Goal: Task Accomplishment & Management: Manage account settings

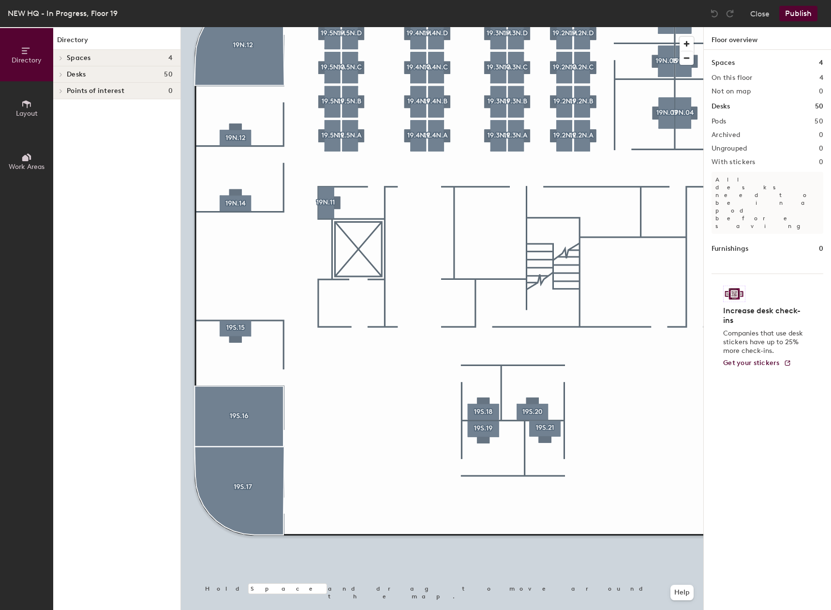
click at [36, 105] on button "Layout" at bounding box center [26, 107] width 53 height 53
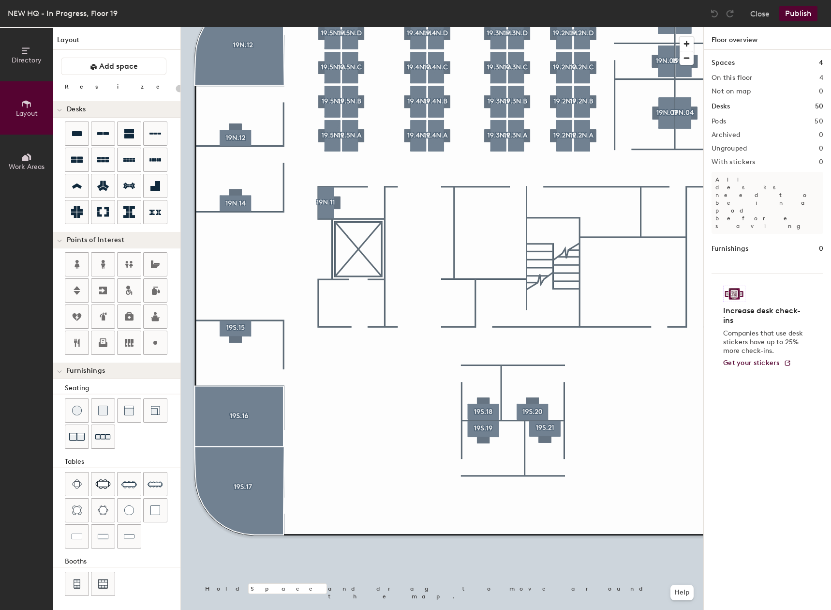
click at [369, 412] on div "Directory Layout Work Areas Layout Add space Resize Desks Points of Interest Fu…" at bounding box center [415, 318] width 831 height 583
type input "160"
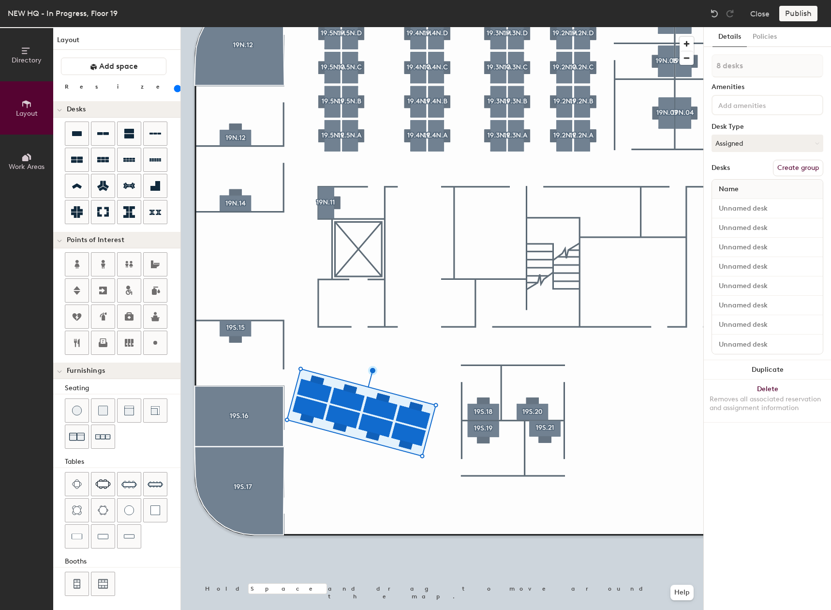
type input "1 desk"
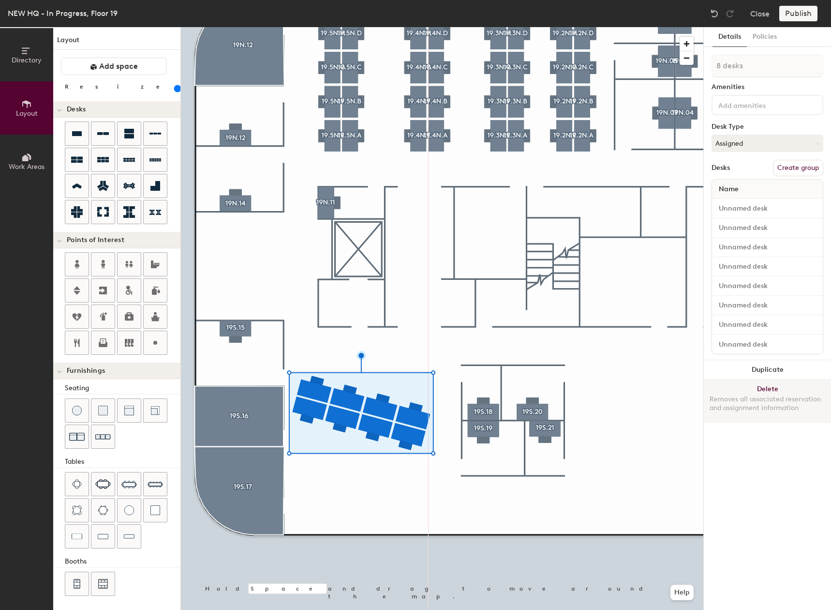
click at [752, 383] on button "Delete Removes all associated reservation and assignment information" at bounding box center [767, 400] width 127 height 43
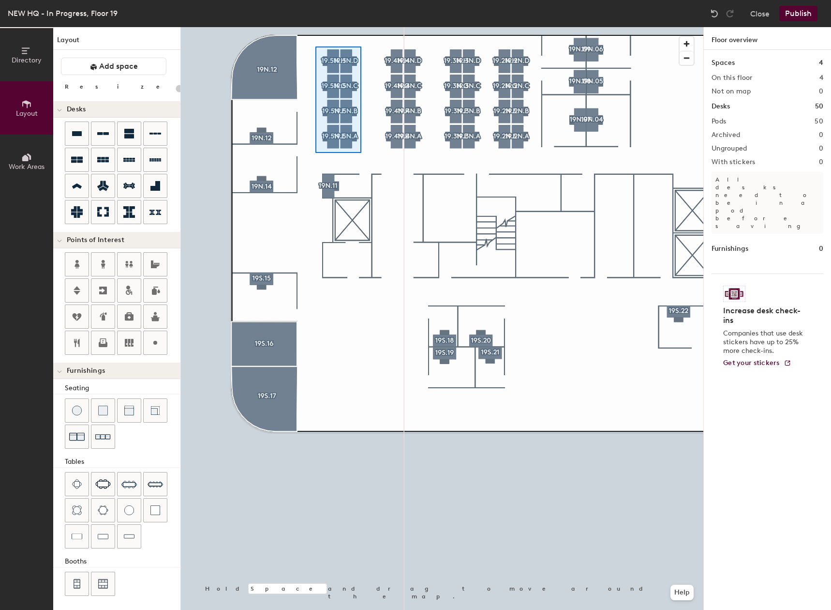
type input "160"
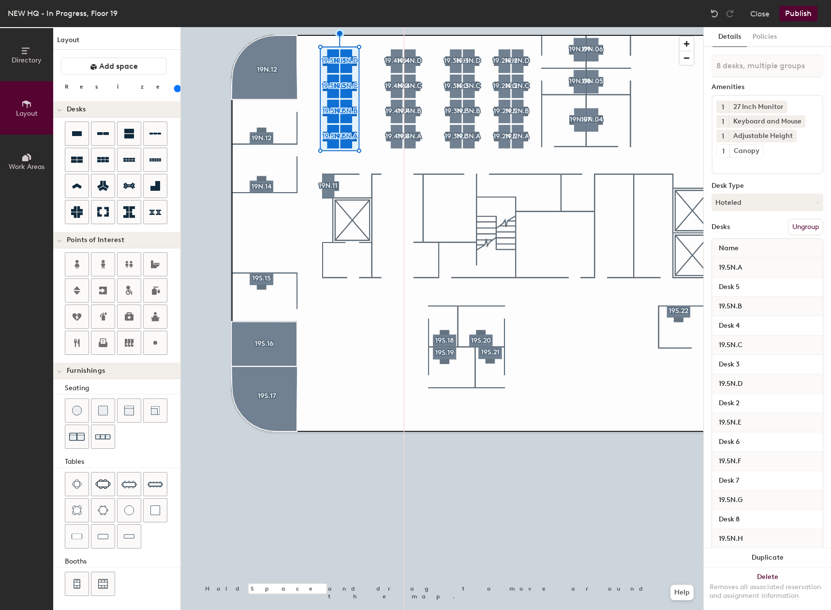
click at [746, 550] on button "Duplicate" at bounding box center [767, 557] width 127 height 19
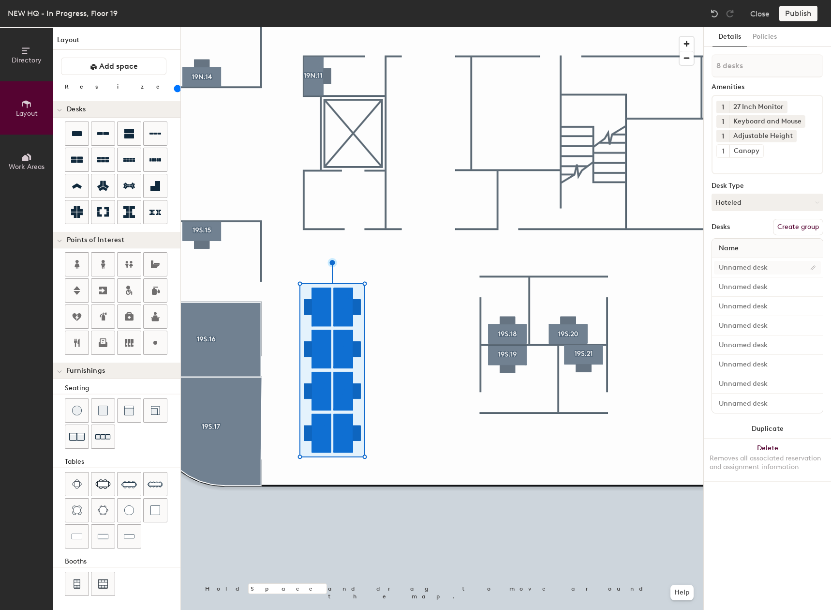
type input "1 desk"
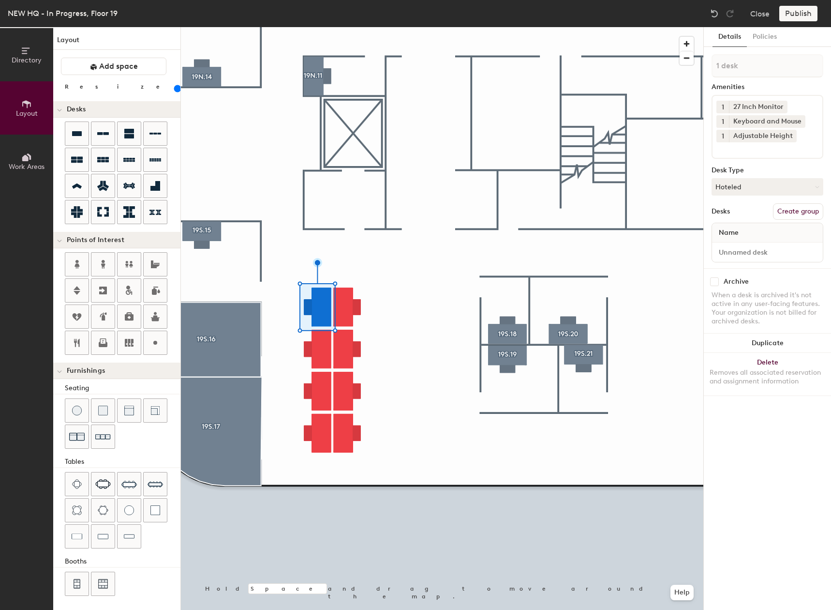
click at [788, 213] on button "Create group" at bounding box center [798, 211] width 50 height 16
click at [750, 255] on input "Desk 1" at bounding box center [767, 252] width 107 height 14
click at [753, 71] on input "Pod 51" at bounding box center [768, 65] width 112 height 23
type input "P"
paste input "19.2N.H"
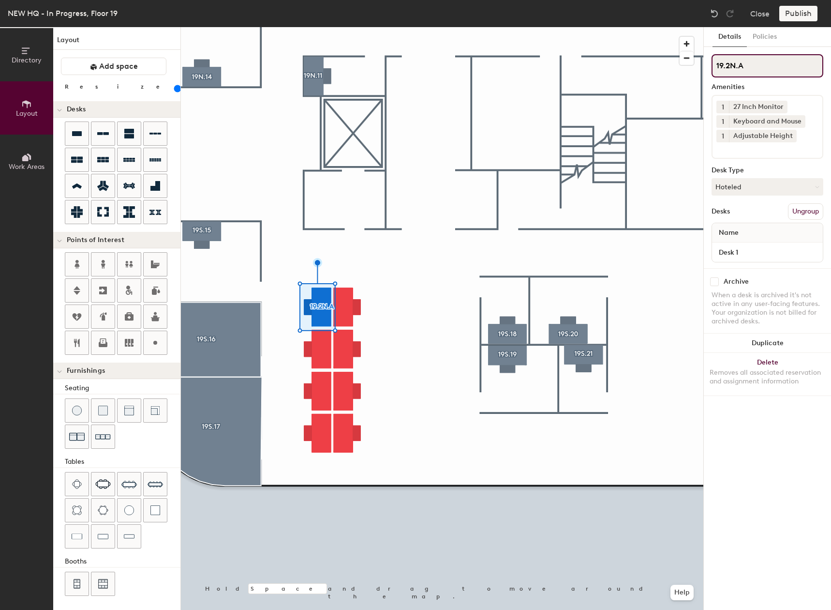
click at [728, 62] on input "19.2N.A" at bounding box center [768, 65] width 112 height 23
click at [729, 62] on input "19.2N.A" at bounding box center [768, 65] width 112 height 23
click at [729, 64] on input "19.2N.A" at bounding box center [768, 65] width 112 height 23
click at [736, 64] on input "19.6N.A" at bounding box center [768, 65] width 112 height 23
click at [759, 64] on input "19.6S.A" at bounding box center [768, 65] width 112 height 23
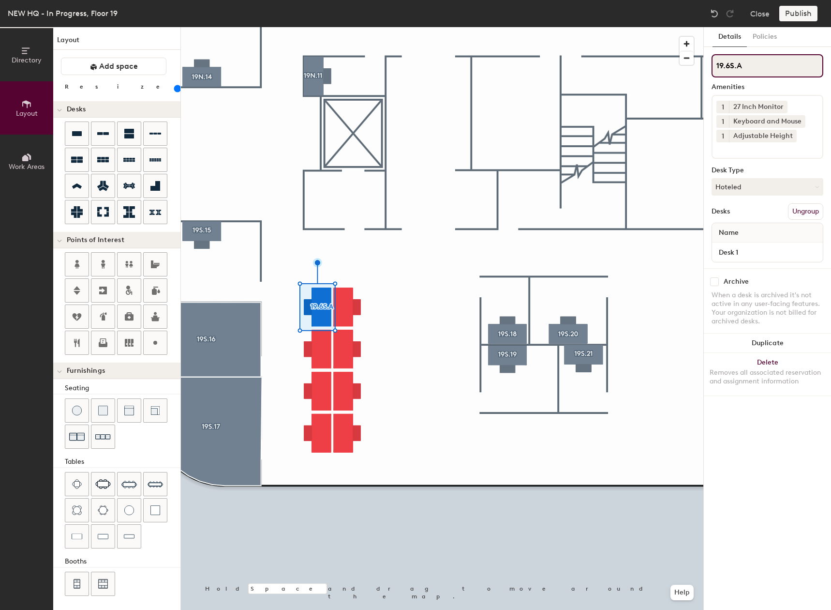
click at [686, 71] on div "Directory Layout Work Areas Layout Add space Resize Desks Points of Interest Fu…" at bounding box center [415, 318] width 831 height 583
click at [752, 72] on input "19.6S.A" at bounding box center [768, 65] width 112 height 23
type input "19.6S.A"
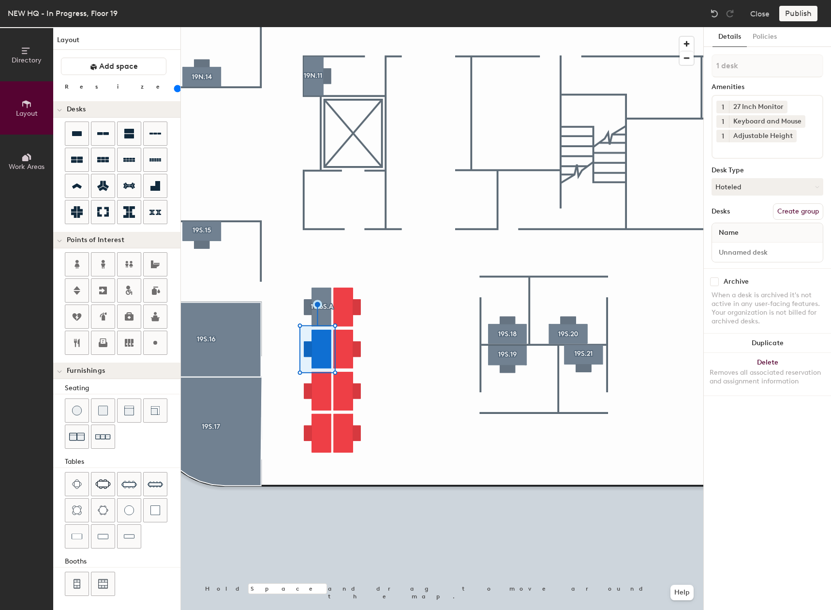
click at [809, 209] on button "Create group" at bounding box center [798, 211] width 50 height 16
type input "P"
click at [748, 67] on input at bounding box center [768, 65] width 112 height 23
drag, startPoint x: 760, startPoint y: 66, endPoint x: 740, endPoint y: 65, distance: 19.4
click at [740, 65] on input "19.6S.B" at bounding box center [768, 65] width 112 height 23
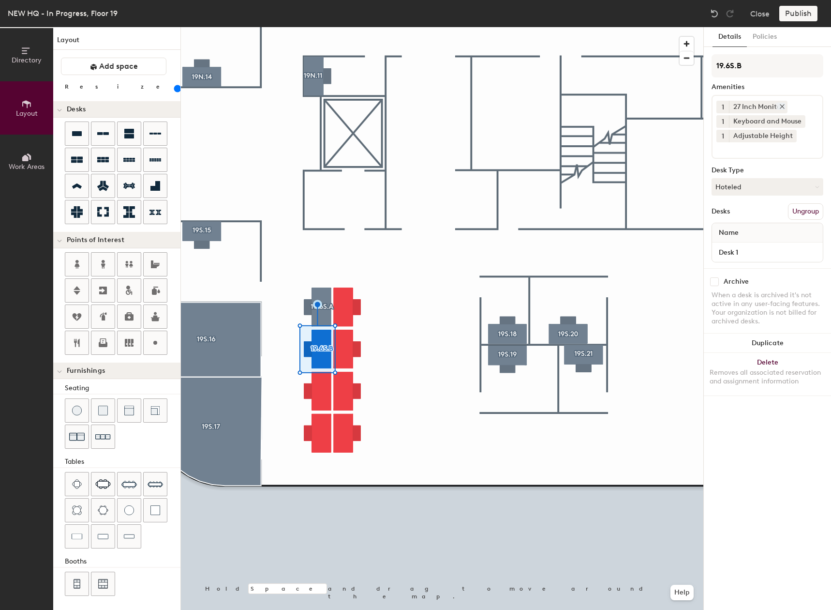
type input "19.6S.B"
click at [797, 213] on button "Create group" at bounding box center [798, 211] width 50 height 16
type input "P"
type input "19.6S.C"
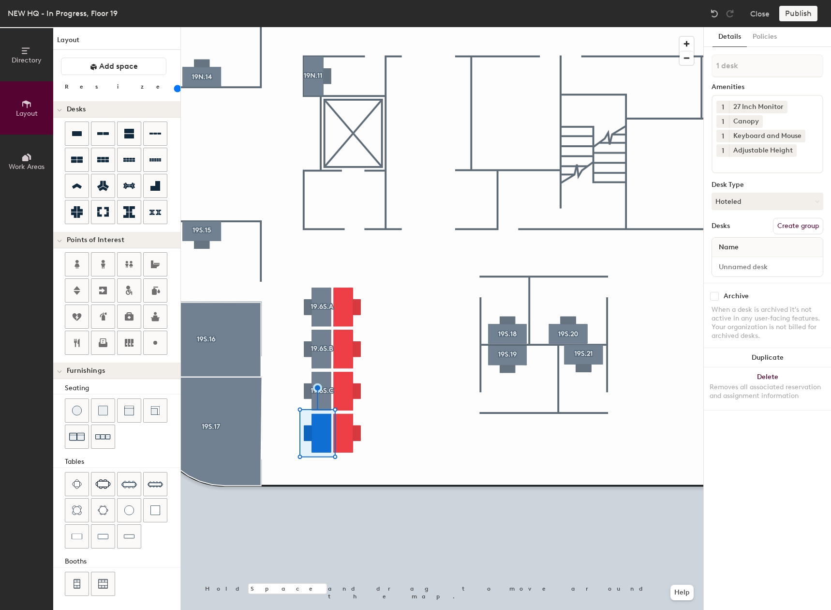
click at [375, 27] on div at bounding box center [442, 27] width 523 height 0
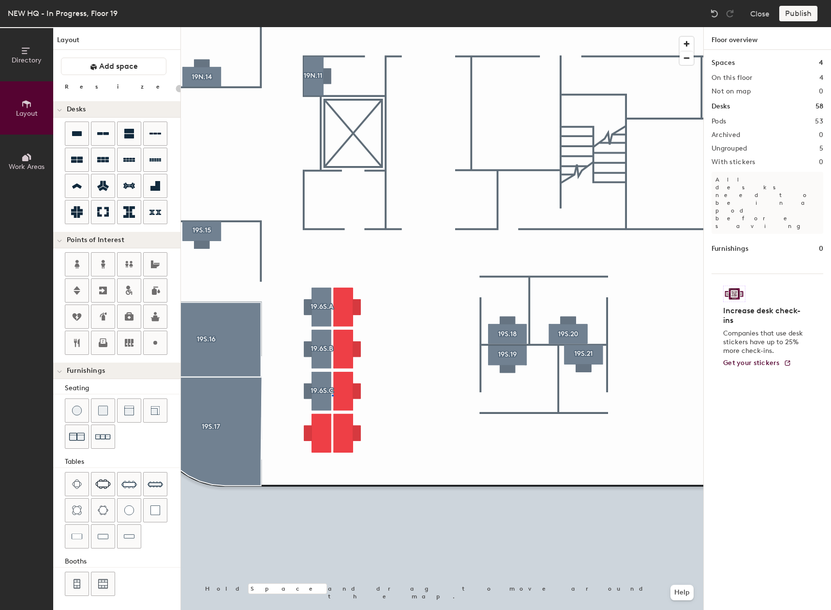
click at [332, 27] on div at bounding box center [442, 27] width 523 height 0
click at [324, 27] on div at bounding box center [442, 27] width 523 height 0
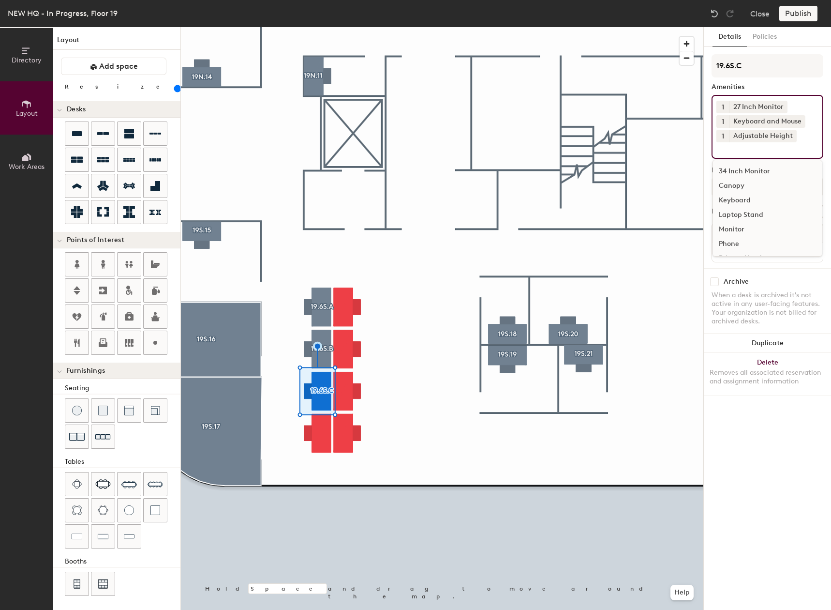
click at [772, 149] on input at bounding box center [760, 148] width 87 height 12
click at [750, 187] on div "Canopy" at bounding box center [767, 186] width 109 height 15
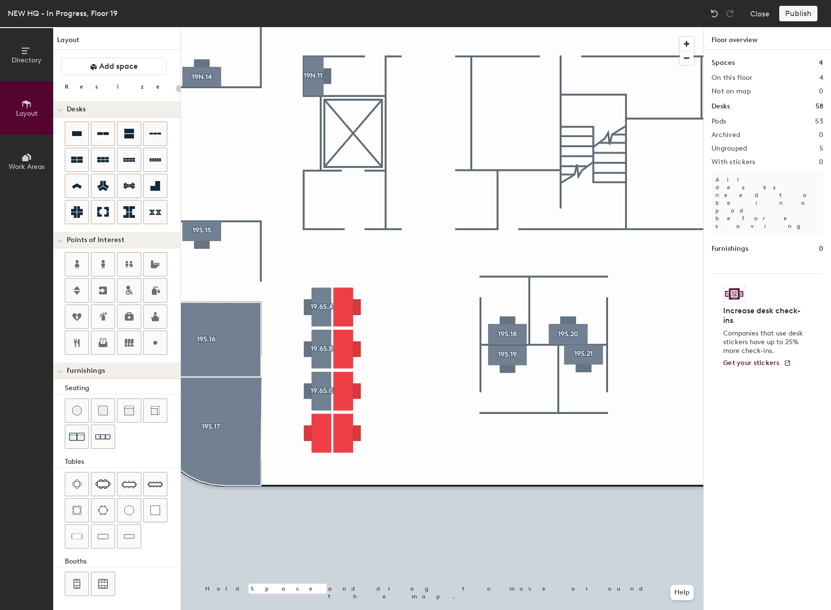
click at [323, 27] on div at bounding box center [442, 27] width 523 height 0
type input "160"
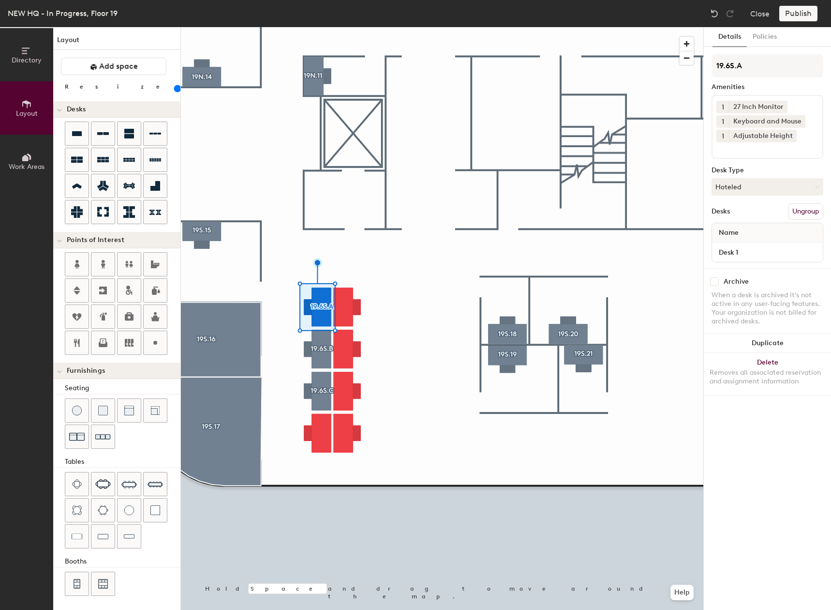
click at [327, 27] on div at bounding box center [442, 27] width 523 height 0
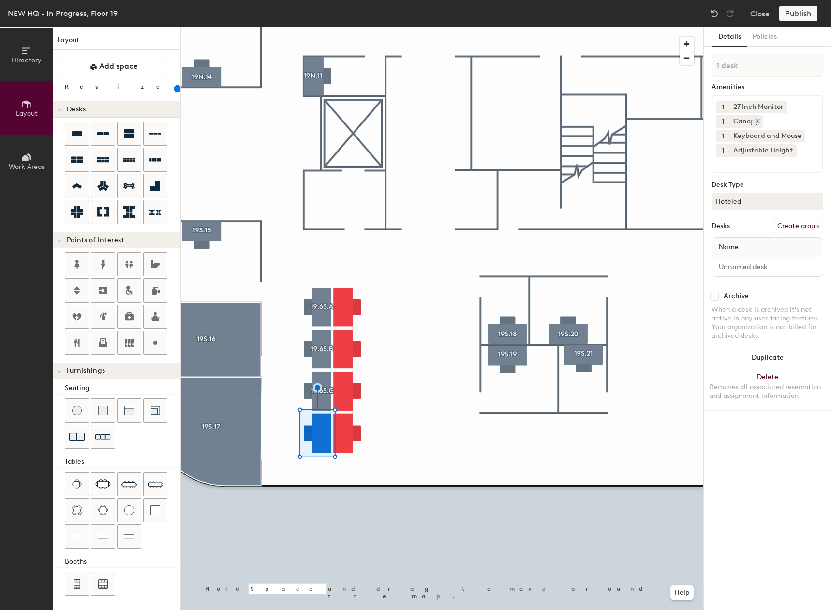
click at [757, 120] on icon at bounding box center [757, 121] width 7 height 7
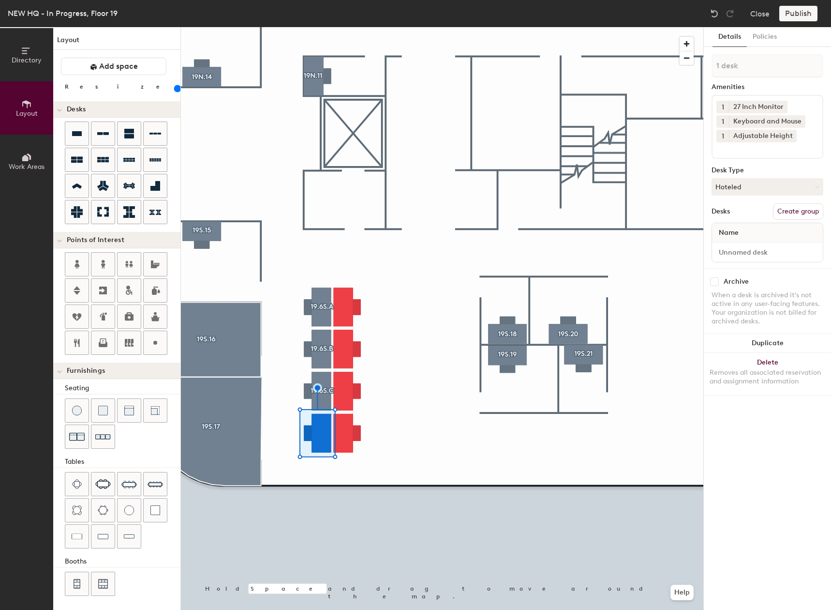
click at [794, 210] on button "Create group" at bounding box center [798, 211] width 50 height 16
type input "P"
click at [748, 67] on input "19.6S.D" at bounding box center [768, 65] width 112 height 23
type input "19.6S.D"
click at [775, 208] on button "Create group" at bounding box center [798, 211] width 50 height 16
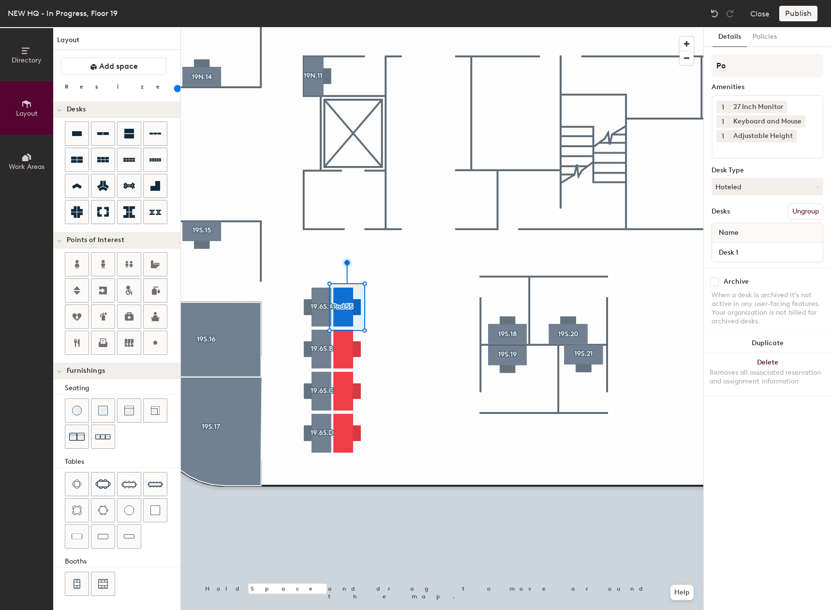
type input "P"
type input "19.6S.E"
click at [763, 151] on input at bounding box center [760, 148] width 87 height 12
click at [744, 186] on div "Canopy" at bounding box center [767, 186] width 109 height 15
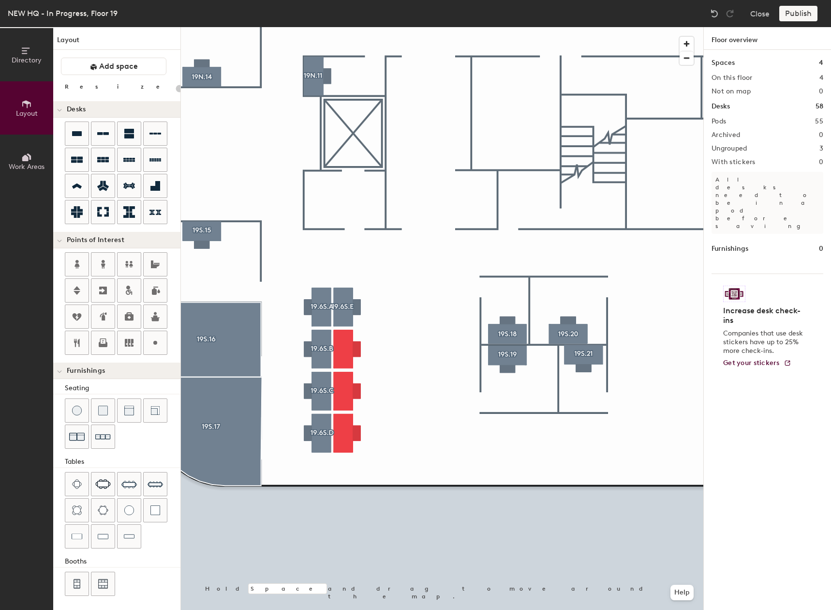
type input "160"
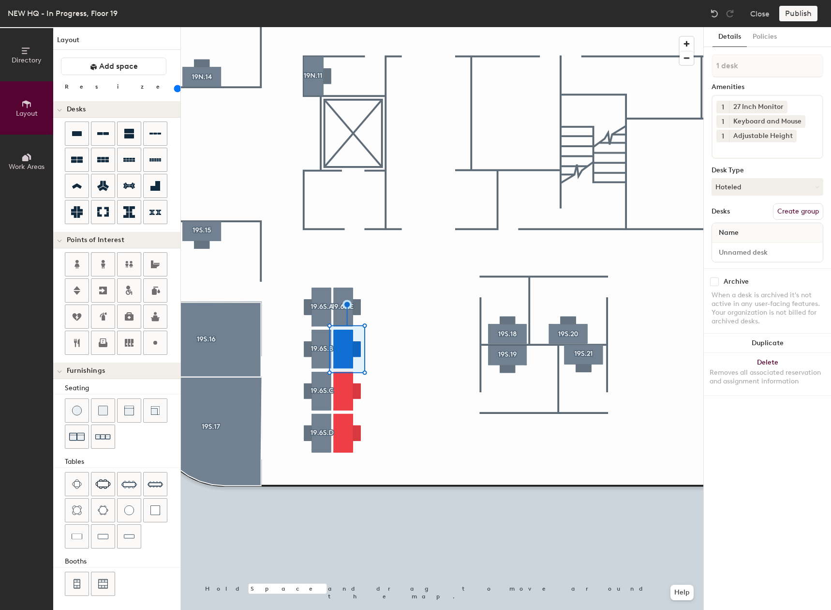
click at [786, 211] on button "Create group" at bounding box center [798, 211] width 50 height 16
type input "P"
type input "1"
type input "19.6S.F"
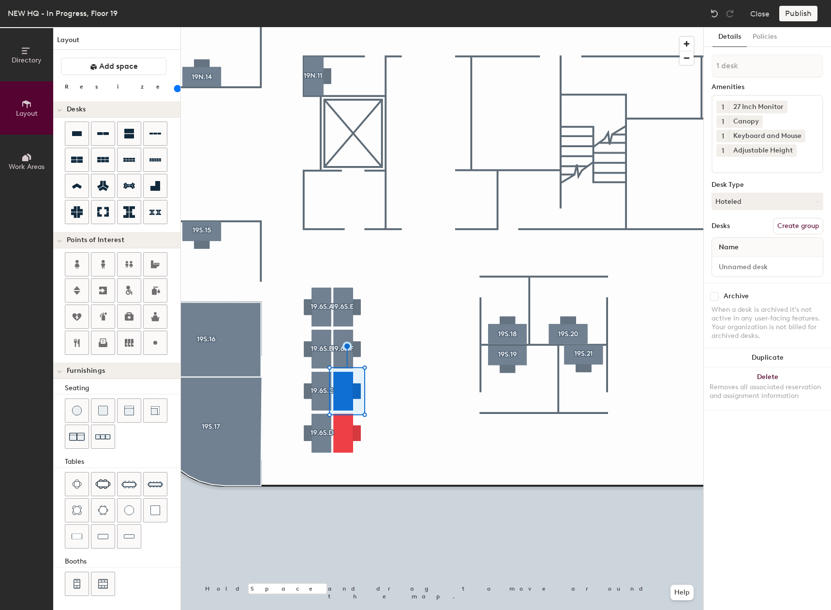
click at [799, 224] on button "Create group" at bounding box center [798, 226] width 50 height 16
type input "P"
type input "19.6S.G"
click at [758, 122] on icon at bounding box center [757, 121] width 7 height 7
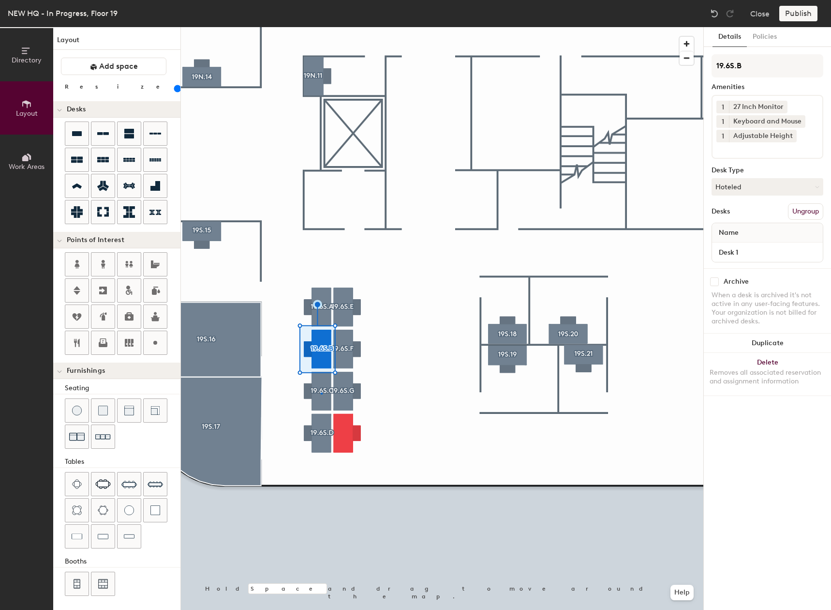
click at [321, 27] on div at bounding box center [442, 27] width 523 height 0
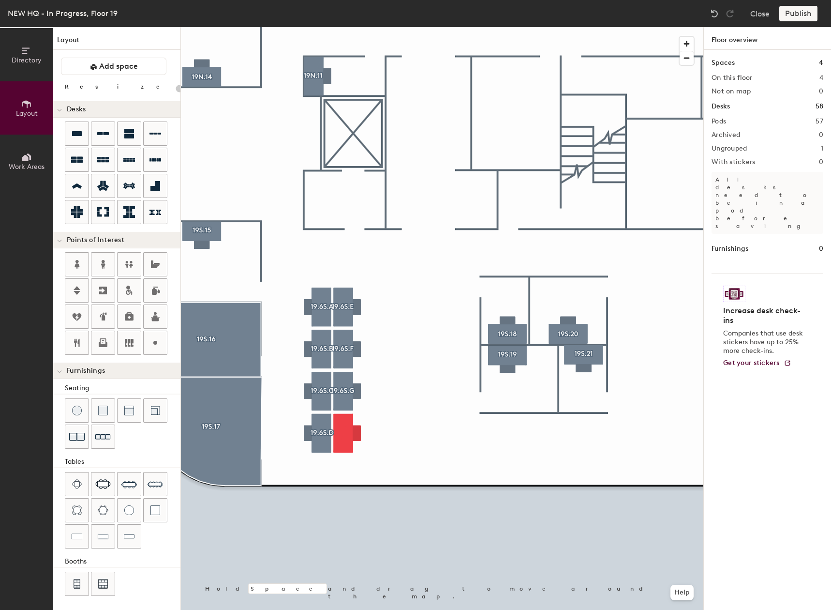
type input "160"
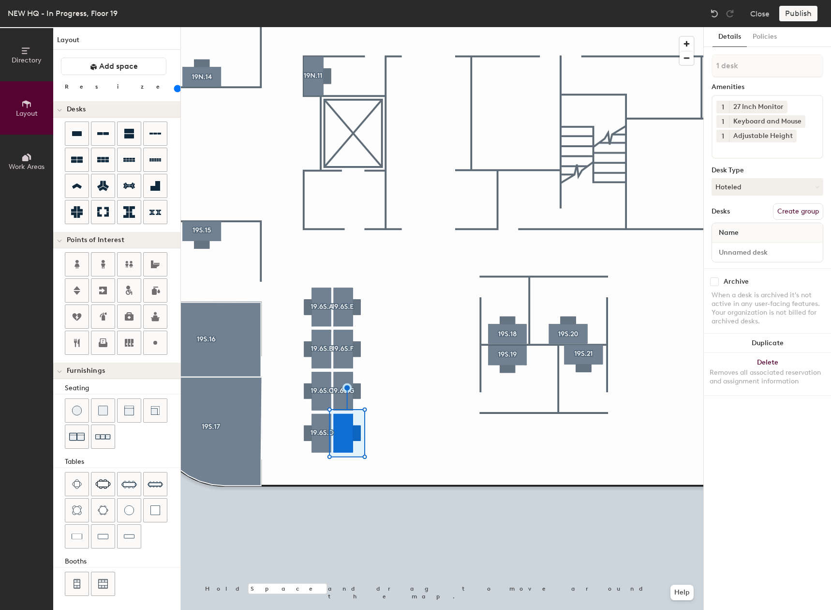
click at [807, 207] on button "Create group" at bounding box center [798, 211] width 50 height 16
type input "P"
type input "19.6S.H"
click at [380, 27] on div at bounding box center [442, 27] width 523 height 0
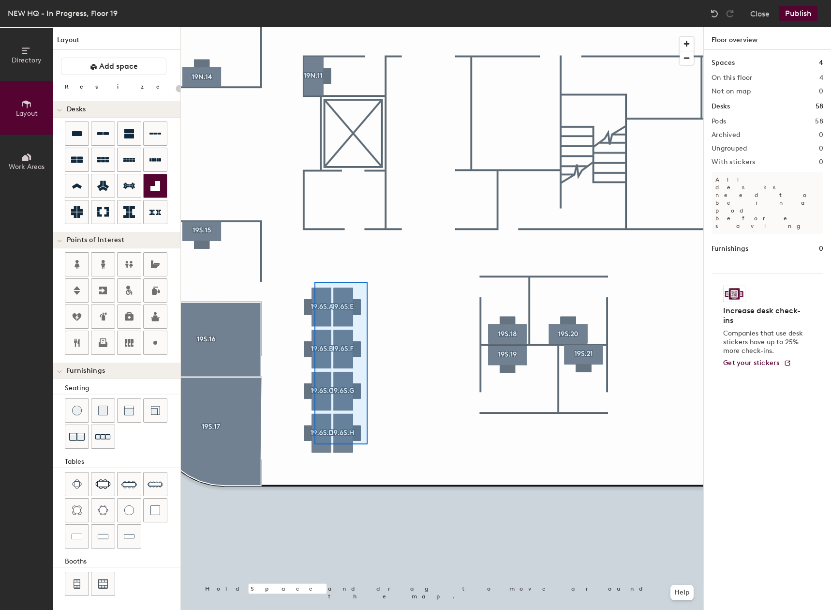
type input "160"
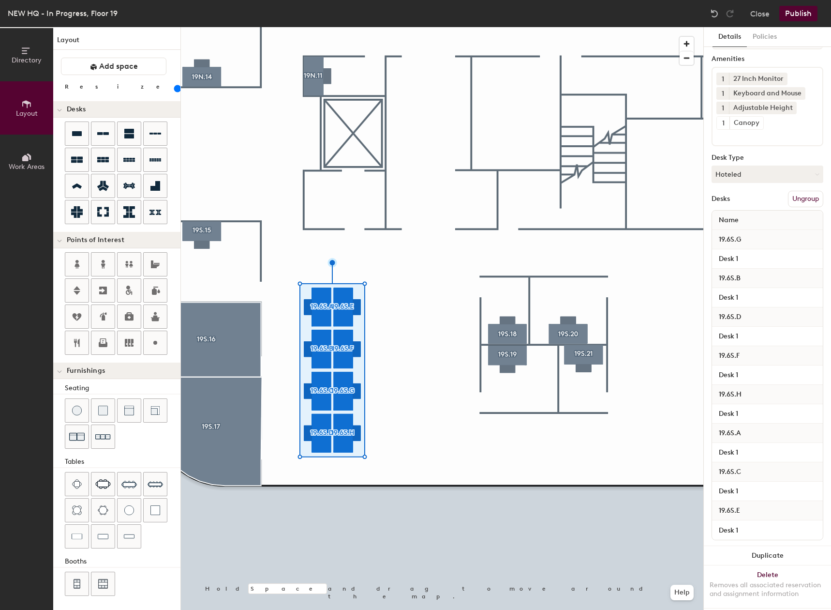
scroll to position [43, 0]
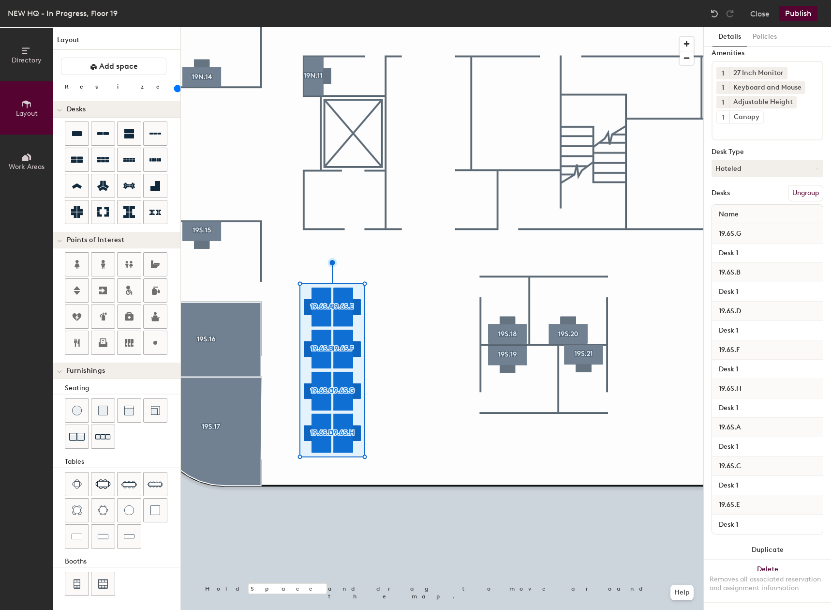
click at [757, 540] on button "Duplicate" at bounding box center [767, 549] width 127 height 19
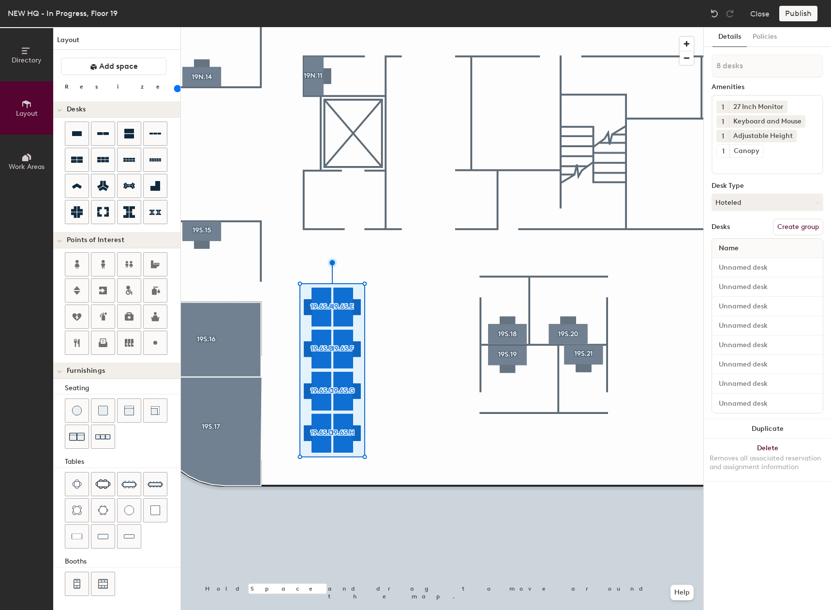
scroll to position [0, 0]
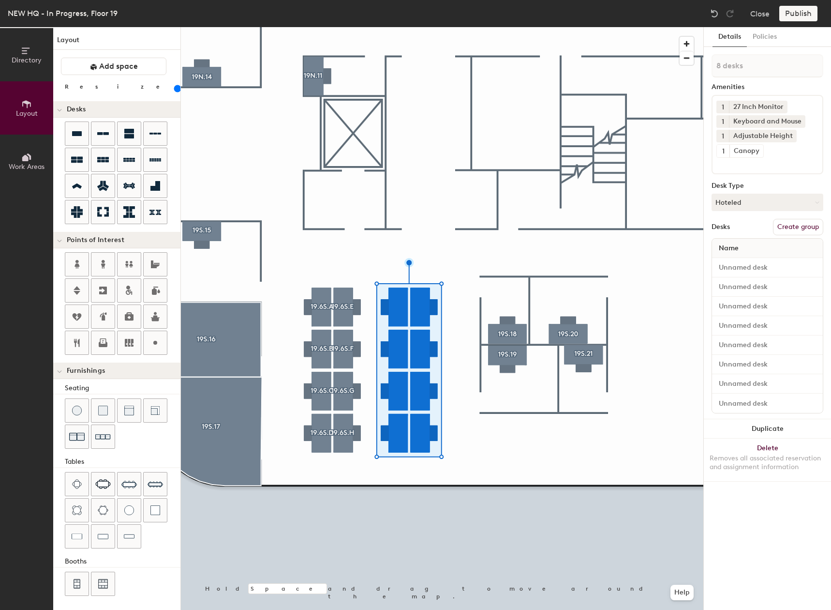
type input "1 desk"
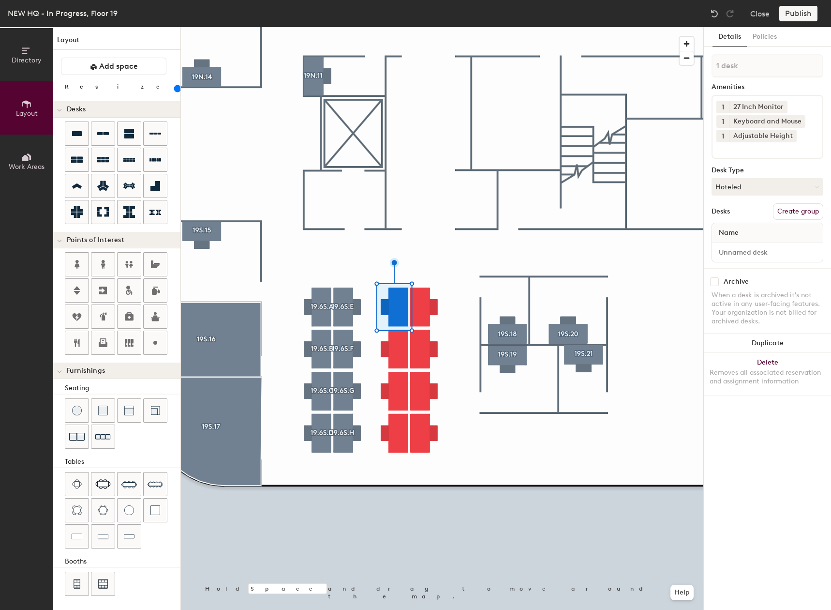
click at [795, 209] on button "Create group" at bounding box center [798, 211] width 50 height 16
type input "P"
click at [731, 67] on input "19.6S.A" at bounding box center [768, 65] width 112 height 23
type input "19.7S.A"
click at [781, 209] on button "Create group" at bounding box center [798, 211] width 50 height 16
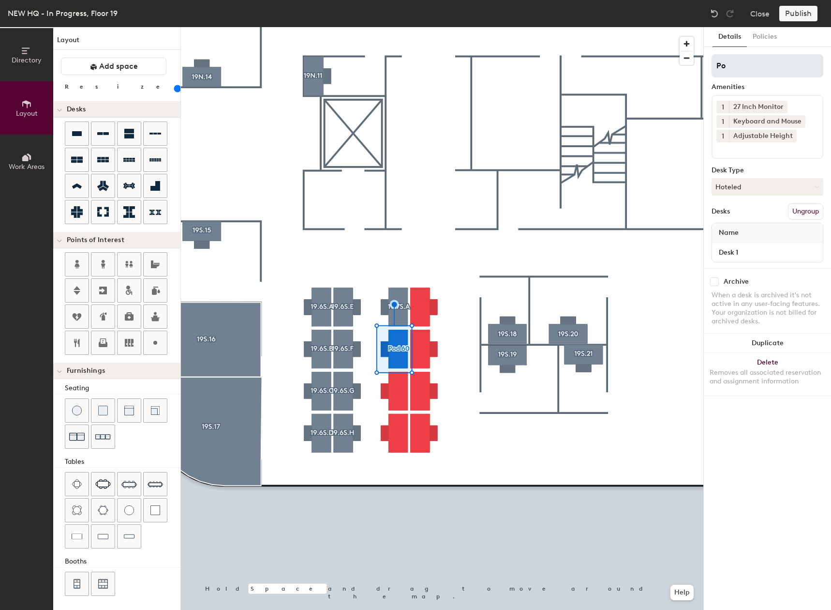
type input "P"
click at [728, 64] on input "19.6S.B" at bounding box center [768, 65] width 112 height 23
click at [729, 65] on input "19.6S.B" at bounding box center [768, 65] width 112 height 23
type input "19.7S.B"
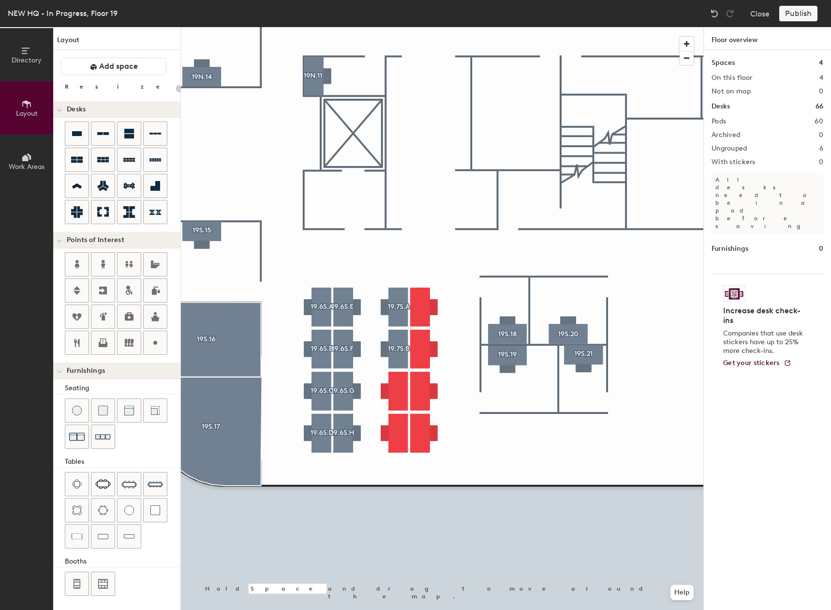
type input "160"
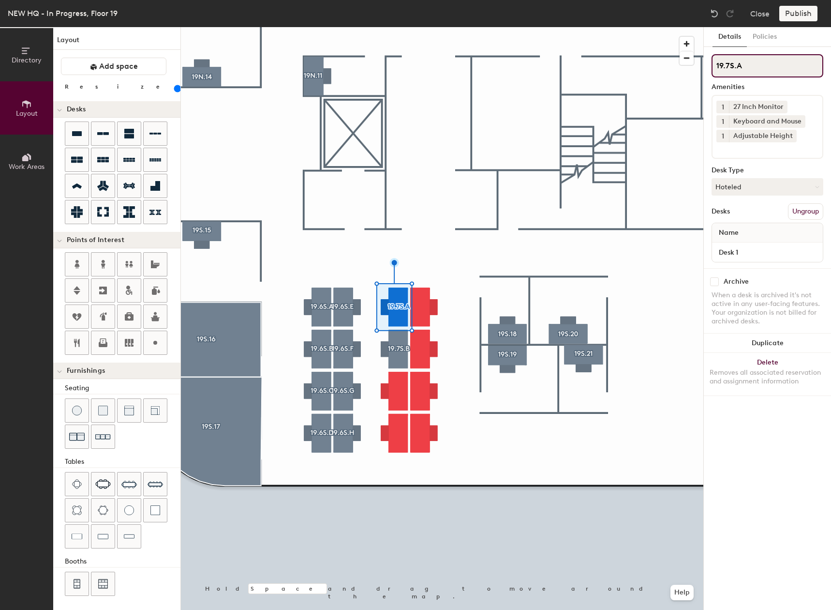
click at [703, 75] on div "Directory Layout Work Areas Layout Add space Resize Desks Points of Interest Fu…" at bounding box center [415, 318] width 831 height 583
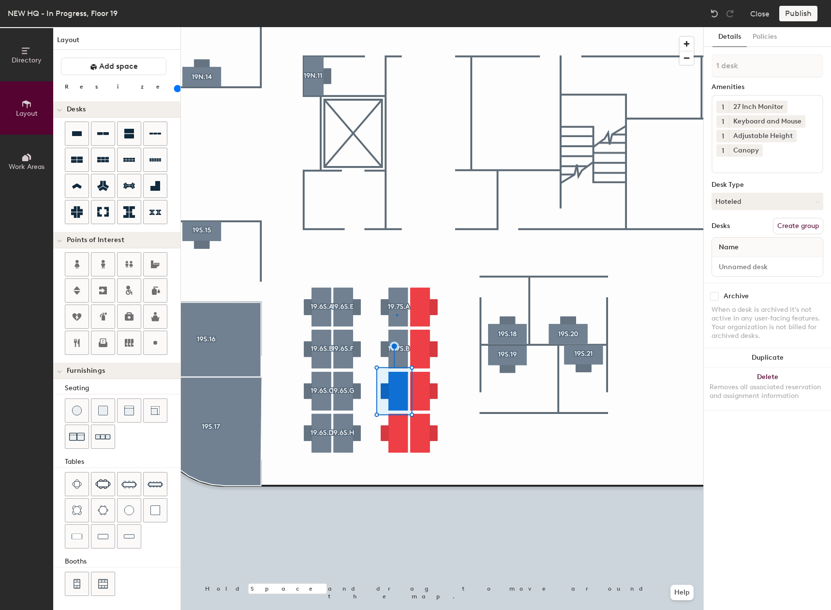
click at [396, 27] on div at bounding box center [442, 27] width 523 height 0
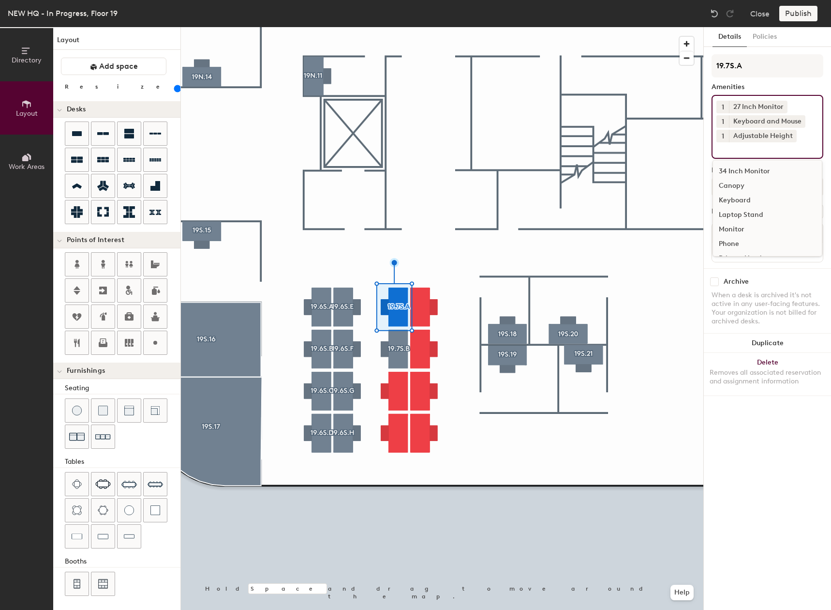
click at [776, 145] on input at bounding box center [760, 148] width 87 height 12
click at [741, 185] on div "Canopy" at bounding box center [767, 186] width 109 height 15
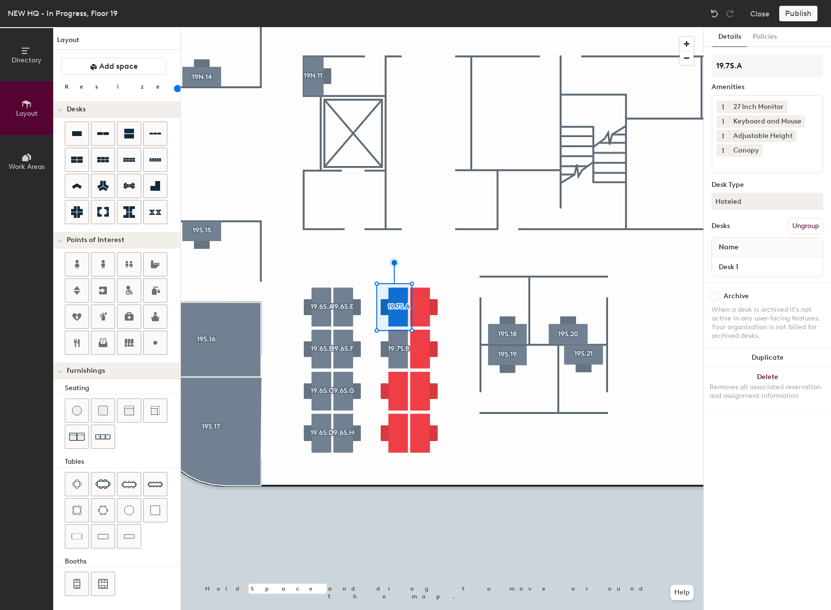
click at [399, 27] on div at bounding box center [442, 27] width 523 height 0
click at [757, 149] on icon at bounding box center [757, 150] width 7 height 7
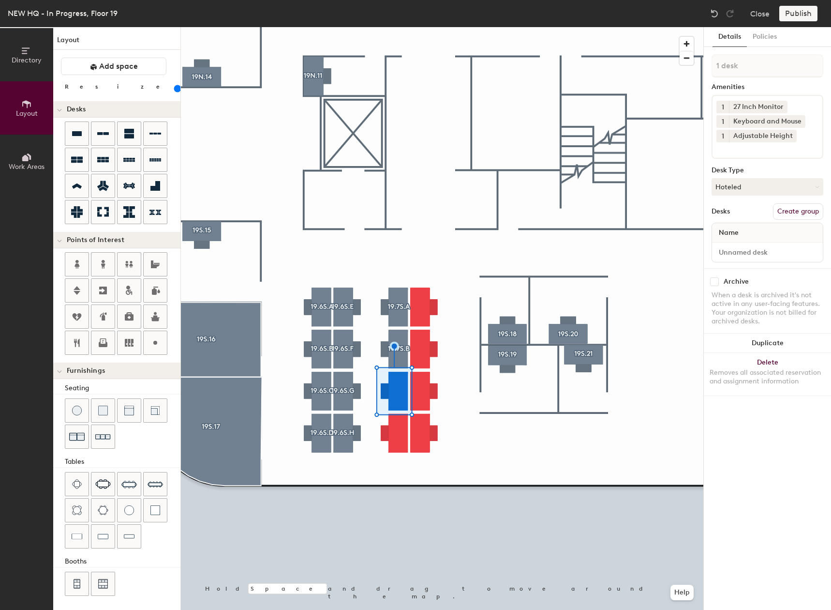
click at [805, 205] on button "Create group" at bounding box center [798, 211] width 50 height 16
type input "P"
type input "19.7S.C"
click at [408, 27] on div at bounding box center [442, 27] width 523 height 0
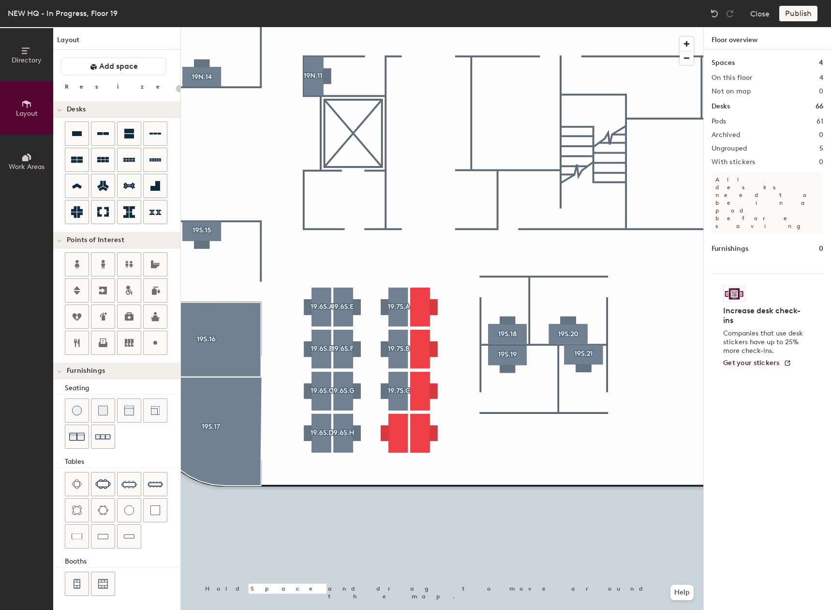
click at [394, 27] on div at bounding box center [442, 27] width 523 height 0
type input "160"
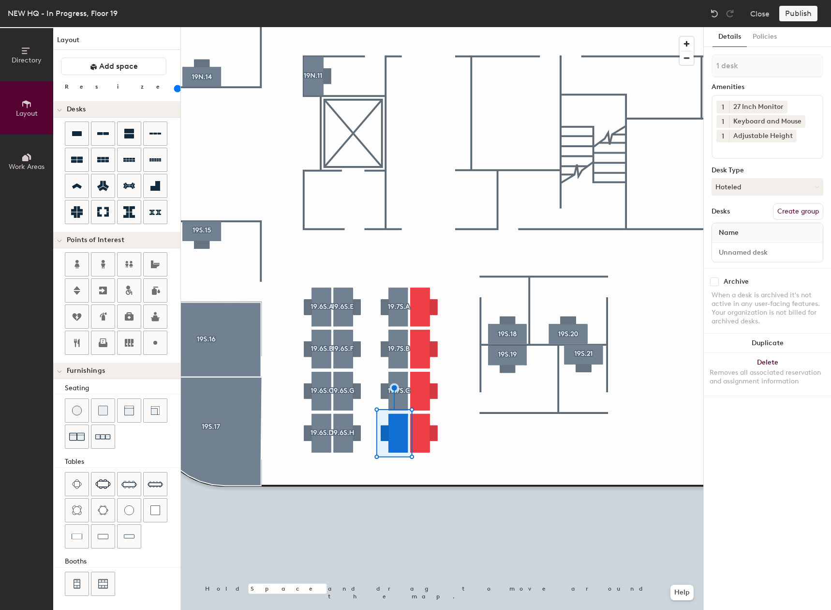
click at [795, 206] on button "Create group" at bounding box center [798, 211] width 50 height 16
type input "P"
type input "19.7S.D"
click at [459, 27] on div at bounding box center [442, 27] width 523 height 0
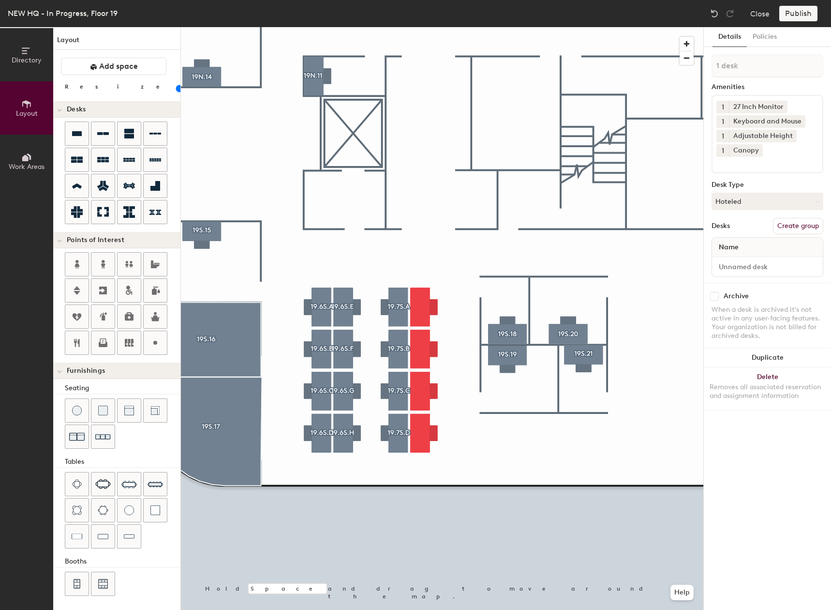
type input "160"
click at [810, 222] on button "Create group" at bounding box center [798, 226] width 50 height 16
type input "P"
type input "19.7S.E"
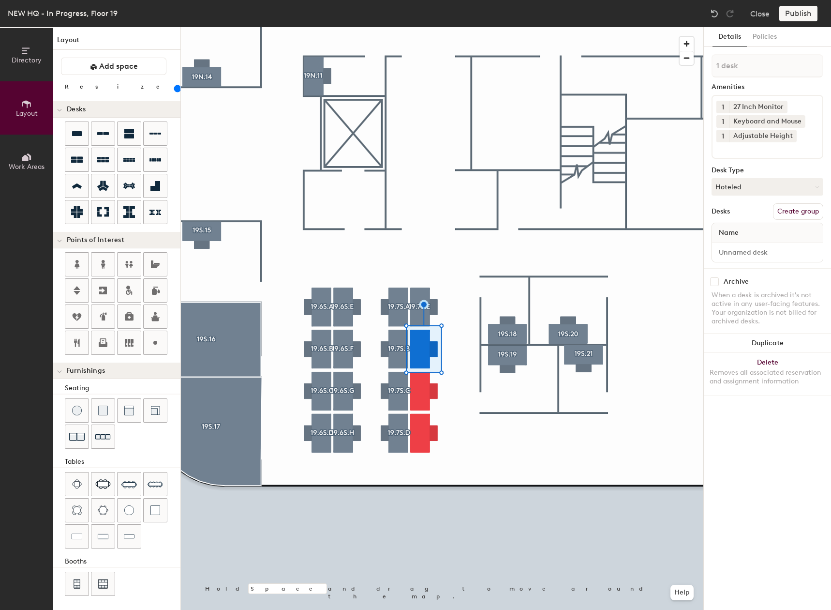
click at [807, 210] on button "Create group" at bounding box center [798, 211] width 50 height 16
type input "P"
type input "V"
type input "19.7S.F"
click at [799, 210] on button "Create group" at bounding box center [798, 211] width 50 height 16
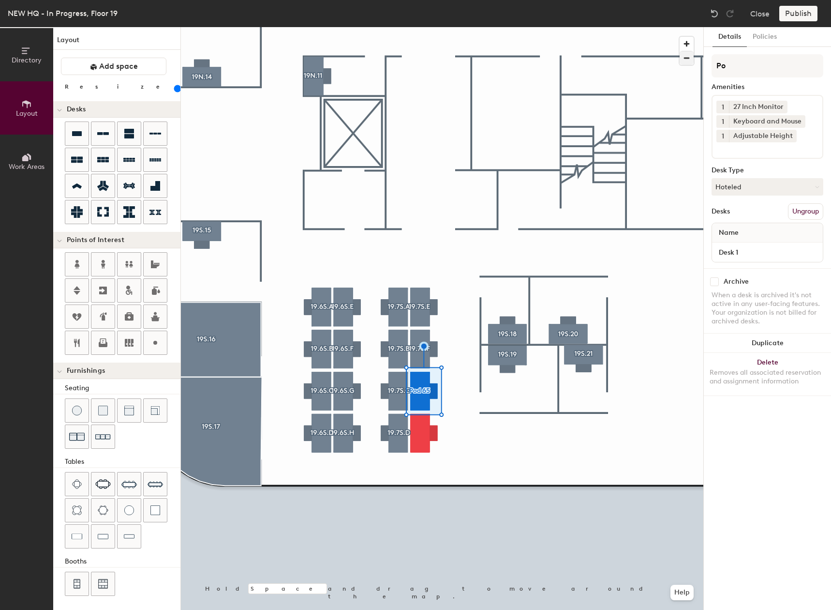
type input "P"
type input "19.7S.G"
click at [787, 209] on button "Create group" at bounding box center [798, 211] width 50 height 16
type input "P"
type input "19.7S.H"
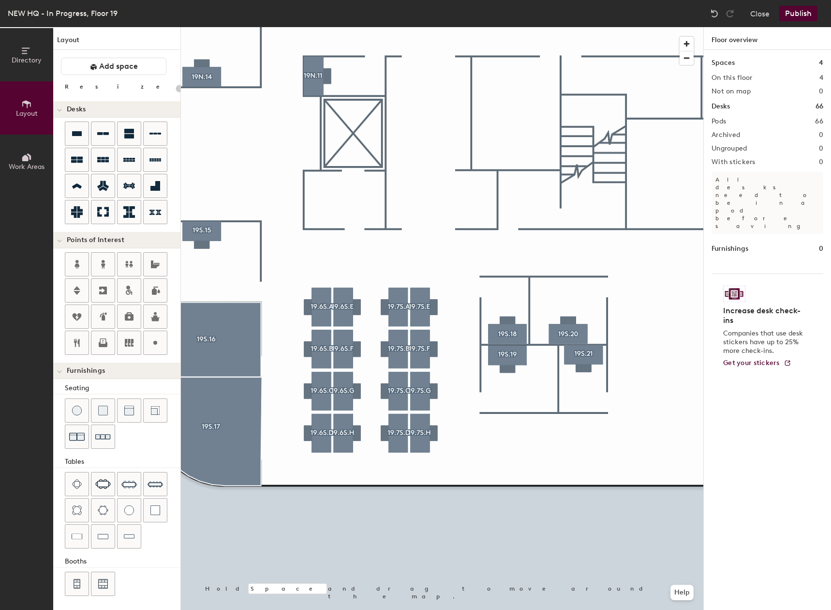
click at [394, 27] on div at bounding box center [442, 27] width 523 height 0
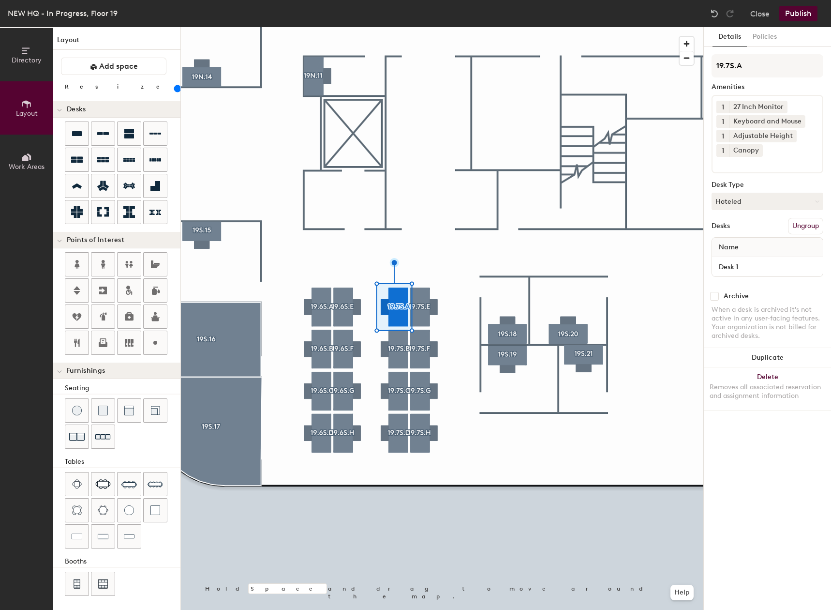
click at [418, 27] on div at bounding box center [442, 27] width 523 height 0
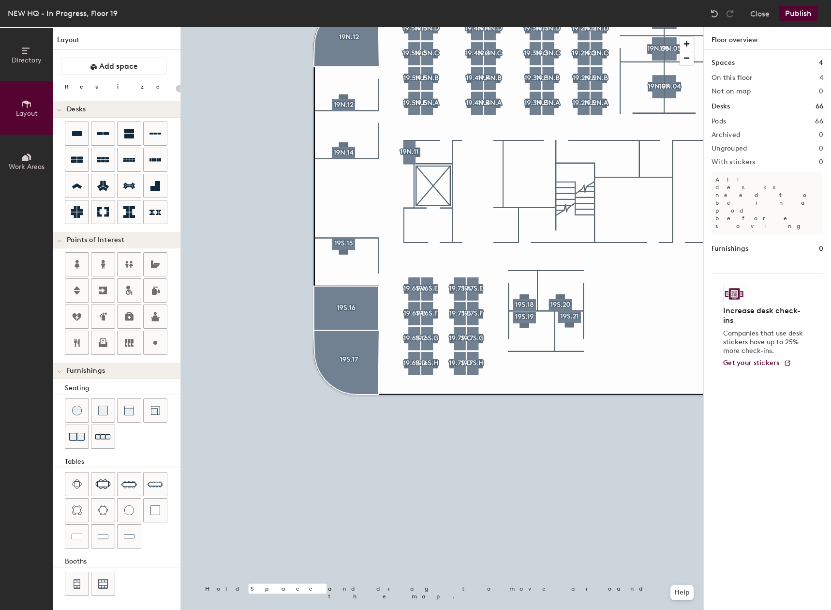
click at [803, 15] on button "Publish" at bounding box center [799, 13] width 38 height 15
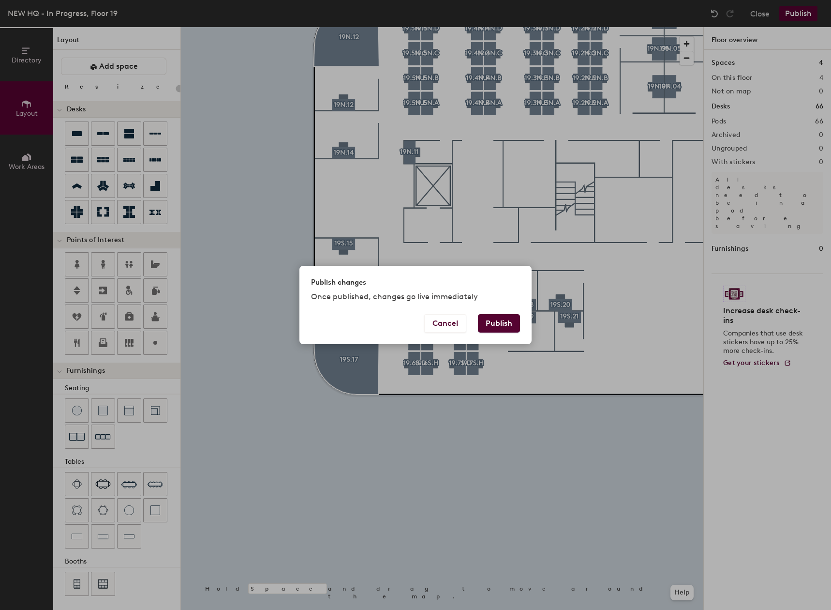
click at [501, 325] on button "Publish" at bounding box center [499, 323] width 42 height 18
type input "20"
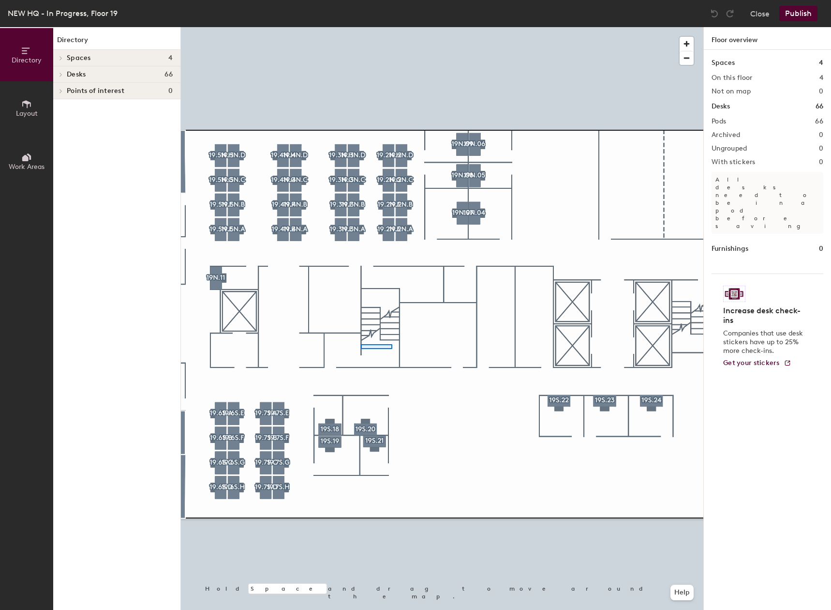
click at [357, 27] on div at bounding box center [442, 27] width 523 height 0
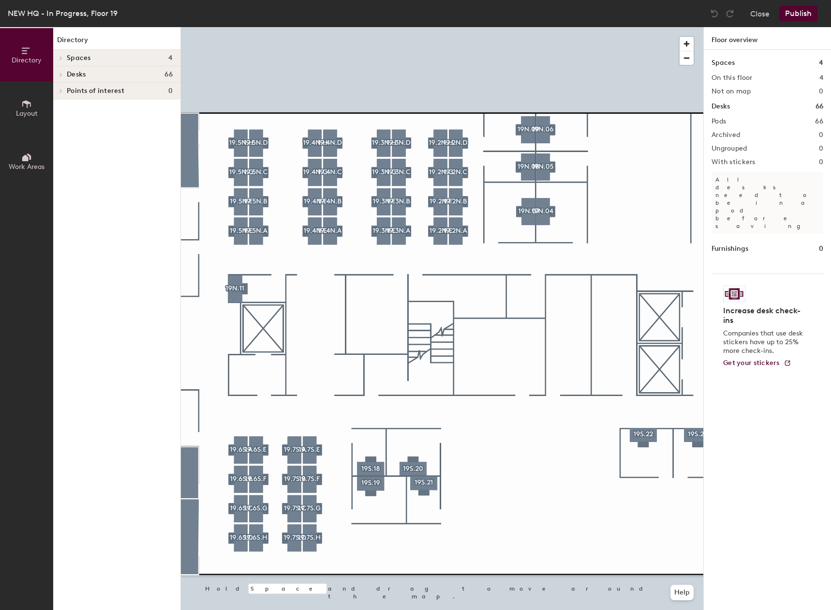
click at [19, 87] on button "Layout" at bounding box center [26, 107] width 53 height 53
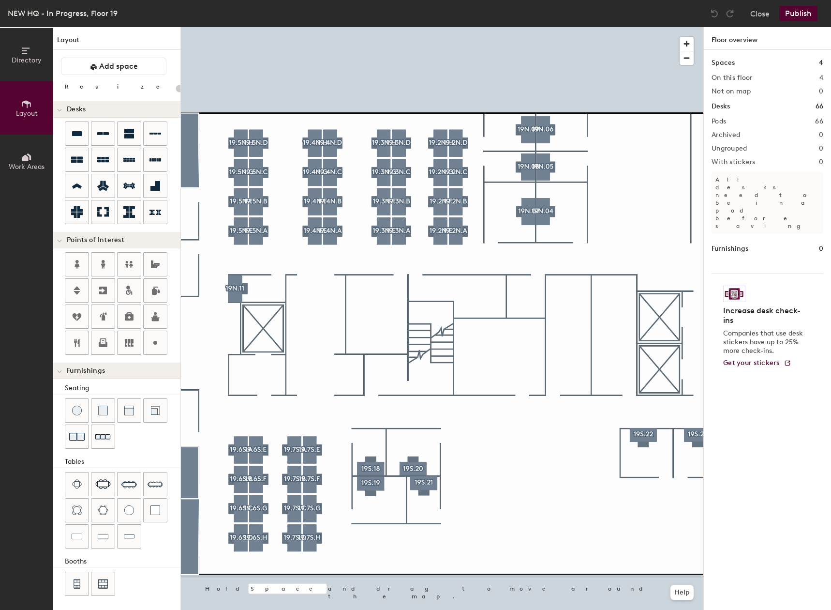
click at [530, 486] on div "Directory Layout Work Areas Layout Add space Resize Desks Points of Interest Fu…" at bounding box center [415, 318] width 831 height 583
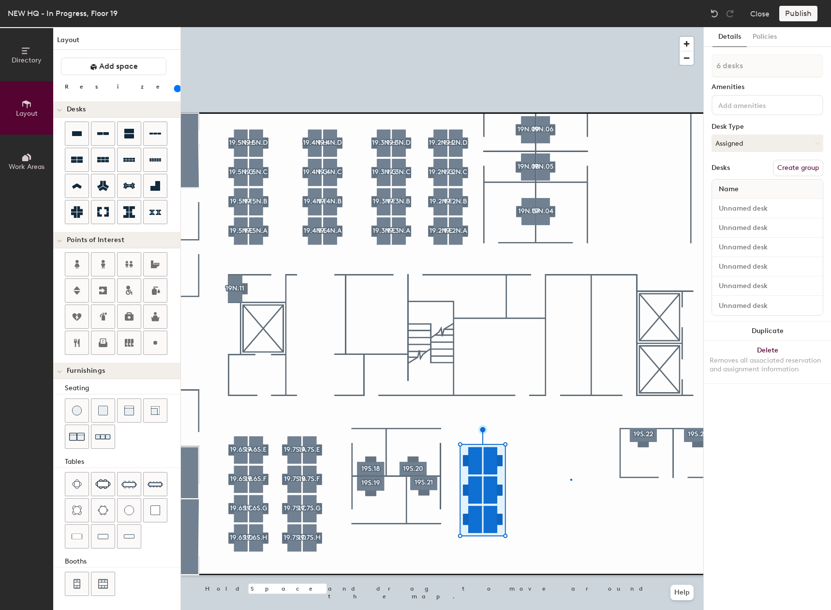
drag, startPoint x: 108, startPoint y: 160, endPoint x: 571, endPoint y: 480, distance: 562.8
click at [570, 27] on div at bounding box center [442, 27] width 523 height 0
click at [803, 165] on button "Create group" at bounding box center [798, 168] width 50 height 16
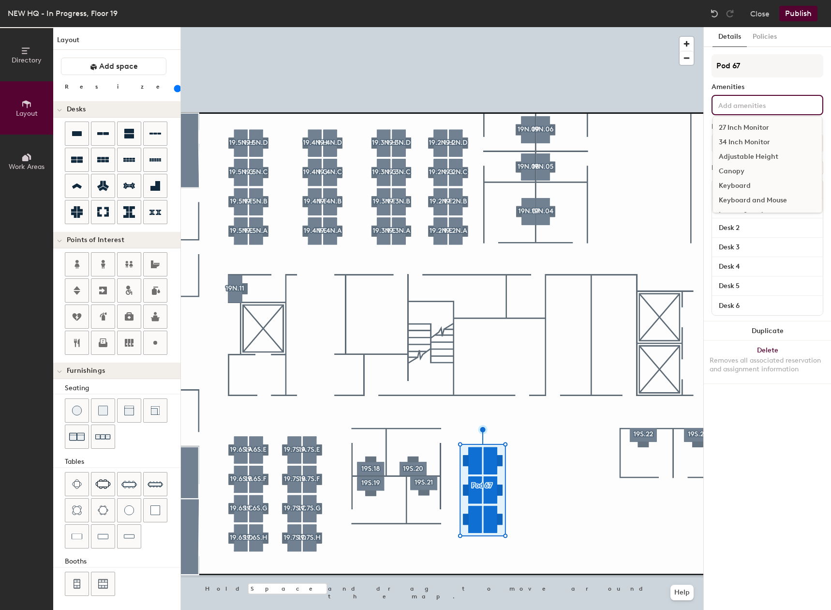
click at [764, 105] on input at bounding box center [760, 105] width 87 height 12
click at [756, 126] on div "27 Inch Monitor" at bounding box center [767, 127] width 109 height 15
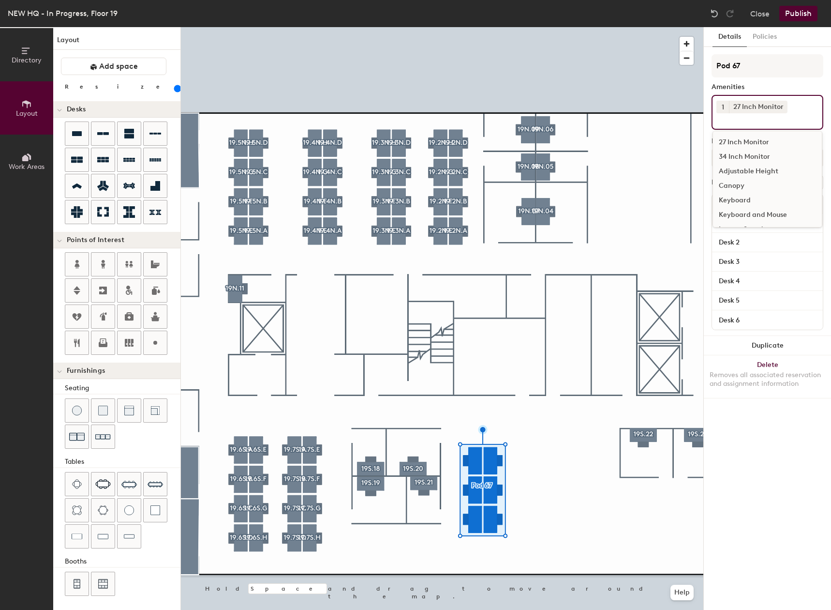
click at [763, 172] on div "Adjustable Height" at bounding box center [767, 171] width 109 height 15
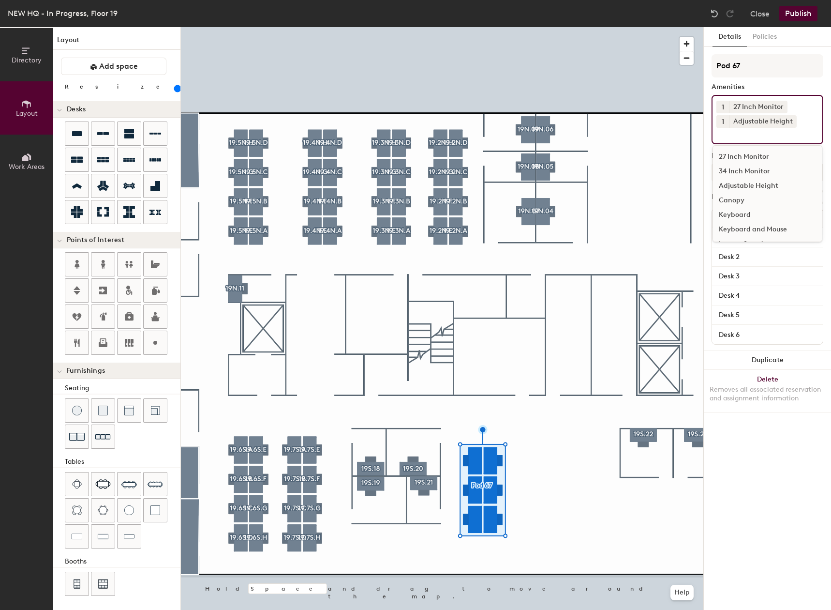
click at [750, 224] on div "Keyboard and Mouse" at bounding box center [767, 229] width 109 height 15
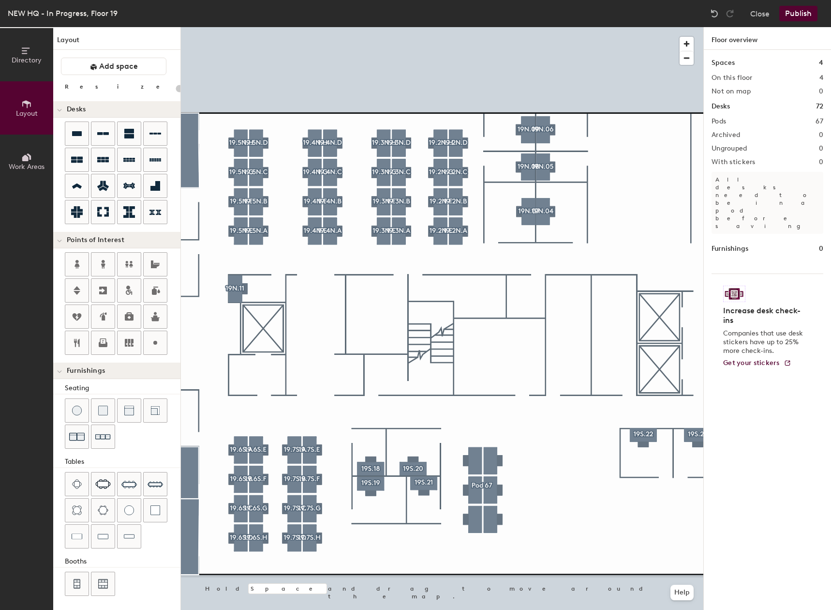
click at [472, 27] on div at bounding box center [442, 27] width 523 height 0
click at [475, 27] on div at bounding box center [442, 27] width 523 height 0
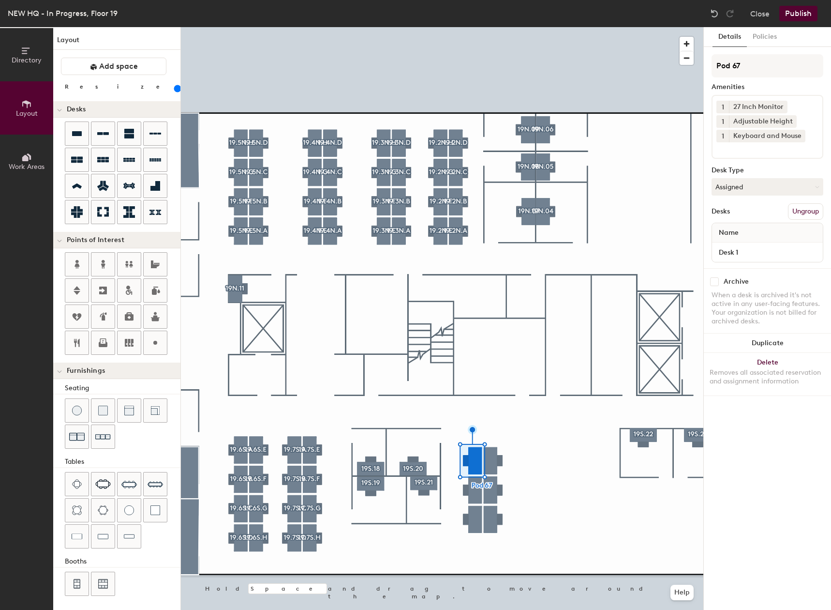
click at [802, 211] on button "Ungroup" at bounding box center [805, 211] width 35 height 16
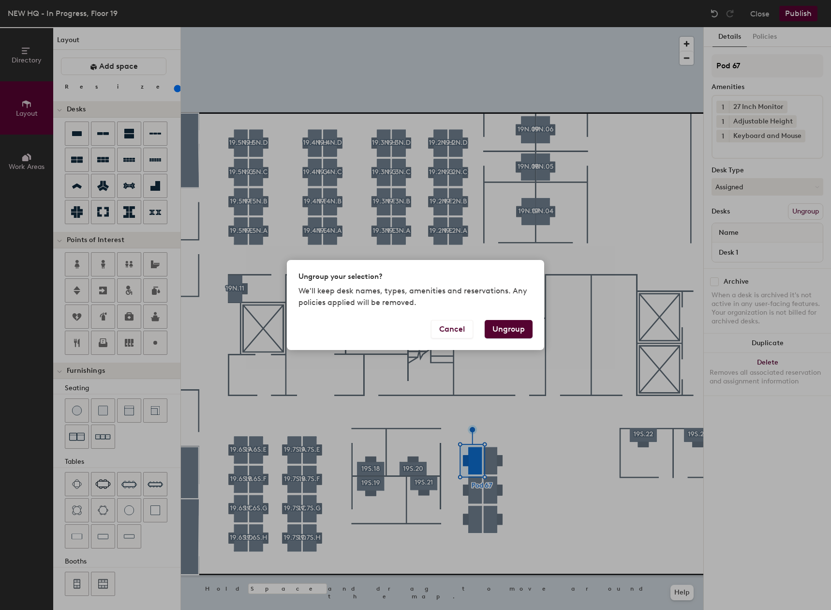
click at [523, 337] on button "Ungroup" at bounding box center [509, 329] width 48 height 18
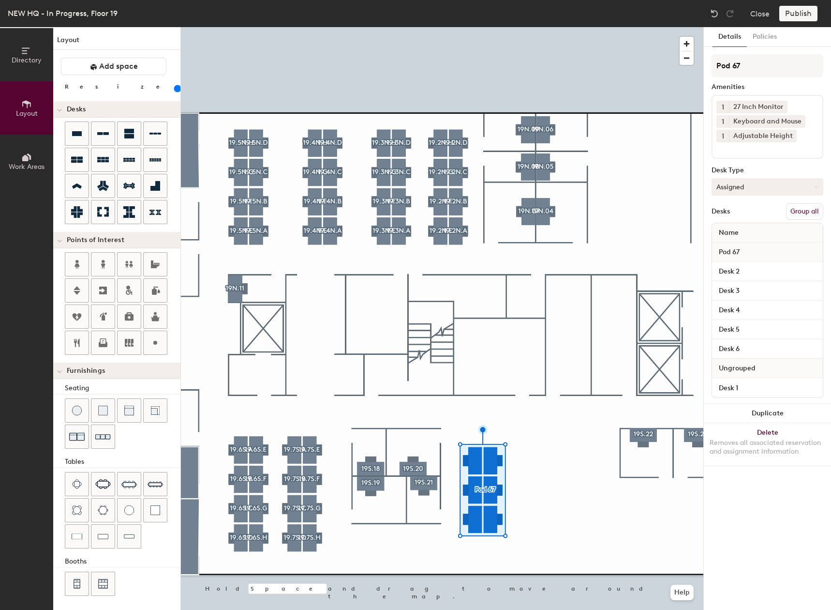
click at [796, 182] on button "Assigned" at bounding box center [768, 186] width 112 height 17
click at [756, 246] on div "Hoteled" at bounding box center [760, 246] width 97 height 15
click at [761, 201] on div "Pod 67 Amenities 1 27 Inch Monitor 1 Keyboard and Mouse 1 Adjustable Height Des…" at bounding box center [768, 228] width 112 height 349
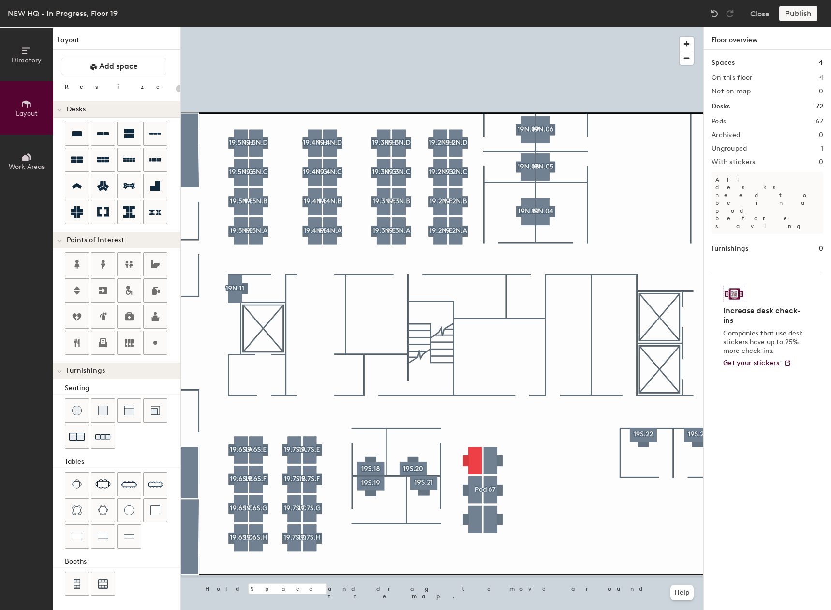
click at [482, 27] on div at bounding box center [442, 27] width 523 height 0
click at [482, 488] on div at bounding box center [483, 488] width 2 height 2
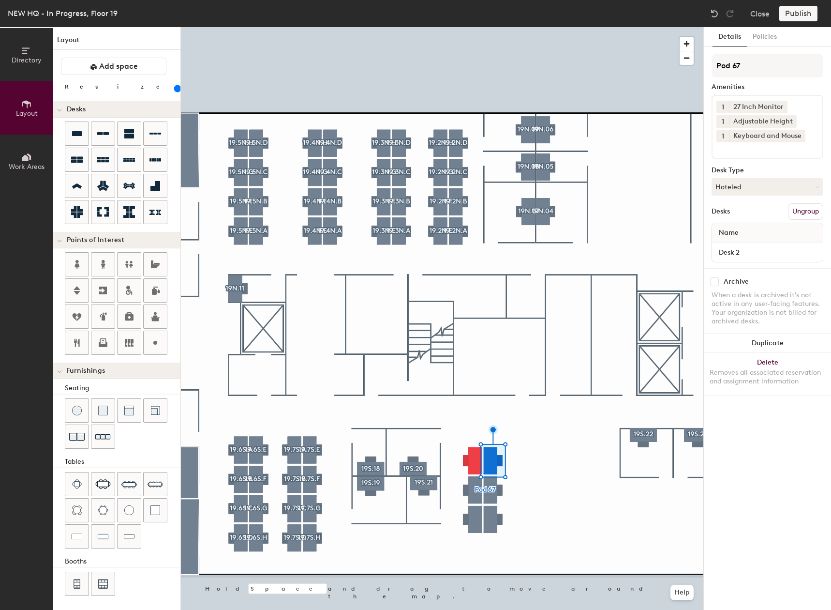
click at [757, 214] on div "Desks Ungroup" at bounding box center [768, 211] width 112 height 16
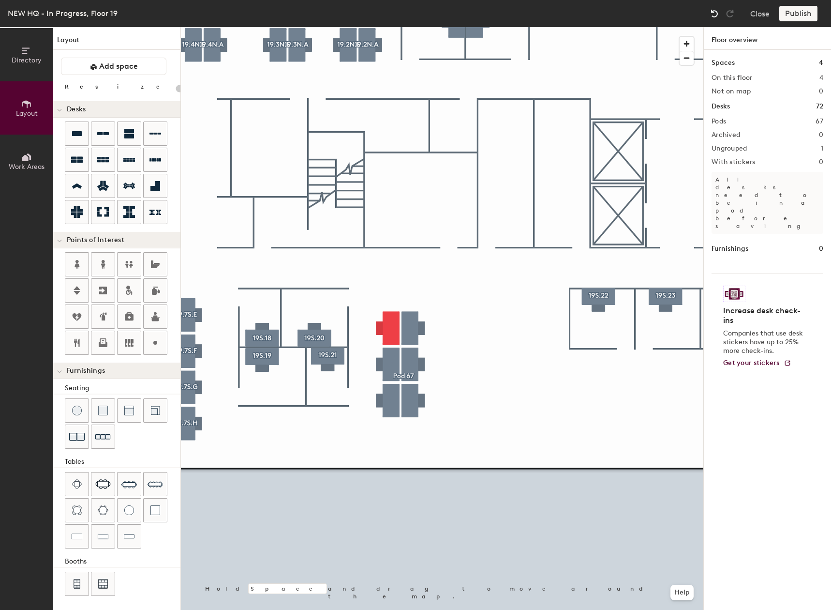
click at [718, 10] on img at bounding box center [715, 14] width 10 height 10
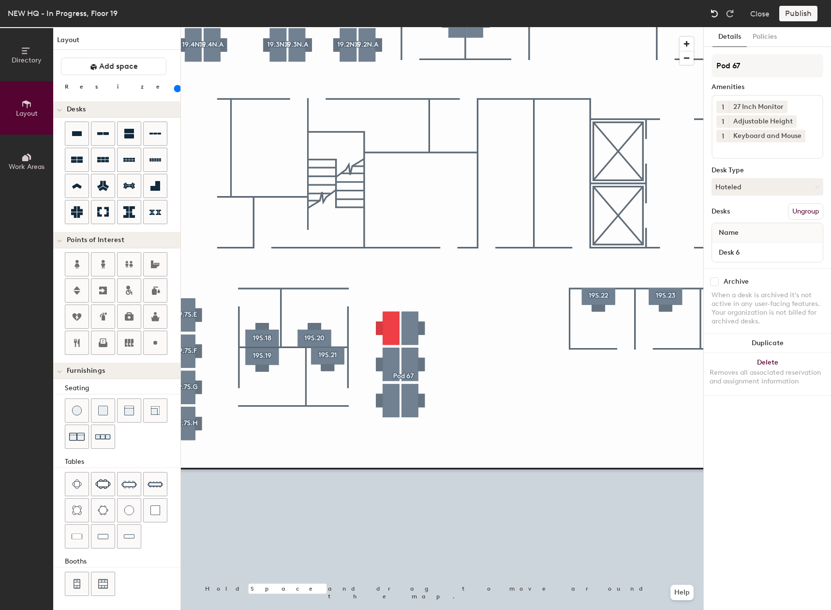
click at [718, 10] on img at bounding box center [715, 14] width 10 height 10
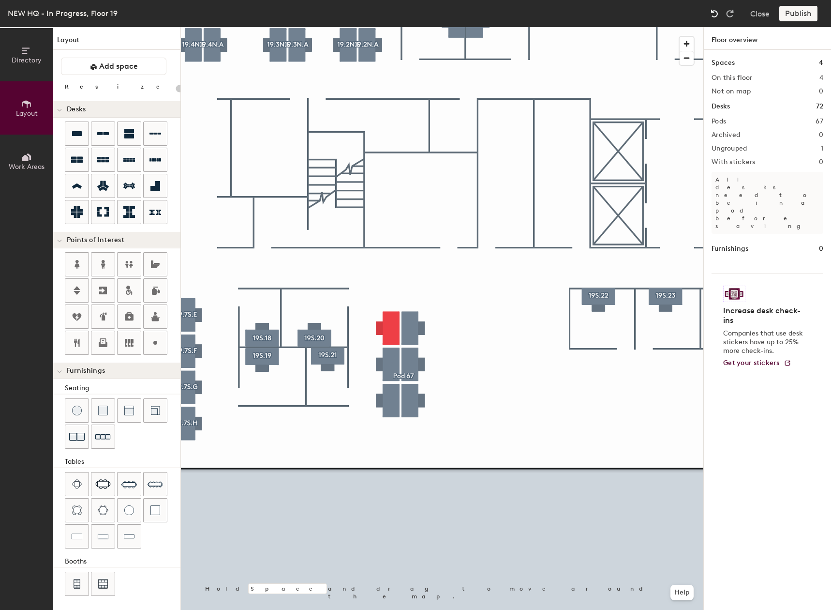
click at [718, 10] on img at bounding box center [715, 14] width 10 height 10
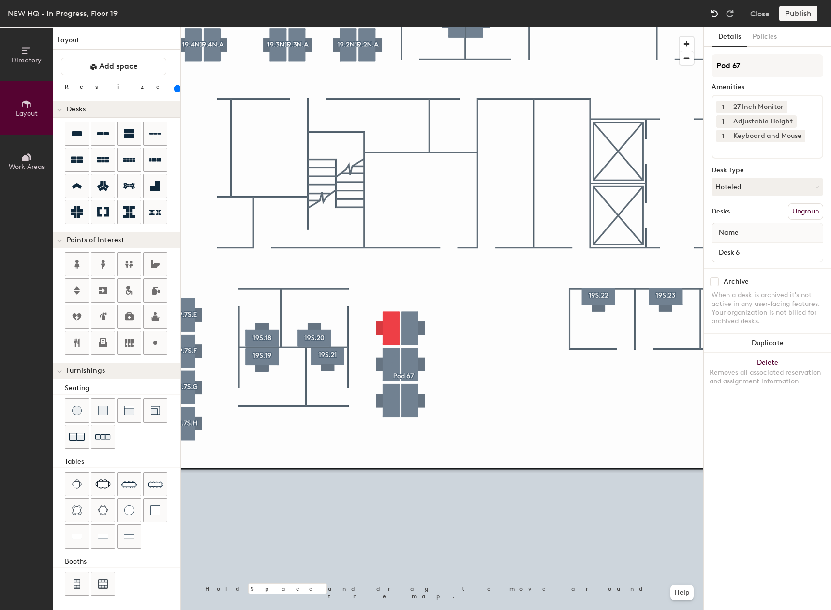
click at [718, 10] on img at bounding box center [715, 14] width 10 height 10
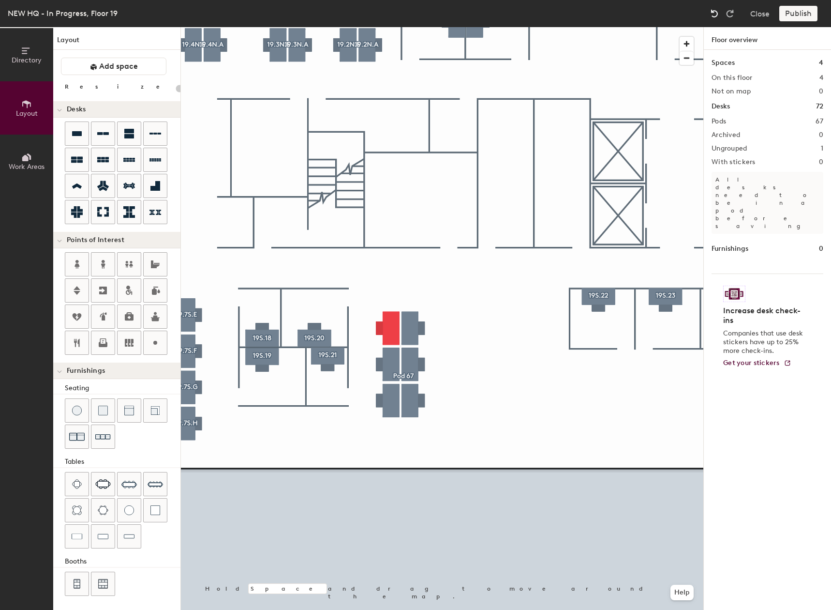
click at [718, 10] on img at bounding box center [715, 14] width 10 height 10
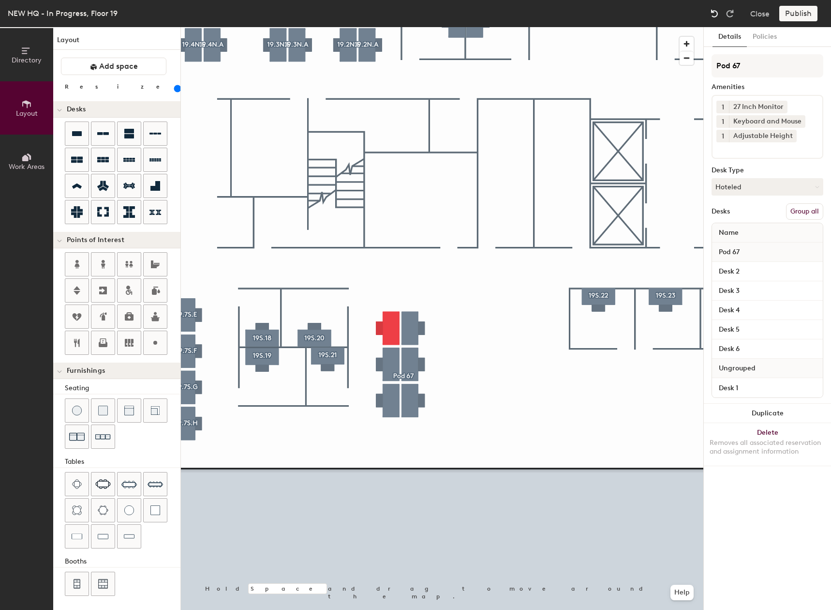
click at [718, 10] on img at bounding box center [715, 14] width 10 height 10
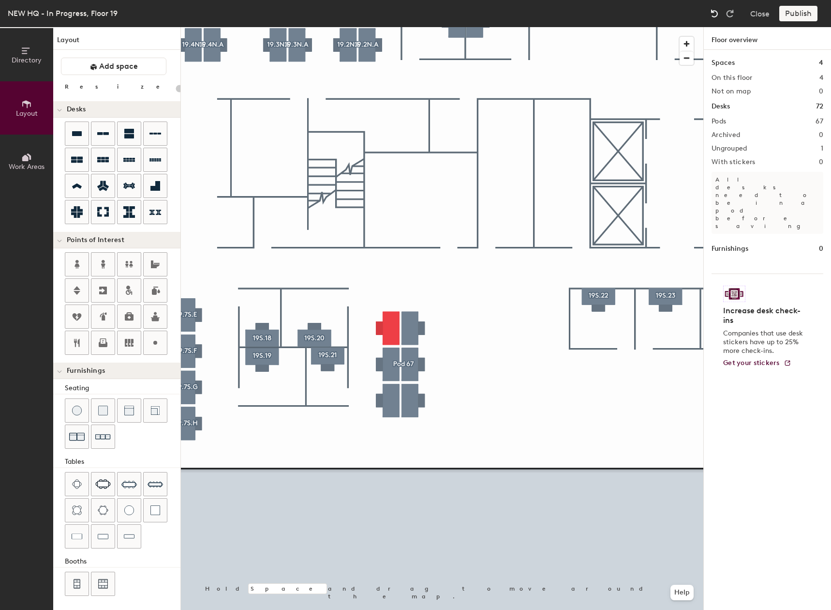
click at [718, 9] on img at bounding box center [715, 14] width 10 height 10
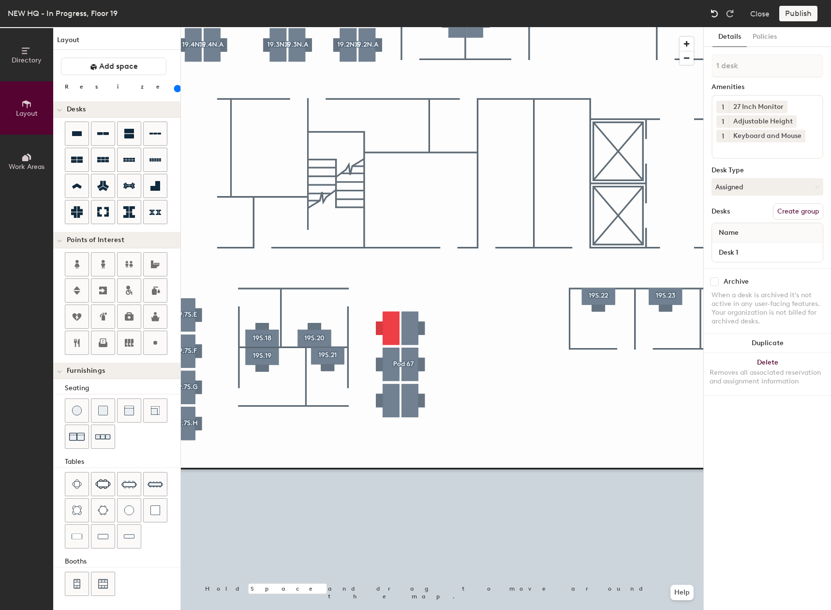
click at [718, 8] on div at bounding box center [714, 13] width 15 height 15
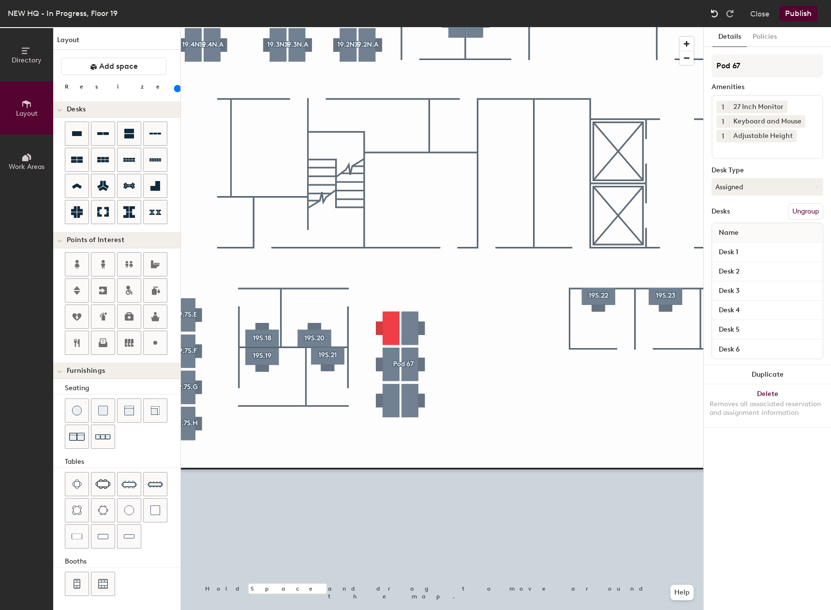
click at [718, 8] on div at bounding box center [714, 13] width 15 height 15
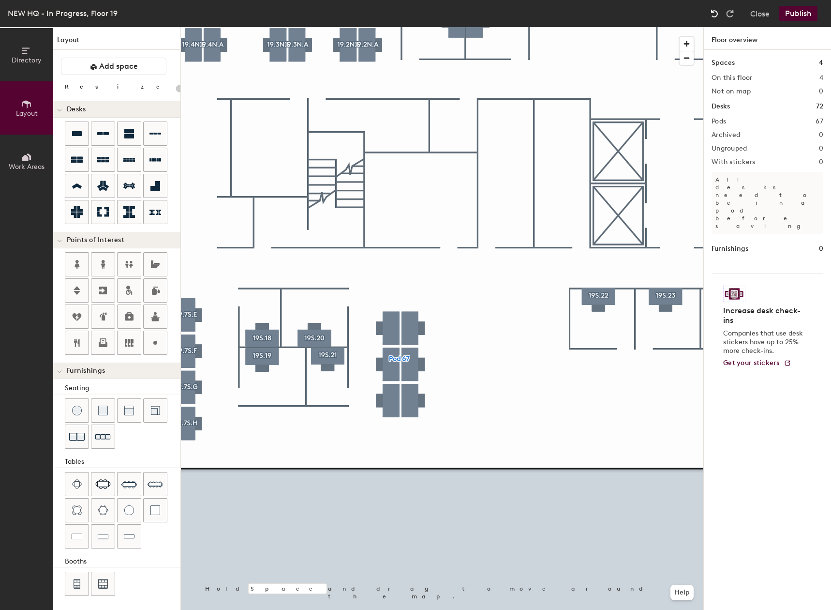
click at [718, 8] on div at bounding box center [714, 13] width 15 height 15
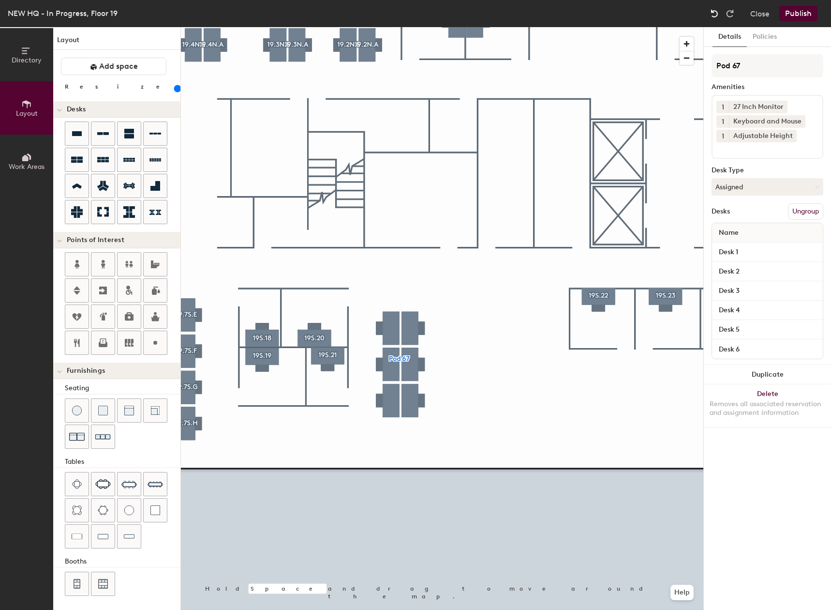
click at [718, 8] on div at bounding box center [714, 13] width 15 height 15
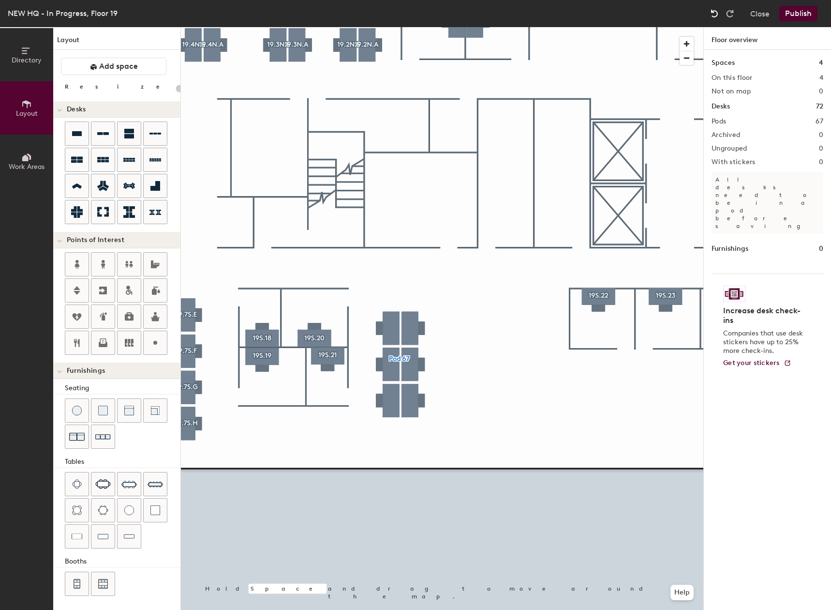
click at [718, 8] on div at bounding box center [714, 13] width 15 height 15
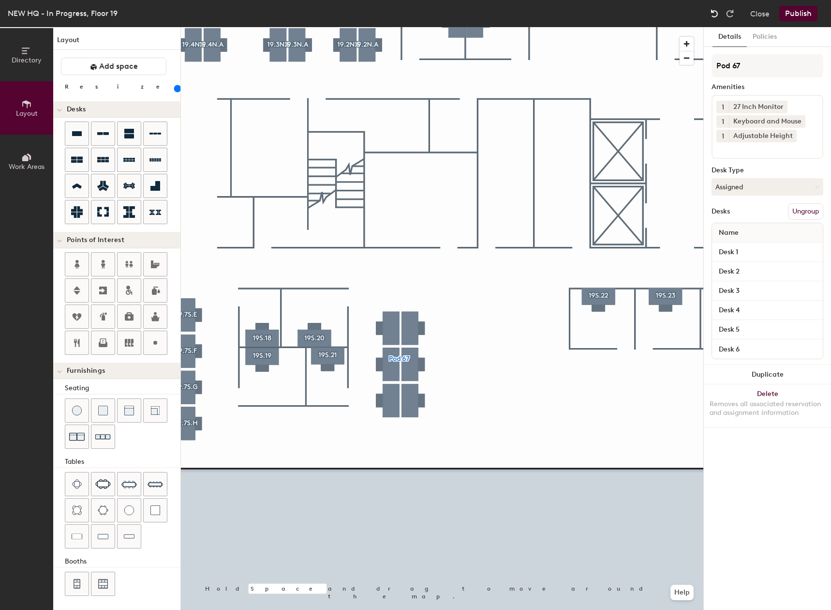
click at [718, 8] on div at bounding box center [714, 13] width 15 height 15
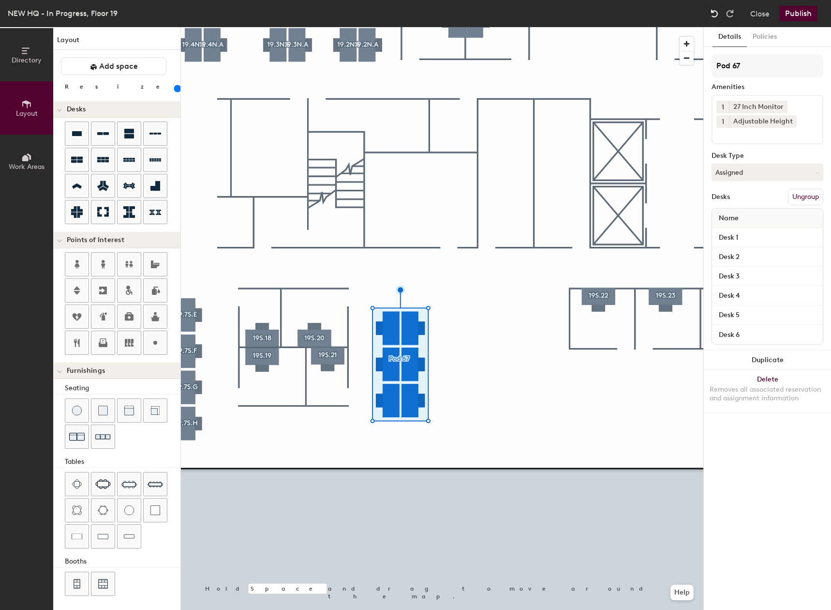
click at [718, 8] on div at bounding box center [714, 13] width 15 height 15
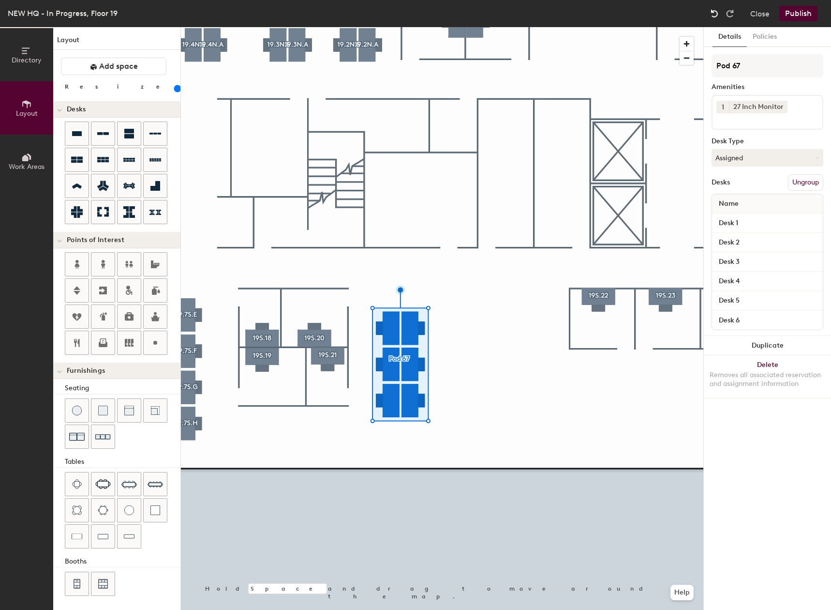
click at [718, 8] on div at bounding box center [714, 13] width 15 height 15
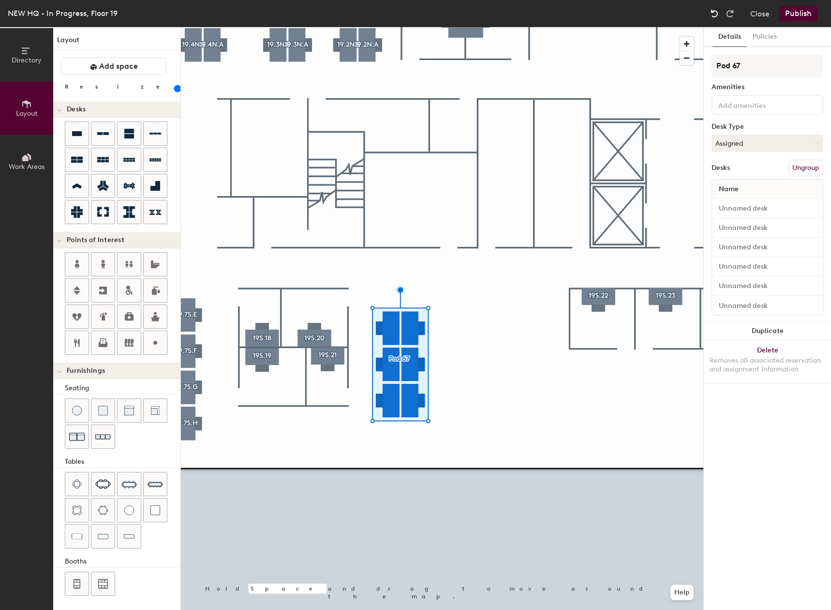
click at [718, 8] on div at bounding box center [714, 13] width 15 height 15
click at [782, 142] on button "Assigned" at bounding box center [768, 143] width 112 height 17
click at [728, 205] on div "Hoteled" at bounding box center [760, 202] width 97 height 15
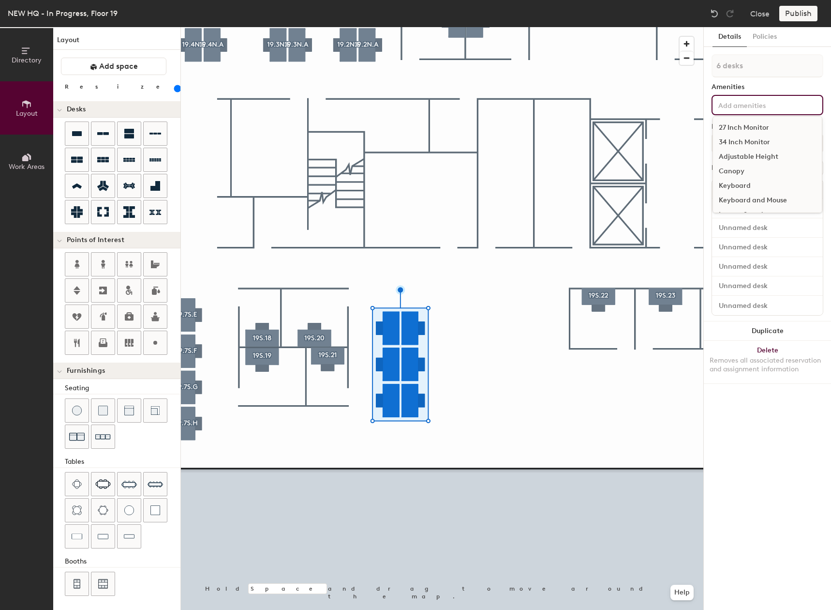
click at [742, 102] on input at bounding box center [760, 105] width 87 height 12
click at [745, 127] on div "27 Inch Monitor" at bounding box center [767, 127] width 109 height 15
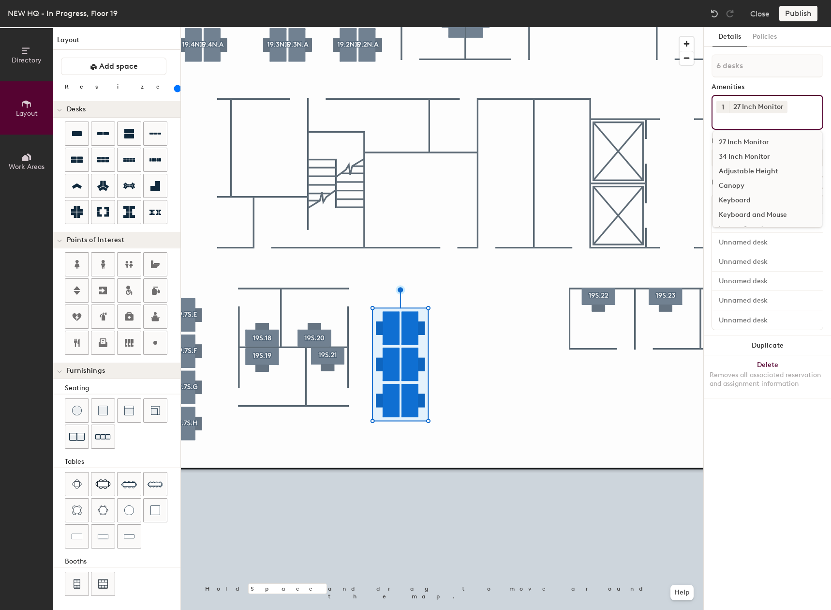
click at [740, 168] on div "Adjustable Height" at bounding box center [767, 171] width 109 height 15
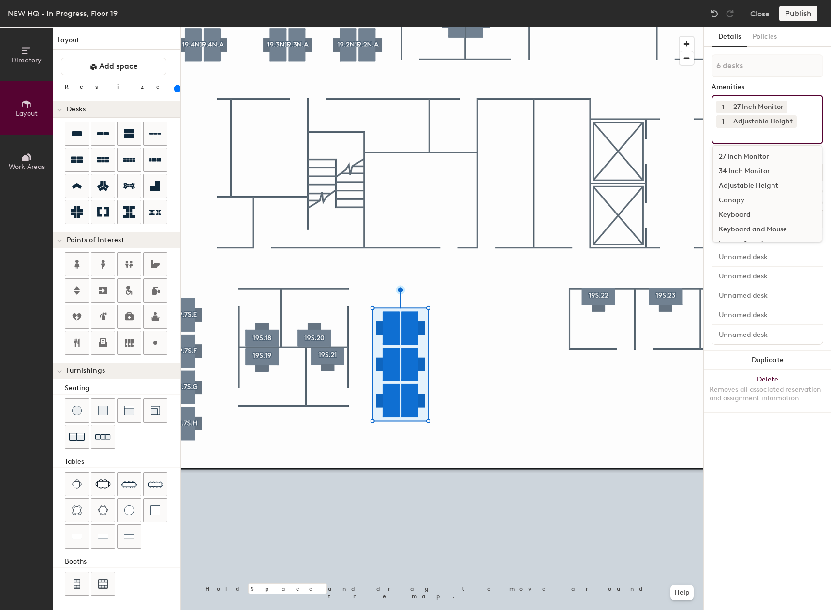
click at [744, 226] on div "Keyboard and Mouse" at bounding box center [767, 229] width 109 height 15
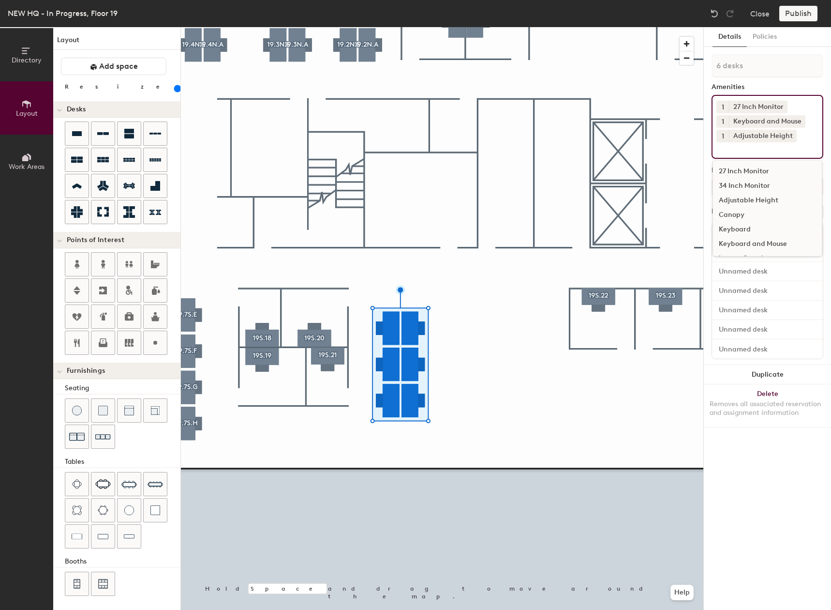
click at [524, 27] on div at bounding box center [442, 27] width 523 height 0
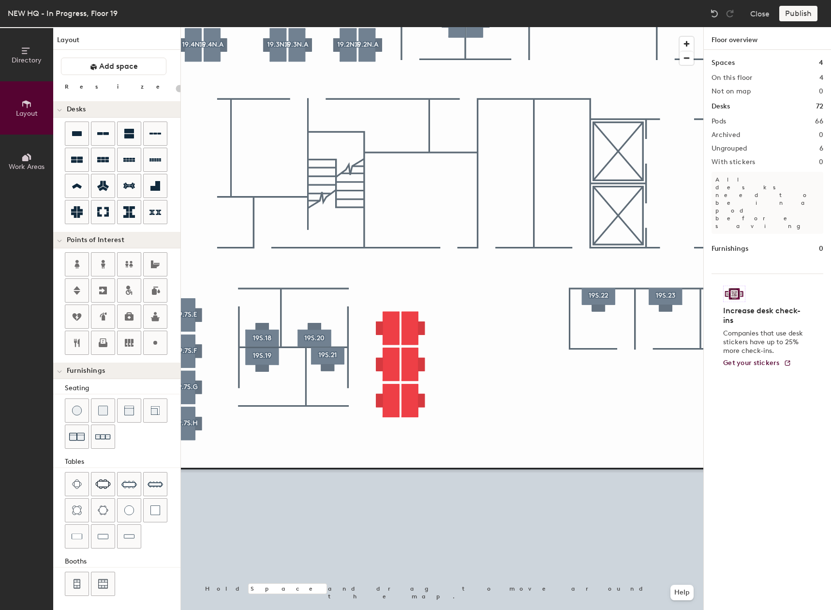
click at [381, 27] on div at bounding box center [442, 27] width 523 height 0
type input "160"
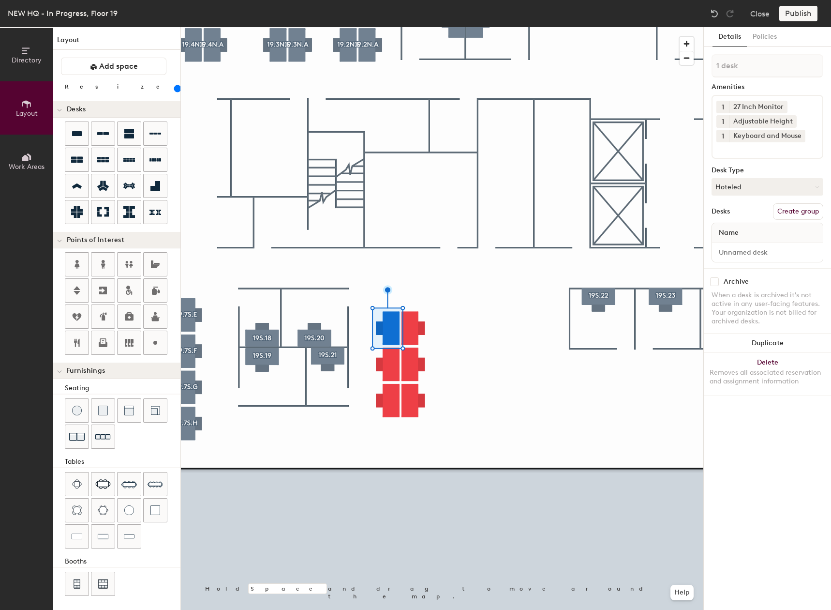
click at [785, 209] on button "Create group" at bounding box center [798, 211] width 50 height 16
type input "P"
click at [731, 67] on input "19.7S.A" at bounding box center [768, 65] width 112 height 23
drag, startPoint x: 781, startPoint y: 72, endPoint x: 704, endPoint y: 68, distance: 77.0
click at [704, 68] on div "Details Policies 19.8S.A Amenities 1 27 Inch Monitor 1 Adjustable Height 1 Keyb…" at bounding box center [767, 318] width 127 height 583
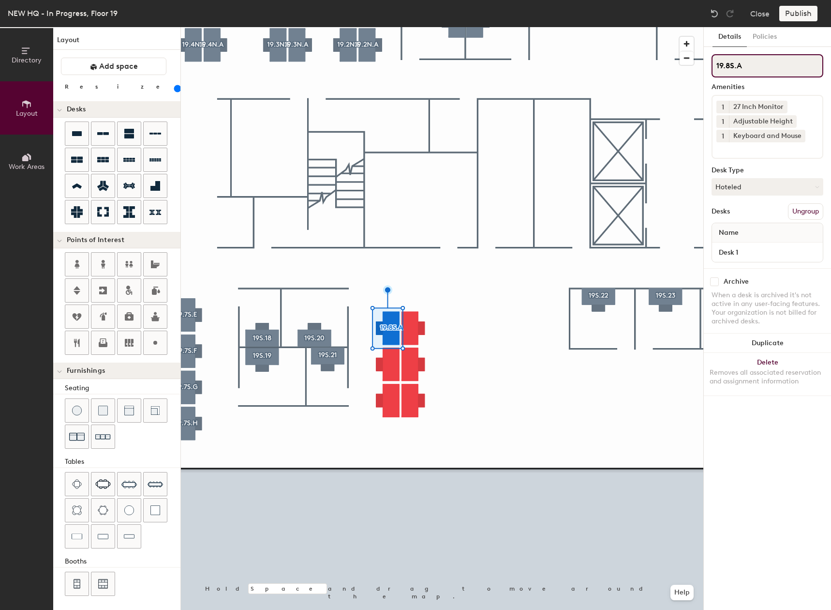
type input "19.8S.A"
click at [389, 27] on div at bounding box center [442, 27] width 523 height 0
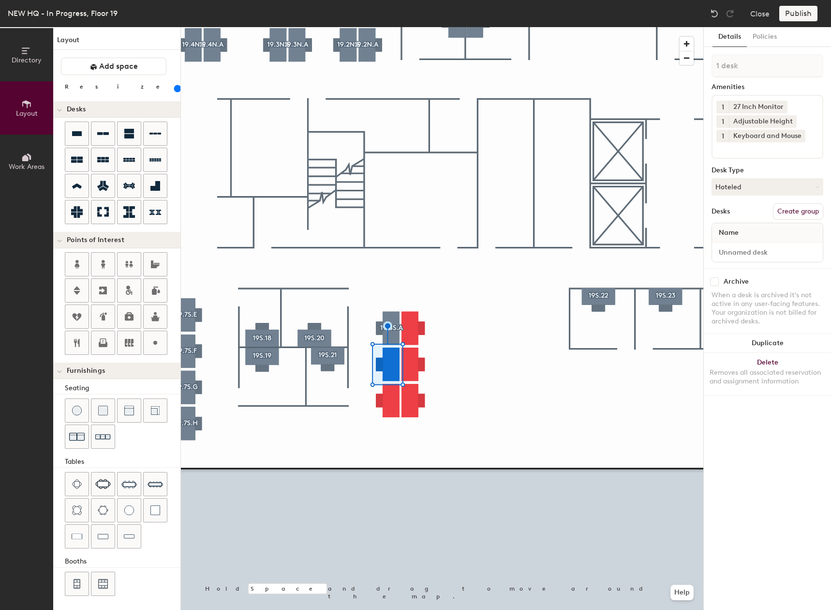
click at [801, 211] on button "Create group" at bounding box center [798, 211] width 50 height 16
type input "P"
drag, startPoint x: 751, startPoint y: 69, endPoint x: 786, endPoint y: 72, distance: 34.5
click at [786, 72] on input at bounding box center [768, 65] width 112 height 23
type input "19.8S.B"
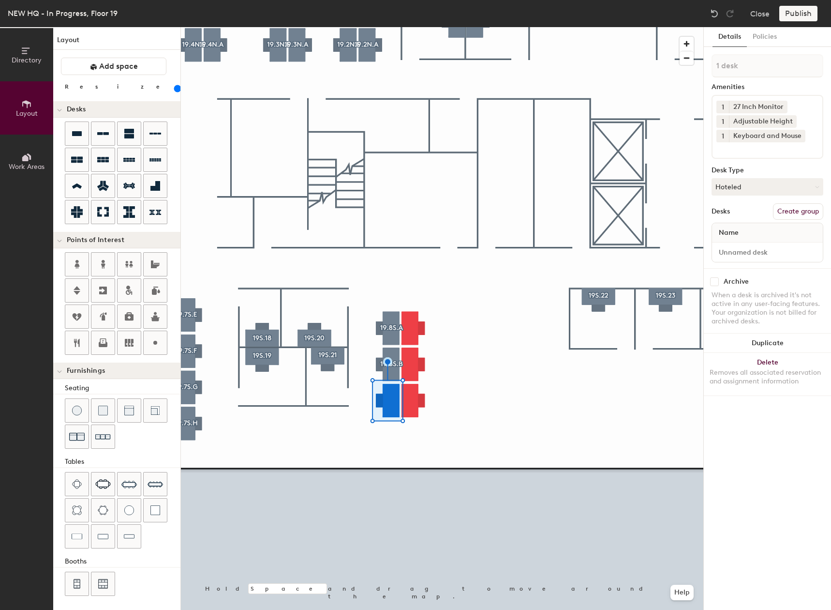
click at [798, 211] on button "Create group" at bounding box center [798, 211] width 50 height 16
type input "P"
type input "19.8S.C"
click at [750, 256] on input "Desk 1" at bounding box center [767, 252] width 107 height 14
click at [737, 245] on input "Desk 1" at bounding box center [767, 252] width 107 height 14
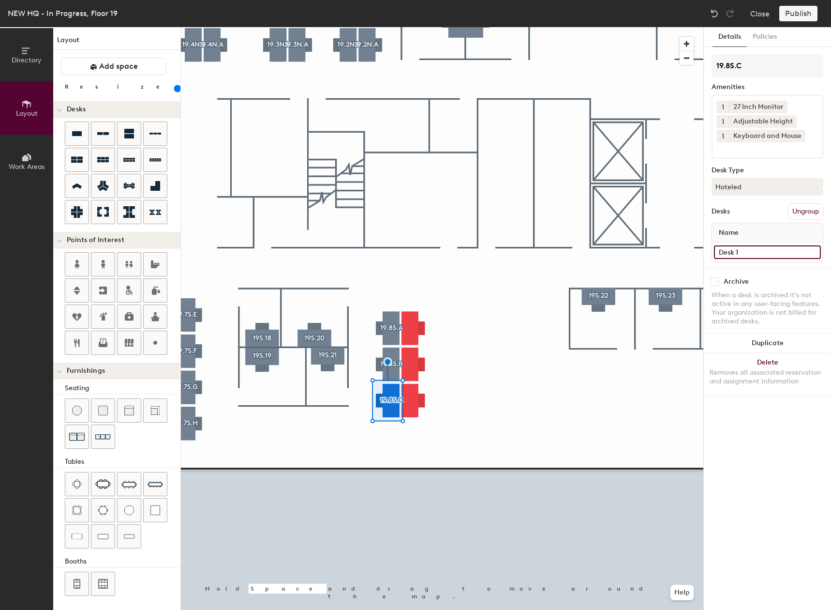
click at [754, 255] on input "Desk 1" at bounding box center [767, 252] width 107 height 14
type input "Desk"
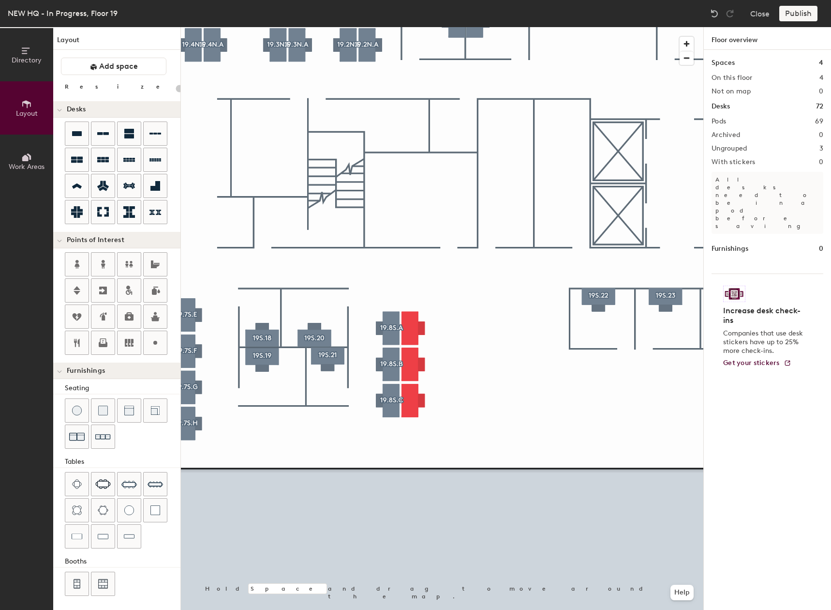
type input "160"
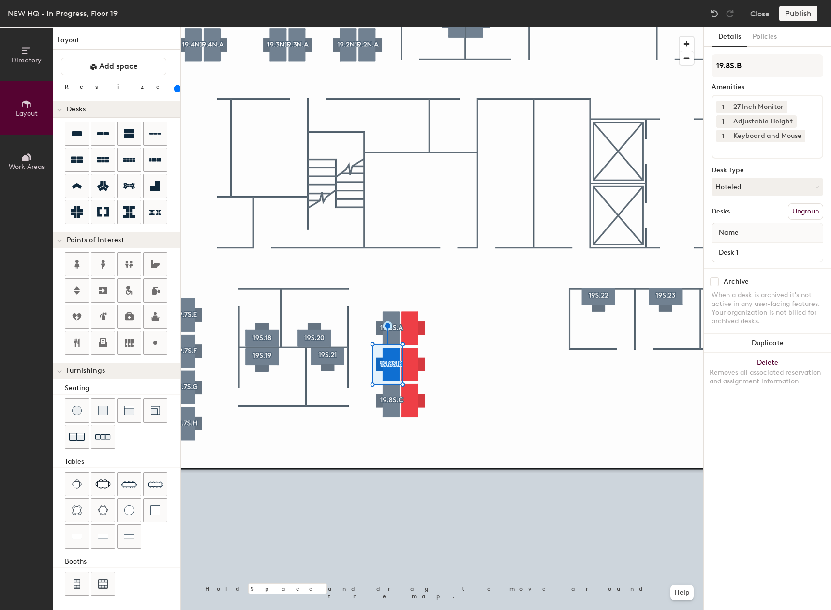
click at [764, 235] on div "Name" at bounding box center [767, 232] width 111 height 19
click at [752, 257] on input "Desk 1" at bounding box center [767, 252] width 107 height 14
click at [752, 251] on input "Desk 1" at bounding box center [767, 252] width 107 height 14
type input "Desk"
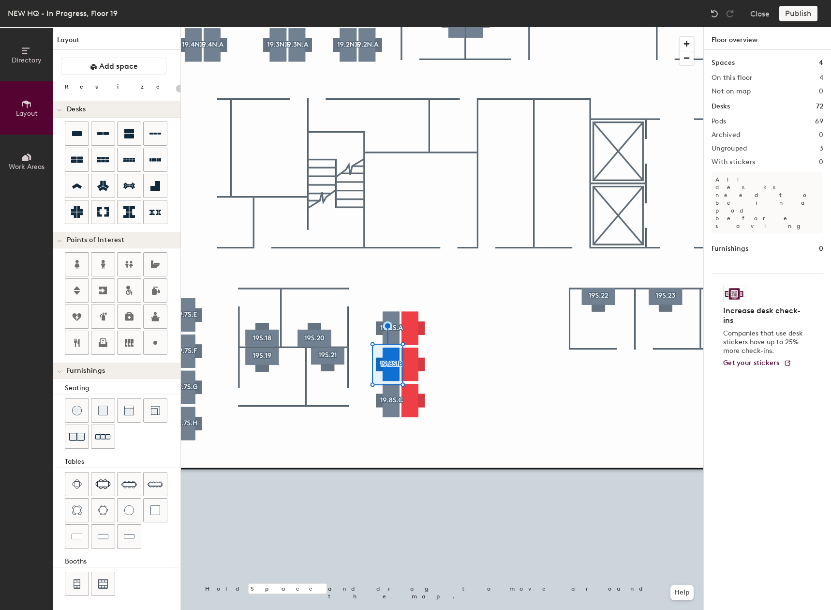
type input "160"
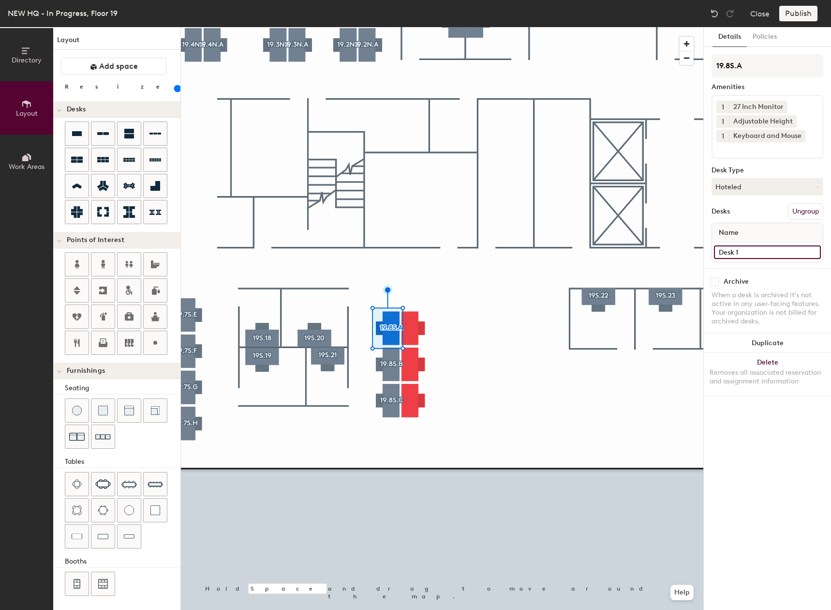
click at [765, 255] on input "Desk 1" at bounding box center [767, 252] width 107 height 14
click at [765, 254] on input "Desk 1" at bounding box center [767, 252] width 107 height 14
click at [755, 249] on input "Desk 1" at bounding box center [767, 252] width 107 height 14
click at [752, 251] on input "Desk 1" at bounding box center [767, 252] width 107 height 14
type input "Desk"
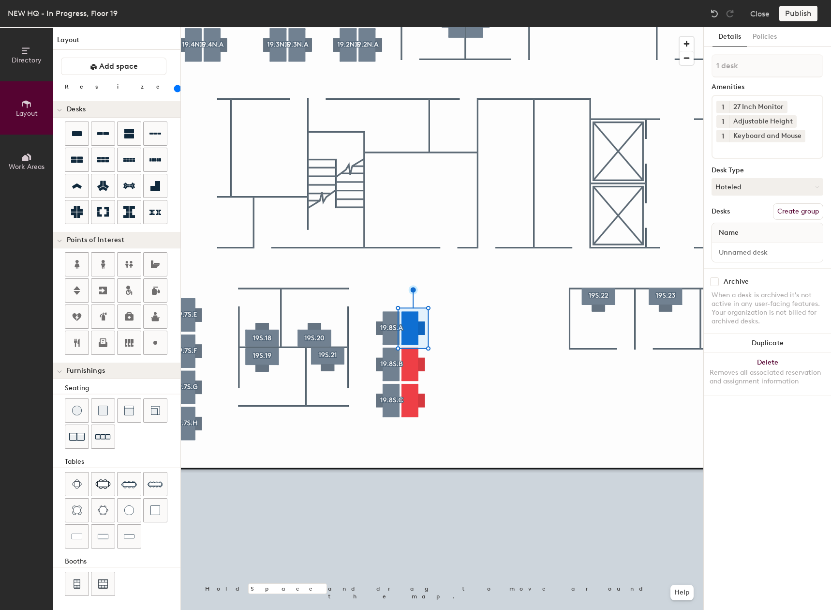
click at [812, 208] on button "Create group" at bounding box center [798, 211] width 50 height 16
type input "P"
type input "19.8S.D"
click at [789, 213] on button "Create group" at bounding box center [798, 211] width 50 height 16
type input "P"
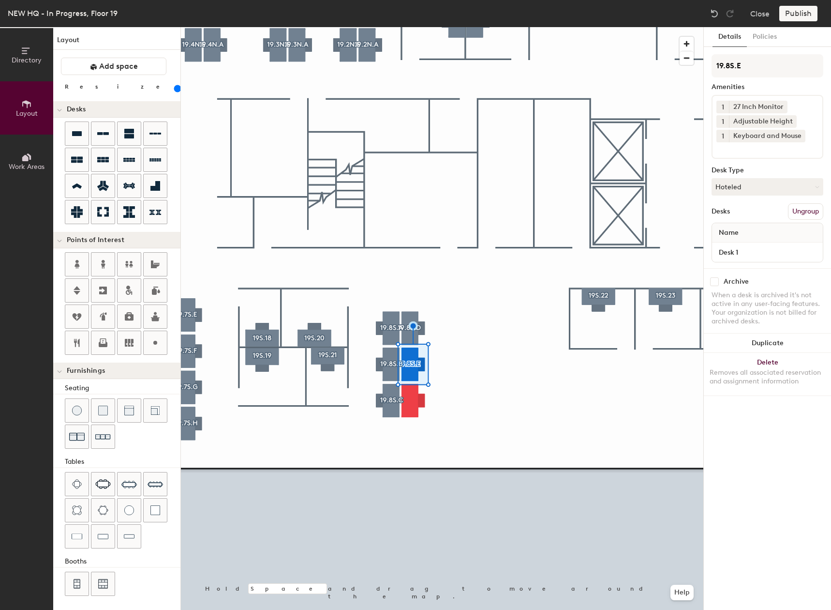
type input "19.8S.E"
click at [791, 149] on input at bounding box center [760, 148] width 87 height 12
click at [746, 184] on div "Canopy" at bounding box center [767, 186] width 109 height 15
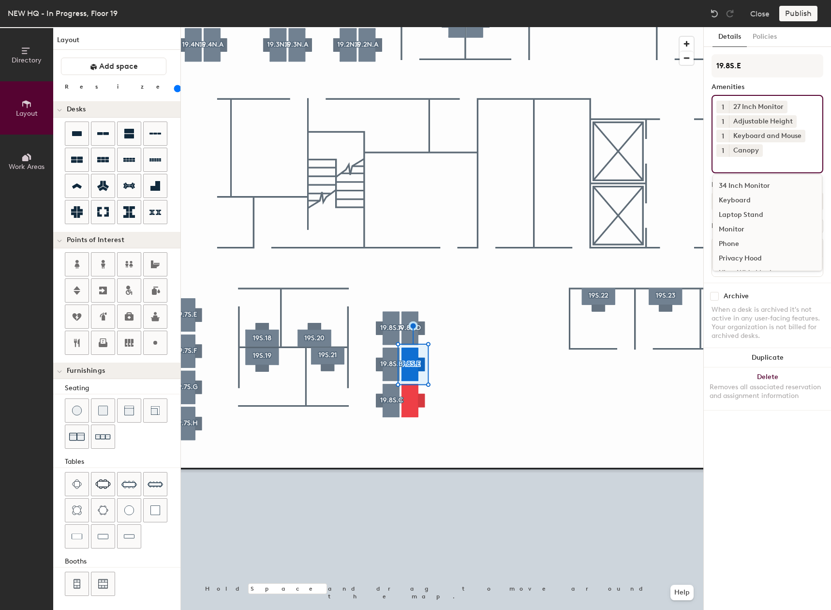
click at [411, 27] on div at bounding box center [442, 27] width 523 height 0
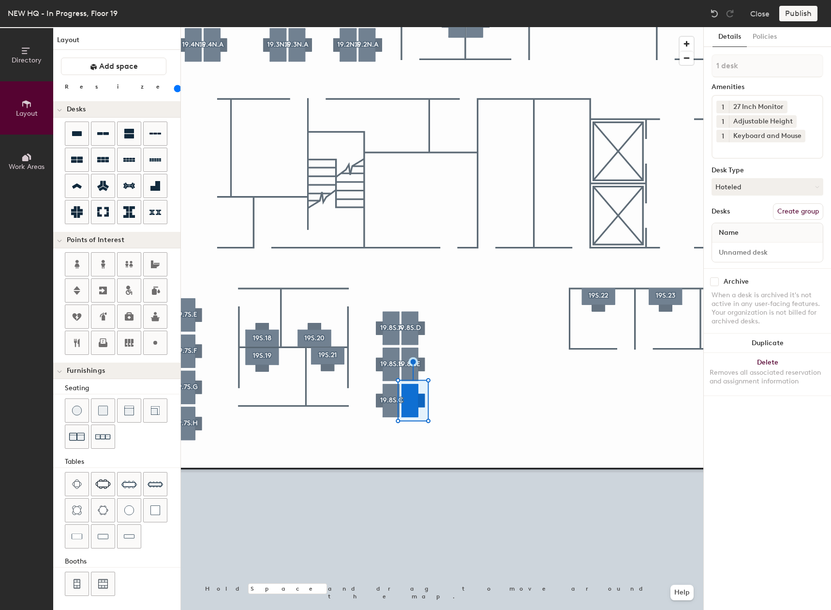
click at [800, 205] on button "Create group" at bounding box center [798, 211] width 50 height 16
type input "P"
type input "19.8S.F"
click at [762, 252] on input "Desk 1" at bounding box center [767, 252] width 107 height 14
click at [761, 252] on input "Desk 1" at bounding box center [767, 252] width 107 height 14
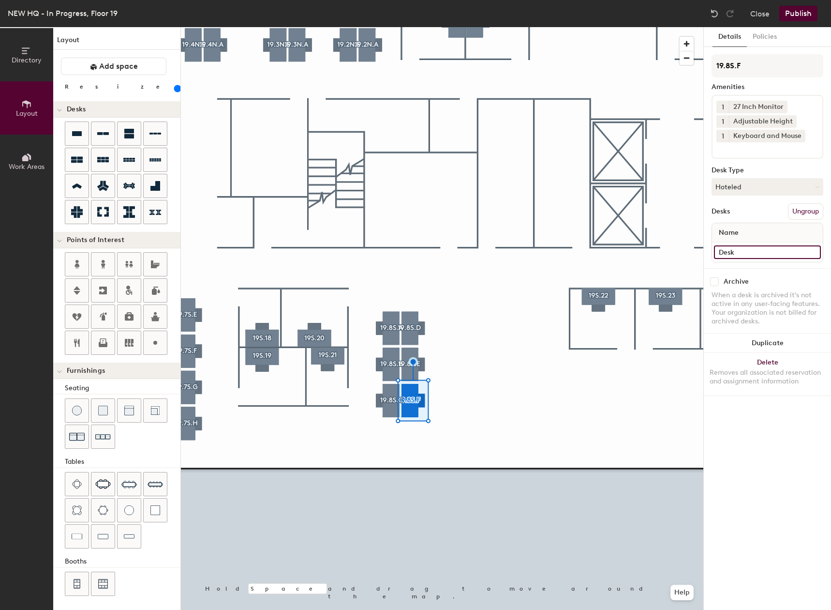
type input "Desk"
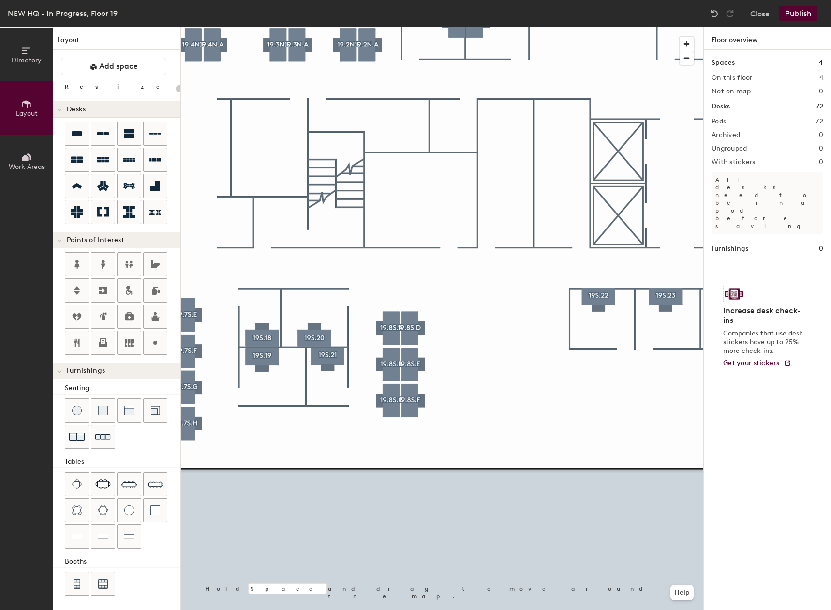
type input "160"
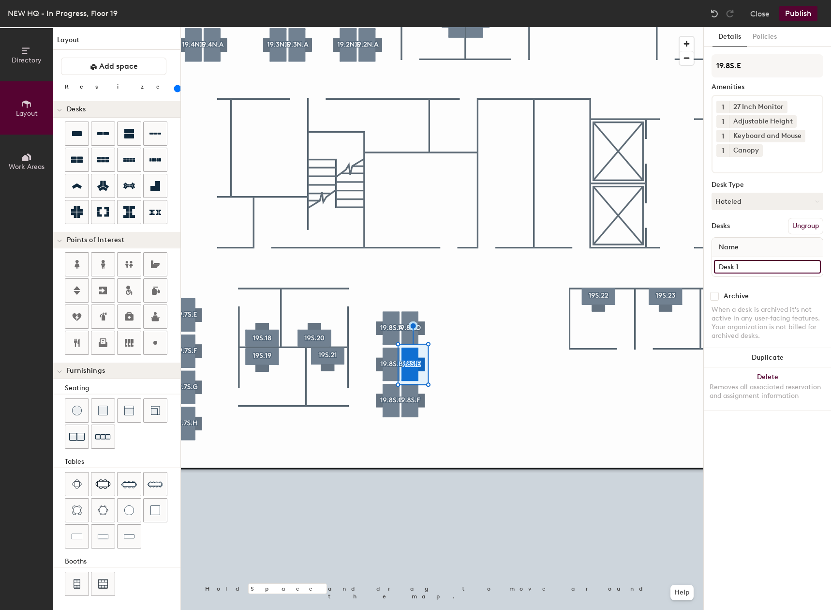
click at [753, 266] on input "Desk 1" at bounding box center [767, 267] width 107 height 14
type input "Desk"
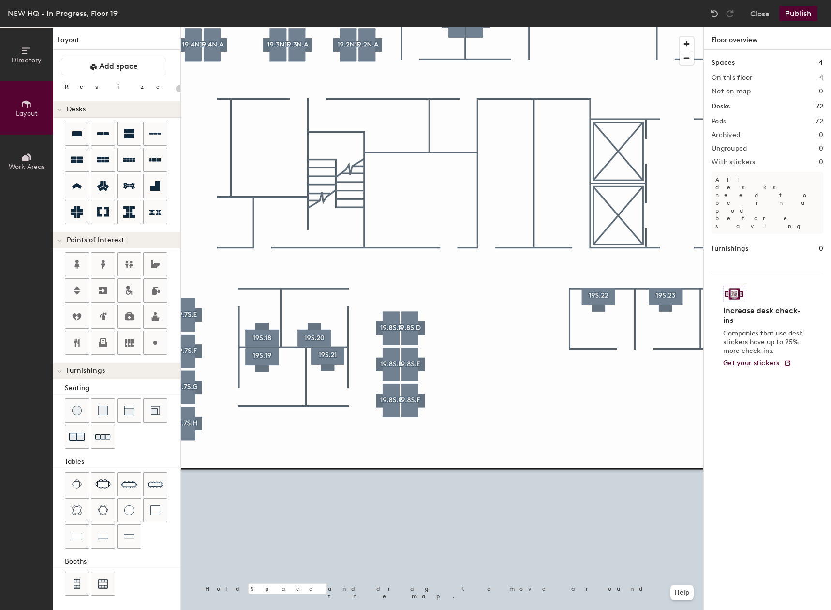
type input "160"
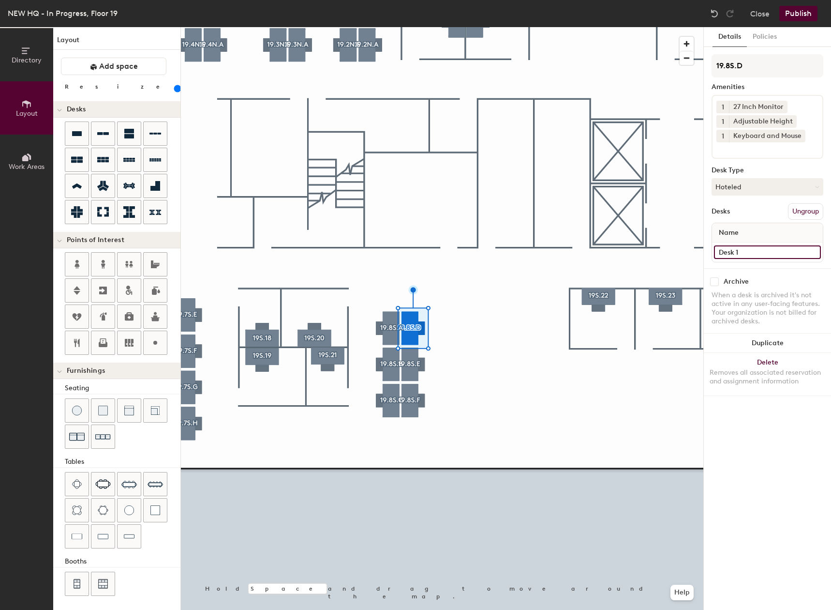
click at [748, 254] on input "Desk 1" at bounding box center [767, 252] width 107 height 14
type input "Desk"
click at [753, 149] on input at bounding box center [760, 148] width 87 height 12
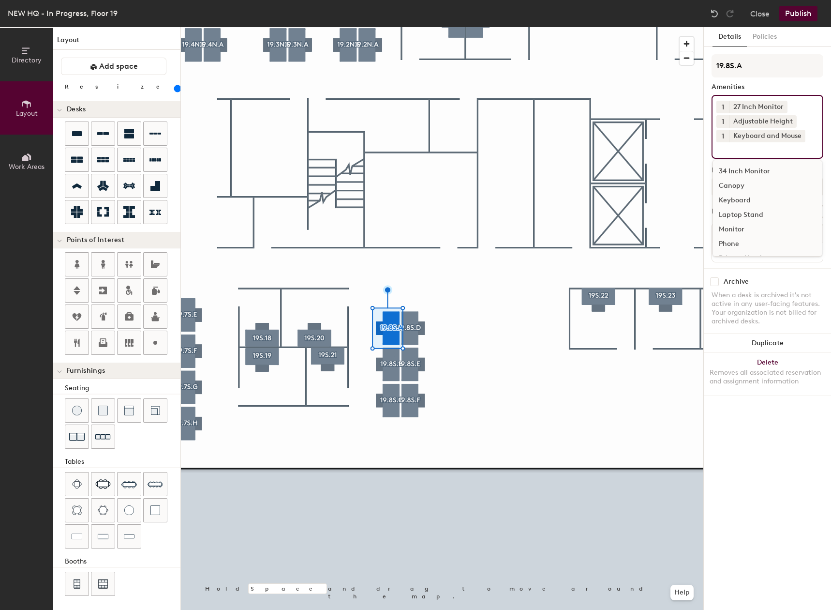
click at [727, 185] on div "Canopy" at bounding box center [767, 186] width 109 height 15
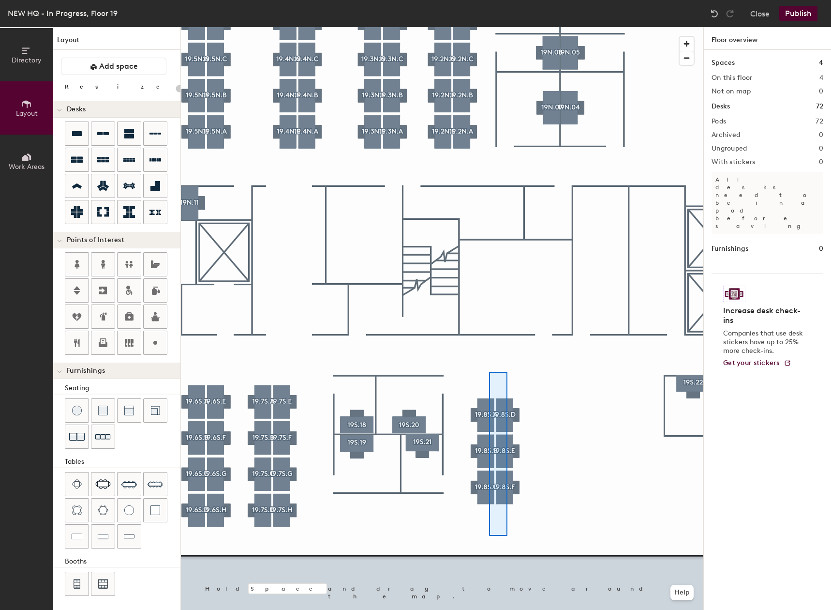
type input "160"
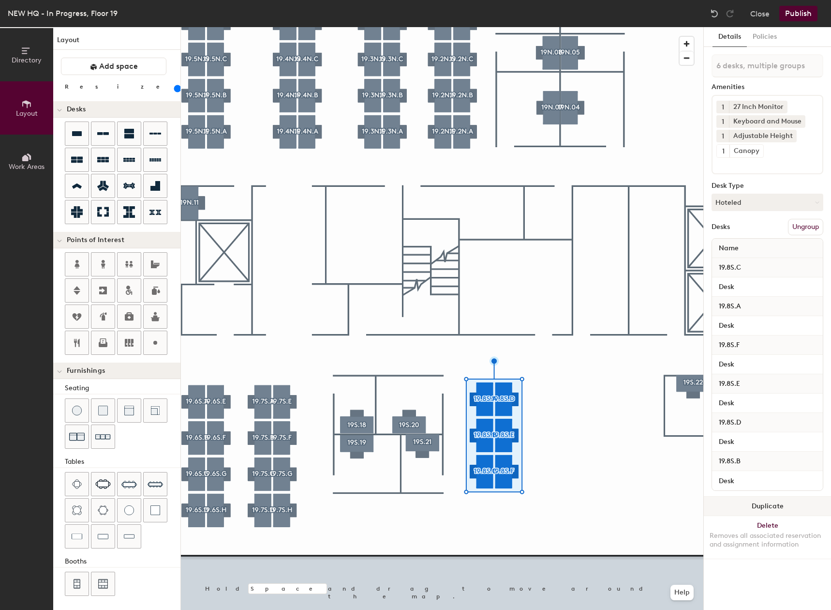
click at [756, 504] on button "Duplicate" at bounding box center [767, 505] width 127 height 19
type input "6 desks"
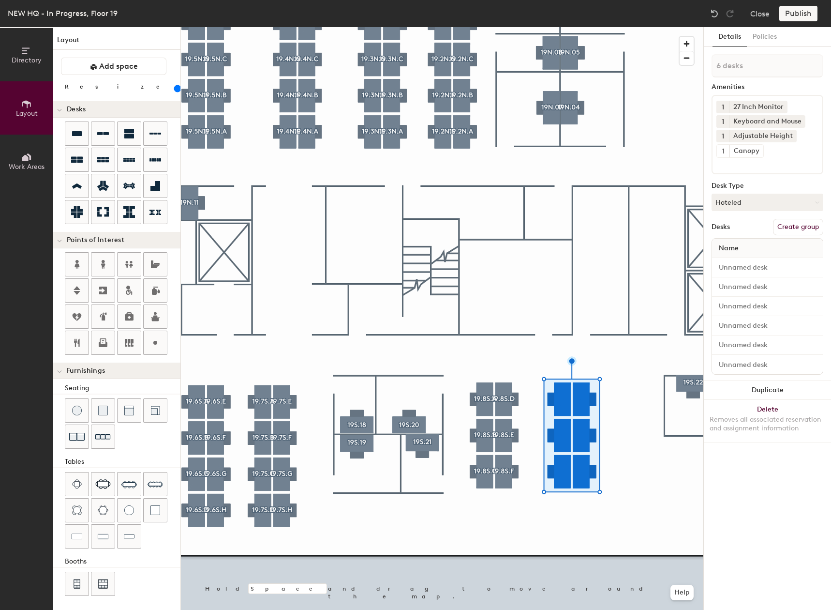
click at [604, 27] on div at bounding box center [442, 27] width 523 height 0
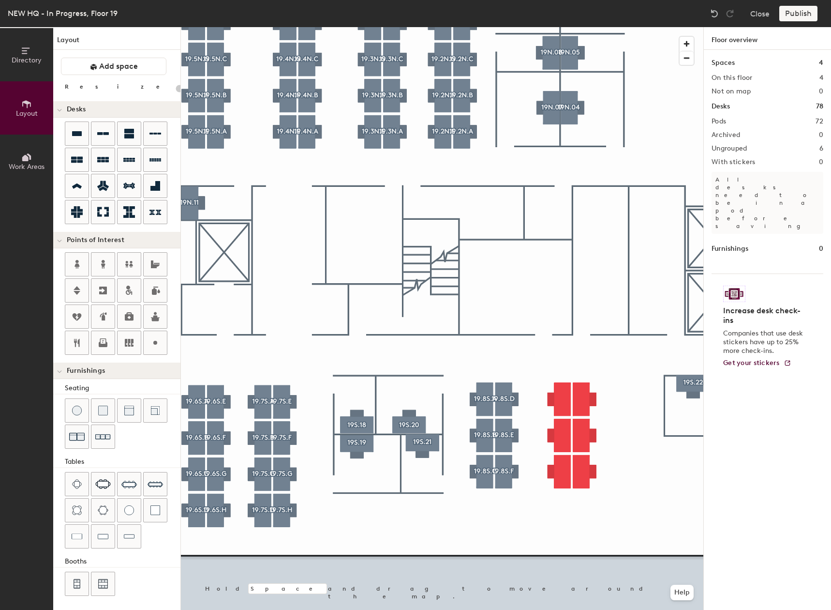
click at [569, 27] on div at bounding box center [442, 27] width 523 height 0
type input "160"
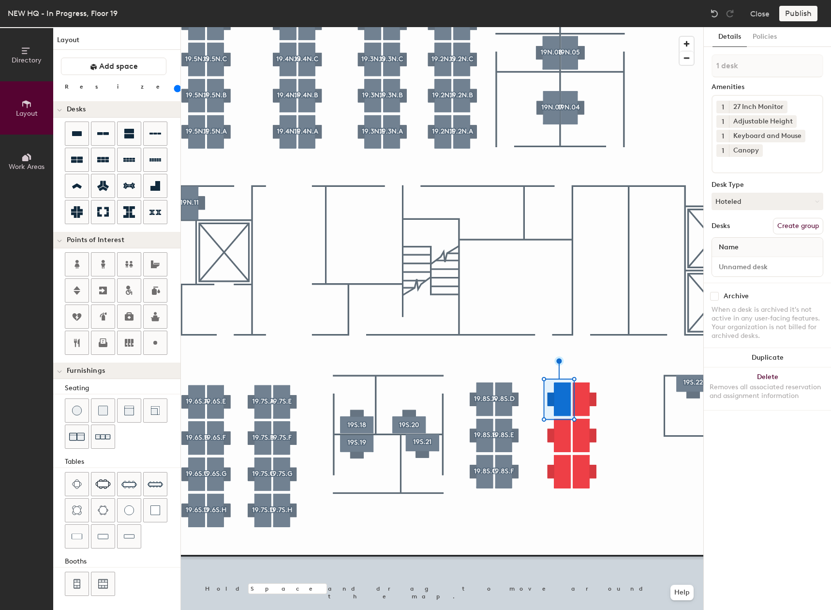
click at [809, 227] on button "Create group" at bounding box center [798, 226] width 50 height 16
type input "P"
click at [731, 67] on input "19.8S.A" at bounding box center [768, 65] width 112 height 23
click at [673, 74] on div "Directory Layout Work Areas Layout Add space Resize Desks Points of Interest Fu…" at bounding box center [415, 318] width 831 height 583
type input "19.9S.A"
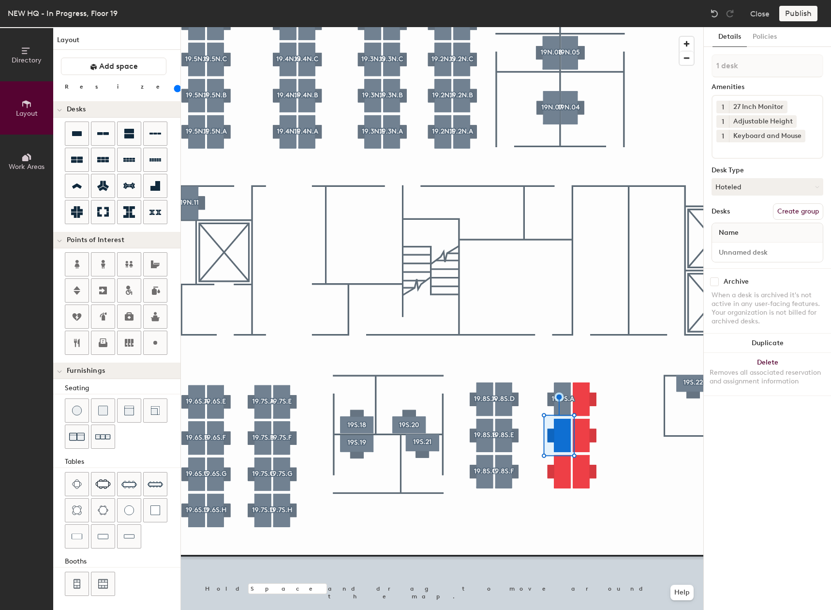
click at [811, 211] on button "Create group" at bounding box center [798, 211] width 50 height 16
type input "P"
click at [738, 75] on input at bounding box center [768, 65] width 112 height 23
type input "19.9S.A"
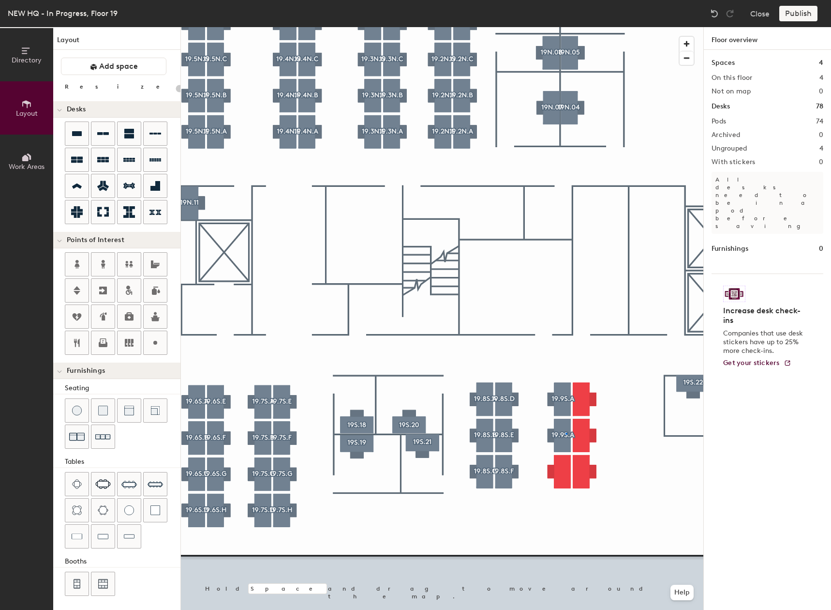
click at [566, 27] on div at bounding box center [442, 27] width 523 height 0
type input "160"
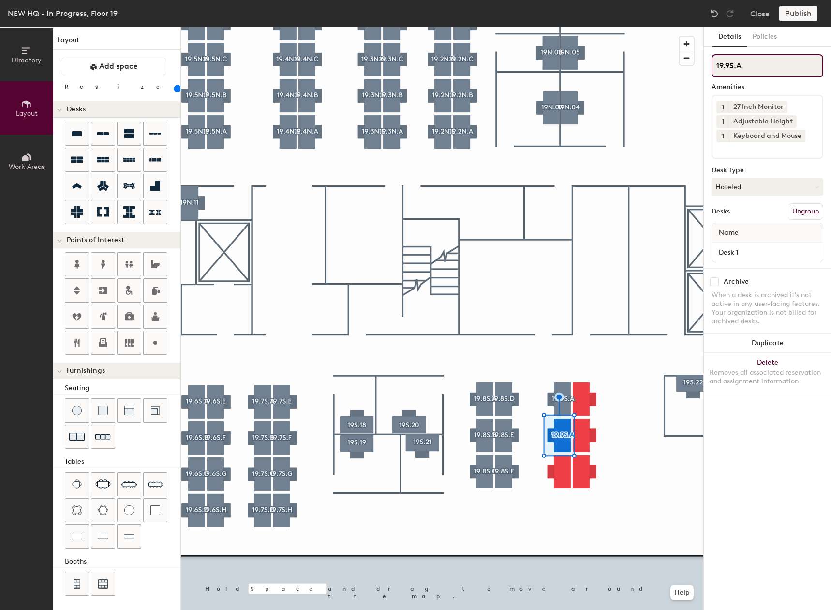
click at [788, 71] on input "19.9S.A" at bounding box center [768, 65] width 112 height 23
type input "19.9S.B"
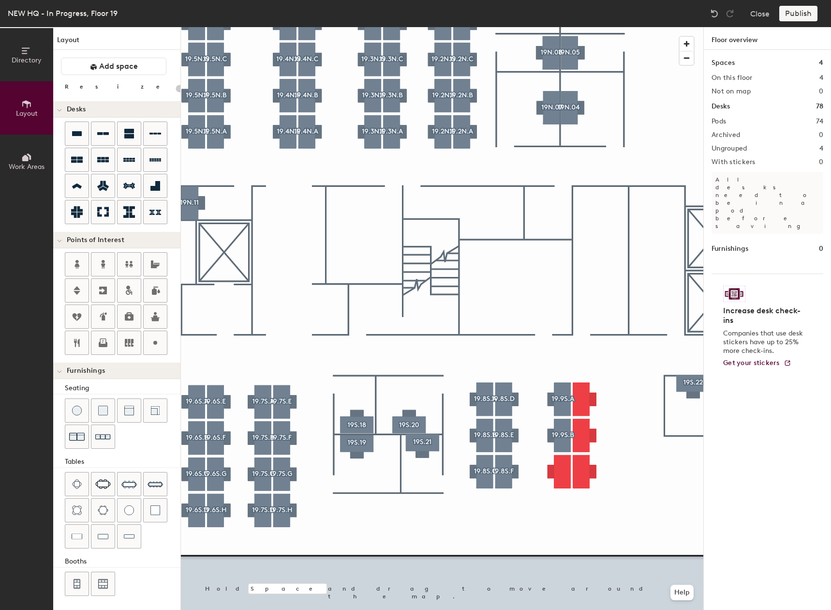
type input "160"
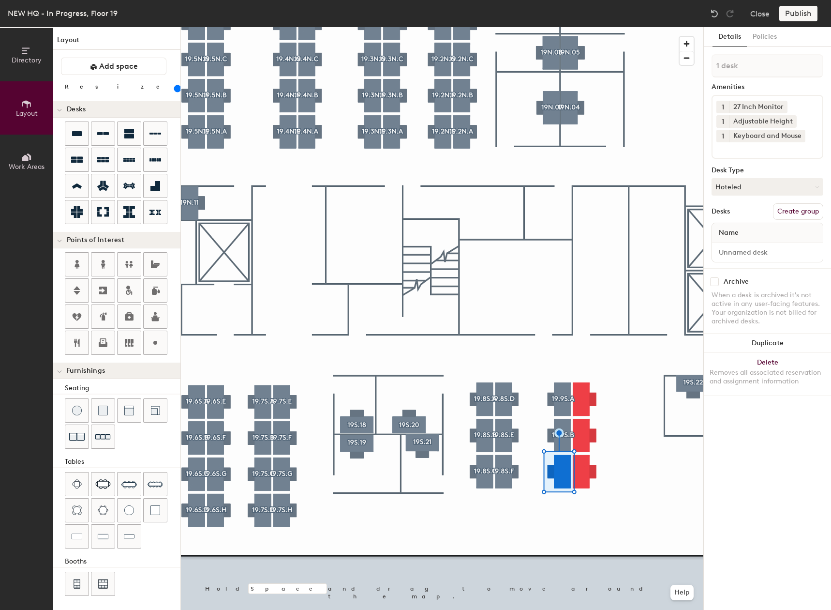
click at [808, 210] on button "Create group" at bounding box center [798, 211] width 50 height 16
type input "P"
type input "19.9S.C"
click at [586, 27] on div at bounding box center [442, 27] width 523 height 0
click at [807, 209] on button "Create group" at bounding box center [798, 211] width 50 height 16
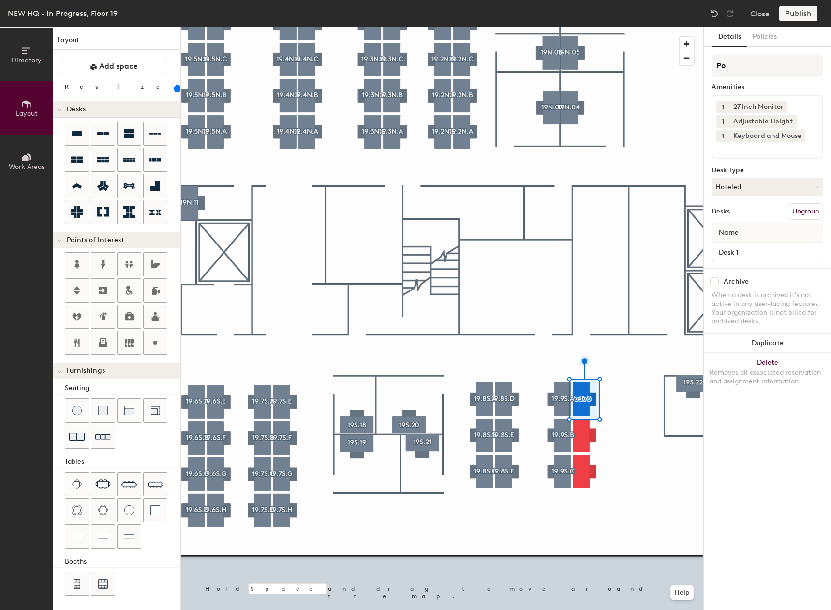
type input "P"
click at [781, 60] on input at bounding box center [768, 65] width 112 height 23
type input "19.9S.D"
click at [587, 27] on div at bounding box center [442, 27] width 523 height 0
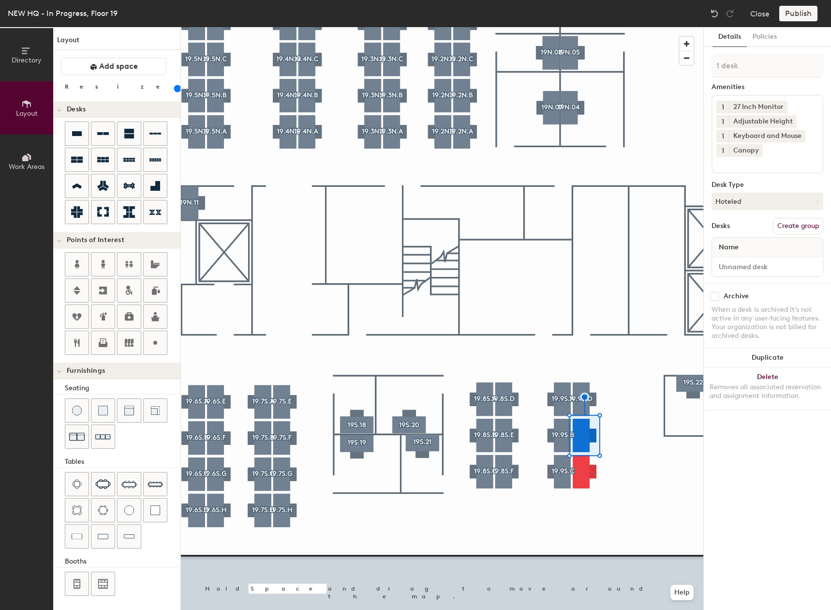
click at [797, 228] on button "Create group" at bounding box center [798, 226] width 50 height 16
type input "P"
type input "19.9S.E"
click at [647, 27] on div at bounding box center [442, 27] width 523 height 0
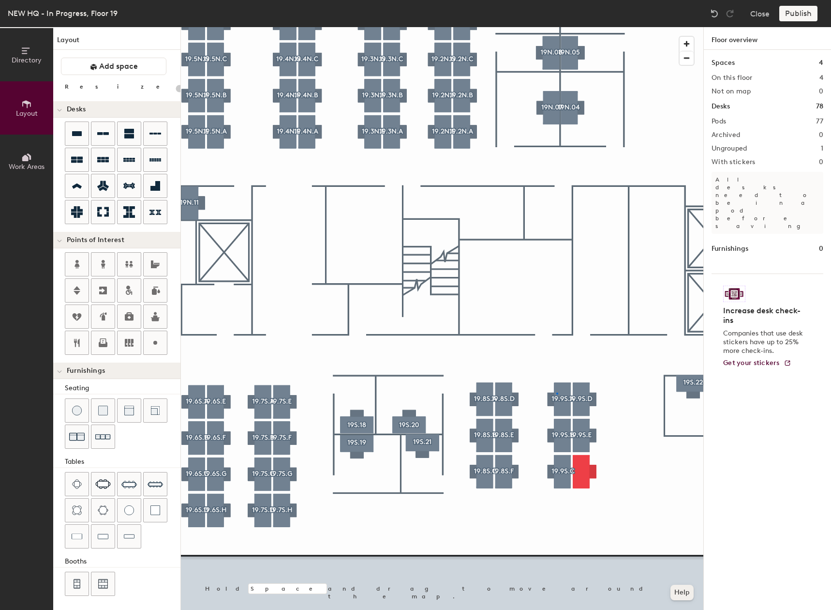
click at [557, 27] on div at bounding box center [442, 27] width 523 height 0
type input "160"
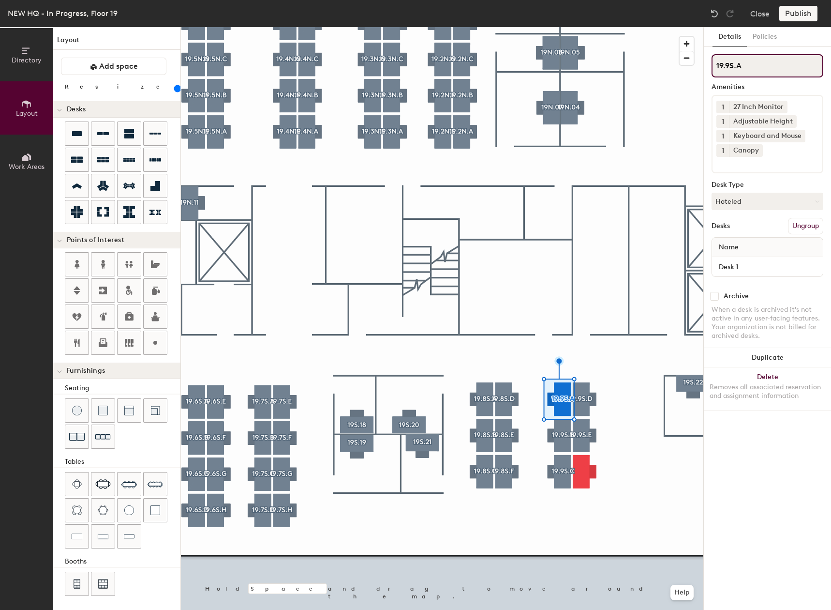
click at [798, 71] on input "19.9S.A" at bounding box center [768, 65] width 112 height 23
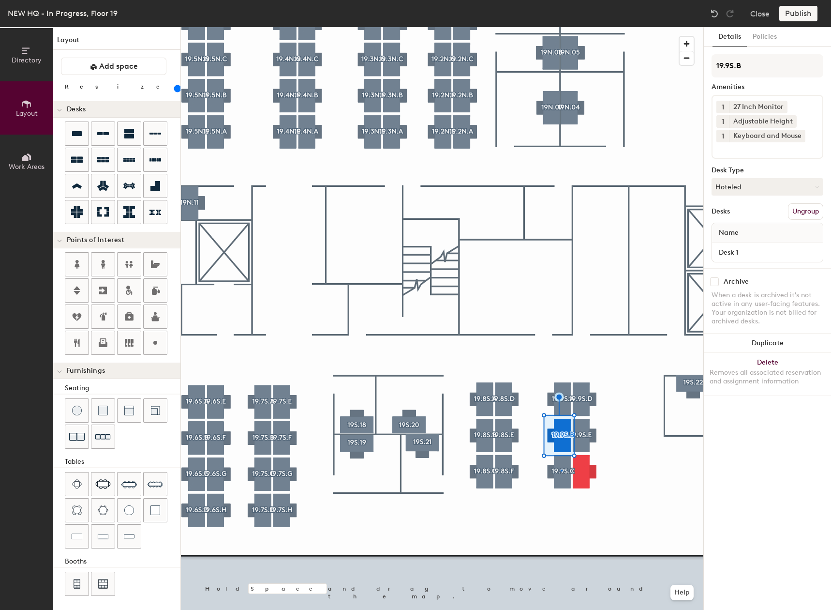
click at [561, 27] on div at bounding box center [442, 27] width 523 height 0
click at [575, 27] on div at bounding box center [442, 27] width 523 height 0
click at [806, 208] on button "Create group" at bounding box center [798, 211] width 50 height 16
type input "P"
type input "19.9S.F"
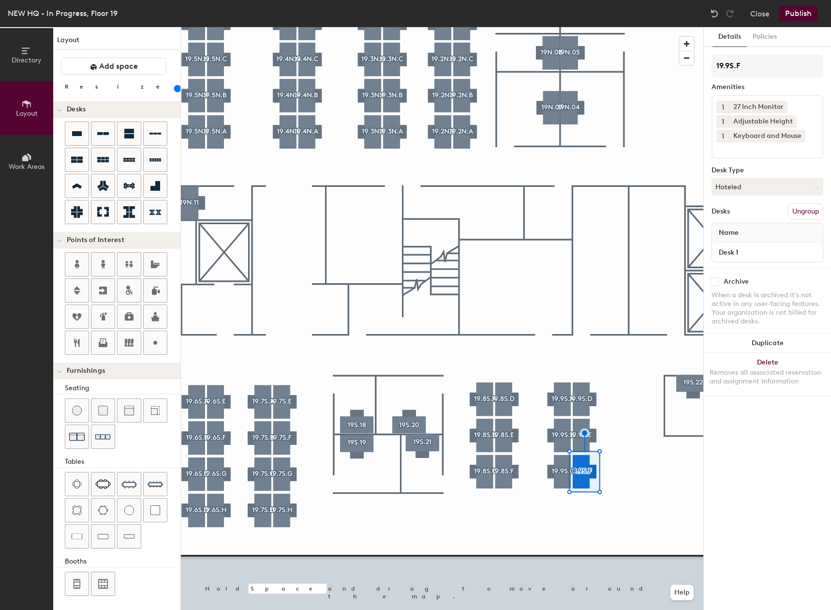
click at [724, 455] on div "Details Policies 19.9S.F Amenities 1 27 Inch Monitor 1 Adjustable Height 1 Keyb…" at bounding box center [767, 318] width 127 height 583
click at [658, 27] on div at bounding box center [442, 27] width 523 height 0
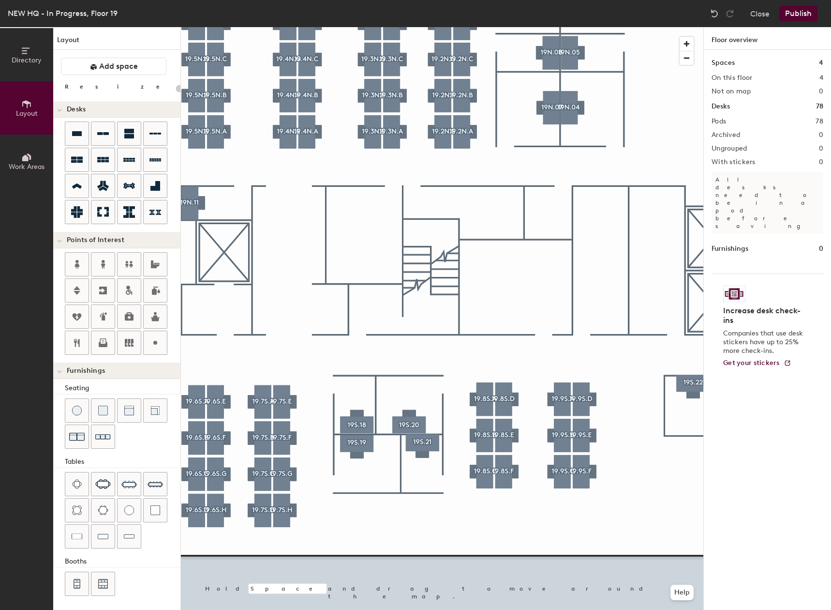
type input "20"
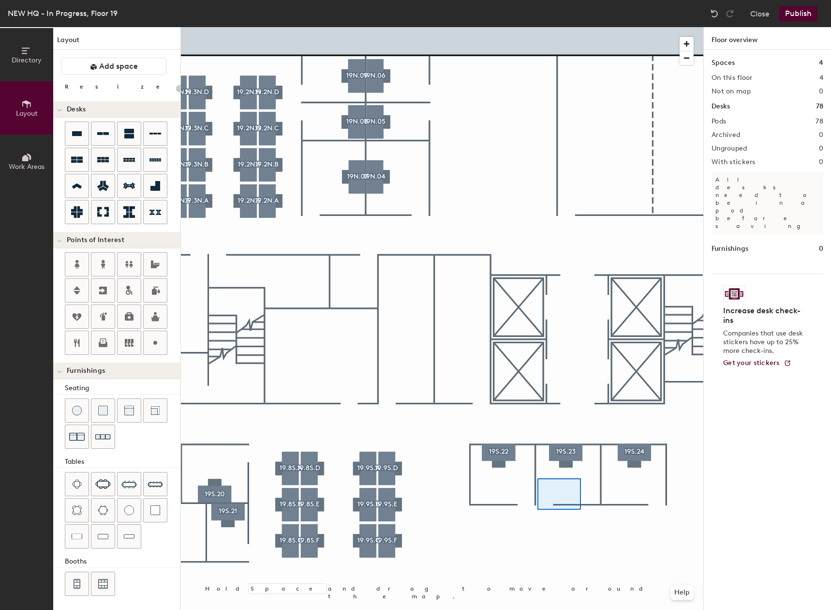
click at [538, 27] on div at bounding box center [442, 27] width 523 height 0
click at [535, 27] on div at bounding box center [442, 27] width 523 height 0
click at [532, 27] on div at bounding box center [442, 27] width 523 height 0
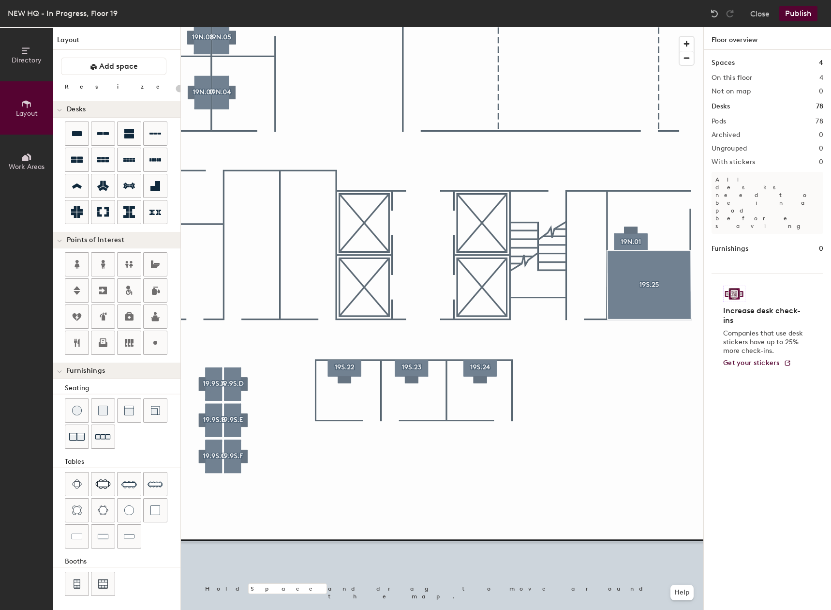
click at [794, 10] on button "Publish" at bounding box center [799, 13] width 38 height 15
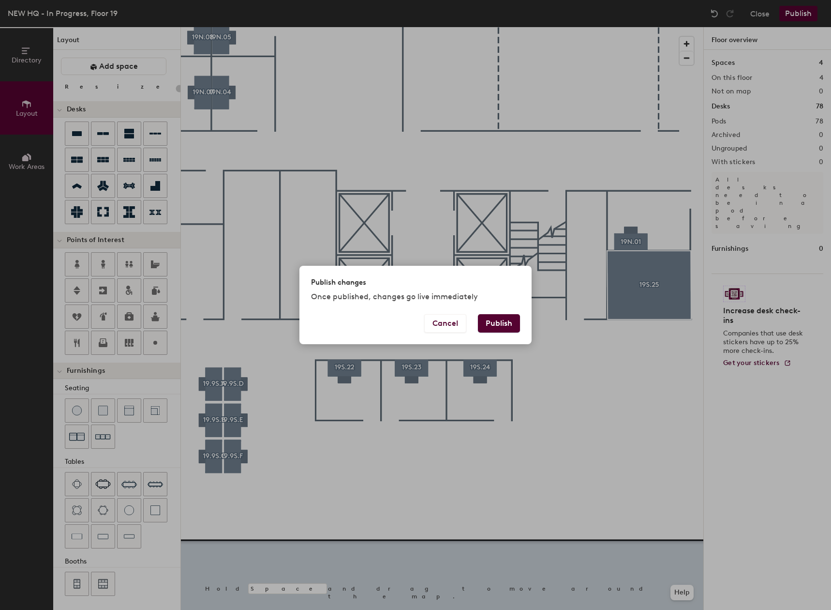
click at [506, 322] on button "Publish" at bounding box center [499, 323] width 42 height 18
type input "20"
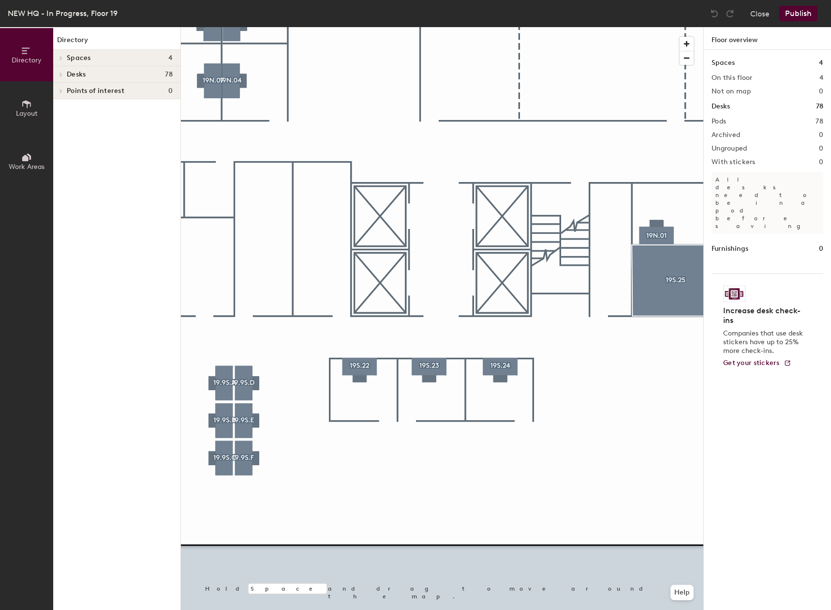
click at [33, 98] on button "Layout" at bounding box center [26, 107] width 53 height 53
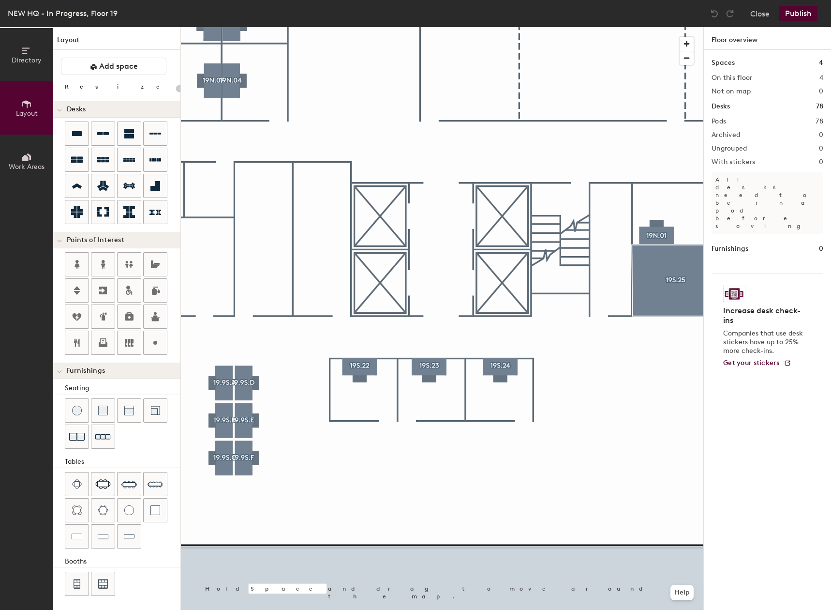
click at [400, 471] on div "Directory Layout Work Areas Layout Add space Resize Desks Points of Interest Fu…" at bounding box center [415, 318] width 831 height 583
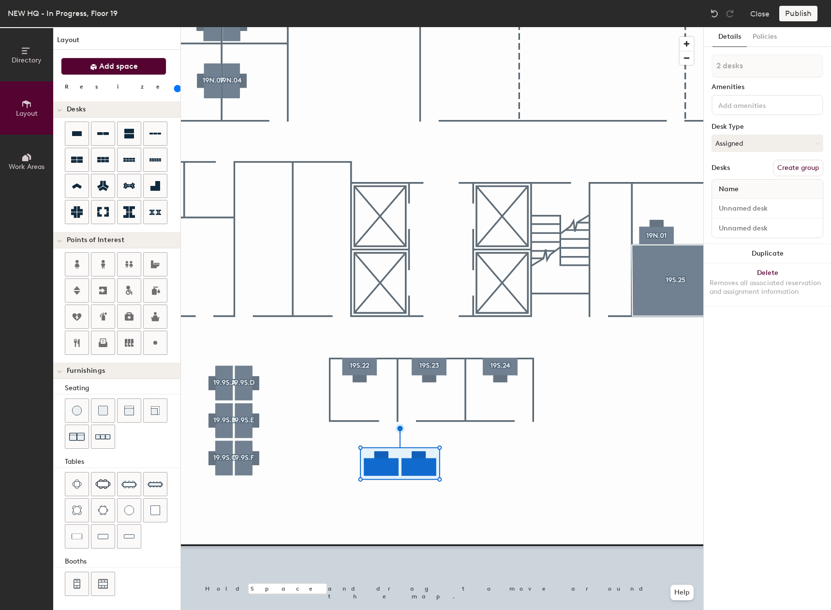
click at [90, 63] on span at bounding box center [93, 66] width 7 height 10
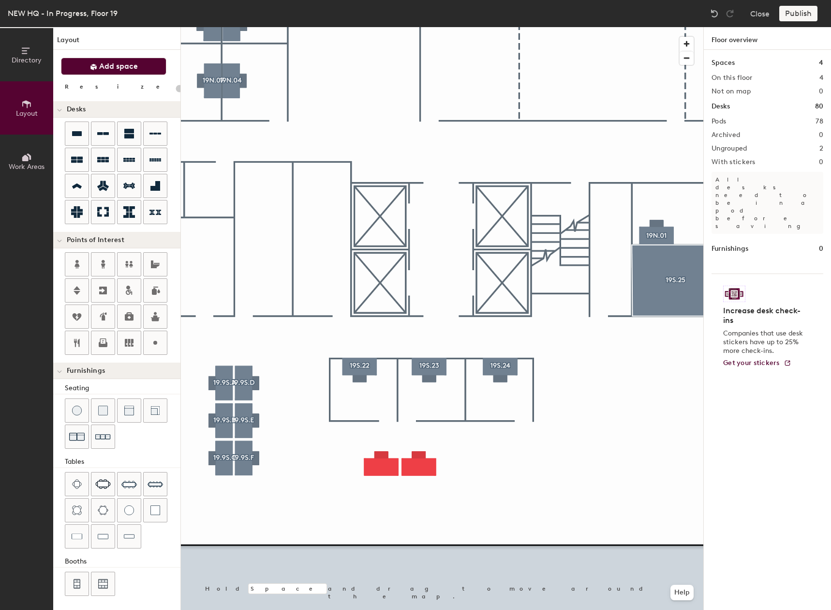
click at [398, 512] on div "Directory Layout Work Areas Layout Add space Resize Desks Points of Interest Fu…" at bounding box center [415, 318] width 831 height 583
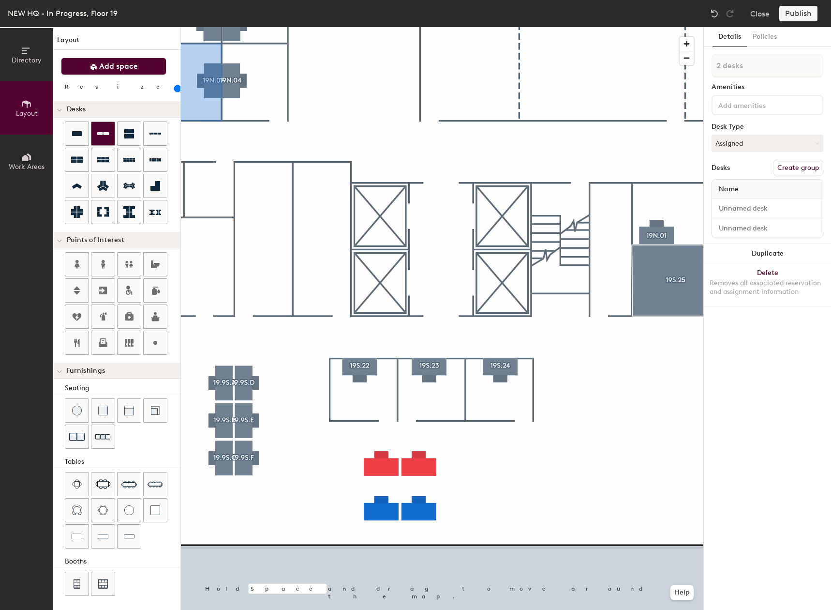
click at [110, 129] on div at bounding box center [102, 133] width 23 height 23
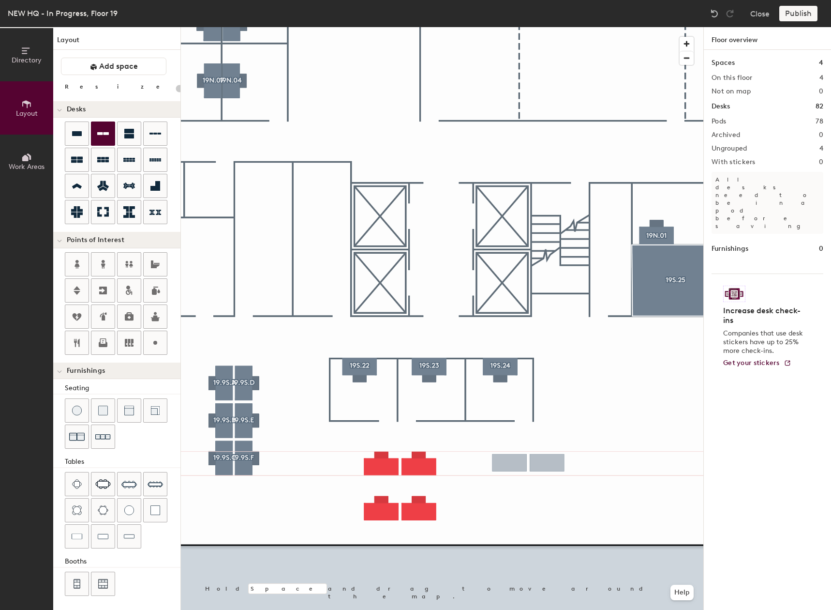
click at [528, 464] on div "Directory Layout Work Areas Layout Add space Resize Desks Points of Interest Fu…" at bounding box center [415, 318] width 831 height 583
drag, startPoint x: 110, startPoint y: 129, endPoint x: 589, endPoint y: 465, distance: 585.4
click at [487, 27] on div at bounding box center [442, 27] width 523 height 0
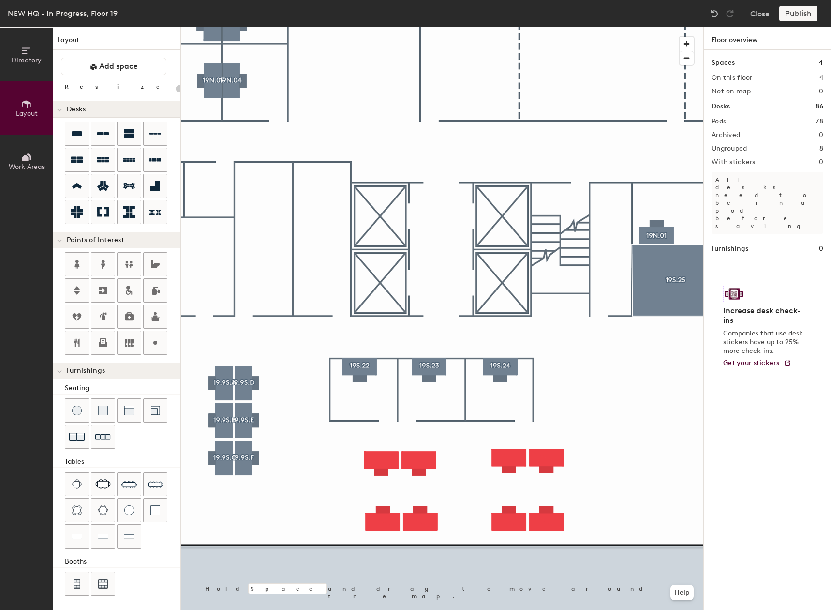
click at [317, 464] on div "Directory Layout Work Areas Layout Add space Resize Desks Points of Interest Fu…" at bounding box center [415, 318] width 831 height 583
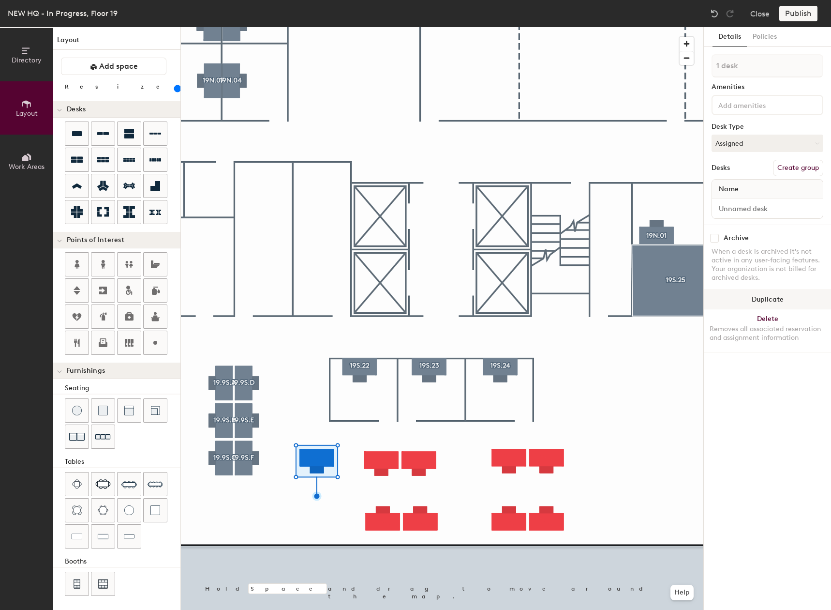
click at [770, 298] on button "Duplicate" at bounding box center [767, 299] width 127 height 19
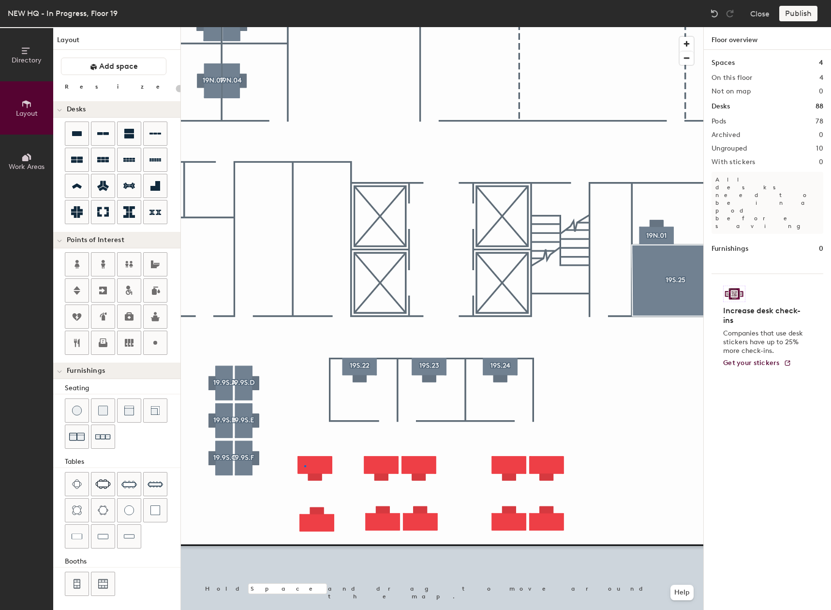
click at [305, 27] on div at bounding box center [442, 27] width 523 height 0
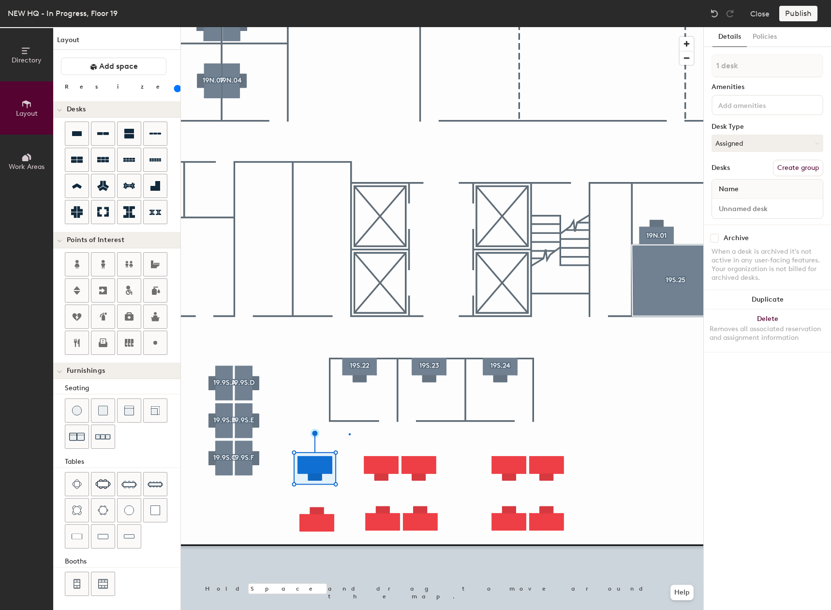
click at [349, 27] on div at bounding box center [442, 27] width 523 height 0
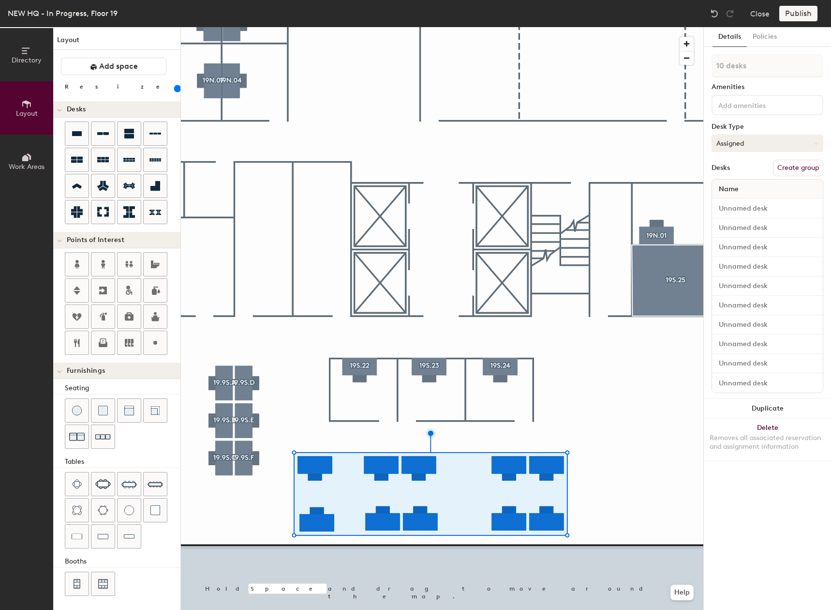
click at [814, 143] on button "Assigned" at bounding box center [768, 143] width 112 height 17
click at [735, 204] on div "Hoteled" at bounding box center [760, 202] width 97 height 15
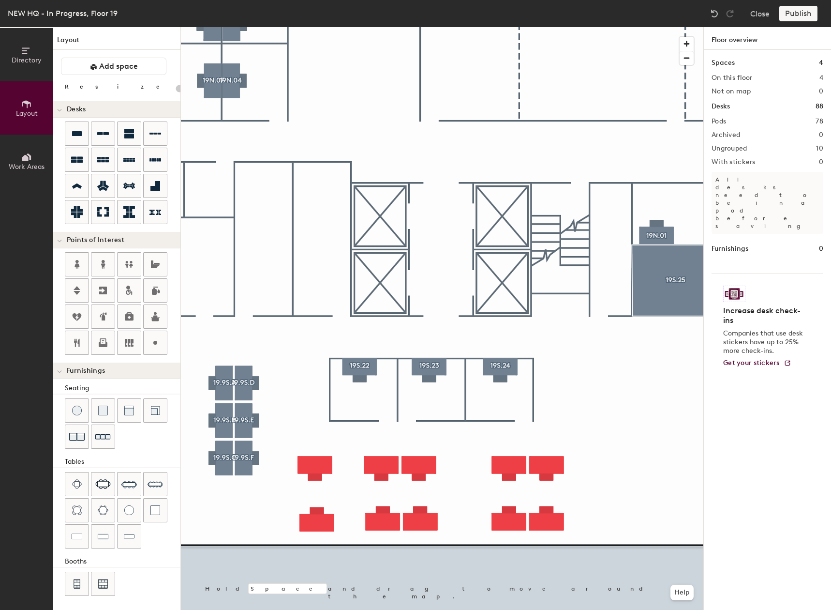
type input "160"
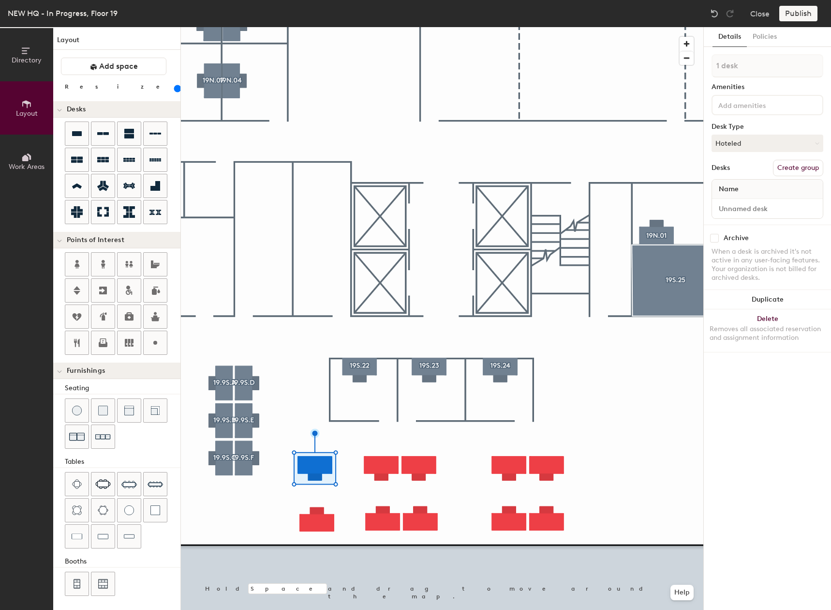
click at [821, 166] on button "Create group" at bounding box center [798, 168] width 50 height 16
type input "P"
click at [781, 71] on input at bounding box center [768, 65] width 112 height 23
click at [740, 70] on input at bounding box center [768, 65] width 112 height 23
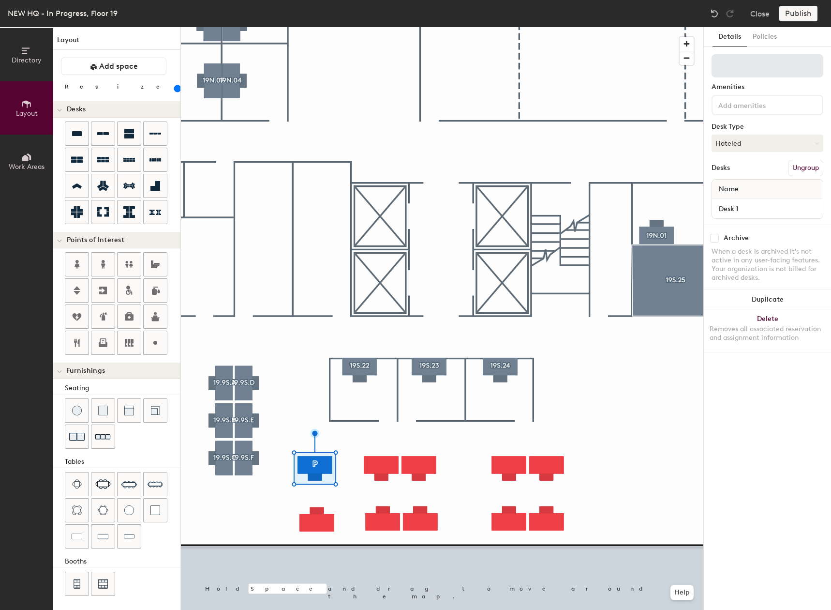
click at [740, 69] on input at bounding box center [768, 65] width 112 height 23
click at [741, 69] on input at bounding box center [768, 65] width 112 height 23
click at [732, 67] on input "19.9S.A" at bounding box center [768, 65] width 112 height 23
click at [785, 74] on input "19.10S.A" at bounding box center [768, 65] width 112 height 23
click at [699, 71] on div "Directory Layout Work Areas Layout Add space Resize Desks Points of Interest Fu…" at bounding box center [415, 318] width 831 height 583
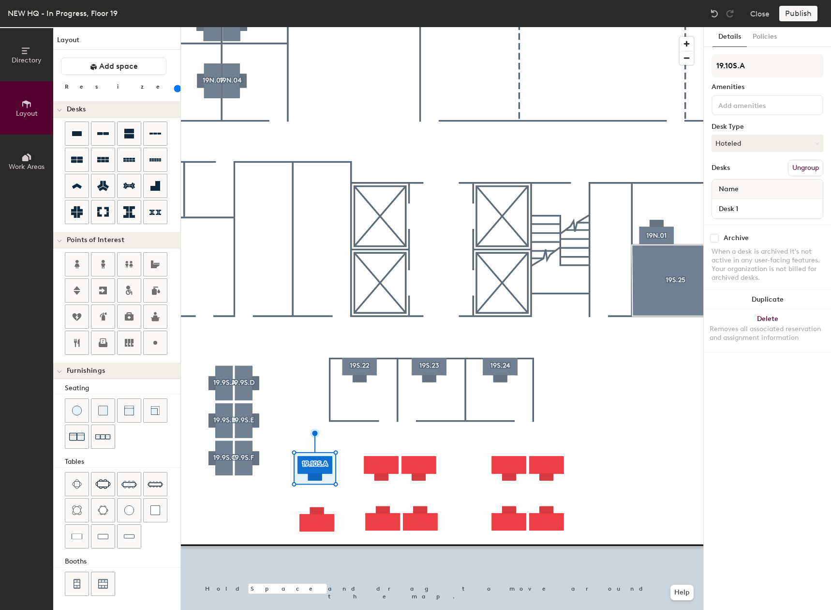
type input "19.10S.A"
click at [752, 108] on input at bounding box center [760, 105] width 87 height 12
click at [751, 126] on div "27 Inch Monitor" at bounding box center [767, 127] width 109 height 15
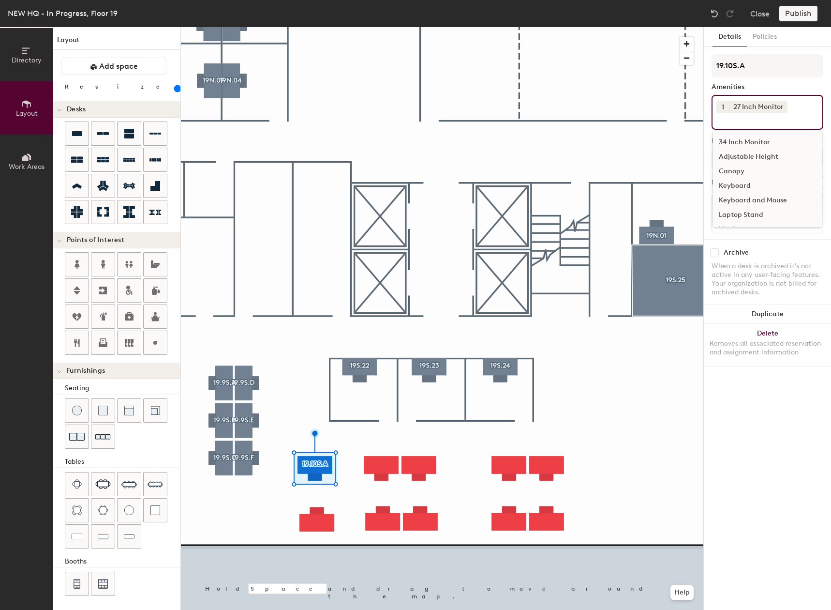
click at [749, 151] on div "Adjustable Height" at bounding box center [767, 157] width 109 height 15
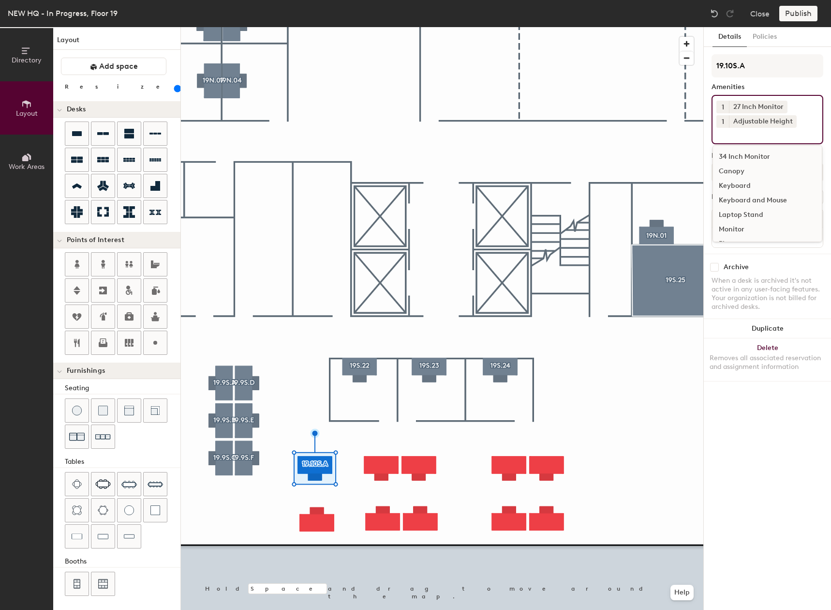
click at [741, 169] on div "Canopy" at bounding box center [767, 171] width 109 height 15
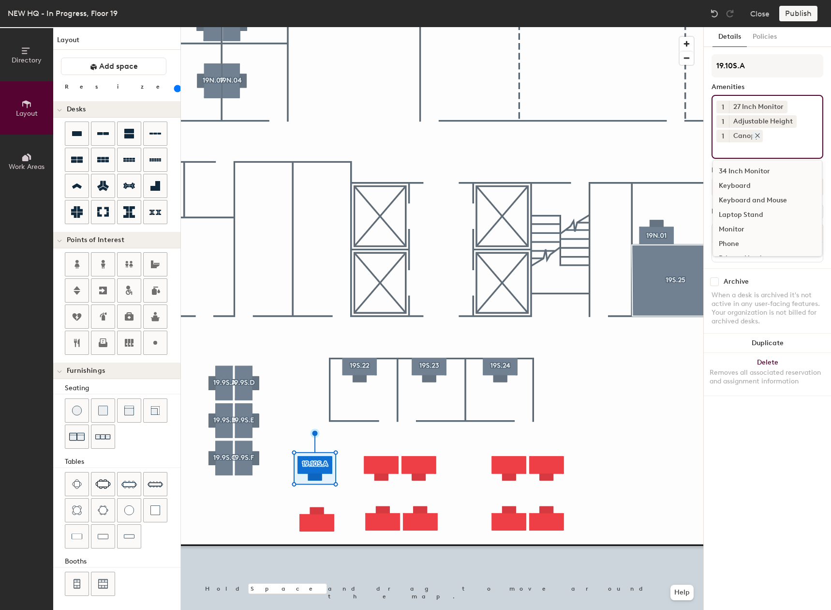
click at [755, 134] on icon at bounding box center [757, 135] width 7 height 7
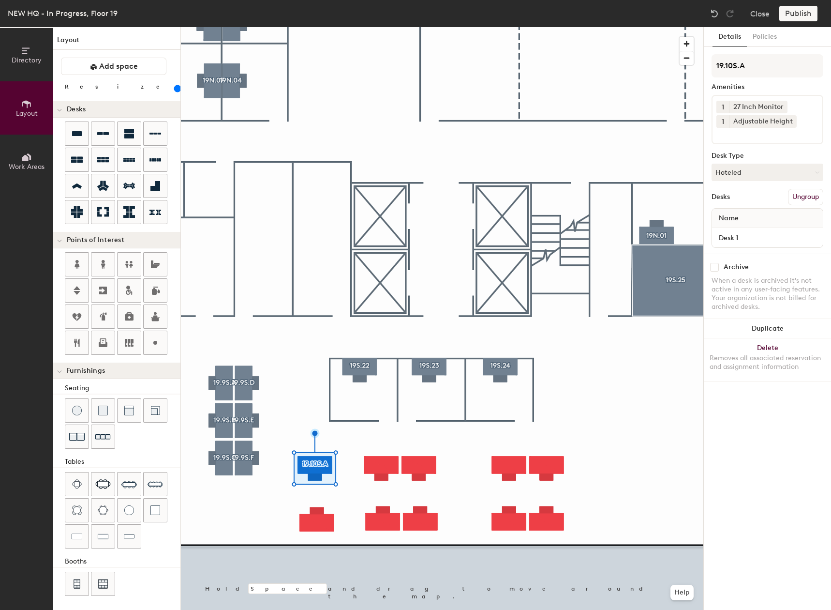
click at [757, 137] on input at bounding box center [760, 134] width 87 height 12
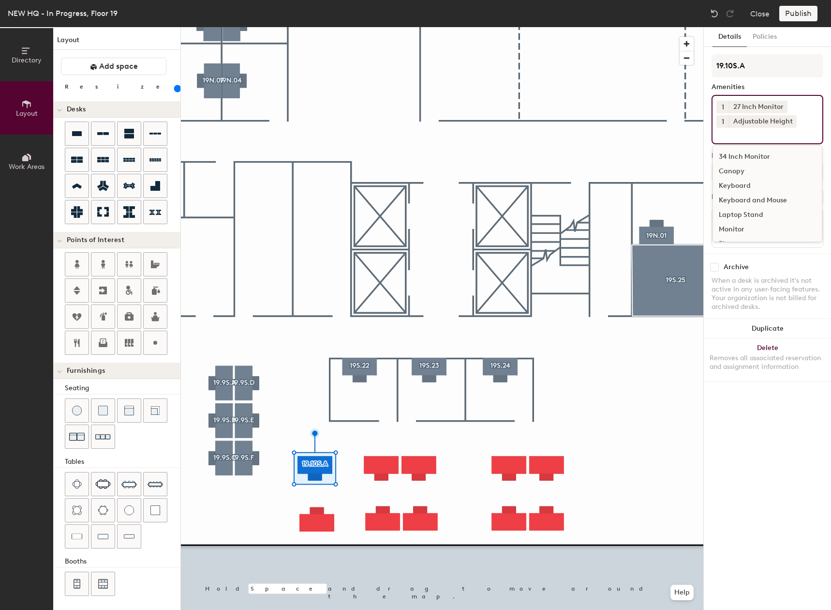
click at [735, 133] on input at bounding box center [760, 134] width 87 height 12
click at [296, 27] on div at bounding box center [442, 27] width 523 height 0
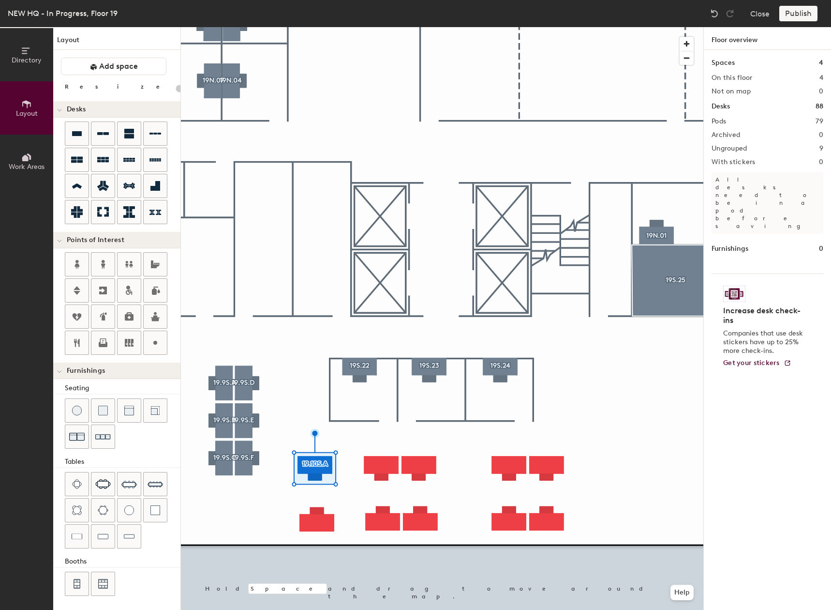
click at [301, 27] on div at bounding box center [442, 27] width 523 height 0
type input "160"
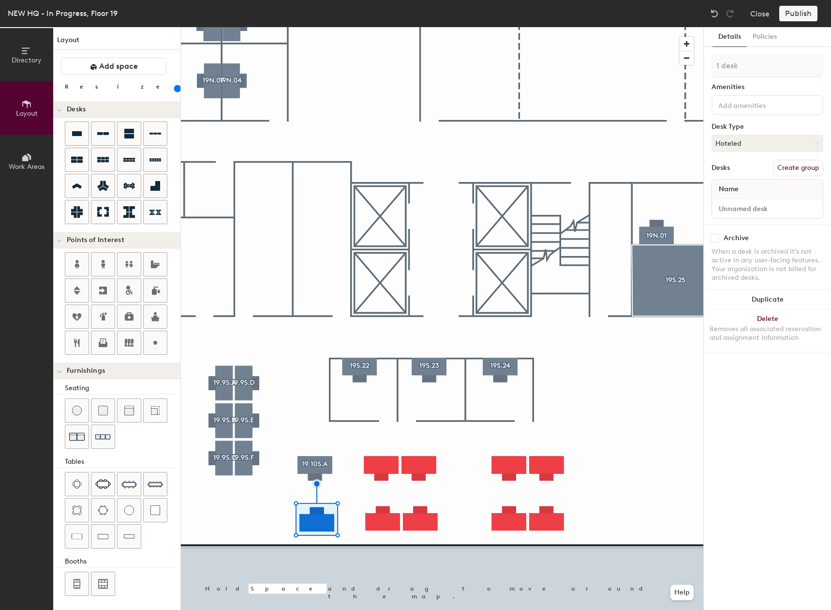
click at [815, 168] on button "Create group" at bounding box center [798, 168] width 50 height 16
type input "P"
click at [749, 75] on input at bounding box center [768, 65] width 112 height 23
click at [750, 74] on input at bounding box center [768, 65] width 112 height 23
click at [751, 72] on input at bounding box center [768, 65] width 112 height 23
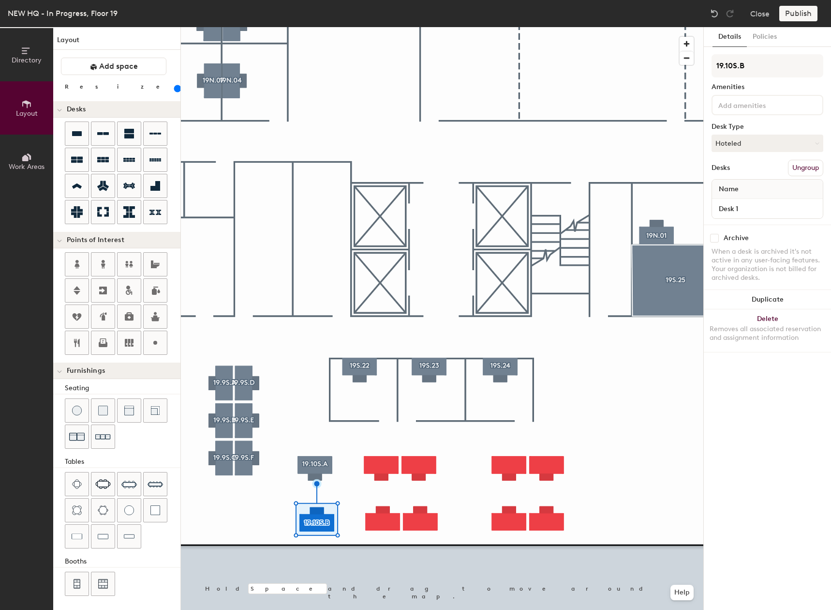
type input "19.10S.B"
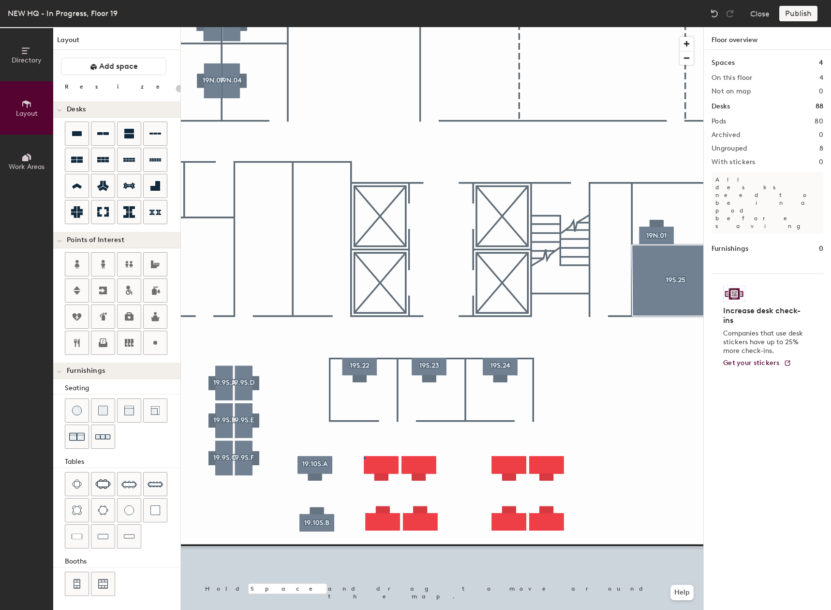
type input "160"
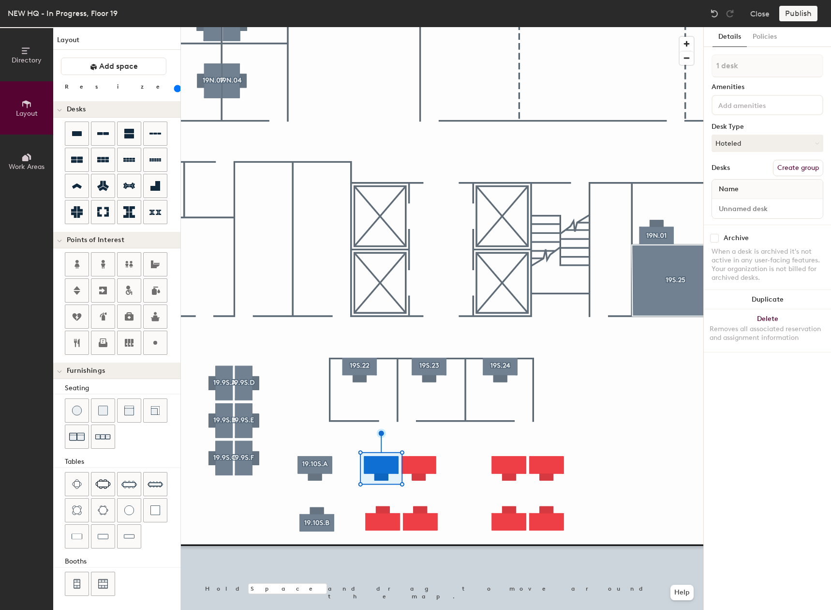
click at [806, 169] on button "Create group" at bounding box center [798, 168] width 50 height 16
type input "P"
click at [732, 65] on input "19.10S.A" at bounding box center [768, 65] width 112 height 23
click at [733, 66] on input "19.10S.A" at bounding box center [768, 65] width 112 height 23
drag, startPoint x: 786, startPoint y: 58, endPoint x: 784, endPoint y: 62, distance: 5.0
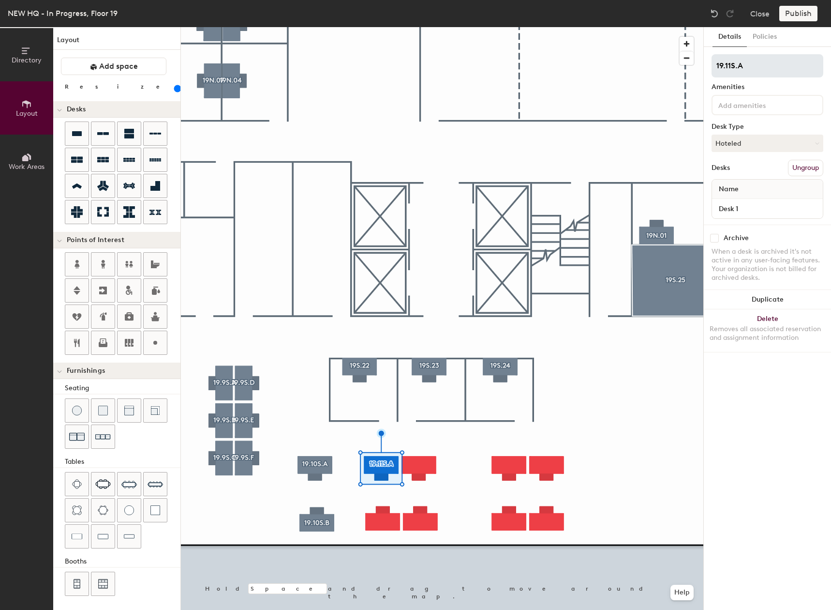
click at [784, 62] on input "19.11S.A" at bounding box center [768, 65] width 112 height 23
drag, startPoint x: 784, startPoint y: 63, endPoint x: 709, endPoint y: 67, distance: 74.6
click at [709, 67] on div "Details Policies 19.11S.A Amenities Desk Type Hoteled Desks Ungroup Name Desk 1…" at bounding box center [767, 318] width 127 height 583
type input "19.11S.A"
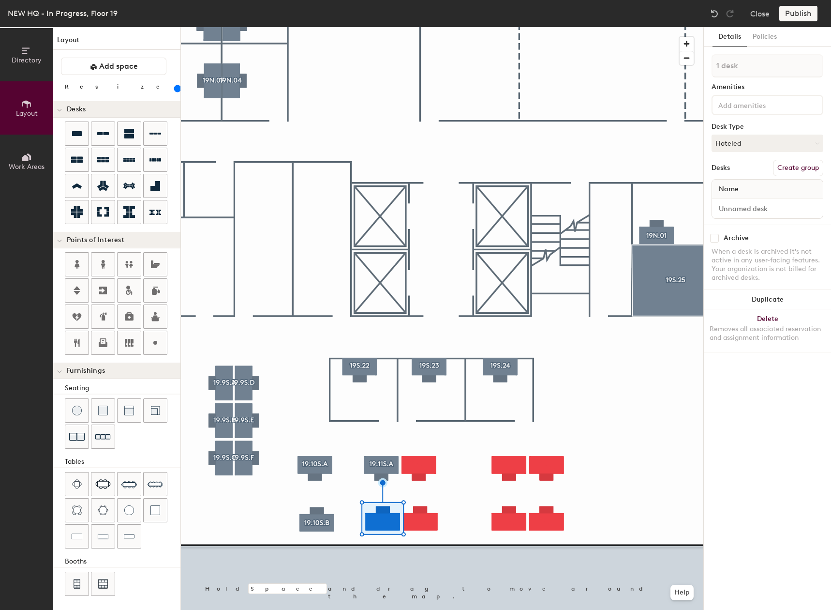
click at [788, 171] on button "Create group" at bounding box center [798, 168] width 50 height 16
type input "P"
type input "19.11S.A"
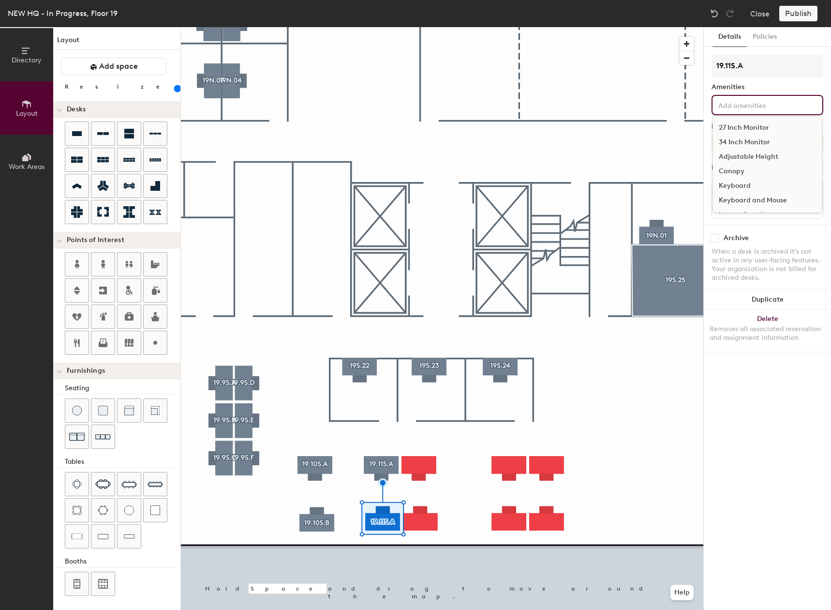
click at [789, 112] on div "27 Inch Monitor 34 Inch Monitor Adjustable Height Canopy Keyboard Keyboard and …" at bounding box center [768, 105] width 112 height 20
click at [753, 129] on div "27 Inch Monitor" at bounding box center [767, 127] width 109 height 15
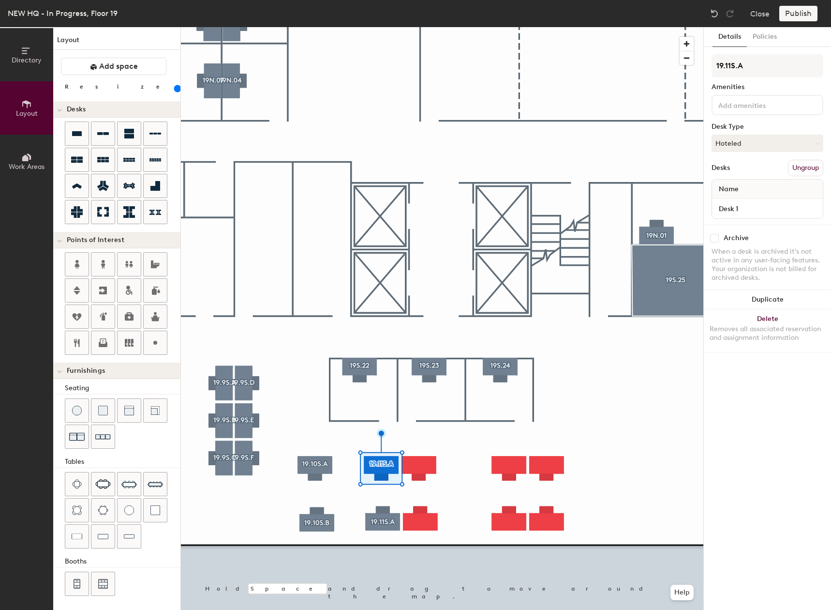
click at [748, 107] on input at bounding box center [760, 105] width 87 height 12
click at [737, 125] on div "27 Inch Monitor" at bounding box center [767, 127] width 109 height 15
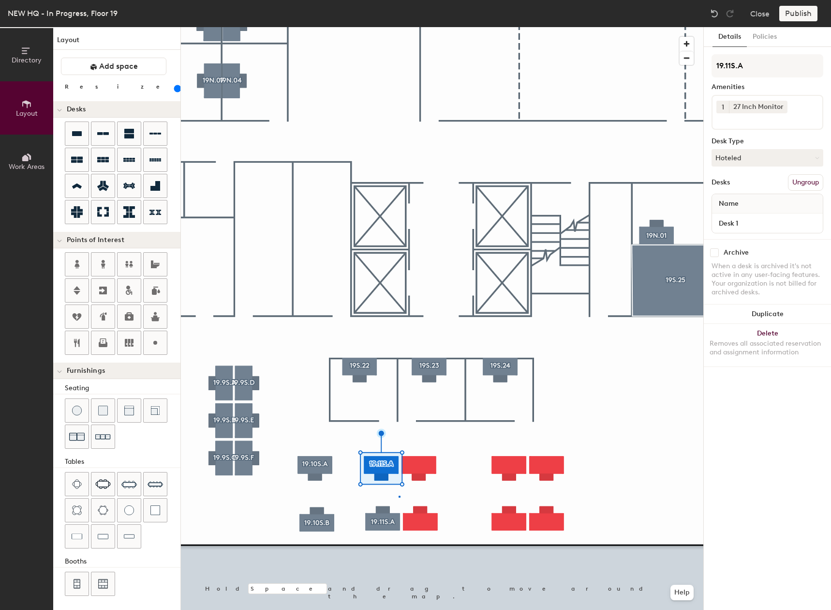
click at [399, 27] on div at bounding box center [442, 27] width 523 height 0
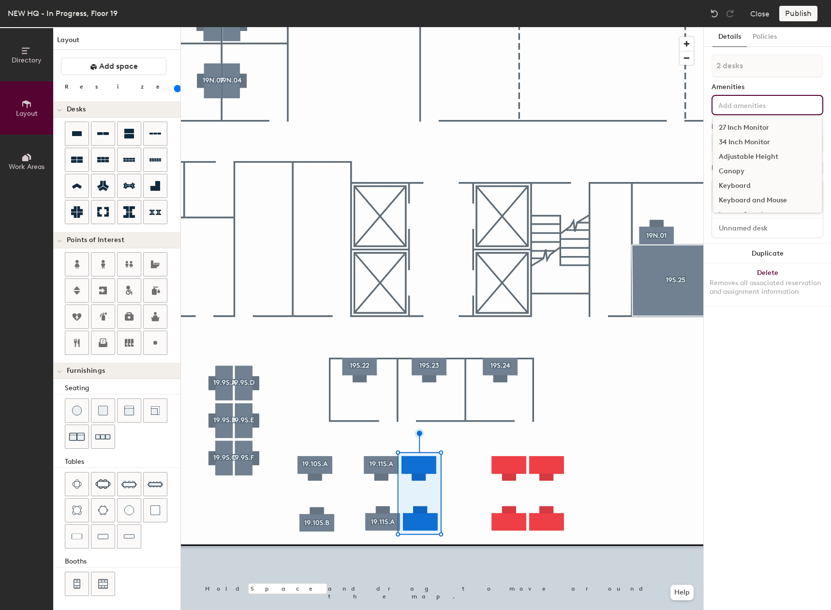
click at [793, 113] on div "27 Inch Monitor 34 Inch Monitor Adjustable Height Canopy Keyboard Keyboard and …" at bounding box center [768, 105] width 112 height 20
click at [782, 127] on div "27 Inch Monitor" at bounding box center [767, 127] width 109 height 15
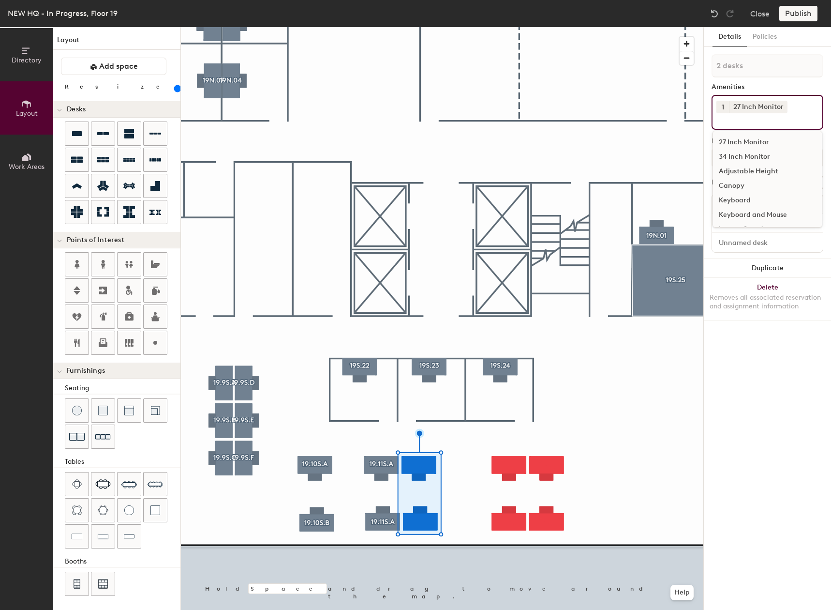
click at [750, 171] on div "Adjustable Height" at bounding box center [767, 171] width 109 height 15
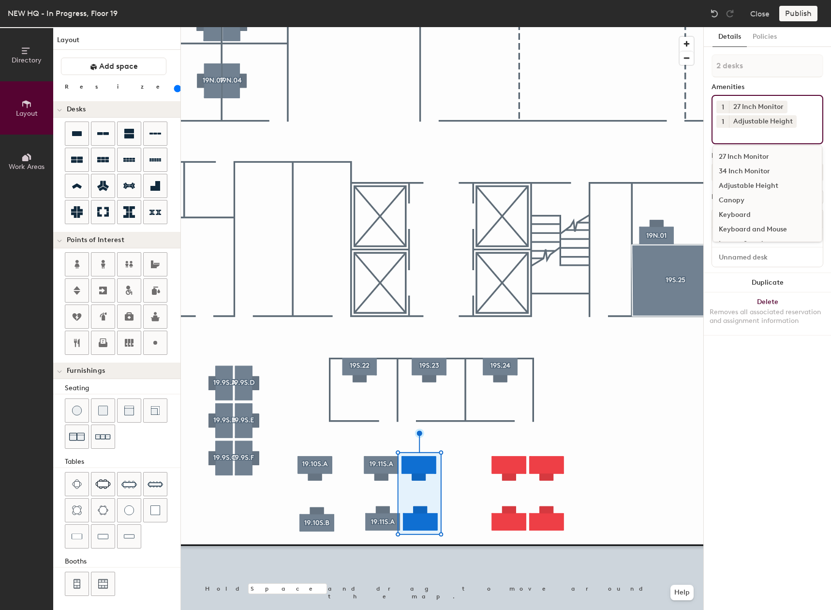
click at [746, 224] on div "Keyboard and Mouse" at bounding box center [767, 229] width 109 height 15
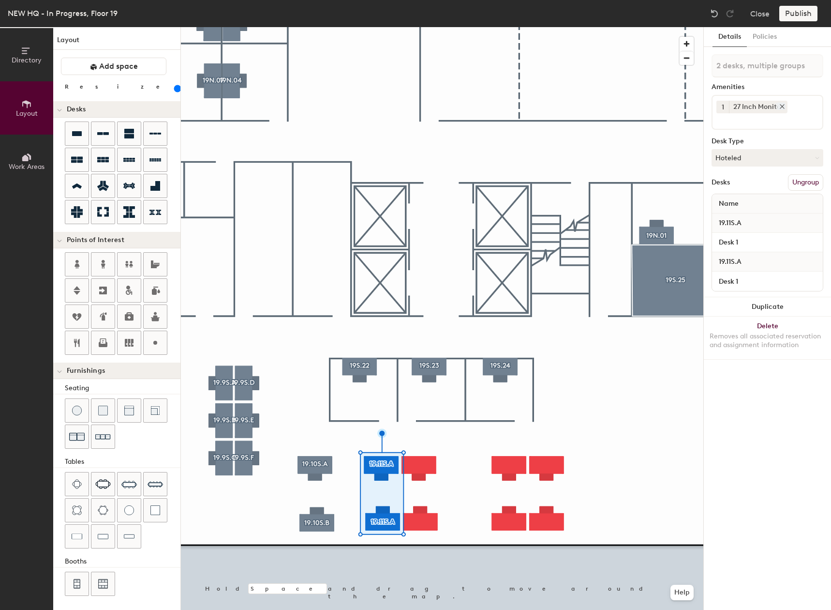
click at [777, 109] on div at bounding box center [780, 106] width 11 height 7
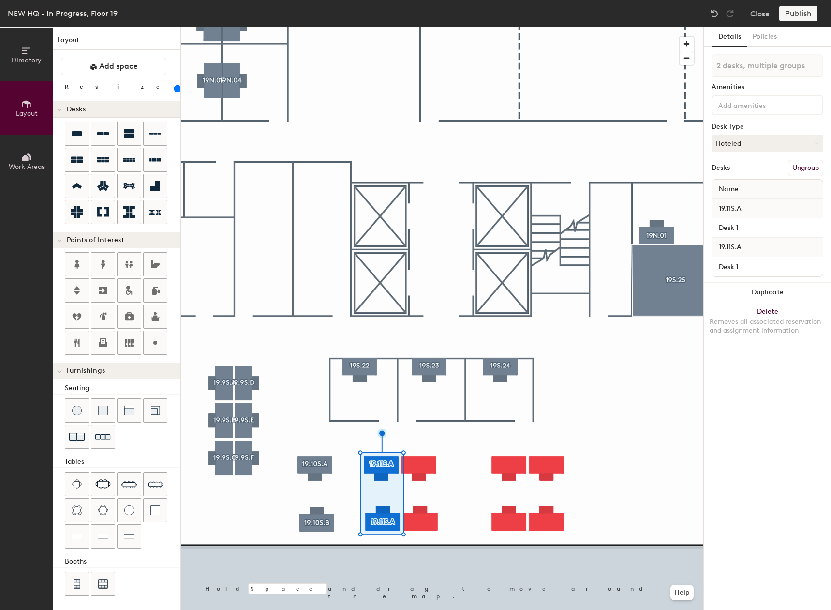
click at [771, 108] on input at bounding box center [760, 105] width 87 height 12
click at [760, 126] on div "27 Inch Monitor" at bounding box center [767, 127] width 109 height 15
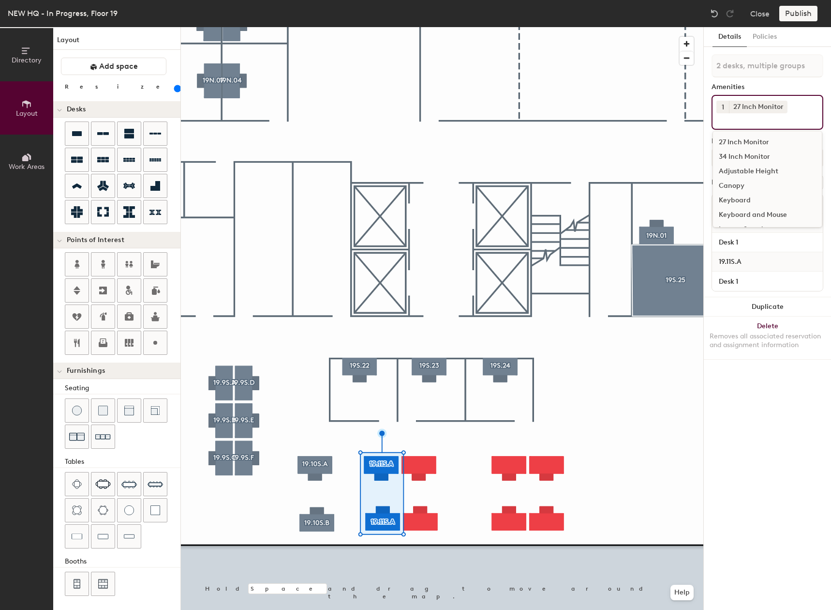
click at [746, 171] on div "Adjustable Height" at bounding box center [767, 171] width 109 height 15
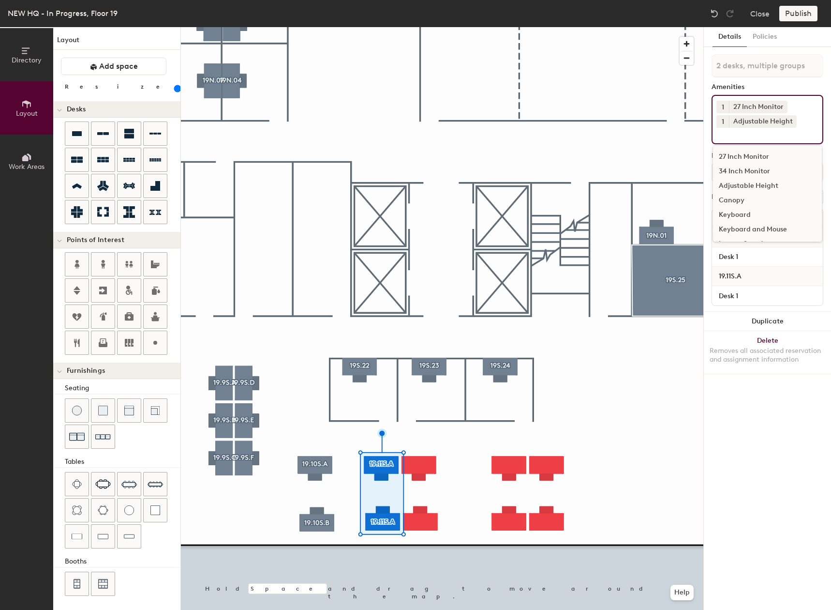
click at [753, 227] on div "Keyboard and Mouse" at bounding box center [767, 229] width 109 height 15
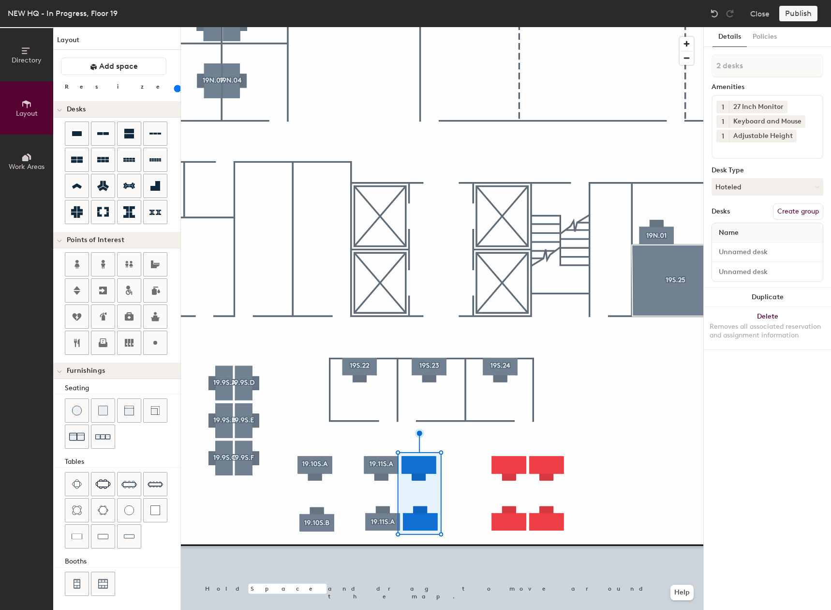
click at [767, 146] on input at bounding box center [760, 148] width 87 height 12
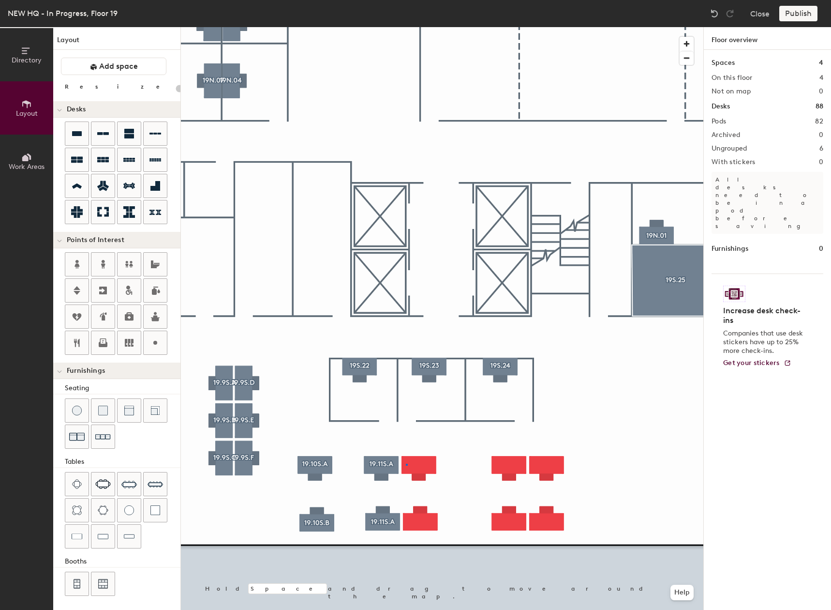
click at [406, 27] on div at bounding box center [442, 27] width 523 height 0
type input "160"
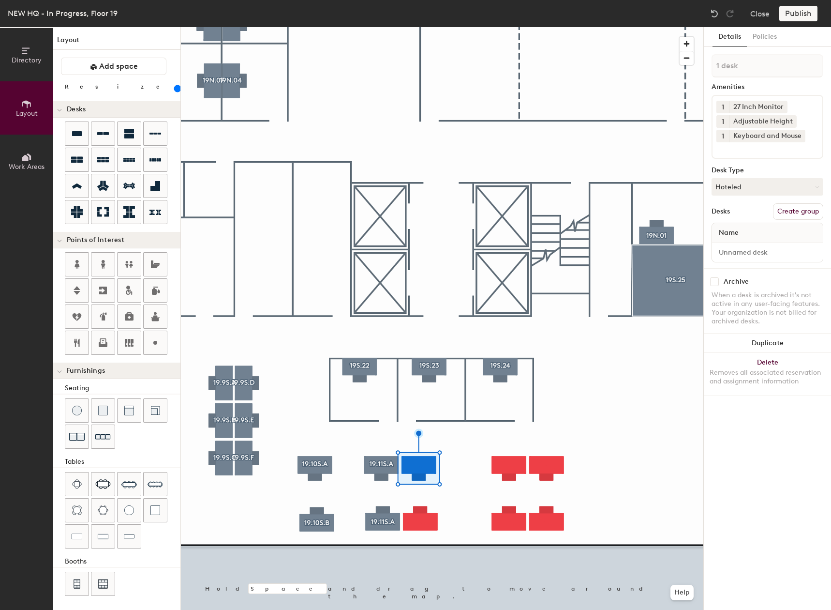
click at [806, 204] on button "Create group" at bounding box center [798, 211] width 50 height 16
type input "P"
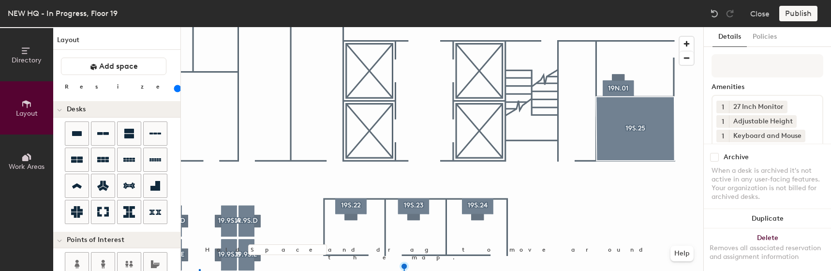
click at [199, 271] on html "Skip navigation Schedule Office People Analytics Visits Deliveries Services Man…" at bounding box center [415, 135] width 831 height 271
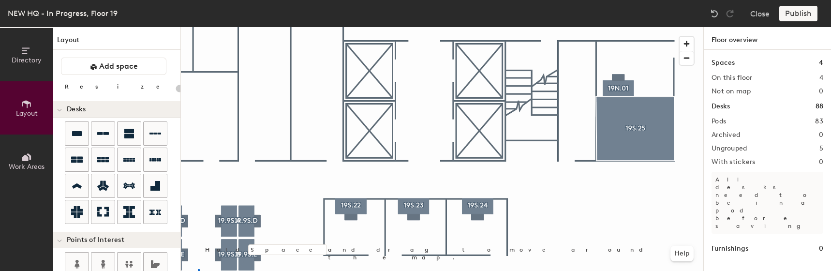
click at [198, 271] on html "Skip navigation Schedule Office People Analytics Visits Deliveries Services Man…" at bounding box center [415, 135] width 831 height 271
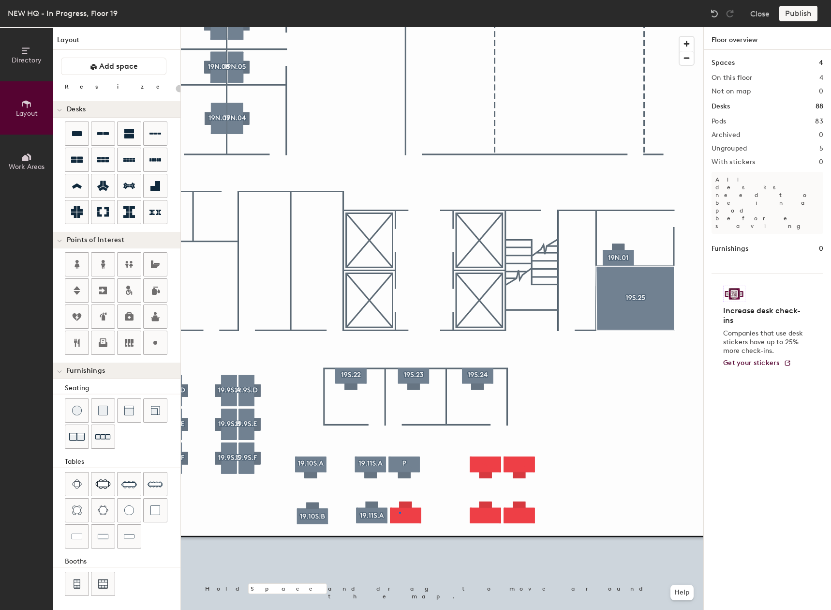
click at [400, 27] on div at bounding box center [442, 27] width 523 height 0
type input "160"
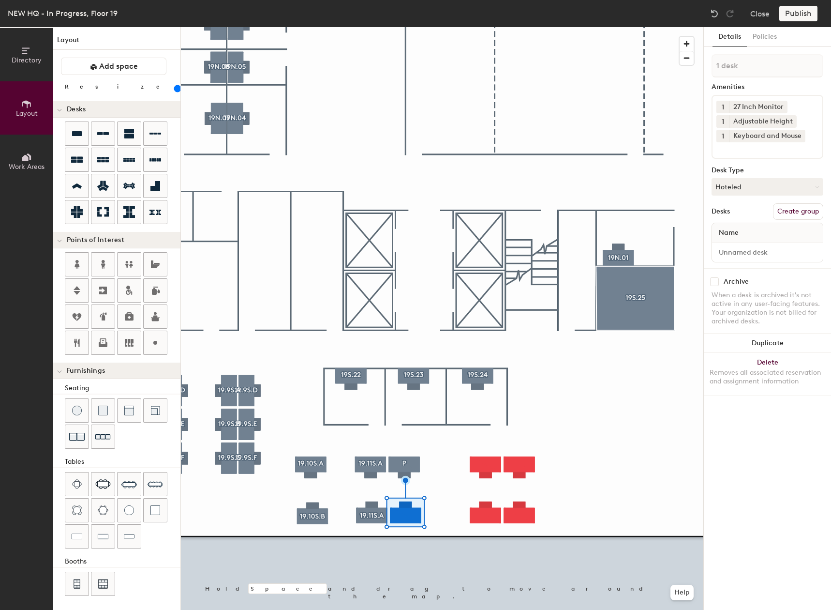
click at [407, 27] on div at bounding box center [442, 27] width 523 height 0
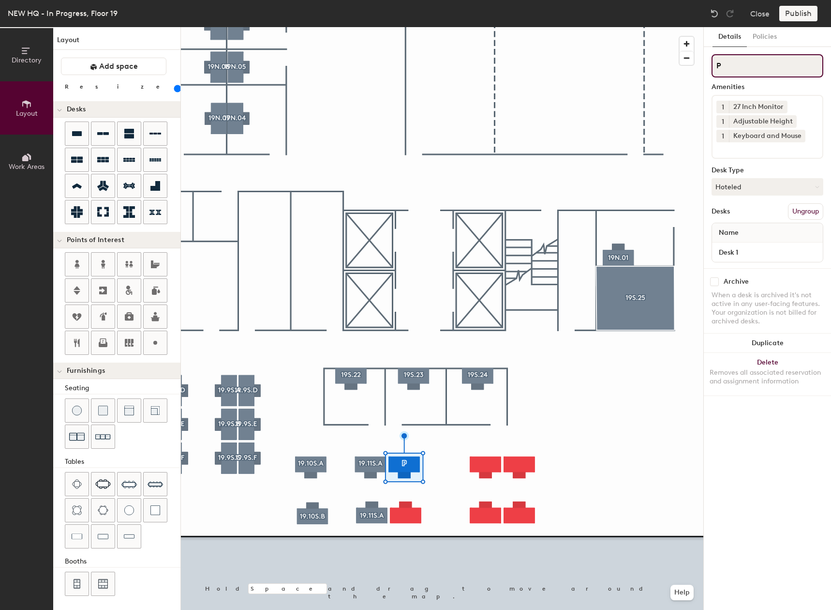
click at [763, 60] on input "P" at bounding box center [768, 65] width 112 height 23
click at [703, 63] on div "Directory Layout Work Areas Layout Add space Resize Desks Points of Interest Fu…" at bounding box center [415, 318] width 831 height 583
type input "19.11.S.C"
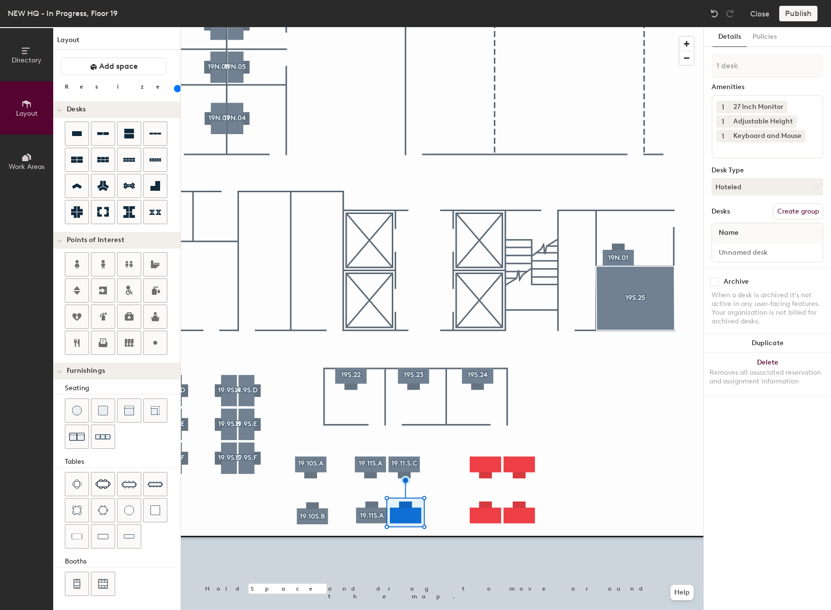
click at [788, 207] on button "Create group" at bounding box center [798, 211] width 50 height 16
type input "P"
type input "19.11.S.D"
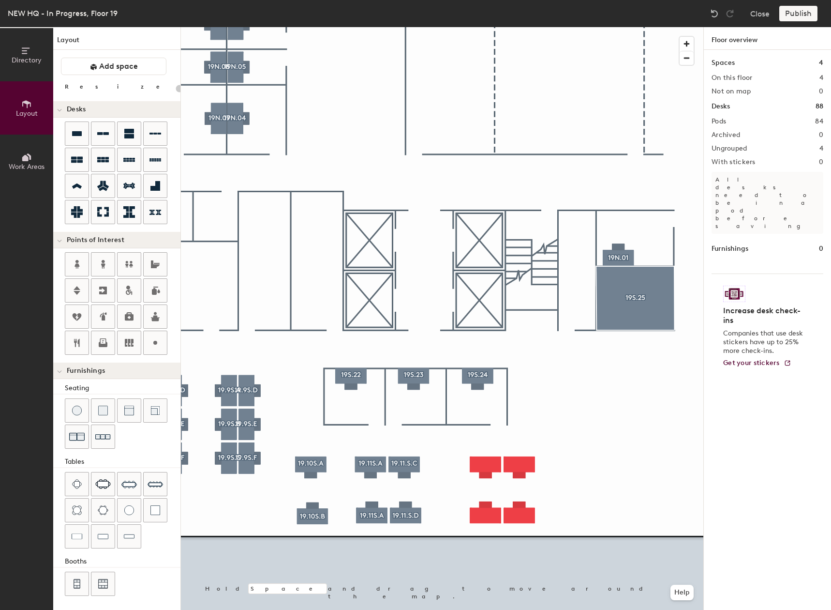
type input "160"
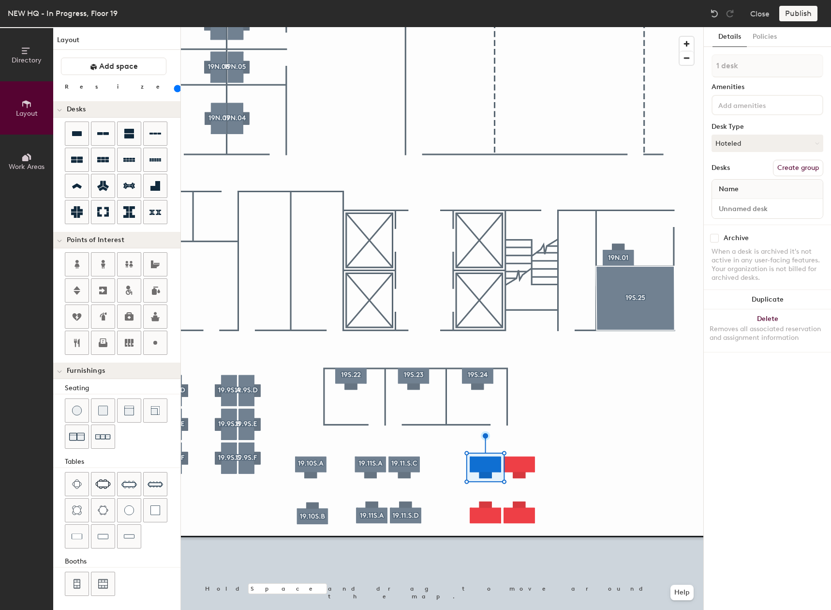
click at [796, 167] on button "Create group" at bounding box center [798, 168] width 50 height 16
click at [757, 77] on input "Pod 85" at bounding box center [768, 65] width 112 height 23
type input "P"
click at [733, 65] on input "19.11.S.A" at bounding box center [768, 65] width 112 height 23
drag, startPoint x: 768, startPoint y: 72, endPoint x: 695, endPoint y: 61, distance: 73.3
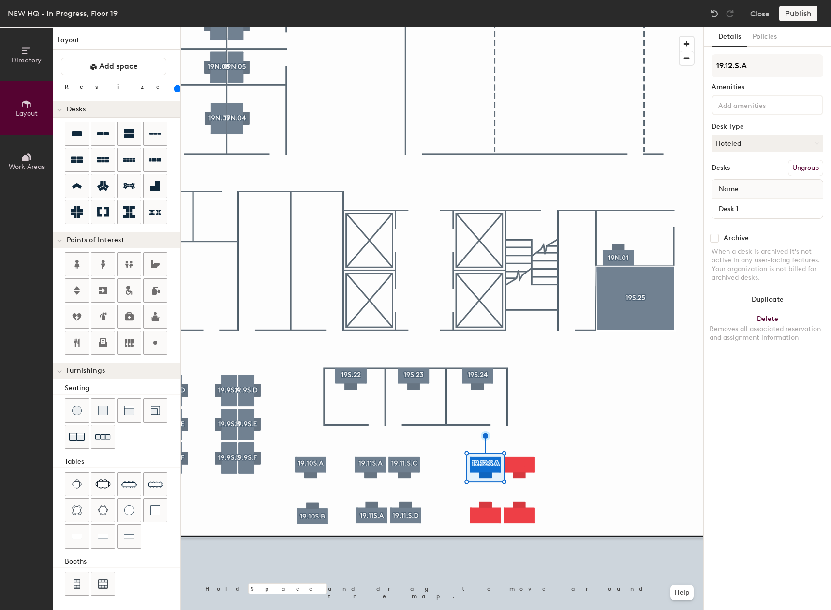
click at [695, 61] on div "Directory Layout Work Areas Layout Add space Resize Desks Points of Interest Fu…" at bounding box center [415, 318] width 831 height 583
type input "19.12.S.A"
click at [741, 112] on div at bounding box center [768, 105] width 112 height 20
click at [745, 127] on div "27 Inch Monitor" at bounding box center [767, 127] width 109 height 15
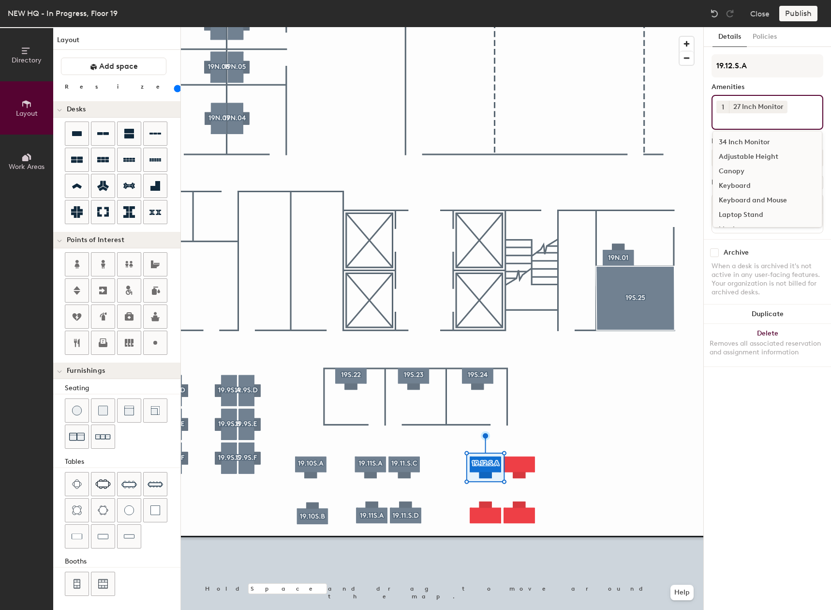
click at [740, 158] on div "Adjustable Height" at bounding box center [767, 157] width 109 height 15
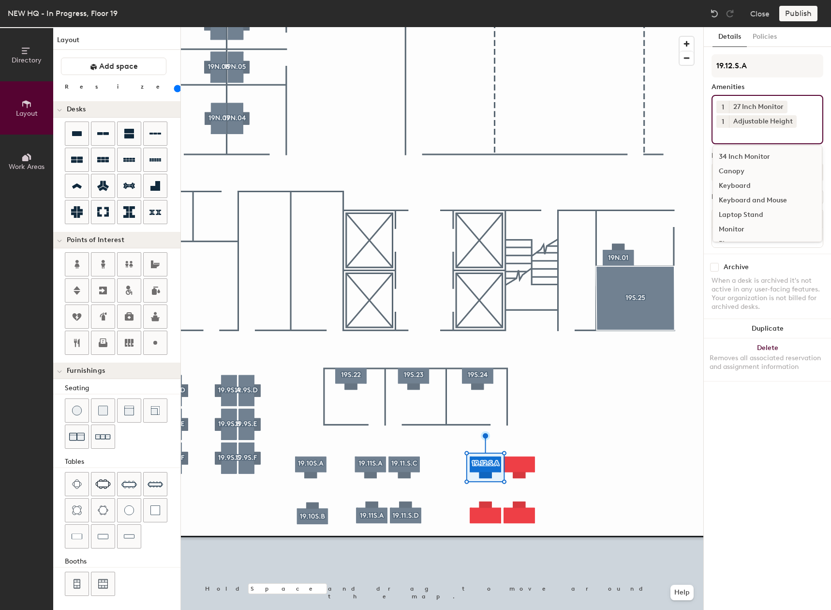
click at [741, 196] on div "Keyboard and Mouse" at bounding box center [767, 200] width 109 height 15
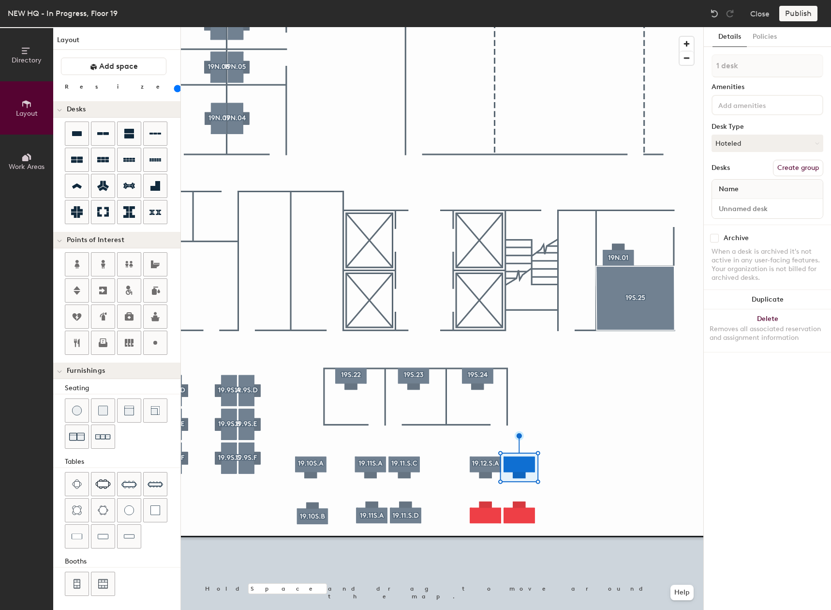
click at [799, 165] on button "Create group" at bounding box center [798, 168] width 50 height 16
type input "P"
type input "19.12.S.C"
click at [772, 111] on div at bounding box center [768, 105] width 112 height 20
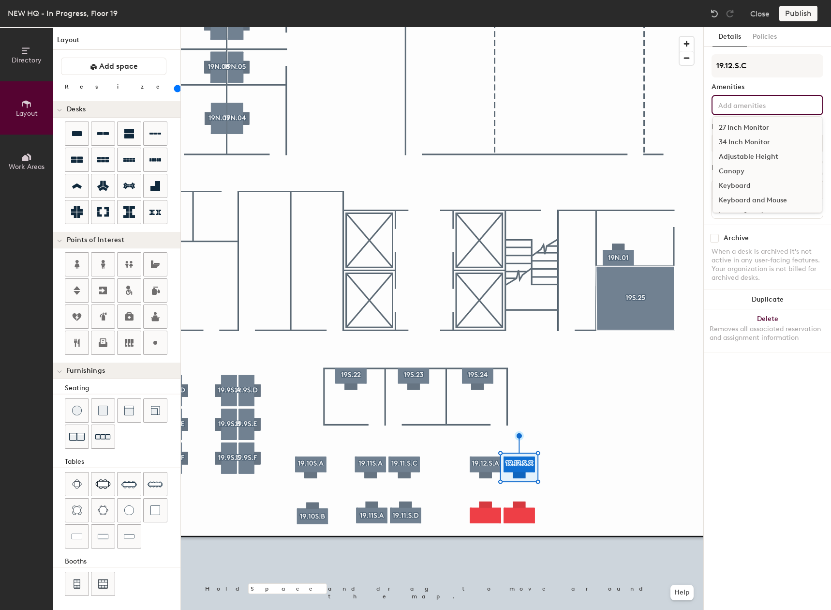
click at [743, 126] on div "27 Inch Monitor" at bounding box center [767, 127] width 109 height 15
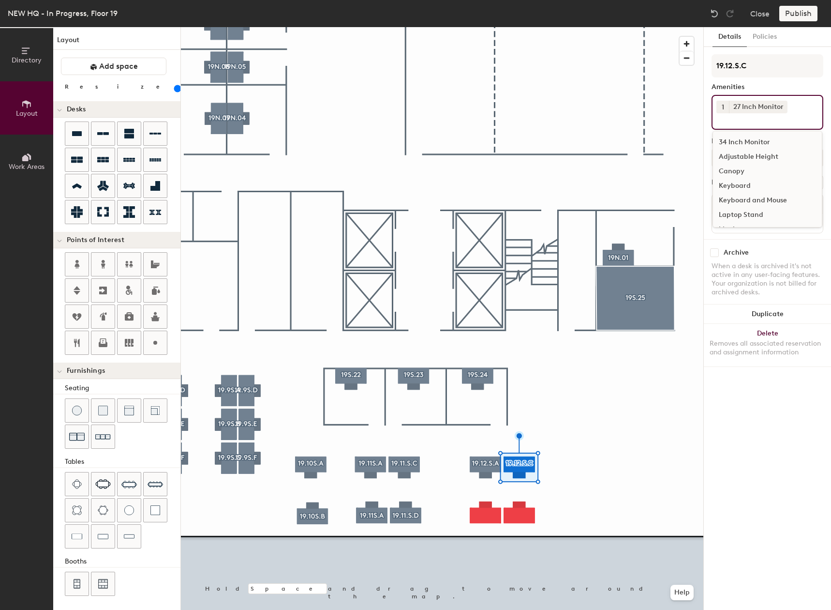
click at [750, 156] on div "Adjustable Height" at bounding box center [767, 157] width 109 height 15
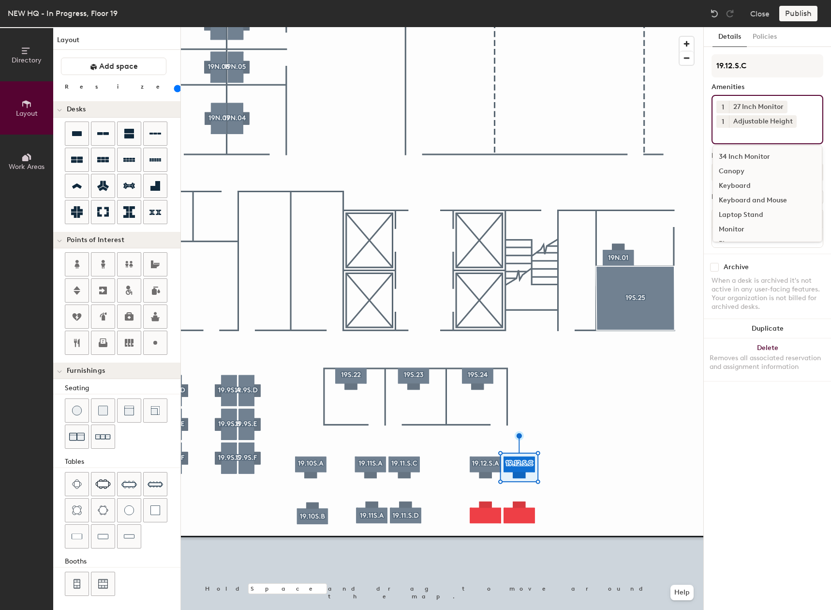
click at [746, 200] on div "Keyboard and Mouse" at bounding box center [767, 200] width 109 height 15
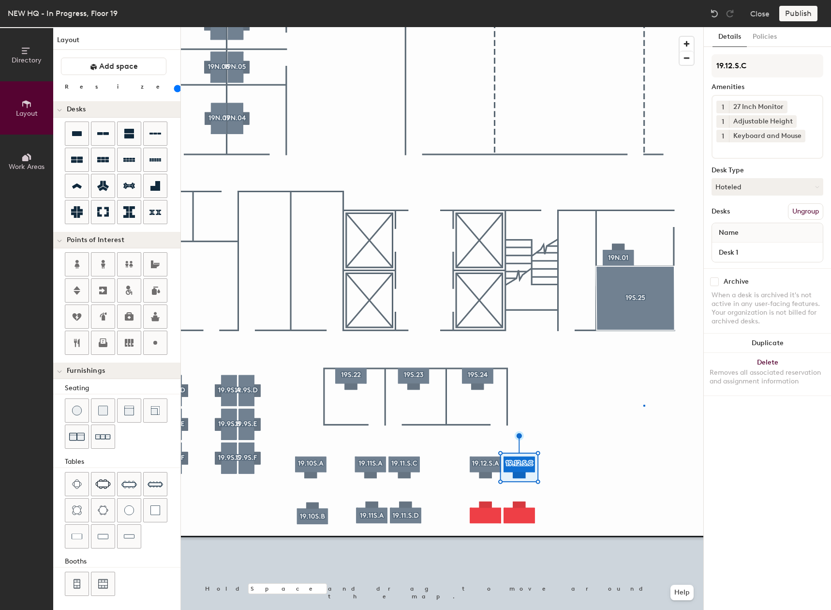
click at [643, 27] on div at bounding box center [442, 27] width 523 height 0
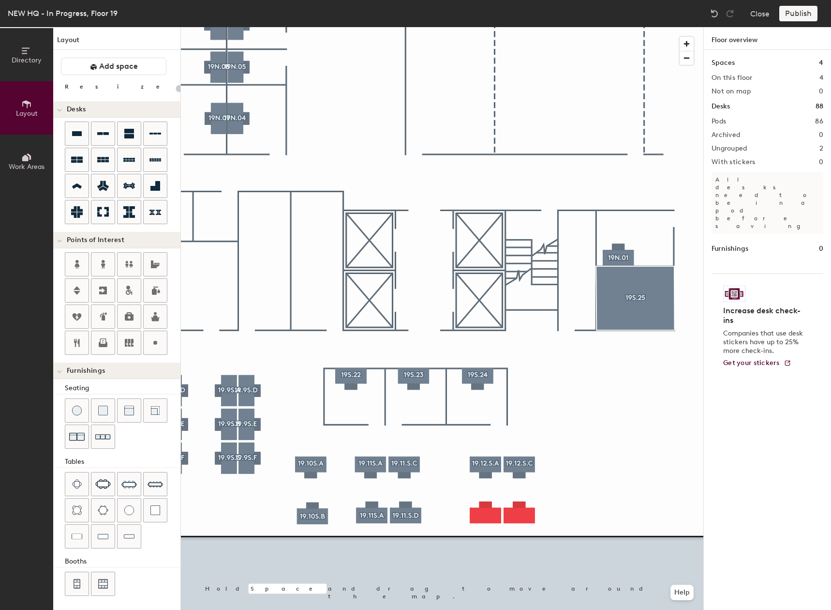
type input "160"
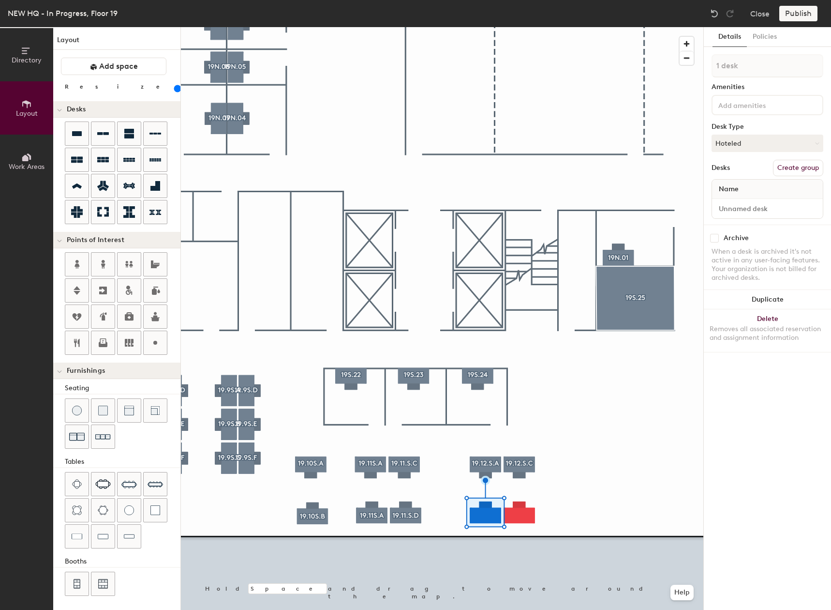
click at [800, 168] on button "Create group" at bounding box center [798, 168] width 50 height 16
type input "P"
click at [760, 71] on input at bounding box center [768, 65] width 112 height 23
type input "19.12.S.B"
click at [738, 101] on input at bounding box center [760, 105] width 87 height 12
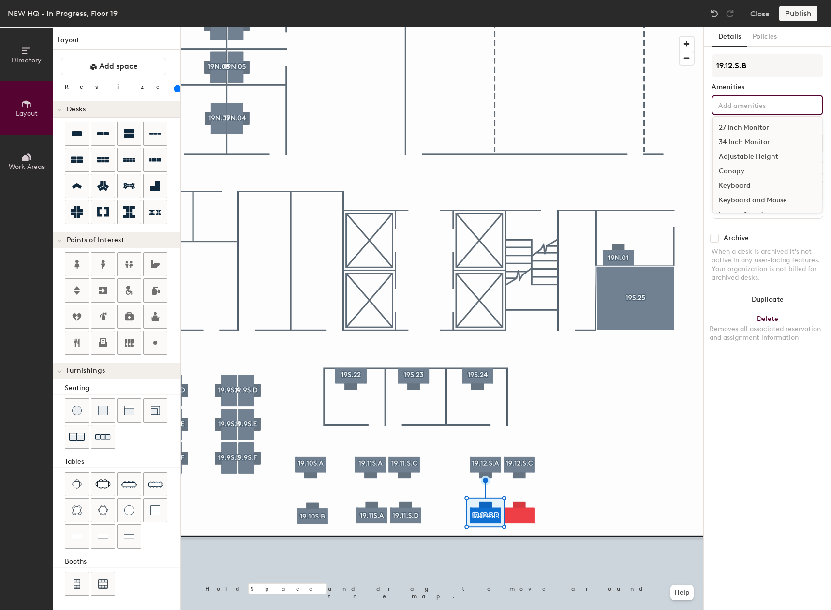
click at [737, 122] on div "27 Inch Monitor" at bounding box center [767, 127] width 109 height 15
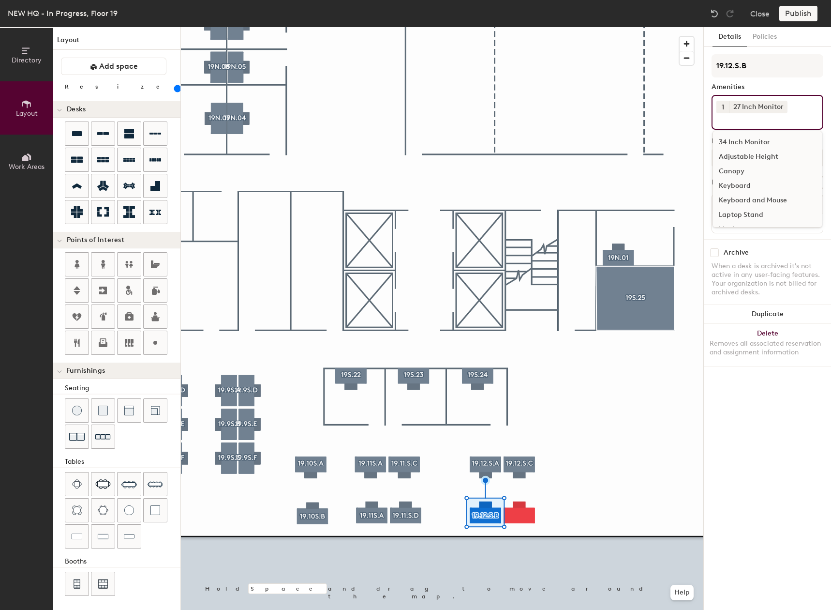
click at [741, 156] on div "Adjustable Height" at bounding box center [767, 157] width 109 height 15
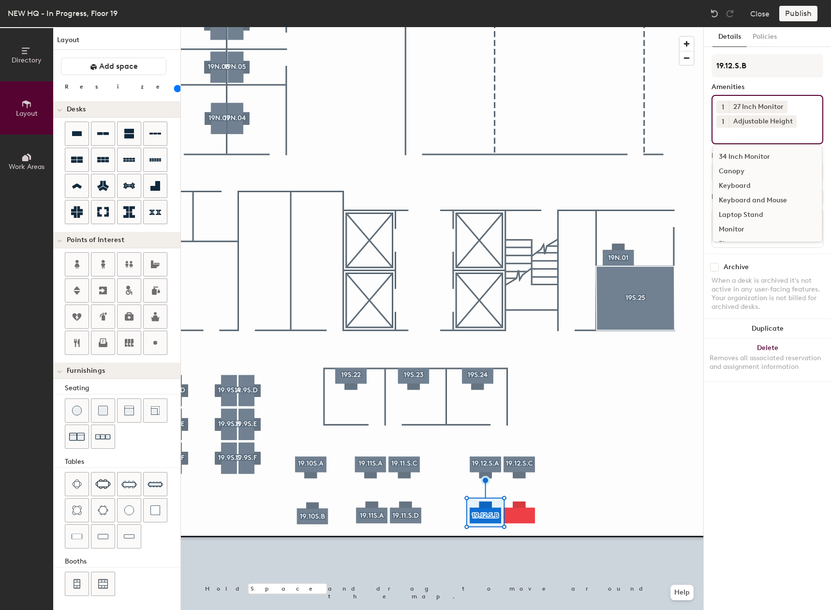
click at [750, 200] on div "Keyboard and Mouse" at bounding box center [767, 200] width 109 height 15
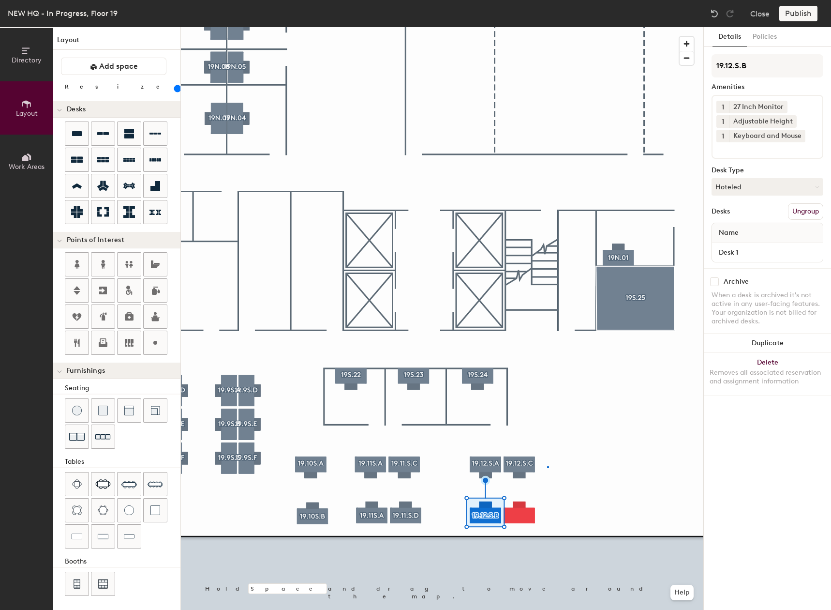
click at [547, 27] on div at bounding box center [442, 27] width 523 height 0
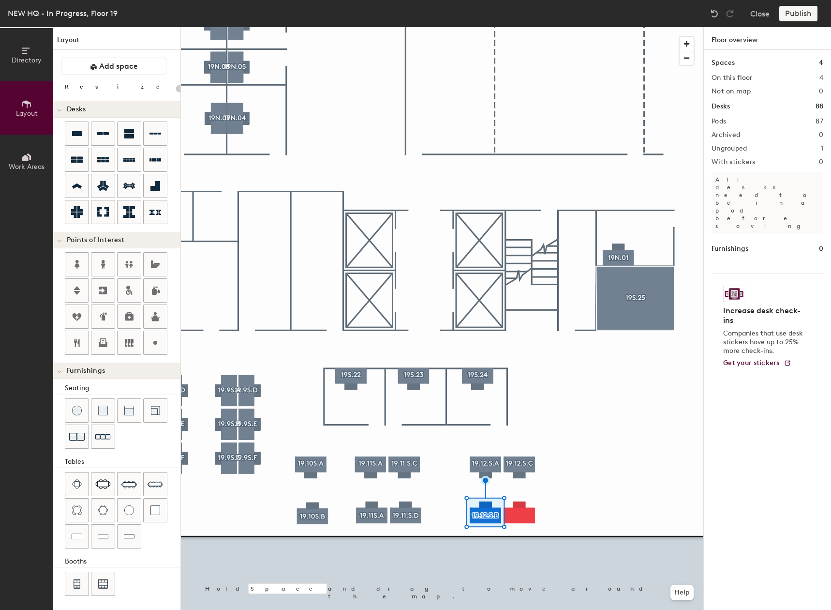
click at [525, 27] on div at bounding box center [442, 27] width 523 height 0
type input "160"
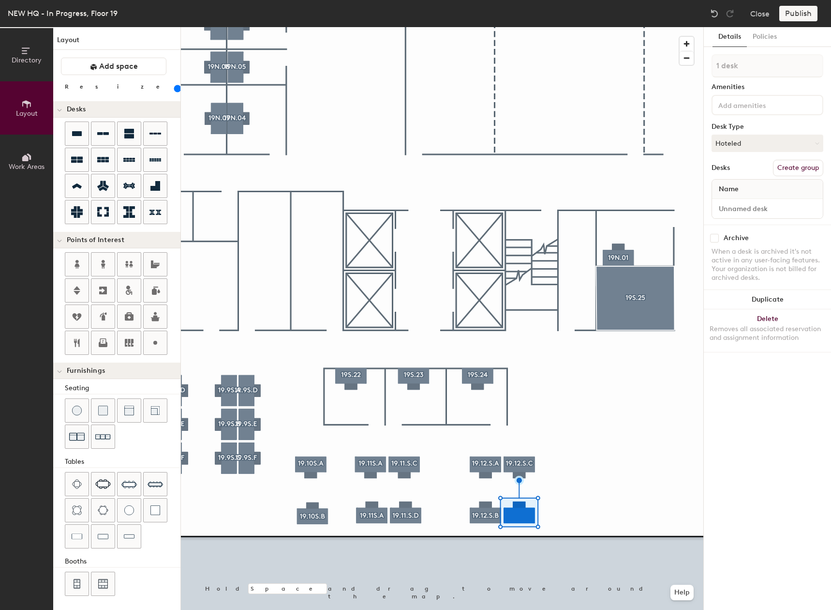
click at [799, 165] on button "Create group" at bounding box center [798, 168] width 50 height 16
type input "P"
type input "19.12.S.D"
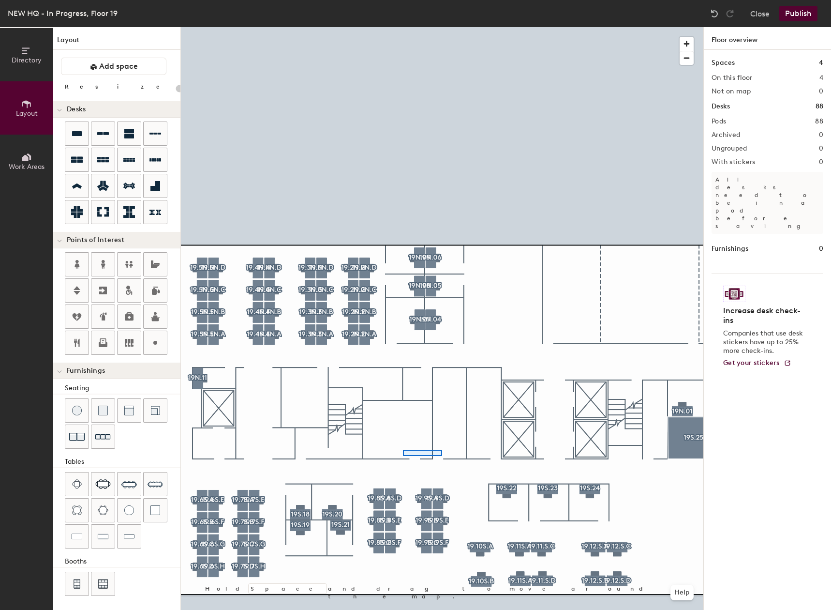
click at [384, 27] on div at bounding box center [442, 27] width 523 height 0
click at [475, 27] on div at bounding box center [442, 27] width 523 height 0
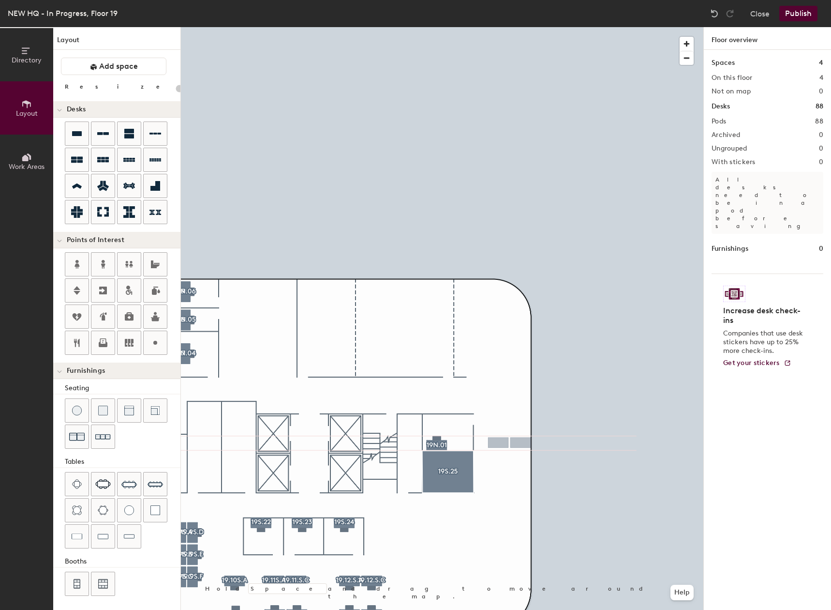
click at [508, 443] on div "Directory Layout Work Areas Layout Add space Resize Desks Points of Interest Fu…" at bounding box center [415, 318] width 831 height 583
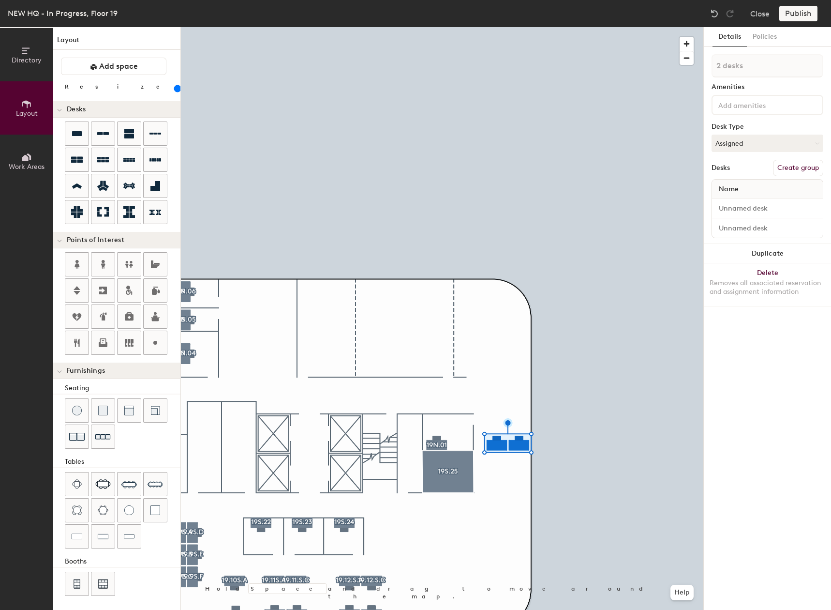
click at [506, 463] on div "Directory Layout Work Areas Layout Add space Resize Desks Points of Interest Fu…" at bounding box center [415, 318] width 831 height 583
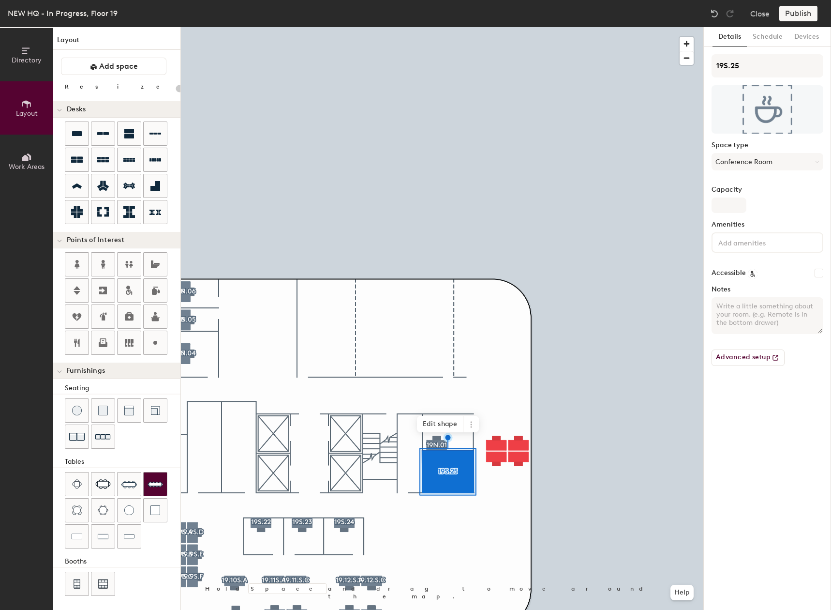
click at [501, 27] on div at bounding box center [442, 27] width 523 height 0
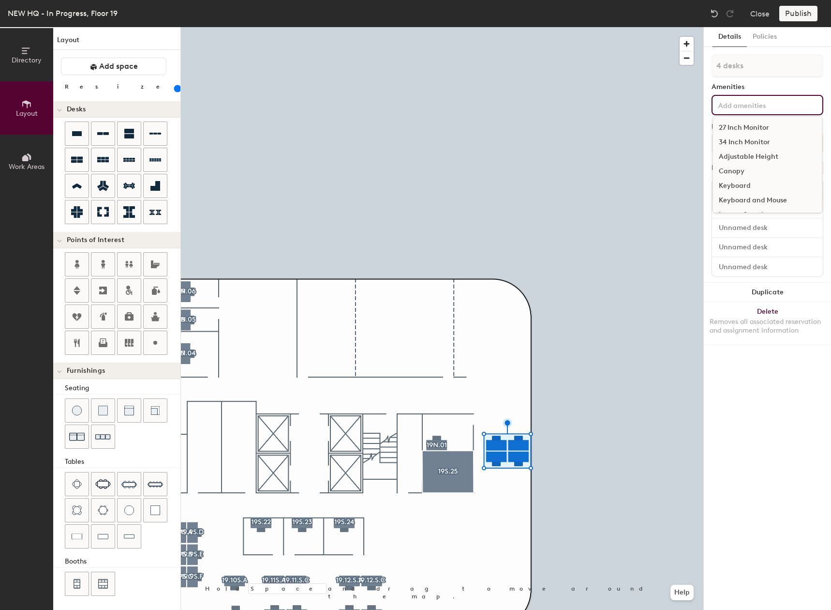
click at [768, 103] on input at bounding box center [760, 105] width 87 height 12
click at [751, 125] on div "27 Inch Monitor" at bounding box center [767, 127] width 109 height 15
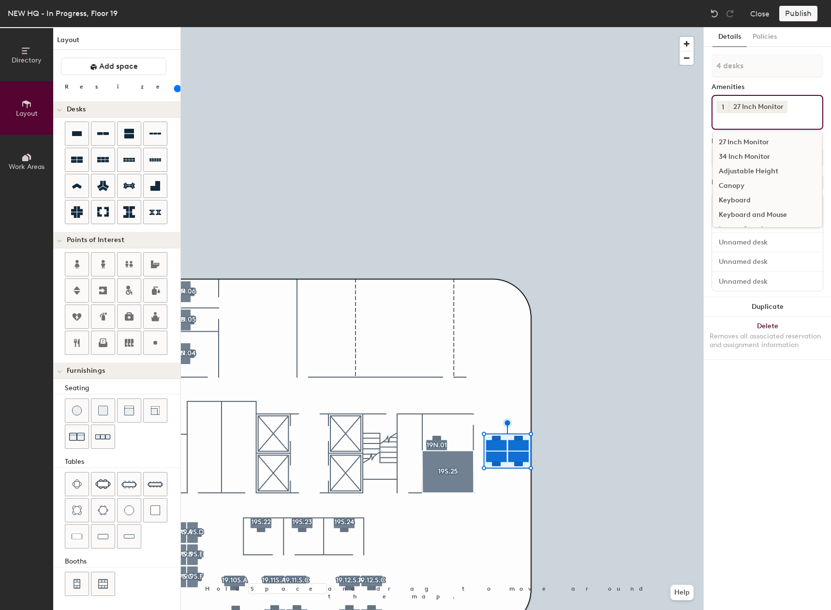
click at [758, 172] on div "Adjustable Height" at bounding box center [767, 171] width 109 height 15
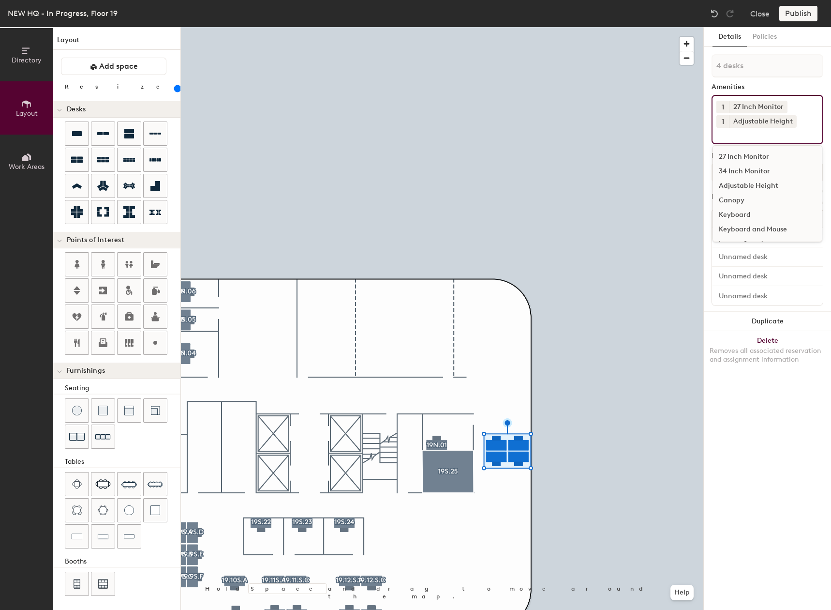
click at [756, 184] on div "Adjustable Height" at bounding box center [767, 186] width 109 height 15
click at [742, 230] on div "Keyboard and Mouse" at bounding box center [767, 229] width 109 height 15
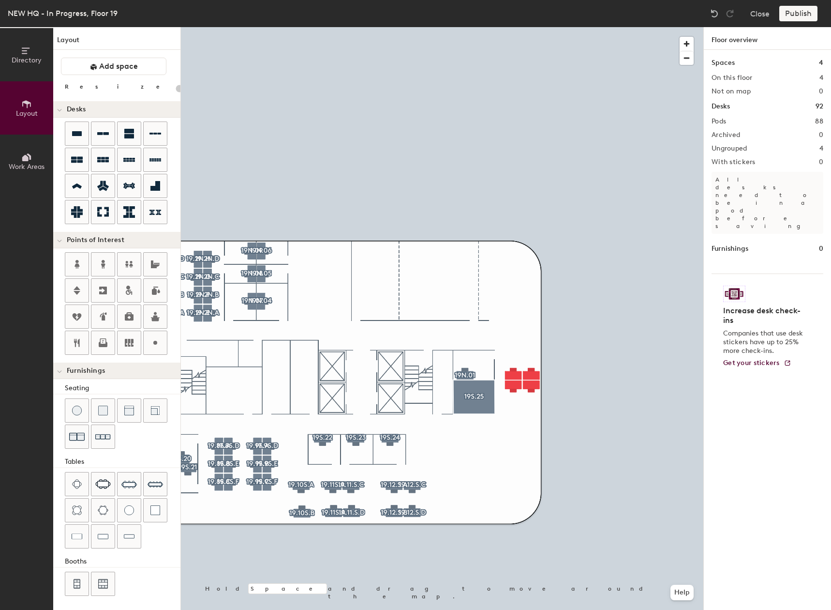
type input "160"
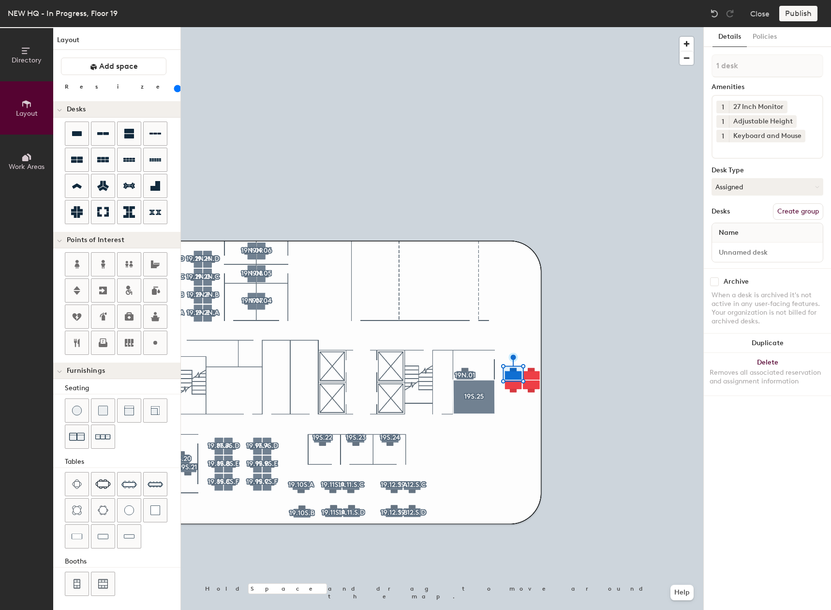
click at [782, 213] on button "Create group" at bounding box center [798, 211] width 50 height 16
type input "P"
click at [779, 69] on input at bounding box center [768, 65] width 112 height 23
click at [779, 68] on input at bounding box center [768, 65] width 112 height 23
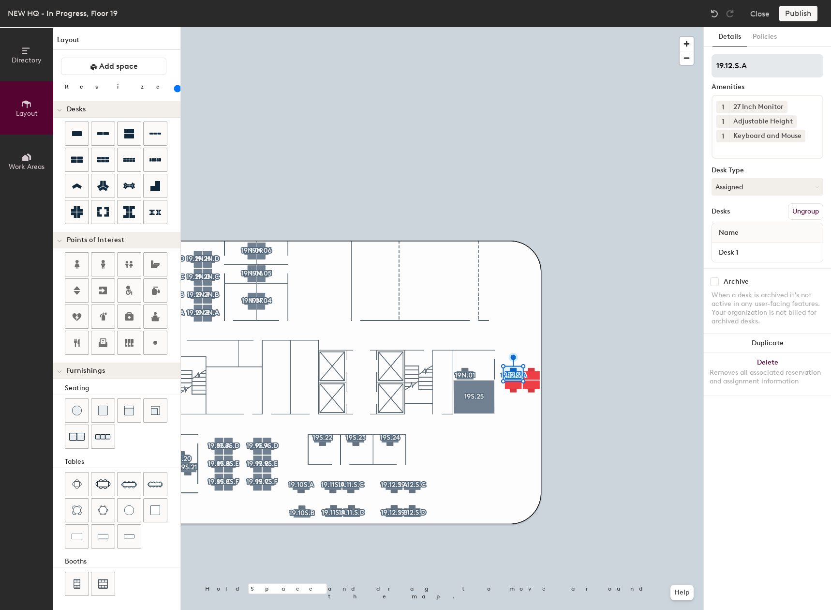
click at [738, 64] on input "19.12.S.A" at bounding box center [768, 65] width 112 height 23
click at [732, 68] on input "19.12.N.A" at bounding box center [768, 65] width 112 height 23
drag, startPoint x: 760, startPoint y: 64, endPoint x: 706, endPoint y: 69, distance: 54.5
click at [706, 69] on div "Details Policies 19.1.N.A Amenities 1 27 Inch Monitor 1 Adjustable Height 1 Key…" at bounding box center [767, 318] width 127 height 583
type input "19.1.N.A"
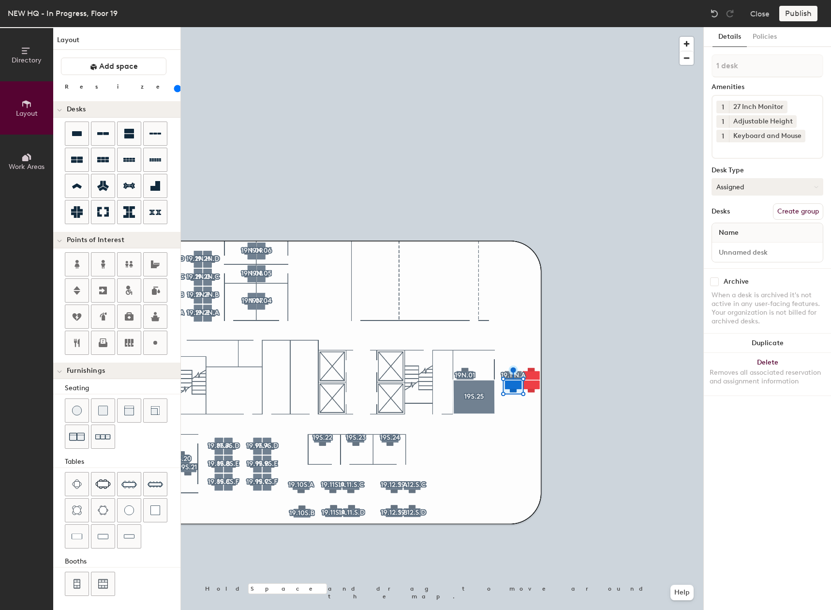
click at [765, 188] on button "Assigned" at bounding box center [768, 186] width 112 height 17
click at [733, 249] on div "Hoteled" at bounding box center [760, 246] width 97 height 15
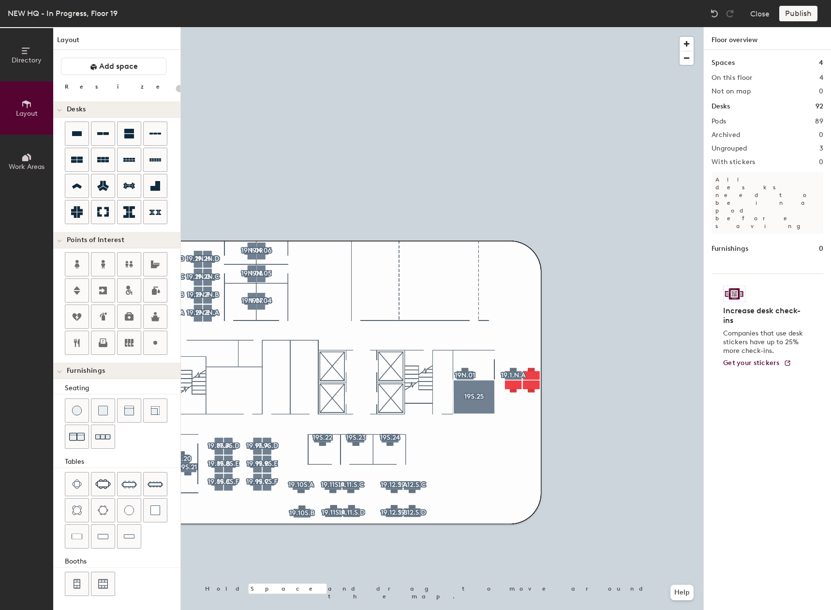
type input "160"
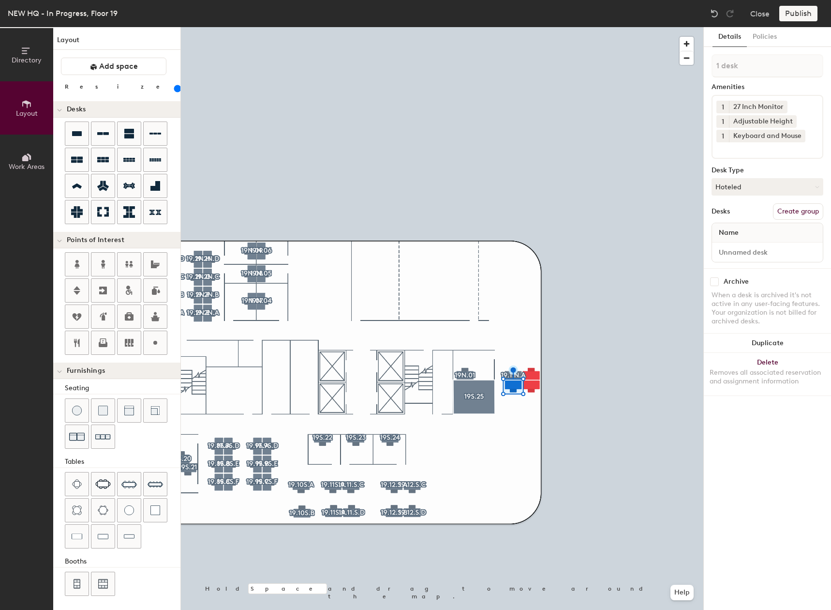
click at [805, 209] on button "Create group" at bounding box center [798, 211] width 50 height 16
type input "P"
drag, startPoint x: 761, startPoint y: 57, endPoint x: 767, endPoint y: 66, distance: 11.4
click at [767, 66] on input at bounding box center [768, 65] width 112 height 23
click at [768, 65] on input at bounding box center [768, 65] width 112 height 23
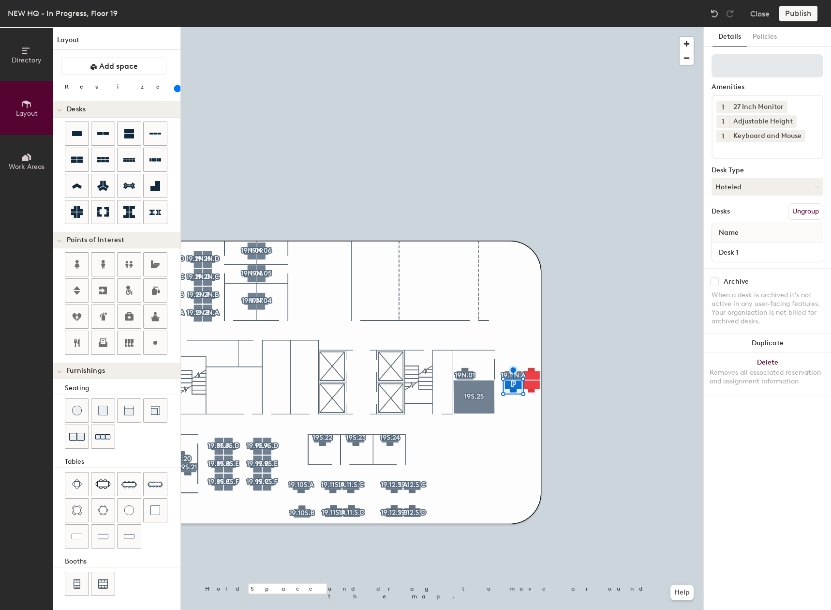
click at [768, 65] on input at bounding box center [768, 65] width 112 height 23
click at [767, 66] on input at bounding box center [768, 65] width 112 height 23
type input "19.1.N.C"
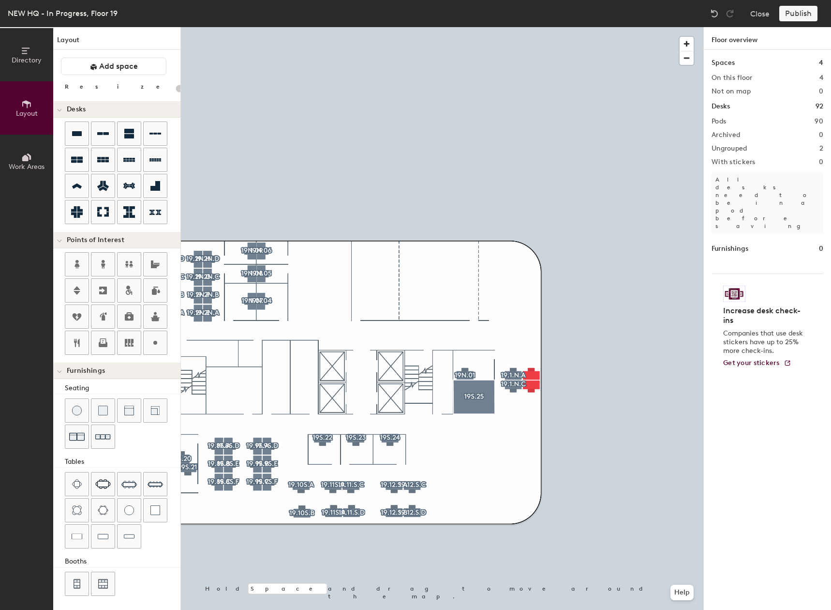
type input "160"
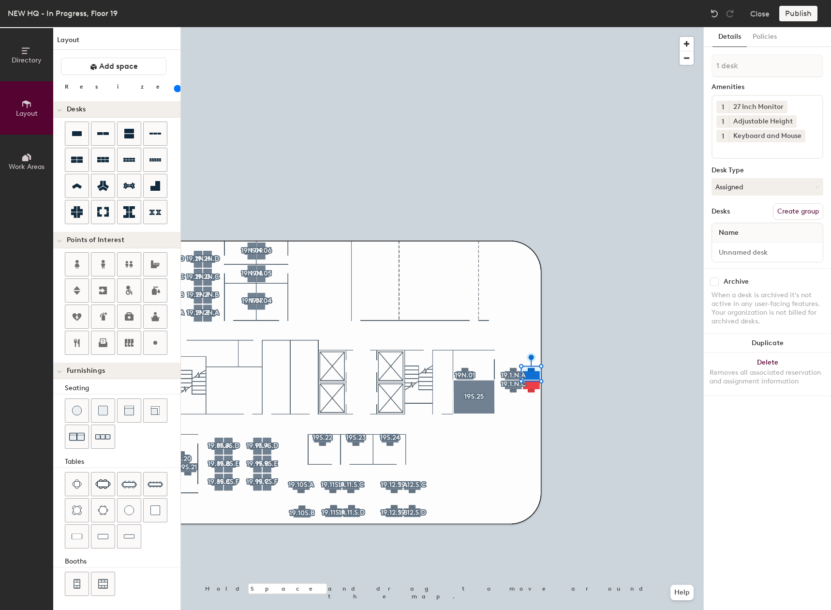
click at [815, 211] on button "Create group" at bounding box center [798, 211] width 50 height 16
type input "P"
type input "19.1.N.B"
click at [808, 211] on button "Create group" at bounding box center [798, 211] width 50 height 16
click at [776, 184] on button "Assigned" at bounding box center [768, 186] width 112 height 17
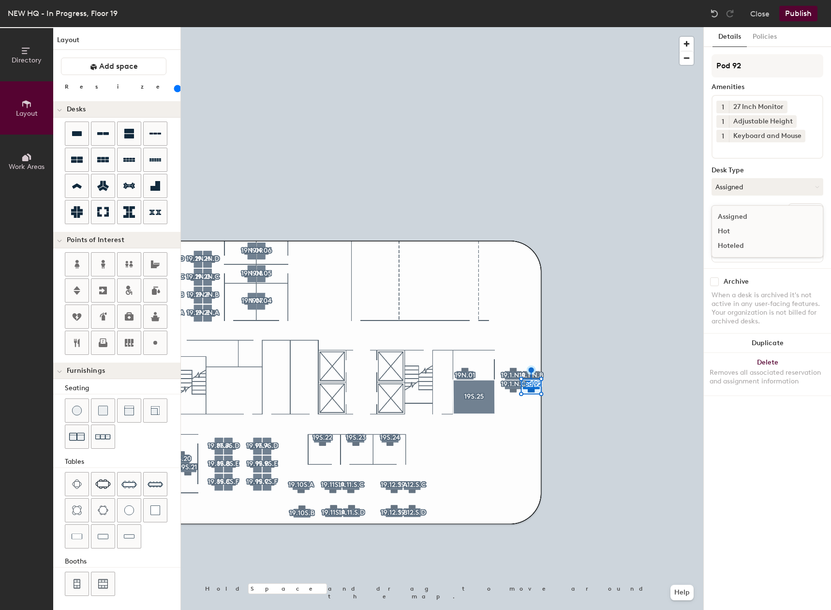
click at [745, 245] on div "Hoteled" at bounding box center [760, 246] width 97 height 15
click at [783, 75] on input "Pod 92" at bounding box center [768, 65] width 112 height 23
type input "P"
paste input "19.1.N.A"
type input "19.1.N.D"
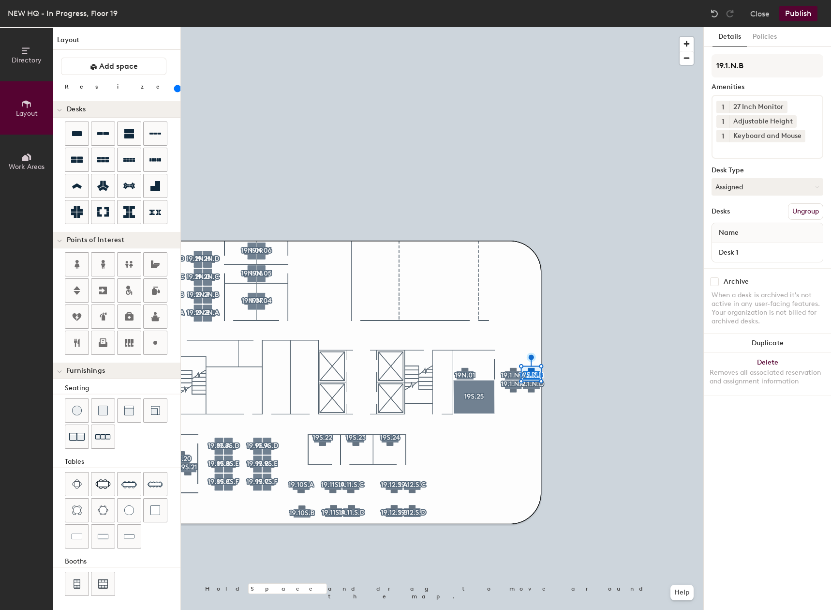
click at [535, 27] on div at bounding box center [442, 27] width 523 height 0
click at [491, 27] on div at bounding box center [442, 27] width 523 height 0
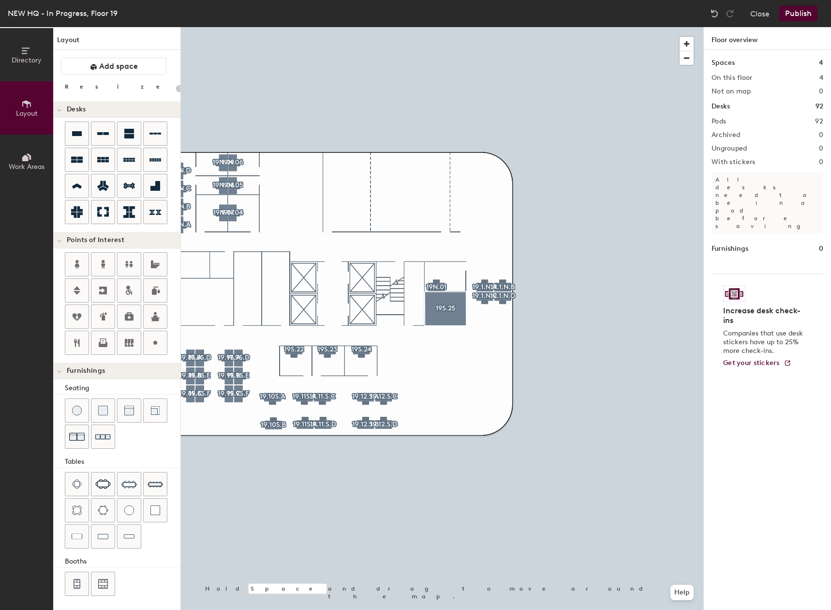
click at [796, 12] on button "Publish" at bounding box center [799, 13] width 38 height 15
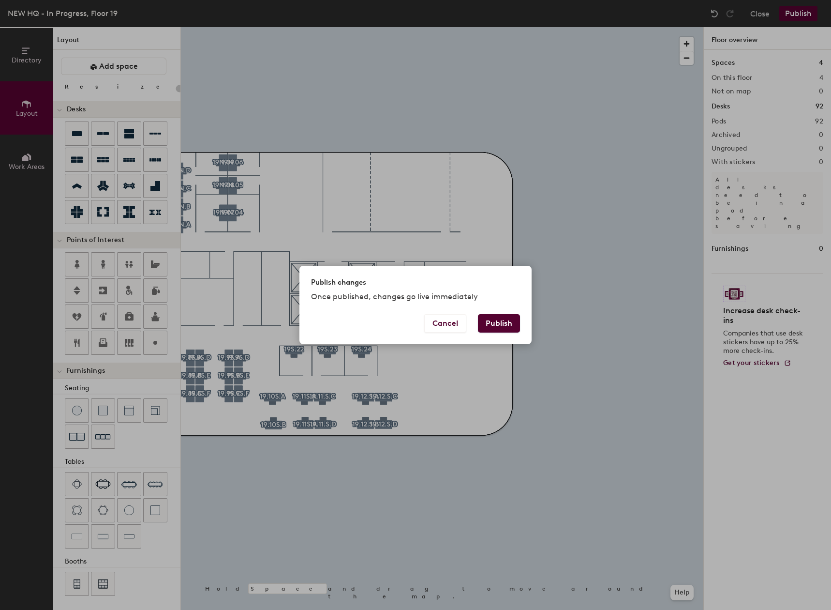
click at [503, 322] on button "Publish" at bounding box center [499, 323] width 42 height 18
type input "20"
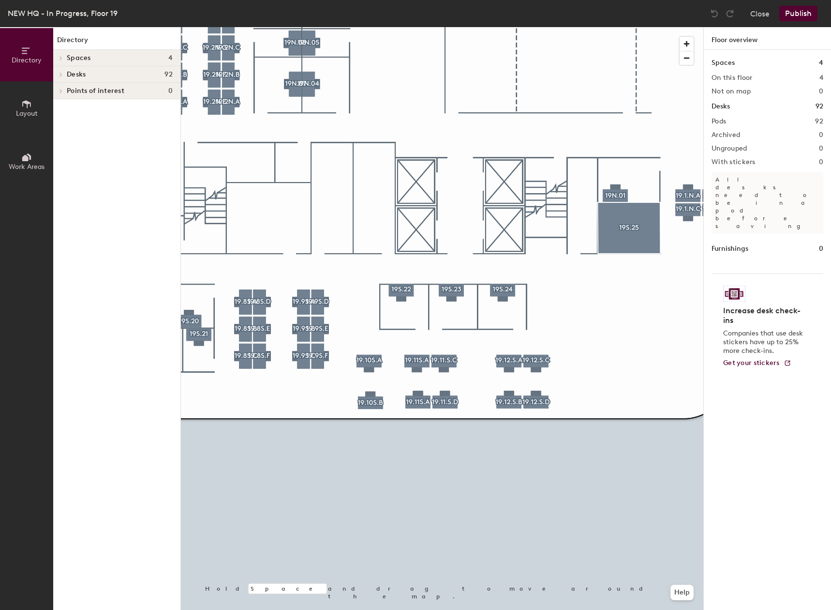
click at [25, 109] on icon at bounding box center [26, 104] width 11 height 11
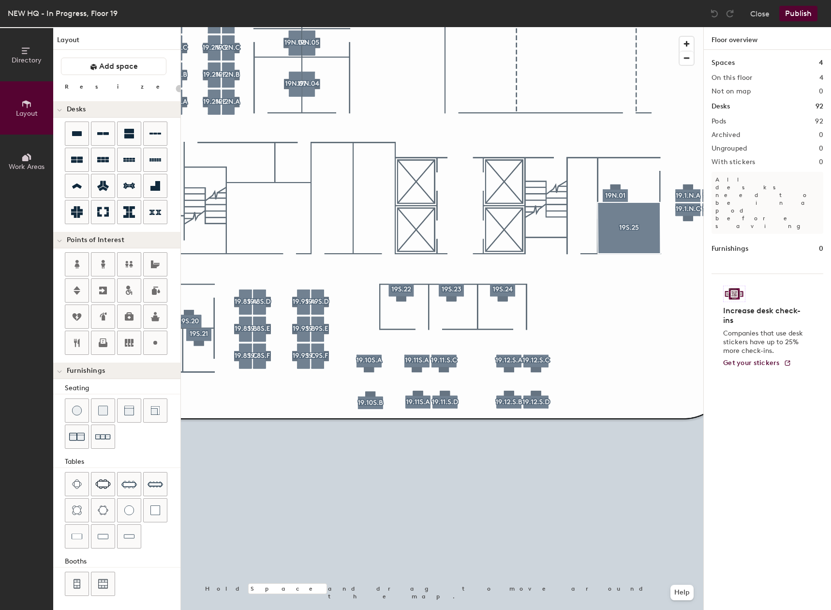
click at [320, 246] on div "Directory Layout Work Areas Layout Add space Resize Desks Points of Interest Fu…" at bounding box center [415, 318] width 831 height 583
click at [353, 267] on span "Done" at bounding box center [356, 268] width 29 height 16
click at [333, 27] on div at bounding box center [442, 27] width 523 height 0
click at [388, 247] on div "Directory Layout Work Areas Layout Add space Resize Desks Points of Interest Fu…" at bounding box center [415, 318] width 831 height 583
click at [424, 267] on span "Done" at bounding box center [419, 268] width 29 height 16
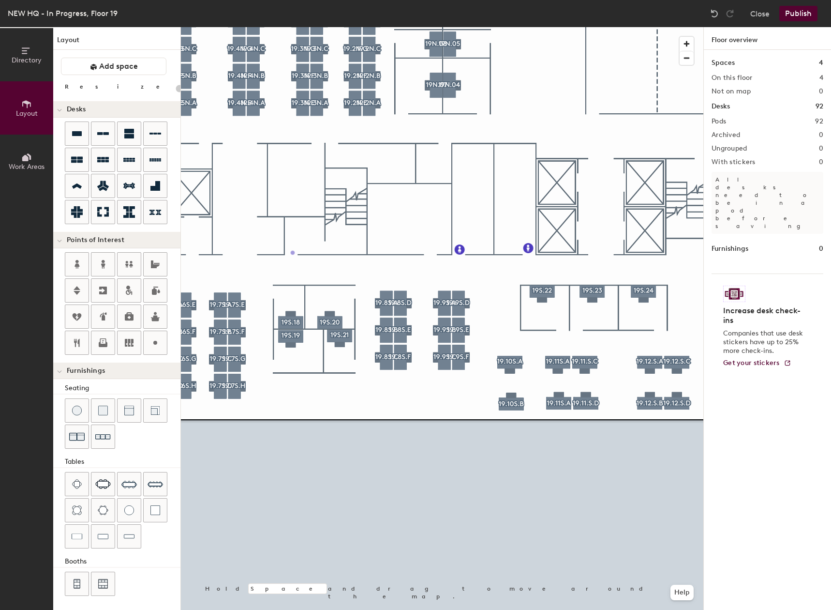
click at [293, 253] on div "Directory Layout Work Areas Layout Add space Resize Desks Points of Interest Fu…" at bounding box center [415, 318] width 831 height 583
type input "20"
type input "s"
click at [326, 251] on input "Stair ExitB" at bounding box center [323, 252] width 48 height 14
click at [329, 252] on input "Stair ExitB" at bounding box center [323, 252] width 48 height 14
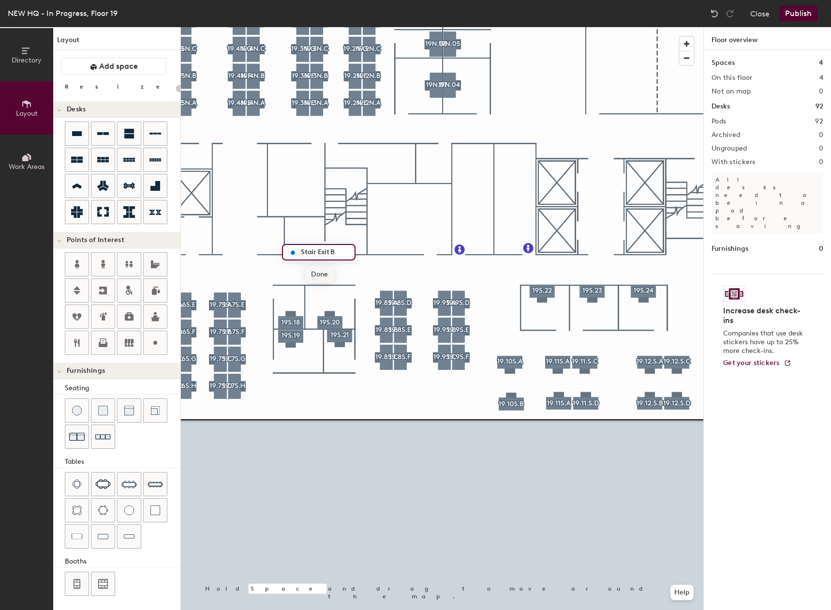
type input "Stair Exit B"
click at [327, 273] on span "Done" at bounding box center [319, 274] width 29 height 16
click at [361, 27] on div at bounding box center [442, 27] width 523 height 0
click at [295, 27] on div at bounding box center [442, 27] width 523 height 0
click at [355, 27] on div at bounding box center [442, 27] width 523 height 0
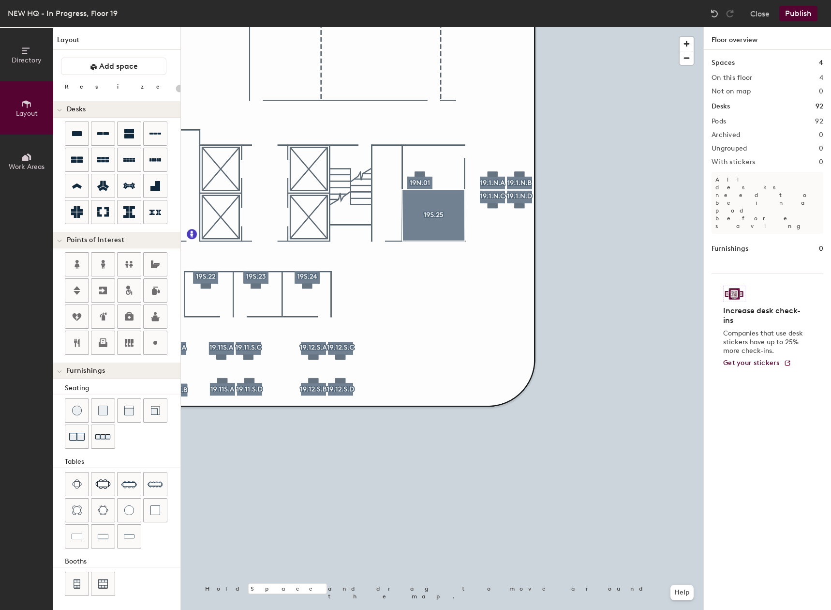
click at [355, 153] on div "Directory Layout Work Areas Layout Add space Resize Desks Points of Interest Fu…" at bounding box center [415, 318] width 831 height 583
type input "20"
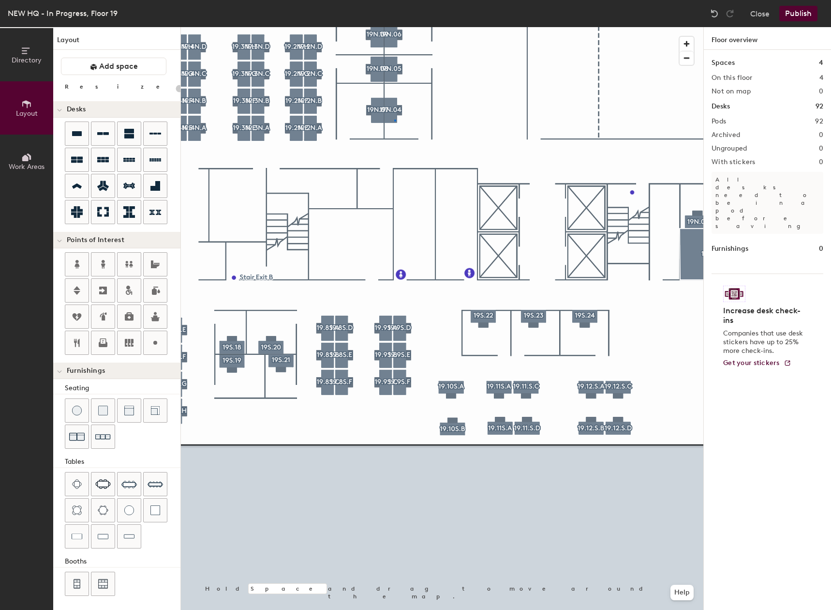
drag, startPoint x: 159, startPoint y: 341, endPoint x: 422, endPoint y: 190, distance: 303.7
click at [394, 27] on div at bounding box center [442, 27] width 523 height 0
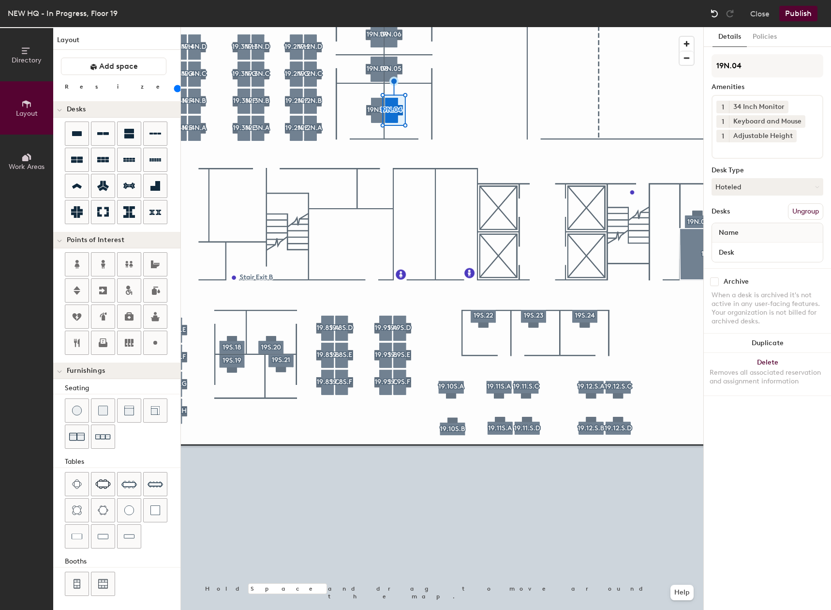
click at [709, 16] on div at bounding box center [714, 13] width 15 height 15
click at [710, 15] on img at bounding box center [715, 14] width 10 height 10
click at [715, 12] on img at bounding box center [715, 14] width 10 height 10
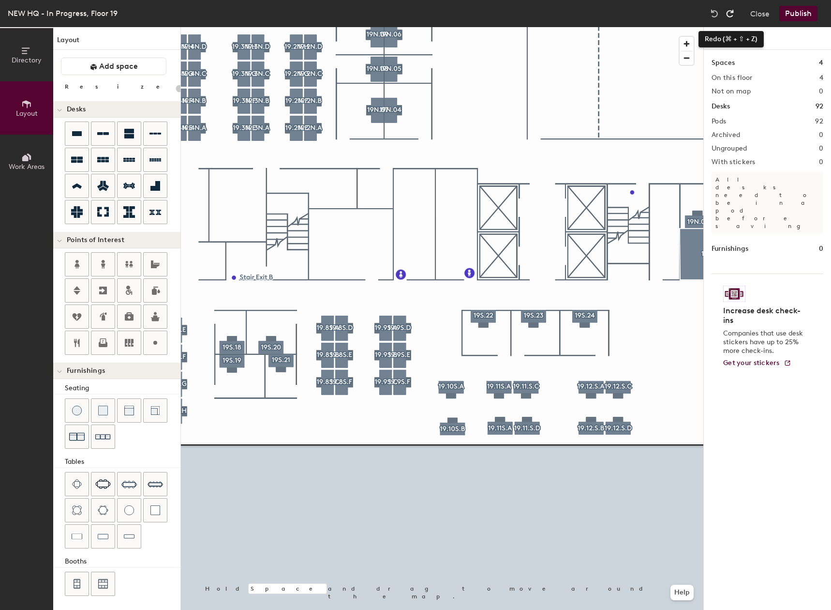
click at [729, 8] on div at bounding box center [729, 13] width 15 height 15
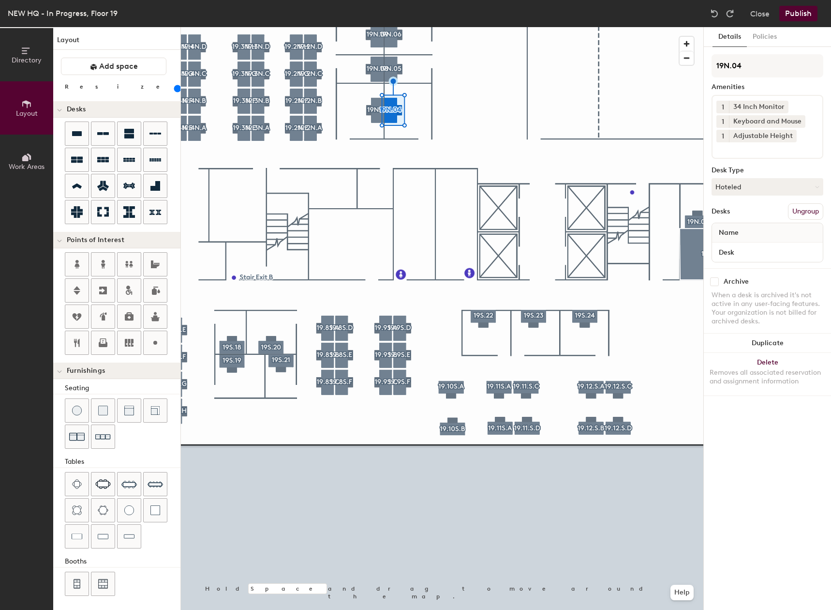
click at [786, 17] on button "Publish" at bounding box center [799, 13] width 38 height 15
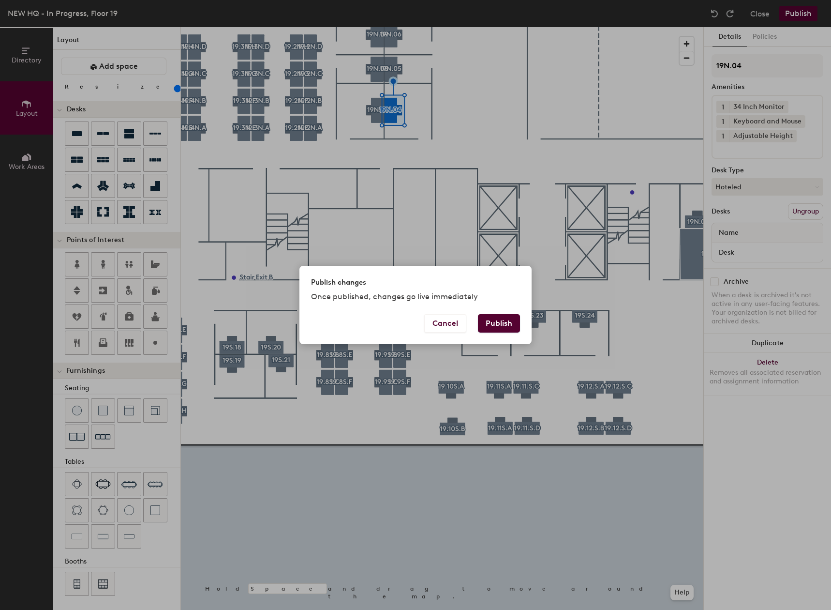
click at [495, 319] on button "Publish" at bounding box center [499, 323] width 42 height 18
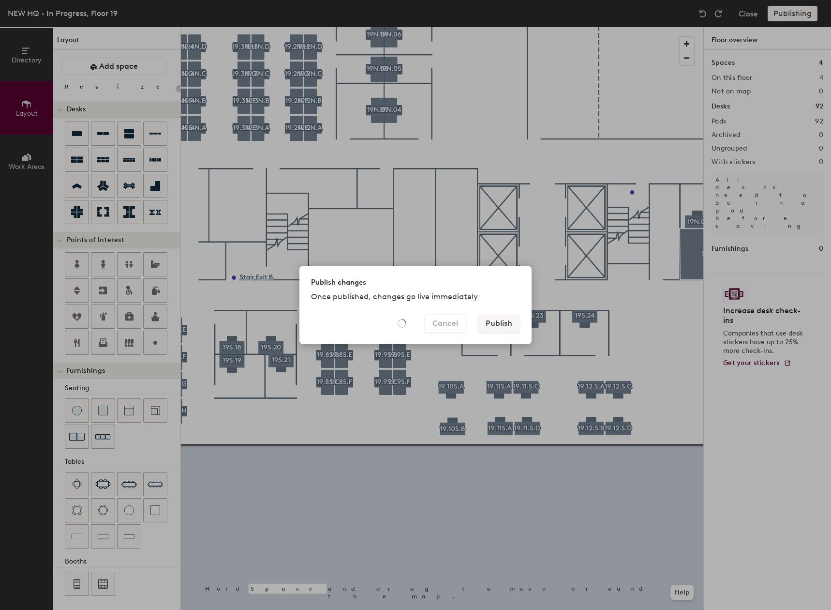
type input "20"
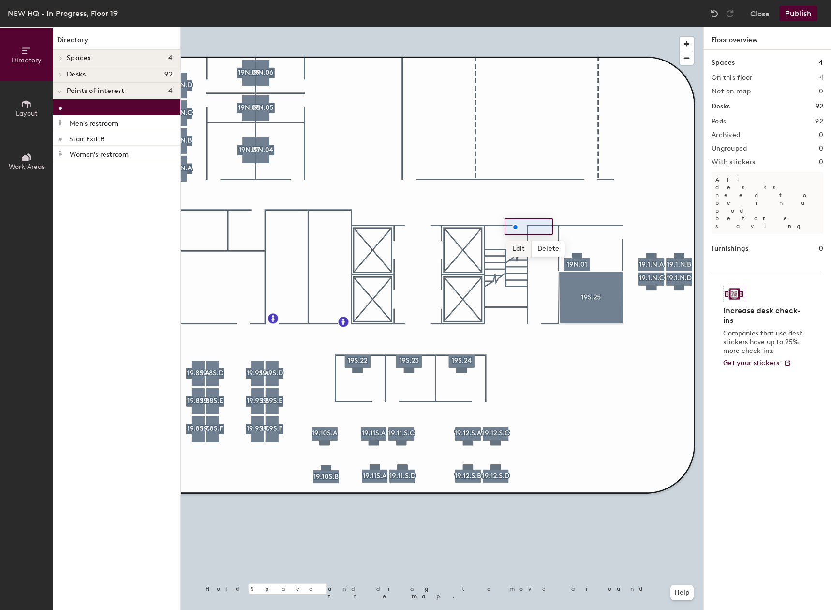
click at [523, 249] on span "Edit" at bounding box center [519, 248] width 25 height 16
click at [535, 225] on input at bounding box center [536, 227] width 31 height 14
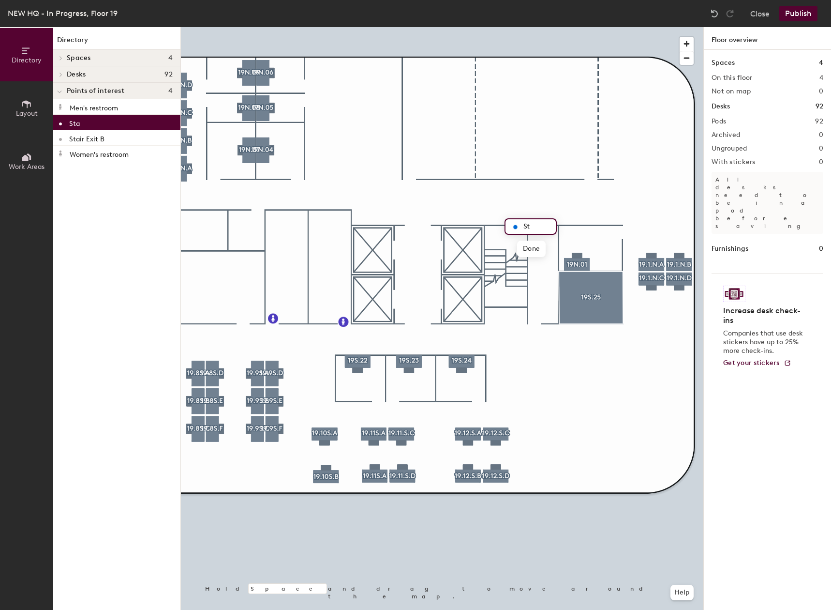
type input "S"
type input "Stair Exit A"
click at [518, 27] on div at bounding box center [442, 27] width 523 height 0
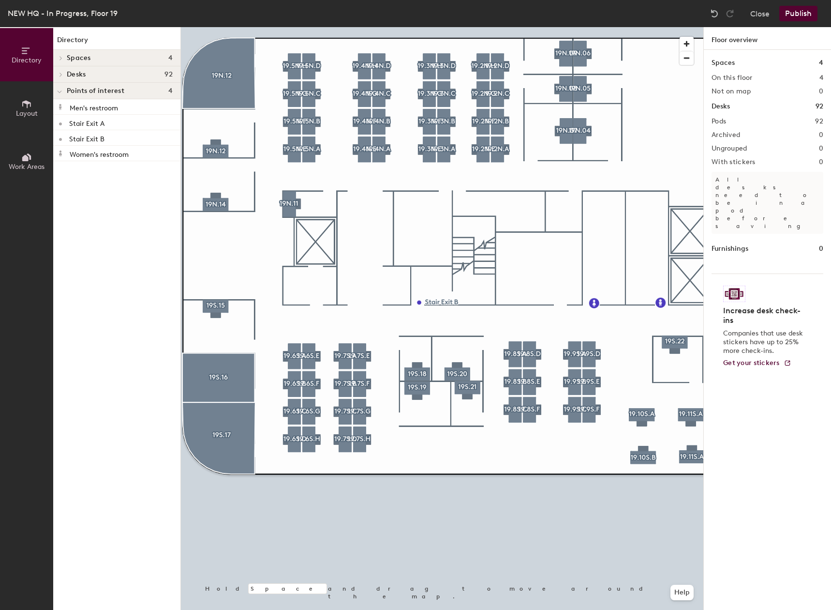
click at [26, 118] on button "Layout" at bounding box center [26, 107] width 53 height 53
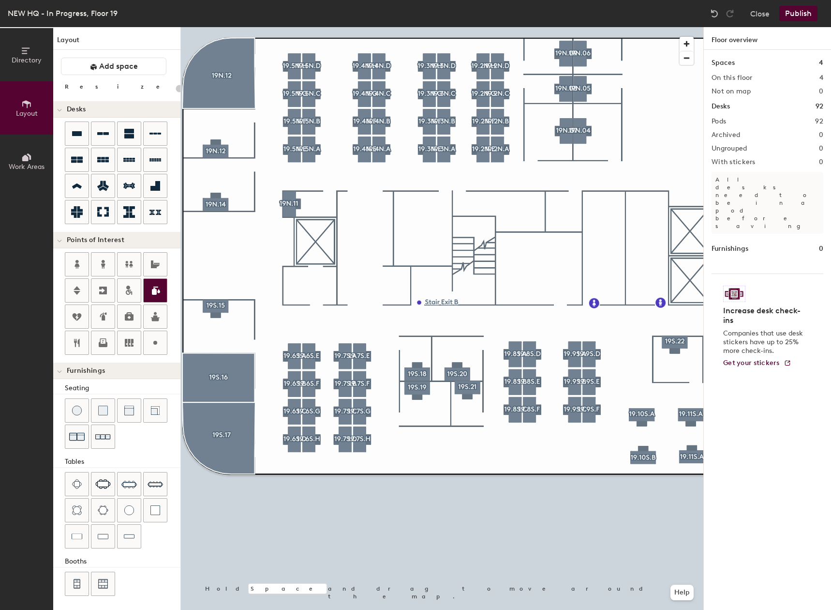
click at [315, 242] on div "Directory Layout Work Areas Layout Add space Resize Desks Points of Interest Fu…" at bounding box center [415, 318] width 831 height 583
click at [335, 259] on span "Done" at bounding box center [333, 264] width 29 height 16
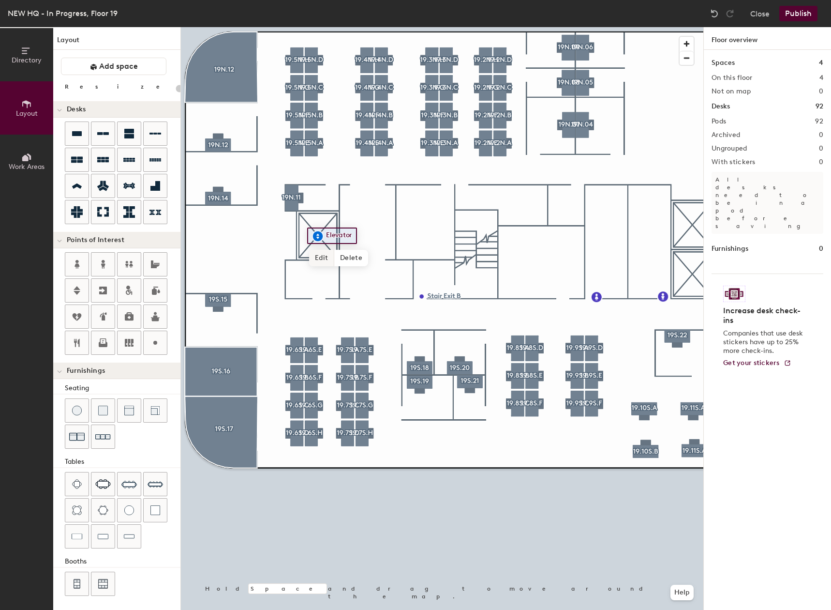
type input "20"
click at [324, 255] on span "Edit" at bounding box center [321, 258] width 25 height 16
click at [354, 236] on input "Elevator" at bounding box center [341, 236] width 35 height 14
click at [328, 236] on input "Elevator" at bounding box center [341, 236] width 35 height 14
type input "Service Elevator"
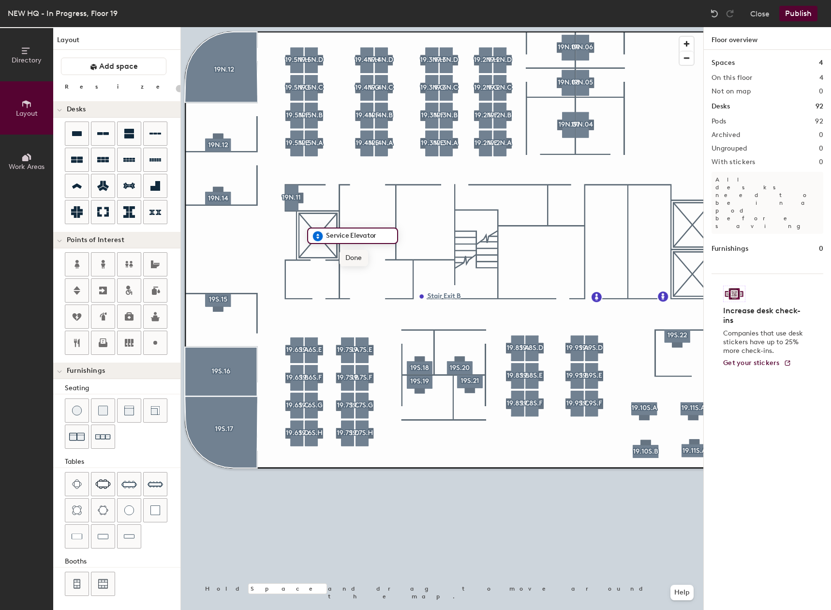
click at [364, 260] on span "Done" at bounding box center [354, 258] width 29 height 16
click at [388, 27] on div at bounding box center [442, 27] width 523 height 0
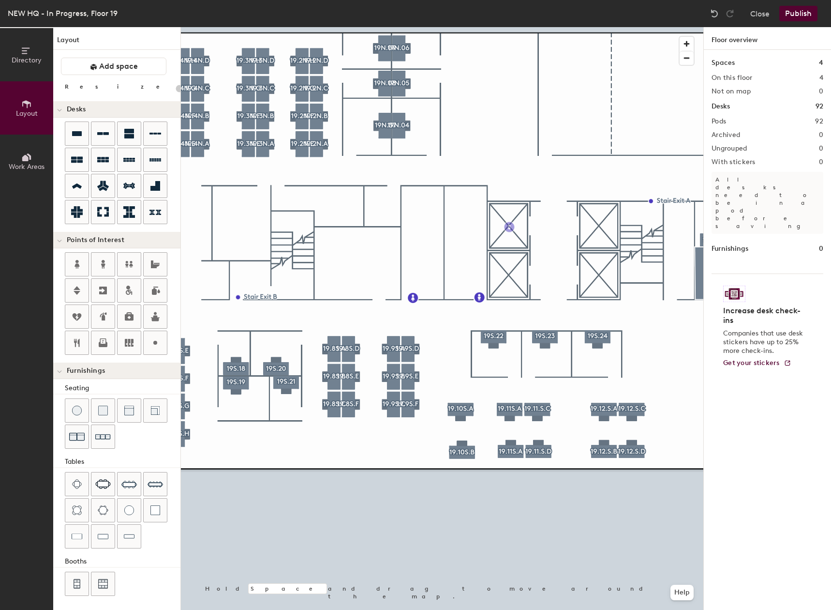
click at [509, 226] on div "Directory Layout Work Areas Layout Add space Resize Desks Points of Interest Fu…" at bounding box center [415, 318] width 831 height 583
click at [523, 251] on span "Done" at bounding box center [527, 248] width 29 height 16
click at [510, 27] on div at bounding box center [442, 27] width 523 height 0
type input "20"
click at [513, 243] on span "Edit" at bounding box center [512, 248] width 25 height 16
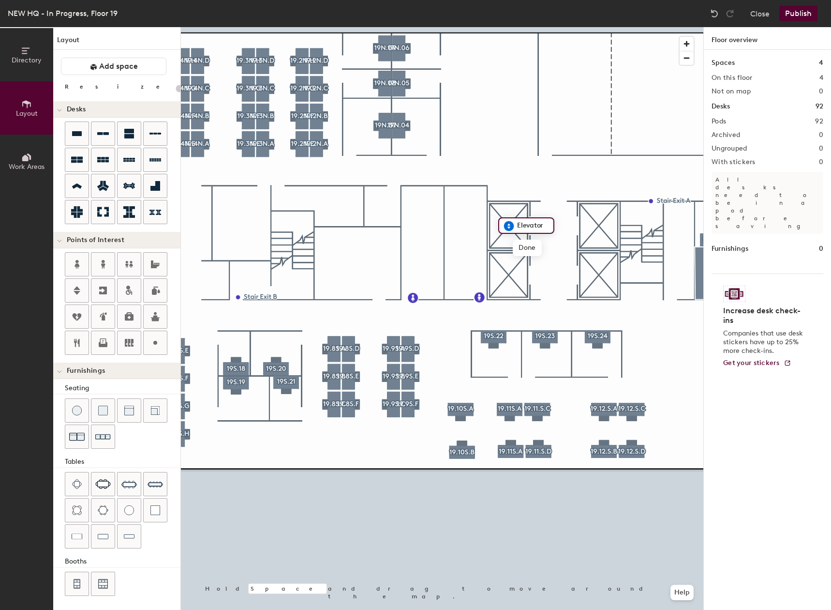
click at [545, 225] on input "Elevator" at bounding box center [532, 226] width 35 height 14
type input "Elevator bank 1"
click at [549, 251] on span "Done" at bounding box center [542, 248] width 29 height 16
click at [508, 275] on div "Directory Layout Work Areas Layout Add space Resize Desks Points of Interest Fu…" at bounding box center [415, 318] width 831 height 583
click at [545, 272] on input "Elevator" at bounding box center [531, 275] width 35 height 14
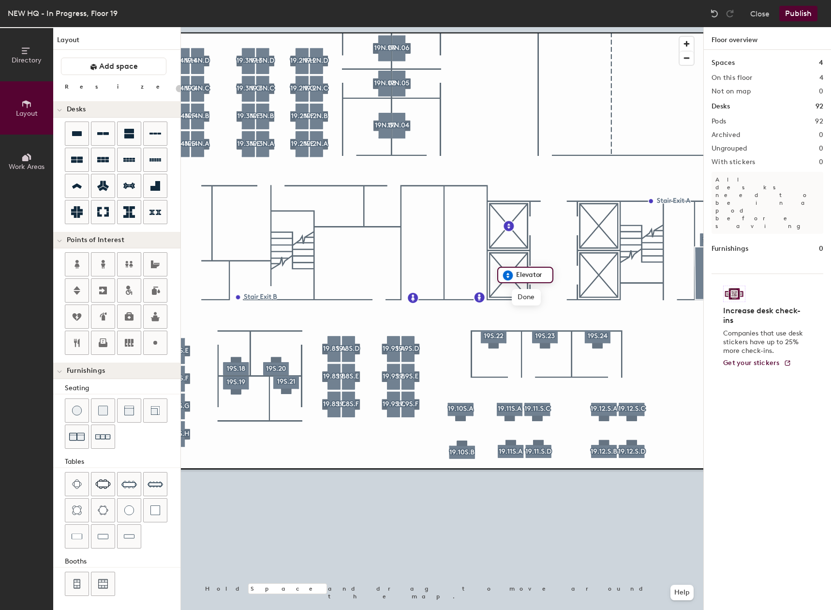
type input "20"
type input "Elevator Bank 2"
click at [549, 302] on span "Done" at bounding box center [541, 297] width 29 height 16
click at [598, 225] on div "Directory Layout Work Areas Layout Add space Resize Desks Points of Interest Fu…" at bounding box center [415, 318] width 831 height 583
type input "20"
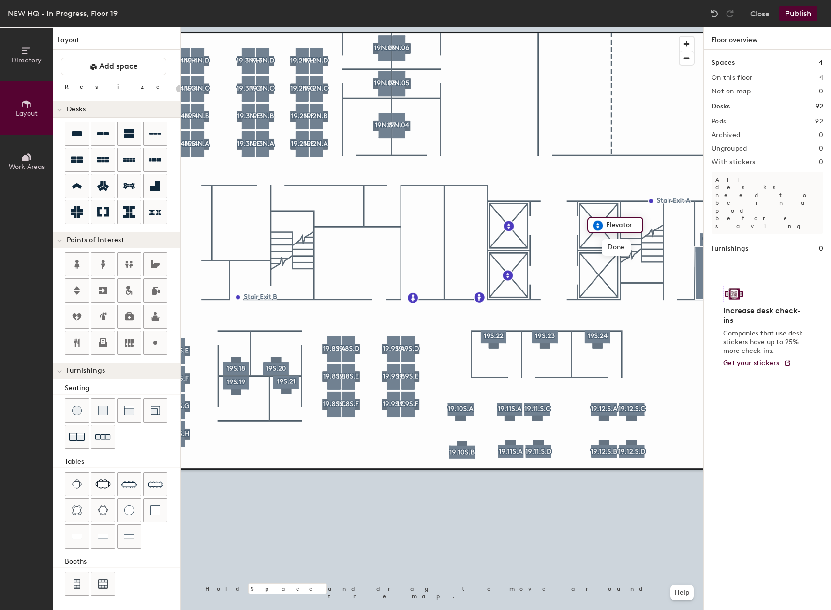
click at [631, 225] on input "Elevator" at bounding box center [621, 225] width 35 height 14
click at [635, 223] on input "Elevator" at bounding box center [621, 225] width 35 height 14
type input "Elevator Bank 3"
click at [628, 246] on span "Done" at bounding box center [631, 247] width 29 height 16
click at [562, 27] on div at bounding box center [442, 27] width 523 height 0
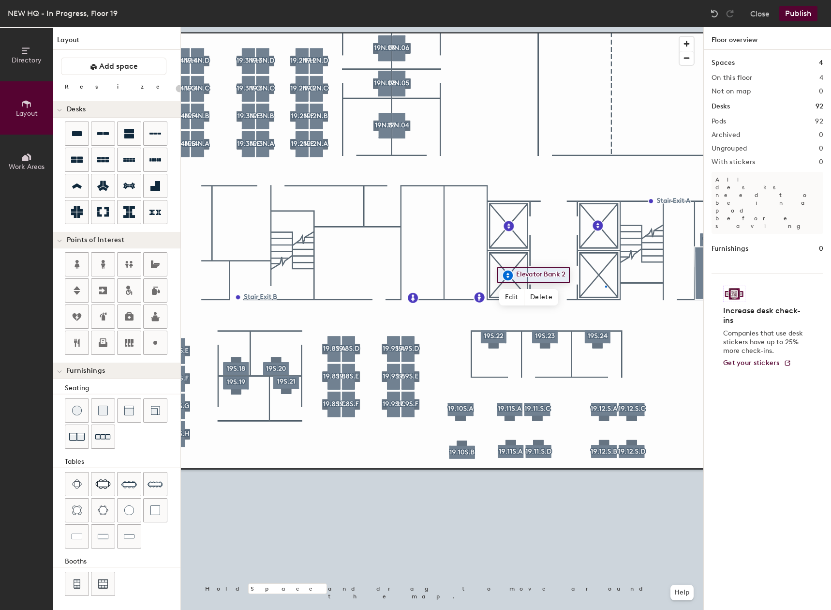
click at [606, 27] on div at bounding box center [442, 27] width 523 height 0
click at [600, 275] on div "Directory Layout Work Areas Layout Add space Resize Desks Points of Interest Fu…" at bounding box center [415, 318] width 831 height 583
click at [636, 276] on input "Elevator" at bounding box center [623, 275] width 35 height 14
type input "20"
type input "Elevator Bank 4"
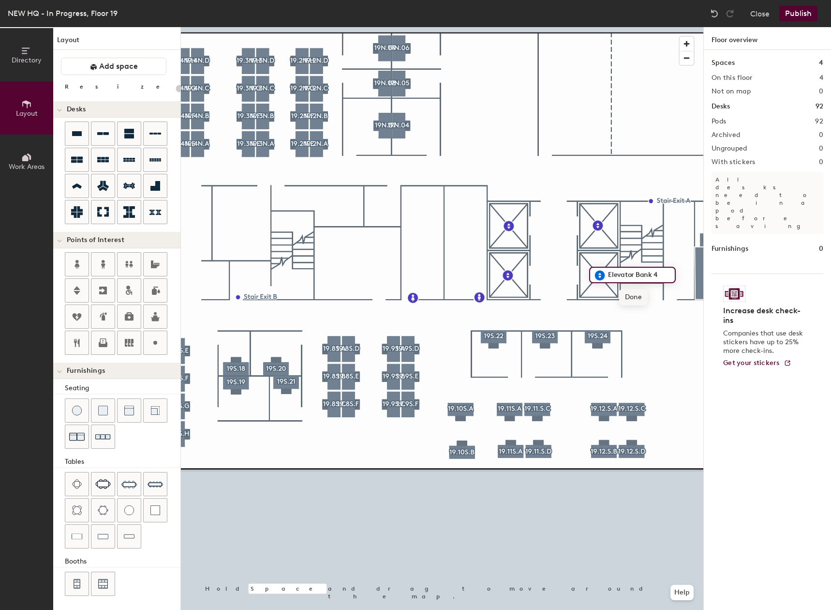
click at [625, 300] on span "Done" at bounding box center [633, 297] width 29 height 16
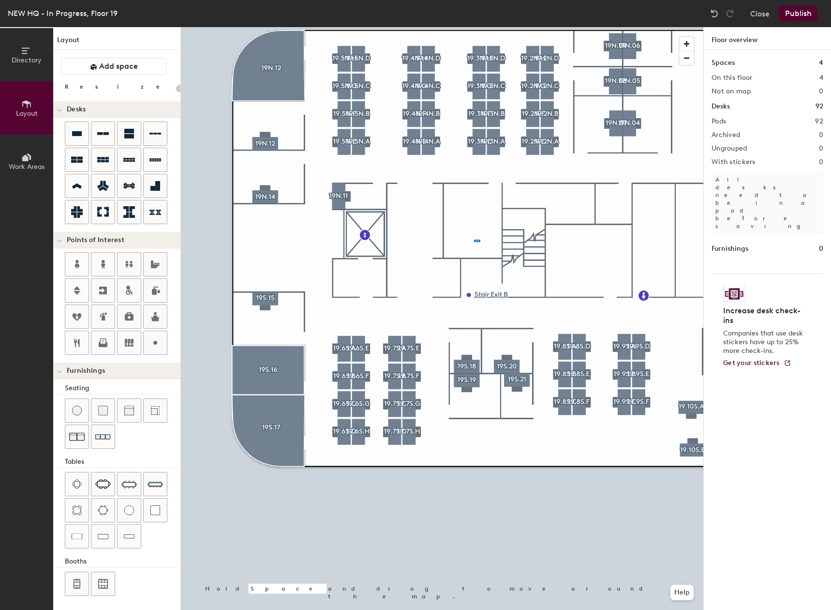
click at [474, 27] on div at bounding box center [442, 27] width 523 height 0
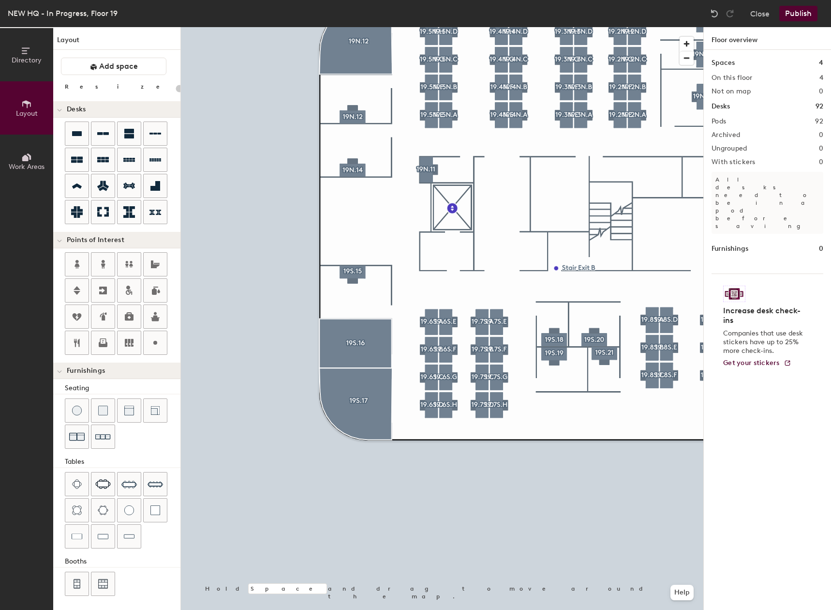
click at [793, 15] on button "Publish" at bounding box center [799, 13] width 38 height 15
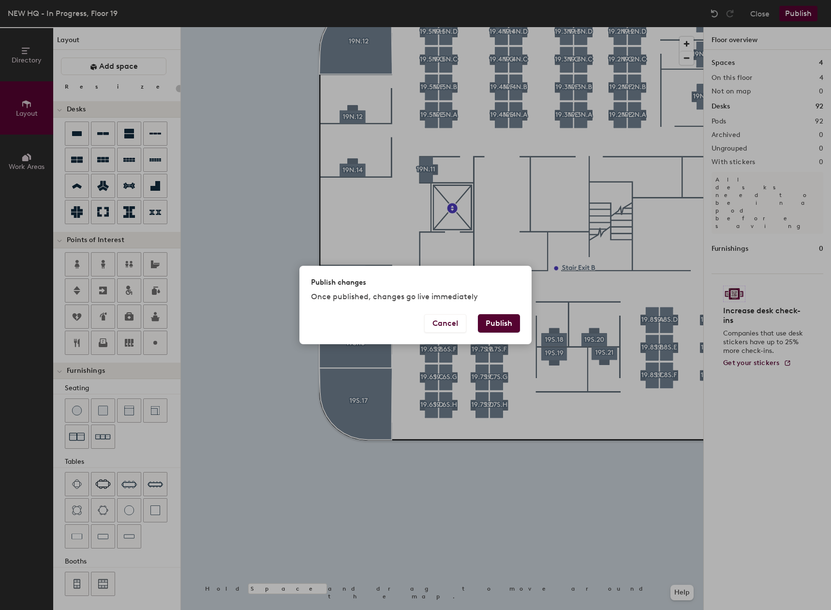
click at [489, 322] on button "Publish" at bounding box center [499, 323] width 42 height 18
type input "20"
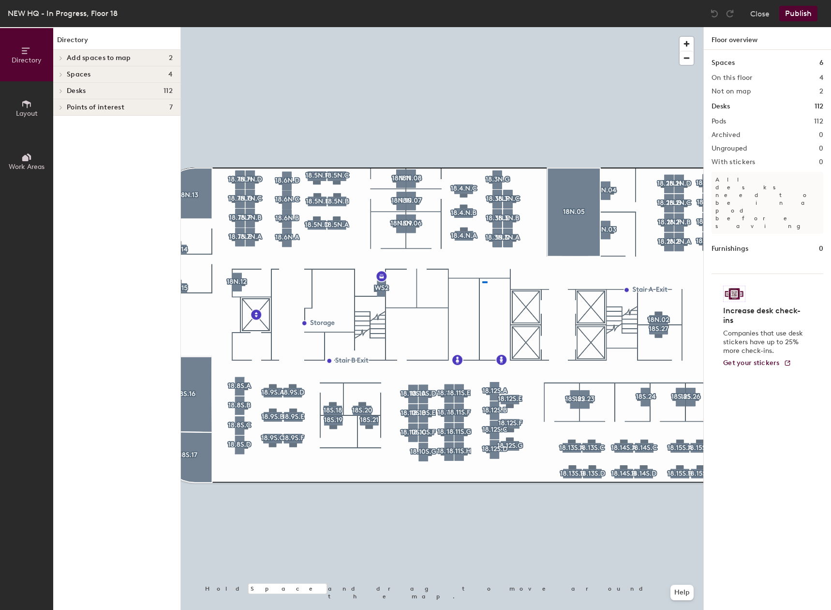
click at [482, 27] on div at bounding box center [442, 27] width 523 height 0
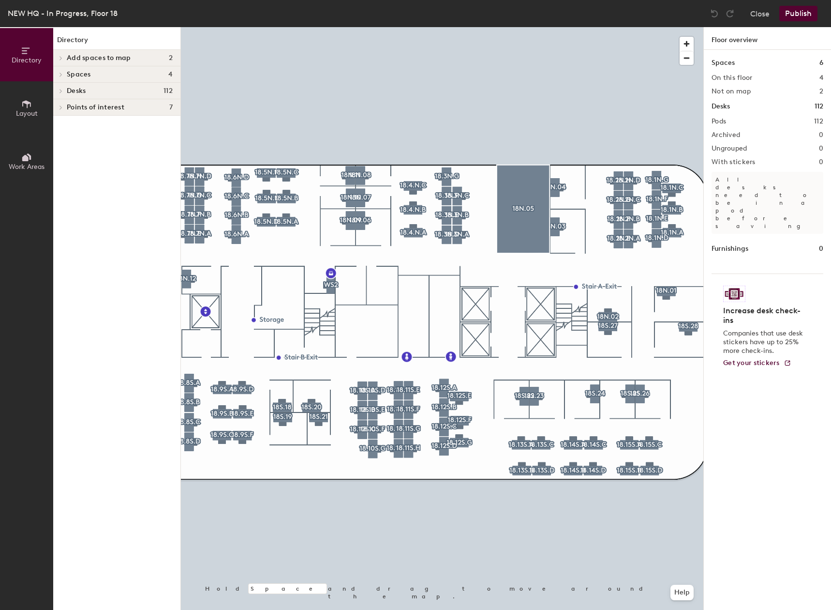
drag, startPoint x: 32, startPoint y: 107, endPoint x: 31, endPoint y: 100, distance: 6.8
click at [32, 105] on button "Layout" at bounding box center [26, 107] width 53 height 53
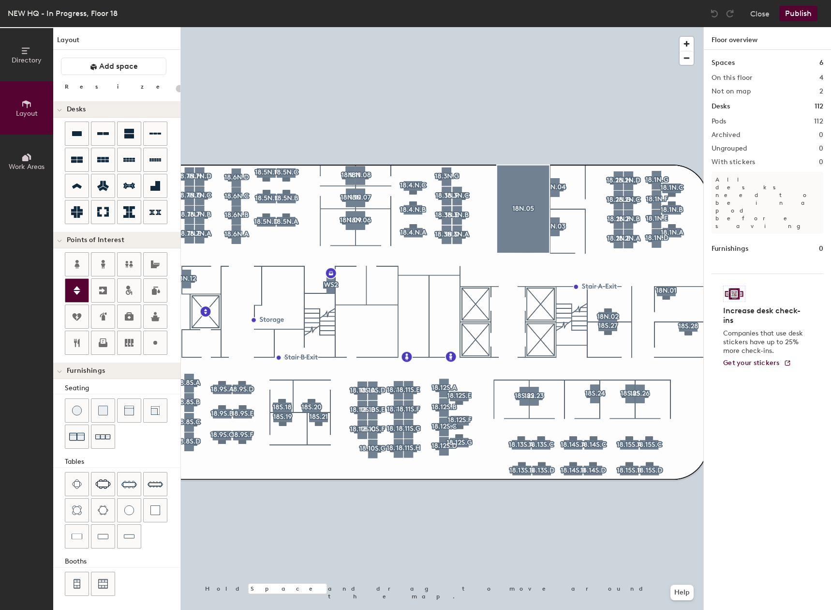
click at [89, 292] on div at bounding box center [123, 304] width 116 height 105
click at [476, 304] on div "Directory Layout Work Areas Layout Add space Resize Desks Points of Interest Fu…" at bounding box center [415, 318] width 831 height 583
type input "20"
click at [518, 301] on div "Elevator" at bounding box center [493, 303] width 56 height 16
click at [512, 303] on input "Elevator" at bounding box center [499, 304] width 35 height 14
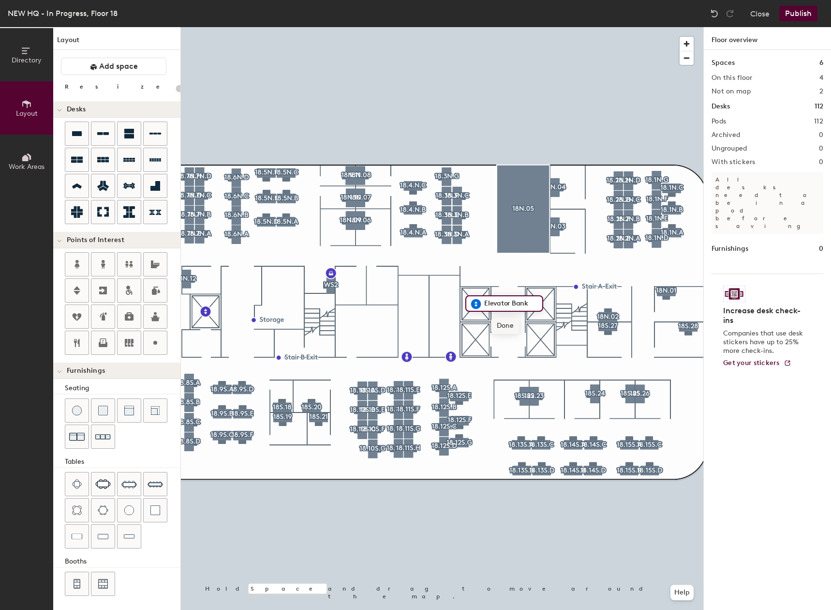
type input "Elevator Bank"
click at [501, 325] on span "Done" at bounding box center [505, 325] width 29 height 16
click at [477, 341] on div "Directory Layout Work Areas Layout Add space Resize Desks Points of Interest Fu…" at bounding box center [415, 318] width 831 height 583
type input "20"
click at [513, 339] on input "Elevator" at bounding box center [499, 341] width 35 height 14
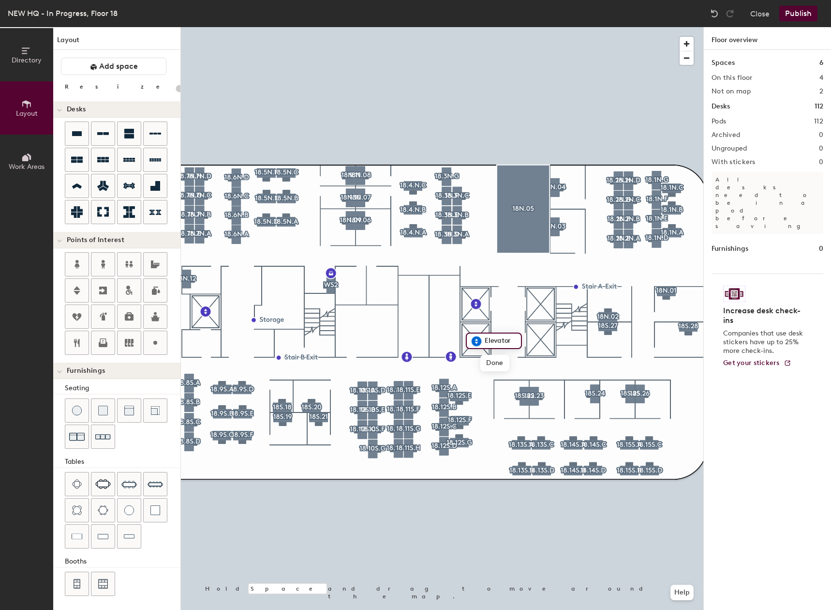
click at [513, 342] on input "Elevator" at bounding box center [499, 341] width 35 height 14
click at [500, 360] on span "Done" at bounding box center [494, 363] width 29 height 16
click at [478, 359] on span "Edit" at bounding box center [480, 363] width 25 height 16
click at [511, 339] on input "Elevator" at bounding box center [499, 341] width 35 height 14
click at [513, 340] on input "Elevator" at bounding box center [499, 341] width 35 height 14
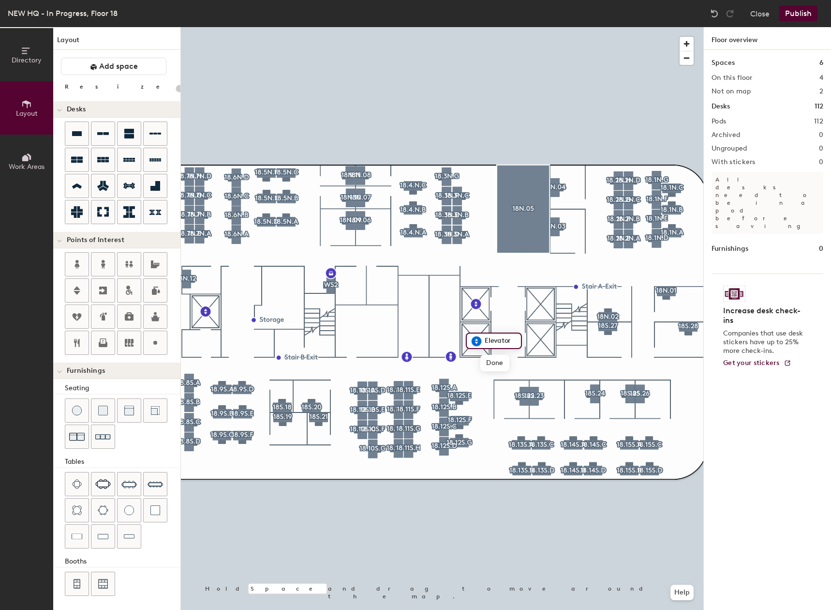
click at [514, 341] on input "Elevator" at bounding box center [499, 341] width 35 height 14
click at [513, 342] on input "Elevator" at bounding box center [499, 341] width 35 height 14
type input "Elevator bank 2"
click at [515, 361] on span "Done" at bounding box center [510, 363] width 29 height 16
click at [539, 27] on div at bounding box center [442, 27] width 523 height 0
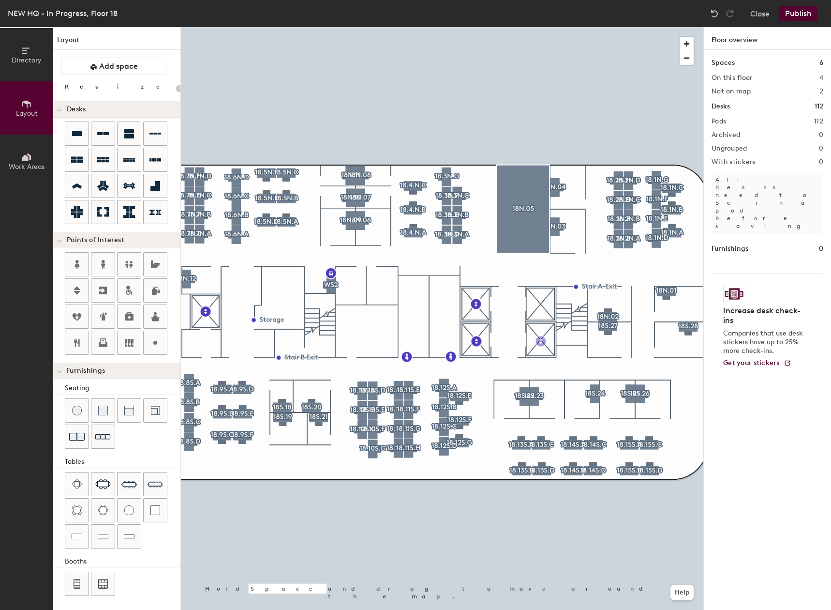
click at [541, 340] on div "Directory Layout Work Areas Layout Add space Resize Desks Points of Interest Fu…" at bounding box center [415, 318] width 831 height 583
type input "20"
click at [577, 340] on input "Elevator" at bounding box center [564, 340] width 35 height 14
type input "Elevator Bank3"
click at [566, 358] on span "Done" at bounding box center [572, 362] width 29 height 16
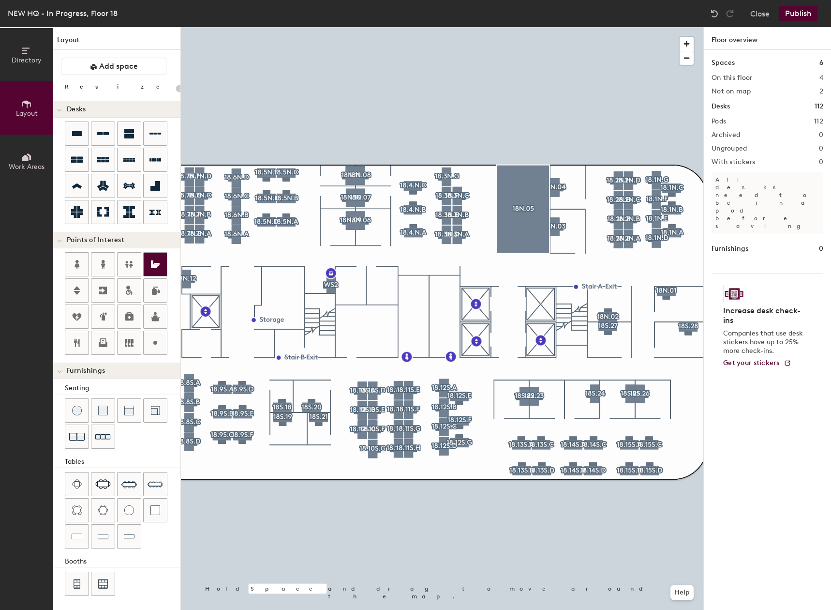
click at [541, 305] on div "Directory Layout Work Areas Layout Add space Resize Desks Points of Interest Fu…" at bounding box center [415, 318] width 831 height 583
type input "20"
click at [576, 305] on input "Elevator" at bounding box center [564, 305] width 35 height 14
click at [575, 305] on input "Elevator" at bounding box center [564, 305] width 35 height 14
click at [594, 304] on input "Elevator Bank4" at bounding box center [577, 305] width 61 height 14
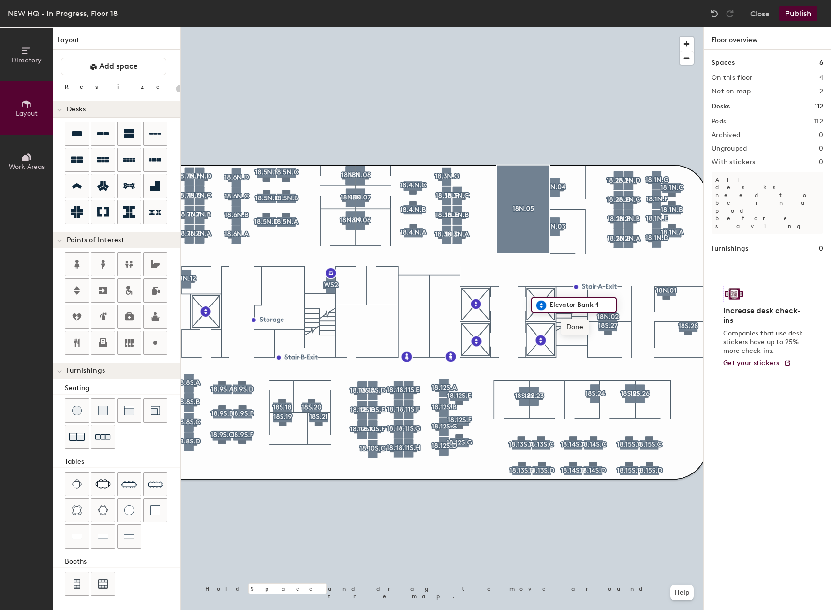
type input "Elevator Bank 4"
click at [582, 328] on span "Done" at bounding box center [575, 327] width 29 height 16
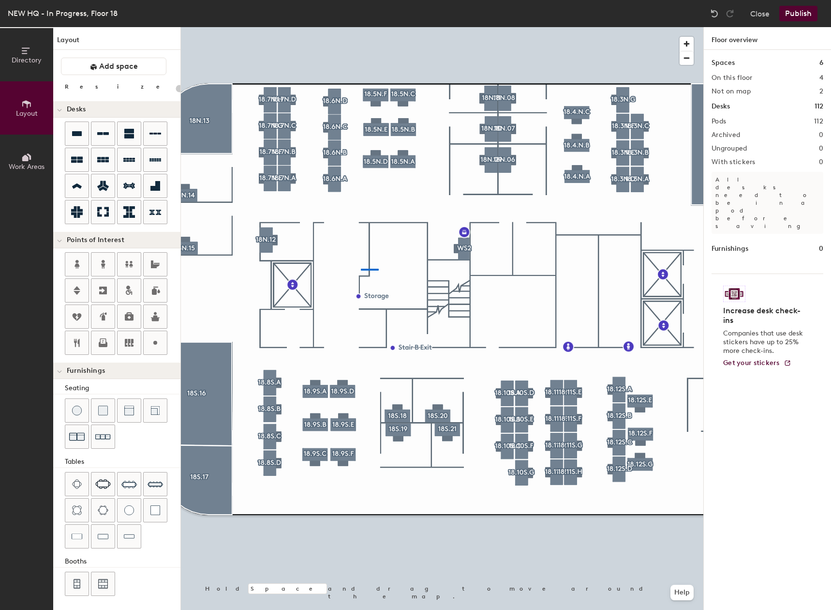
click at [361, 27] on div at bounding box center [442, 27] width 523 height 0
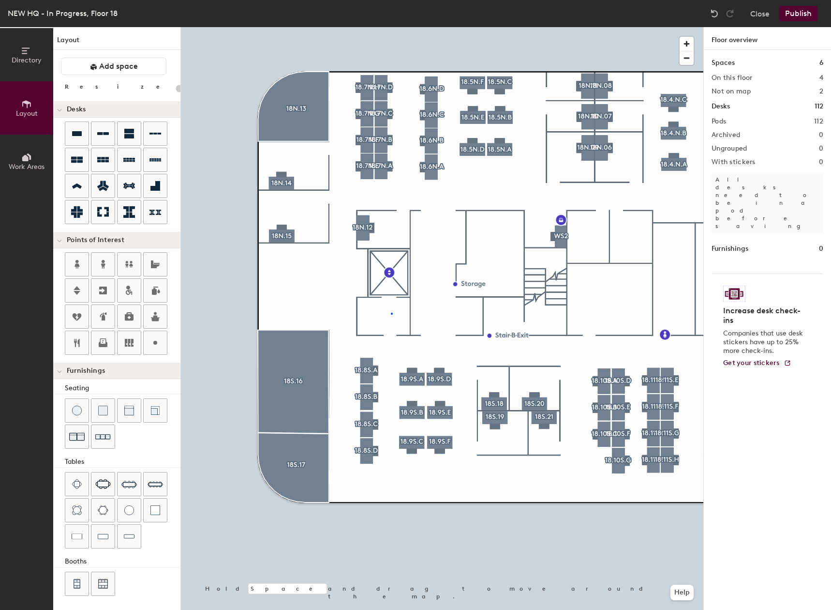
click at [391, 27] on div at bounding box center [442, 27] width 523 height 0
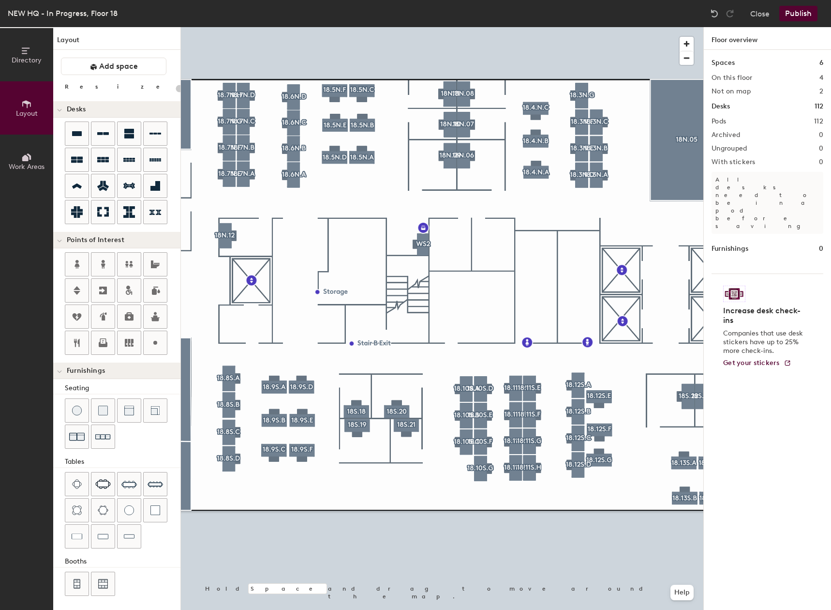
click at [347, 27] on div at bounding box center [442, 27] width 523 height 0
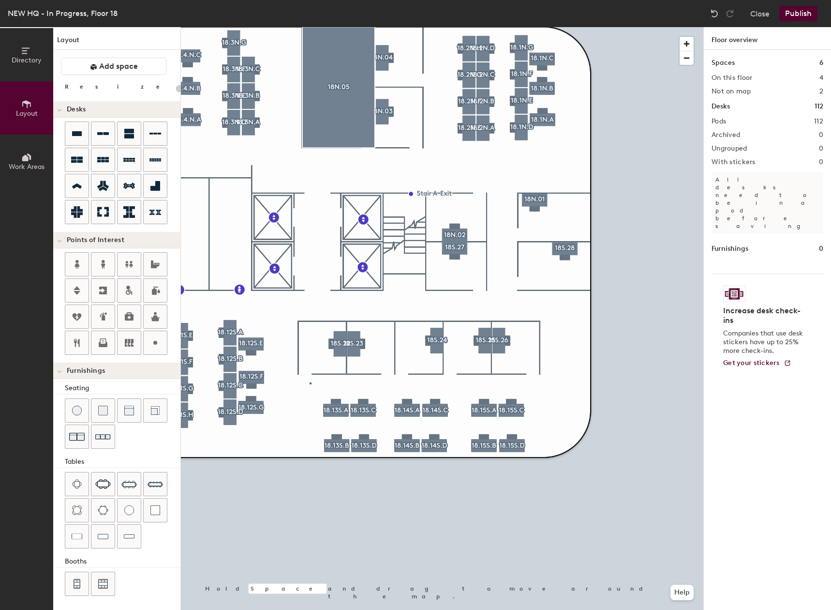
click at [303, 27] on div at bounding box center [442, 27] width 523 height 0
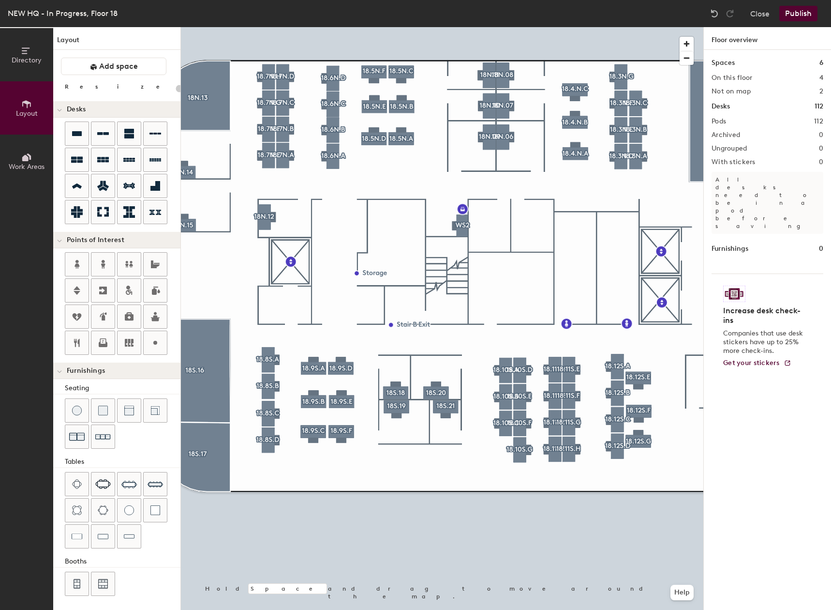
click at [555, 27] on div at bounding box center [442, 27] width 523 height 0
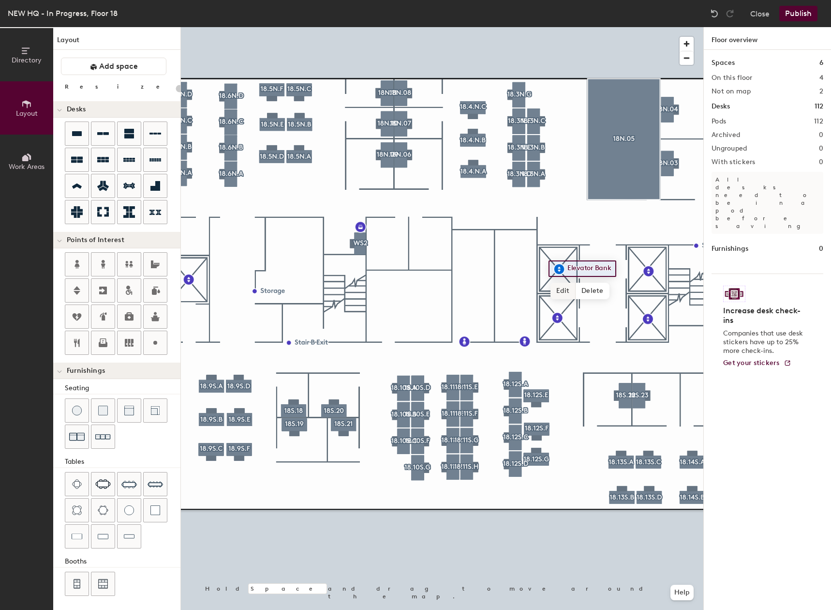
type input "20"
click at [566, 290] on span "Edit" at bounding box center [563, 291] width 25 height 16
click at [614, 268] on input "Elevator Bank" at bounding box center [593, 269] width 57 height 14
click at [614, 267] on input "Elevator Bank" at bounding box center [593, 269] width 57 height 14
click at [612, 270] on input "Elevator Bank" at bounding box center [593, 269] width 57 height 14
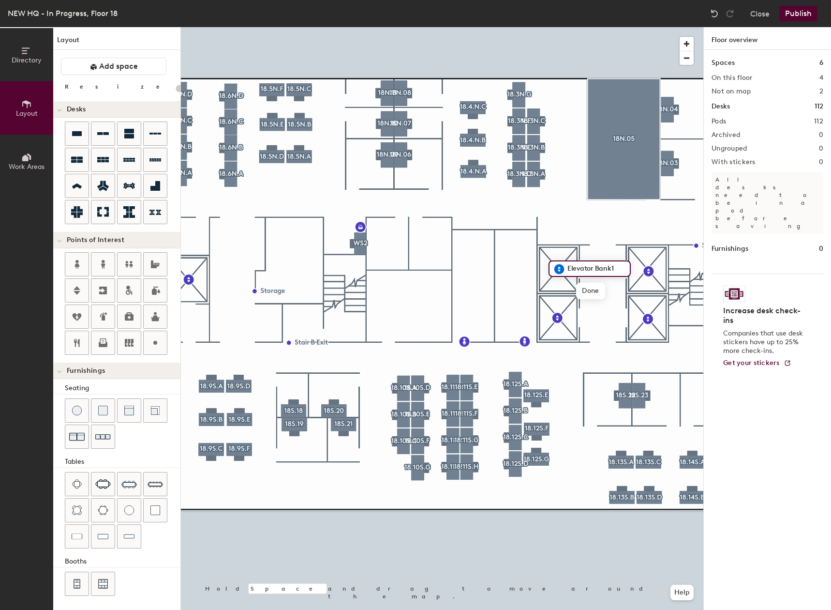
click at [610, 267] on input "Elevator Bank1" at bounding box center [595, 269] width 61 height 14
type input "Elevator Bank 1"
click at [594, 294] on span "Done" at bounding box center [593, 291] width 29 height 16
type input "20"
click at [562, 340] on span "Edit" at bounding box center [561, 340] width 25 height 16
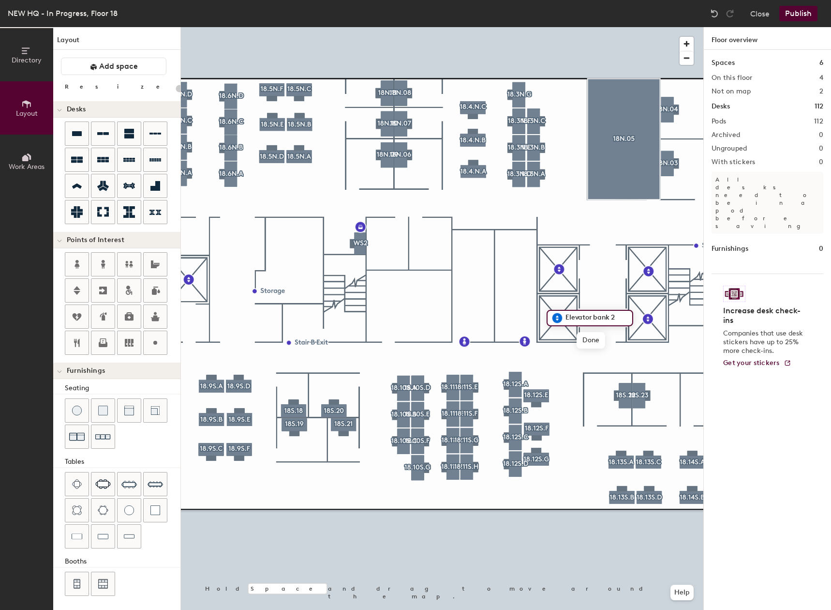
click at [597, 316] on input "Elevator bank 2" at bounding box center [595, 318] width 65 height 14
type input "Elevator Bank 2"
click at [606, 27] on div at bounding box center [442, 27] width 523 height 0
type input "20"
click at [656, 336] on span "Edit" at bounding box center [652, 340] width 25 height 16
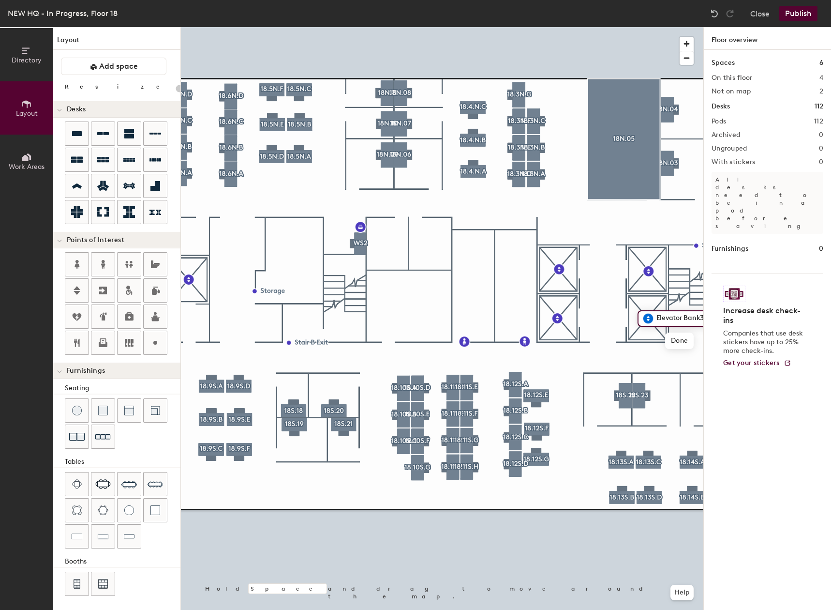
click at [699, 317] on input "Elevator Bank3" at bounding box center [684, 319] width 61 height 14
type input "Elevator Bank 3"
click at [650, 27] on div at bounding box center [442, 27] width 523 height 0
click at [555, 27] on div at bounding box center [442, 27] width 523 height 0
click at [467, 27] on div at bounding box center [442, 27] width 523 height 0
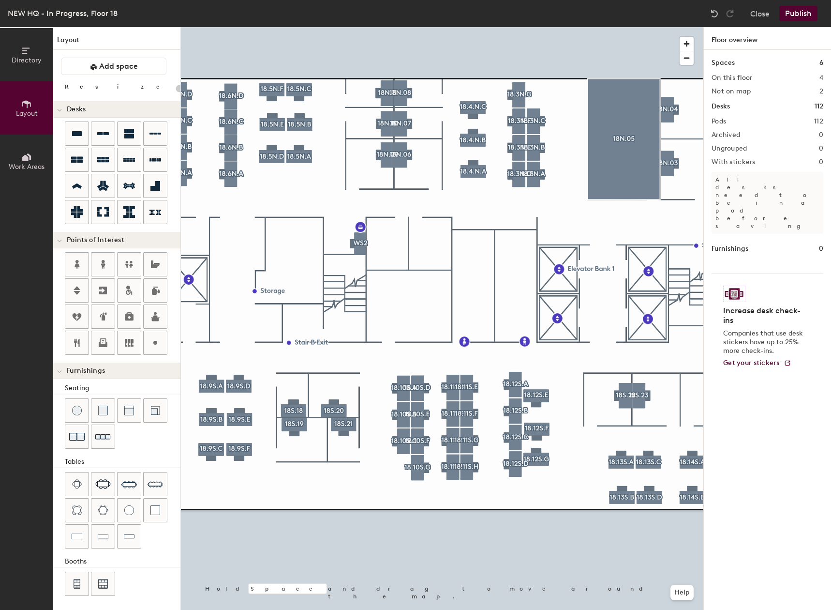
click at [803, 15] on button "Publish" at bounding box center [799, 13] width 38 height 15
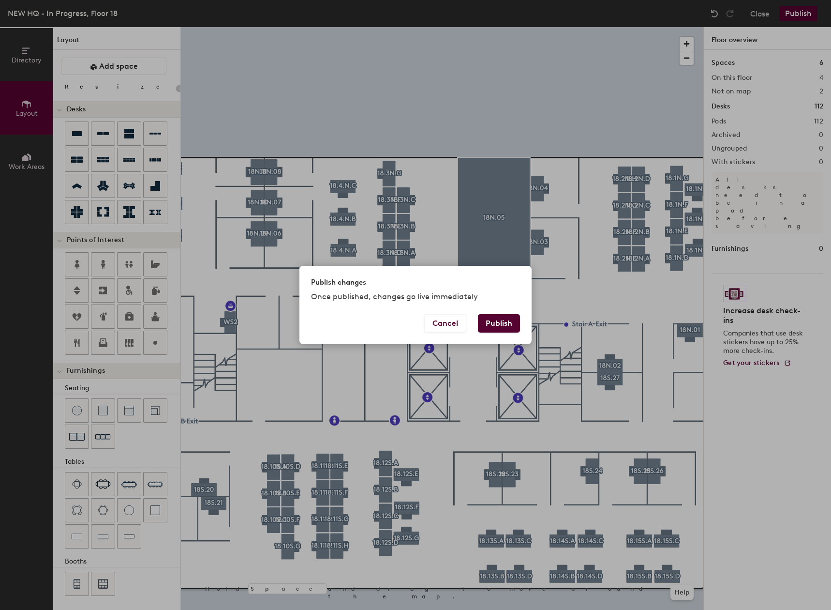
click at [506, 327] on button "Publish" at bounding box center [499, 323] width 42 height 18
type input "20"
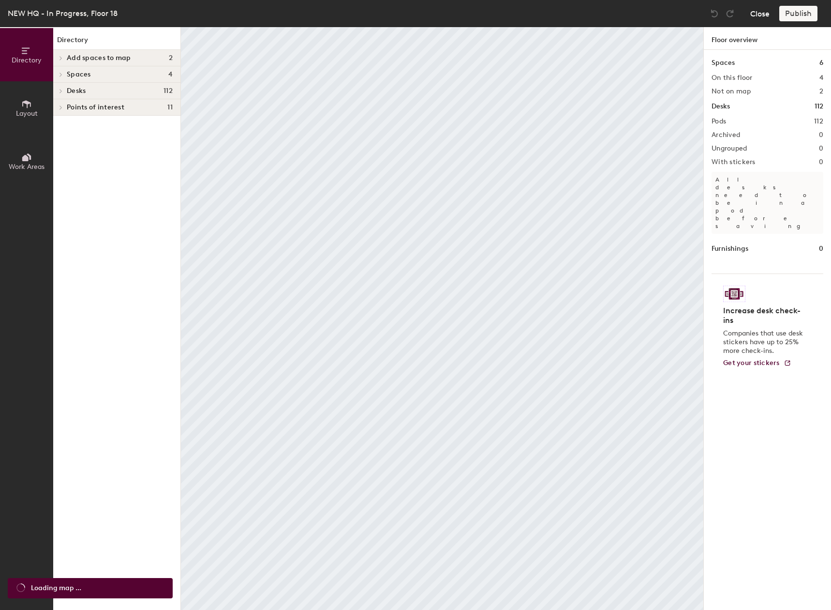
click at [762, 15] on button "Close" at bounding box center [759, 13] width 19 height 15
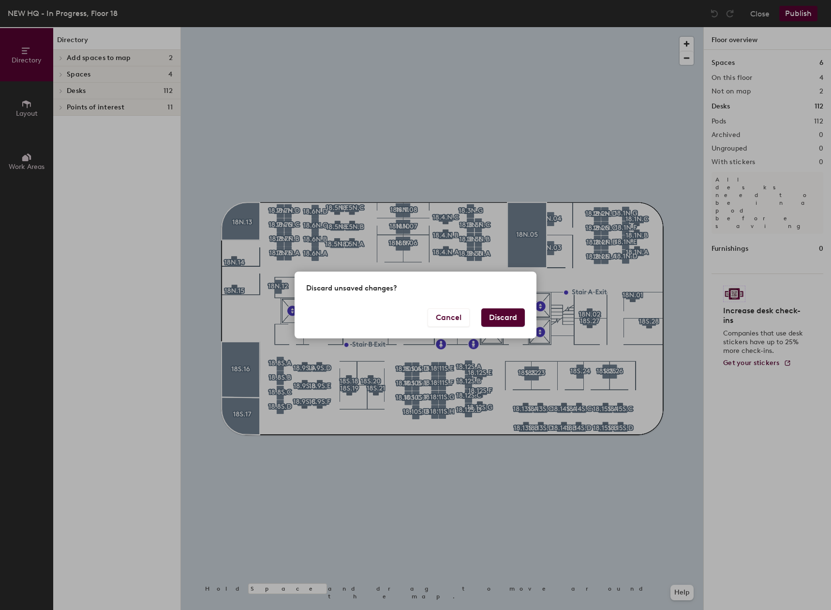
click at [510, 318] on button "Discard" at bounding box center [503, 317] width 44 height 18
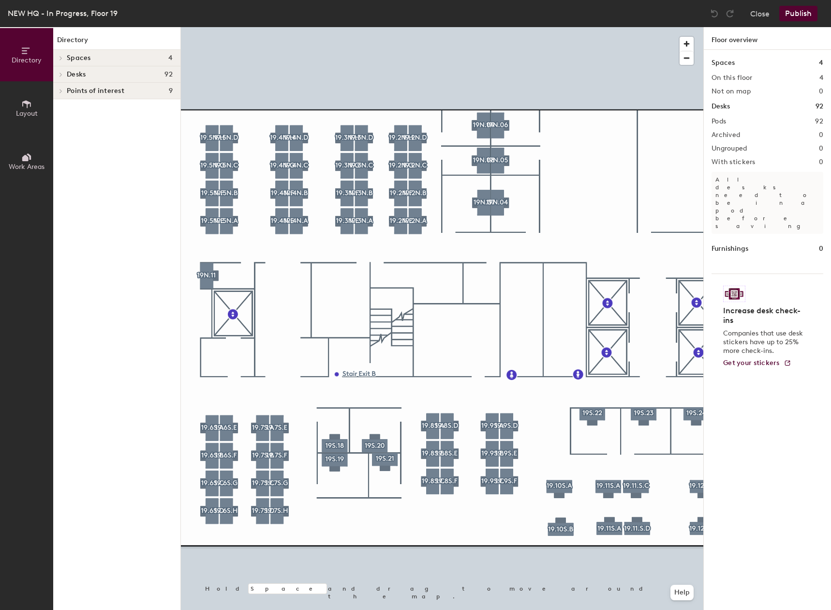
click at [34, 103] on button "Layout" at bounding box center [26, 107] width 53 height 53
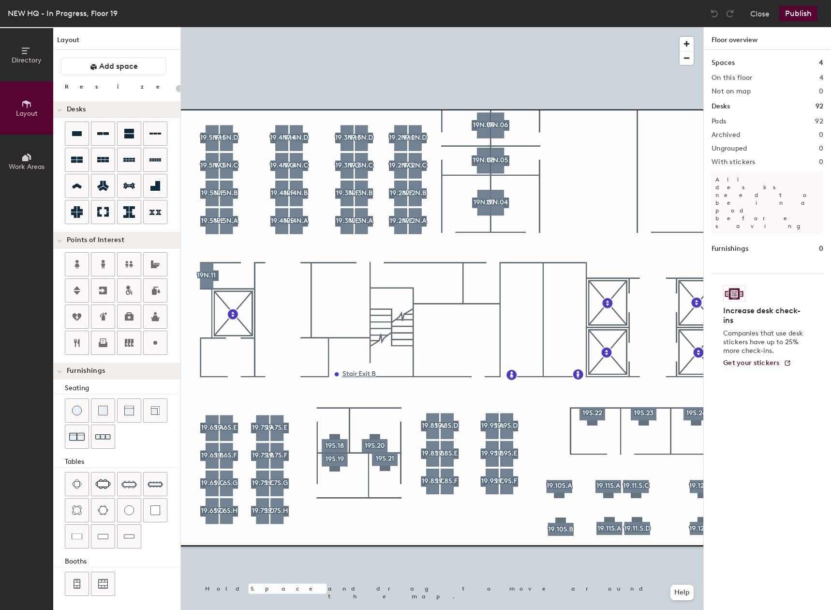
click at [31, 72] on button "Directory" at bounding box center [26, 54] width 53 height 53
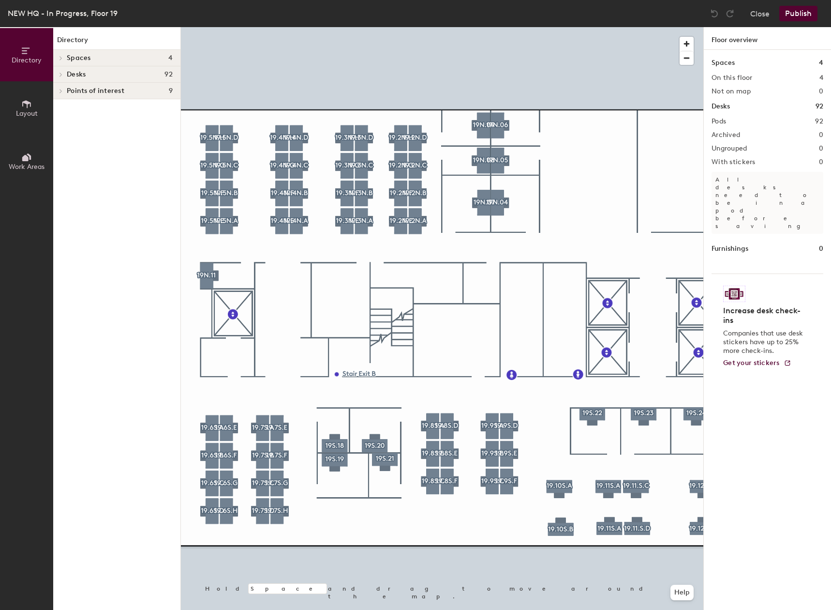
click at [85, 58] on span "Spaces" at bounding box center [79, 58] width 24 height 8
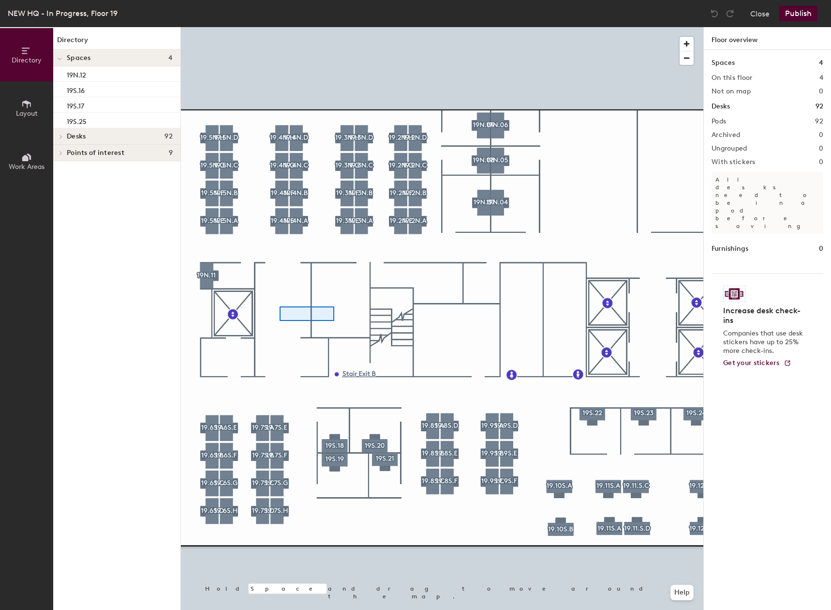
click at [333, 27] on div at bounding box center [442, 27] width 523 height 0
click at [808, 15] on button "Publish" at bounding box center [799, 13] width 38 height 15
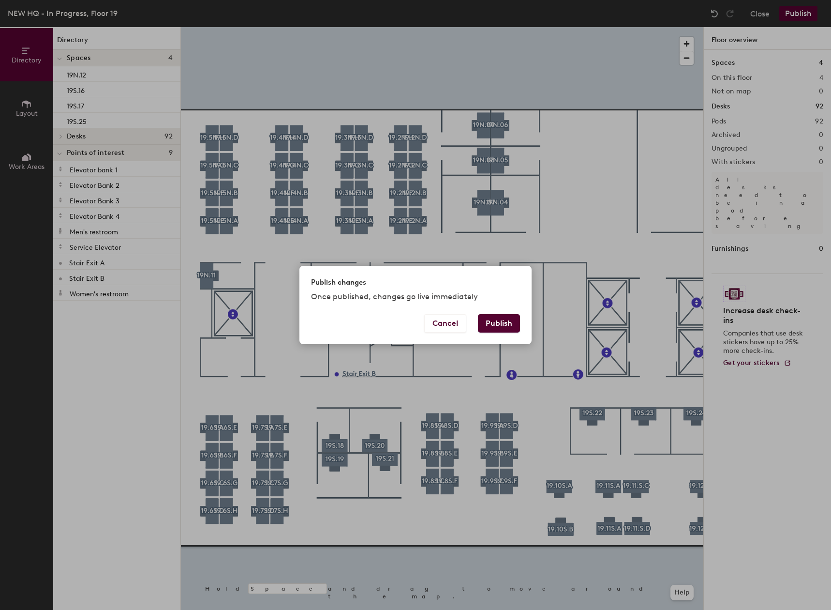
click at [494, 325] on button "Publish" at bounding box center [499, 323] width 42 height 18
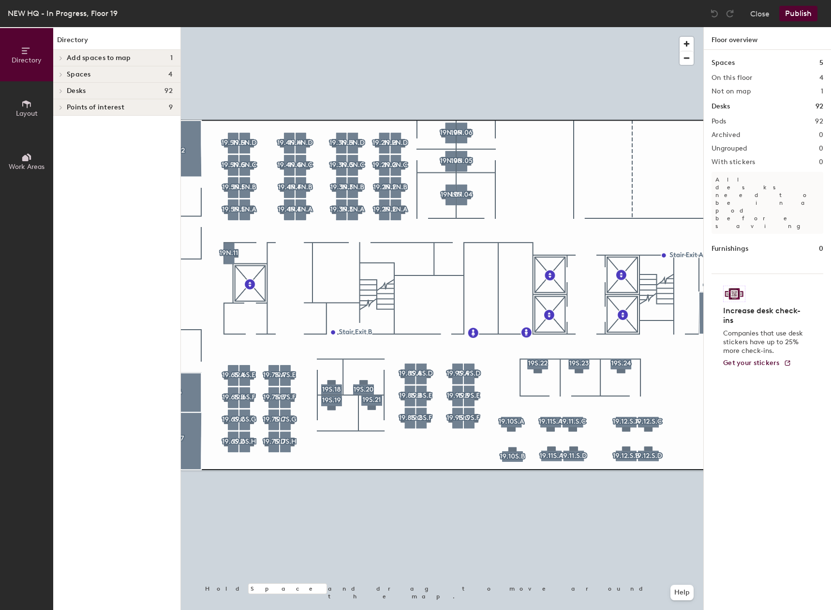
click at [22, 153] on icon at bounding box center [26, 157] width 11 height 11
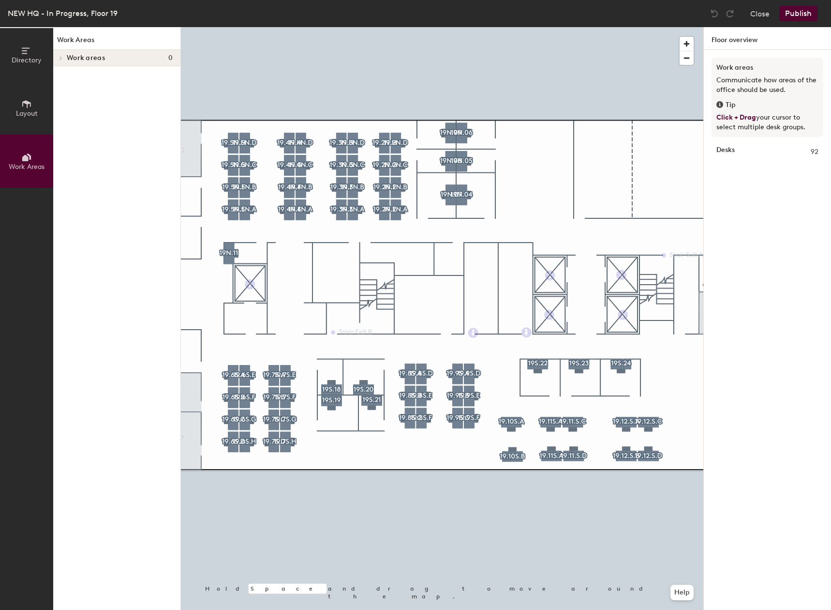
click at [30, 53] on icon at bounding box center [26, 50] width 11 height 11
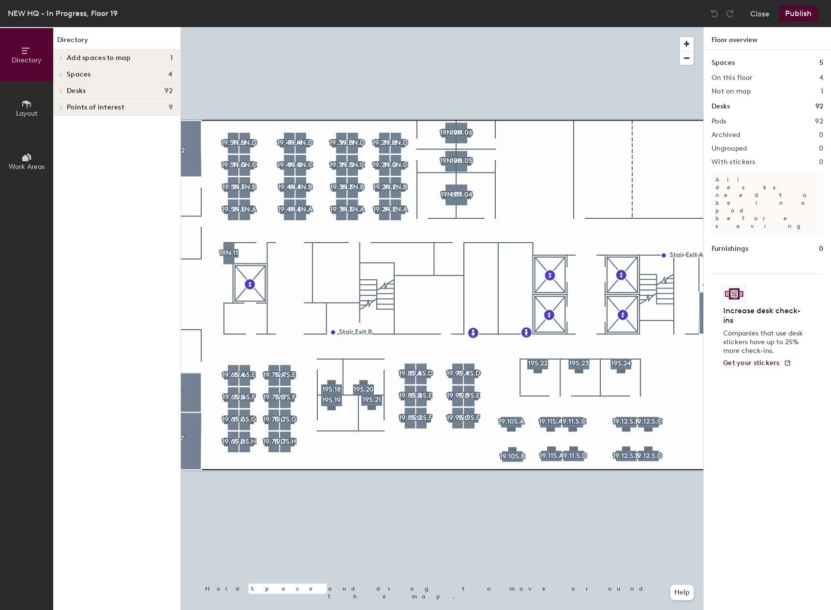
click at [82, 55] on span "Add spaces to map" at bounding box center [99, 58] width 64 height 8
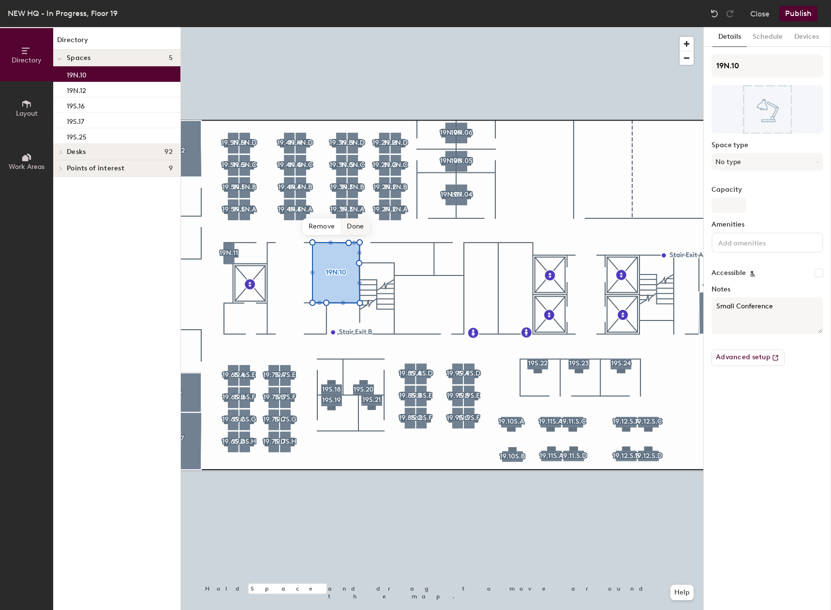
click at [351, 227] on span "Done" at bounding box center [355, 226] width 29 height 16
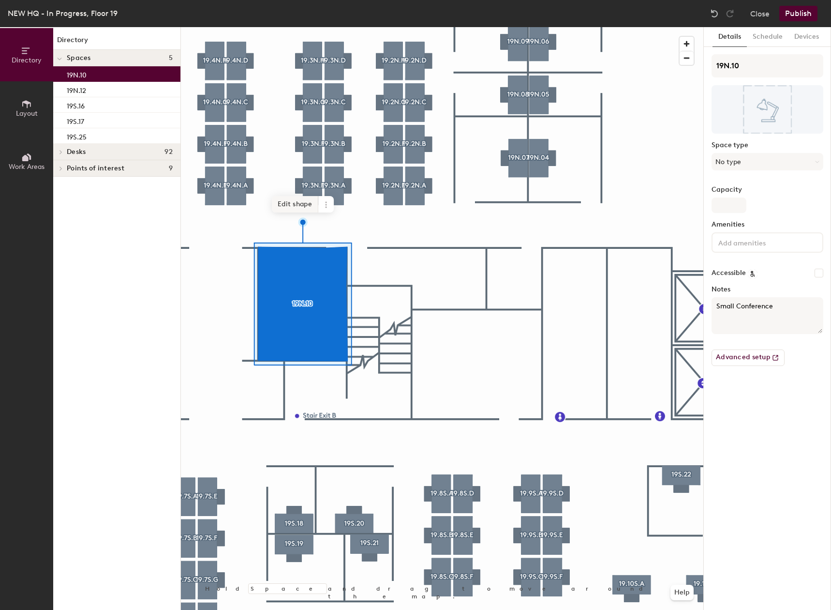
click at [297, 205] on span "Edit shape" at bounding box center [295, 204] width 46 height 16
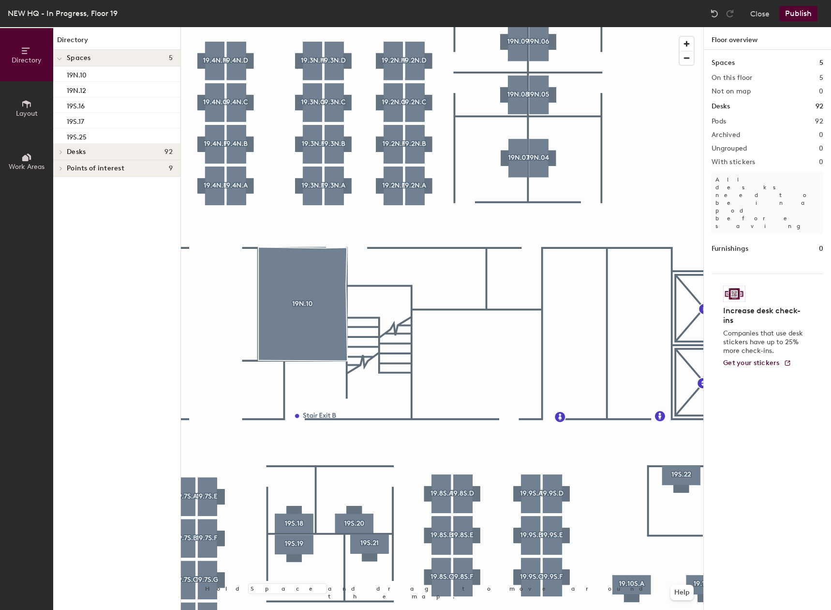
click at [344, 27] on div at bounding box center [442, 27] width 523 height 0
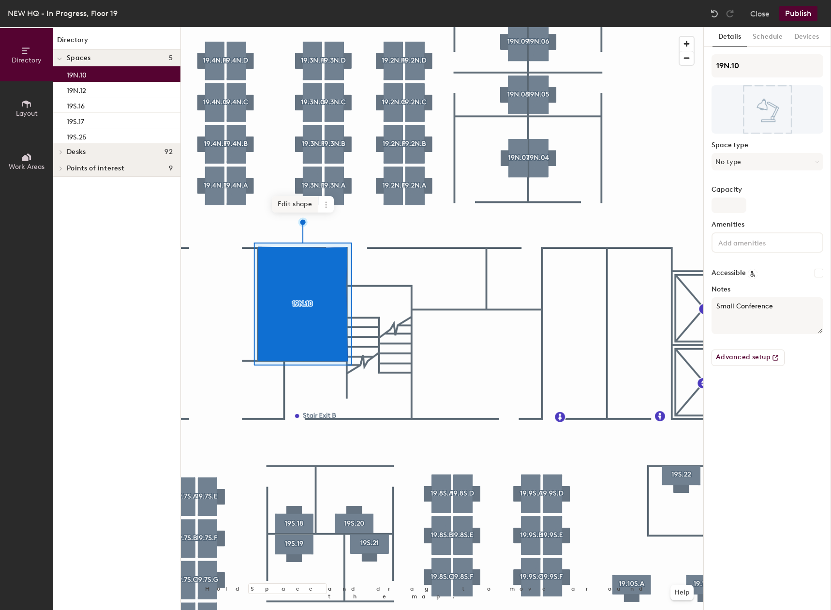
click at [311, 205] on span "Edit shape" at bounding box center [295, 204] width 46 height 16
click at [298, 205] on span "Edit shape" at bounding box center [295, 204] width 46 height 16
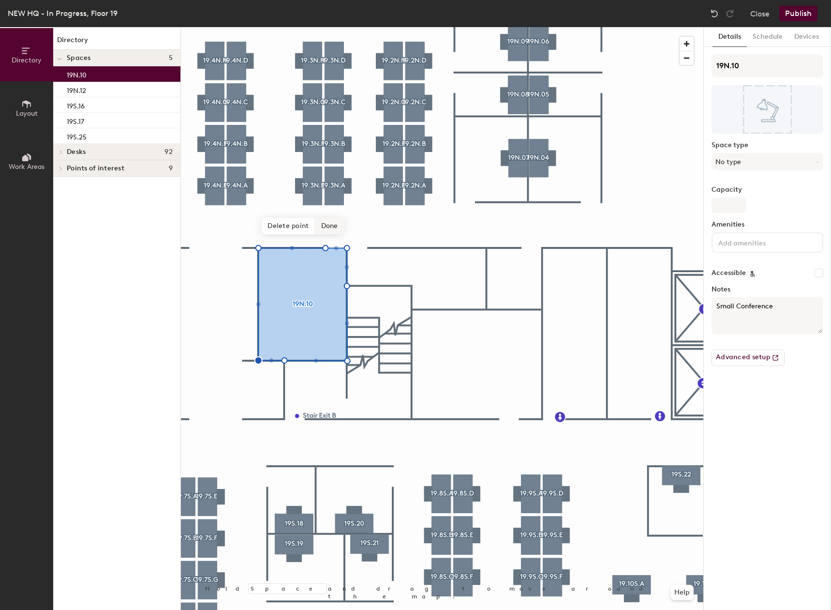
click at [322, 225] on span "Done" at bounding box center [329, 226] width 29 height 16
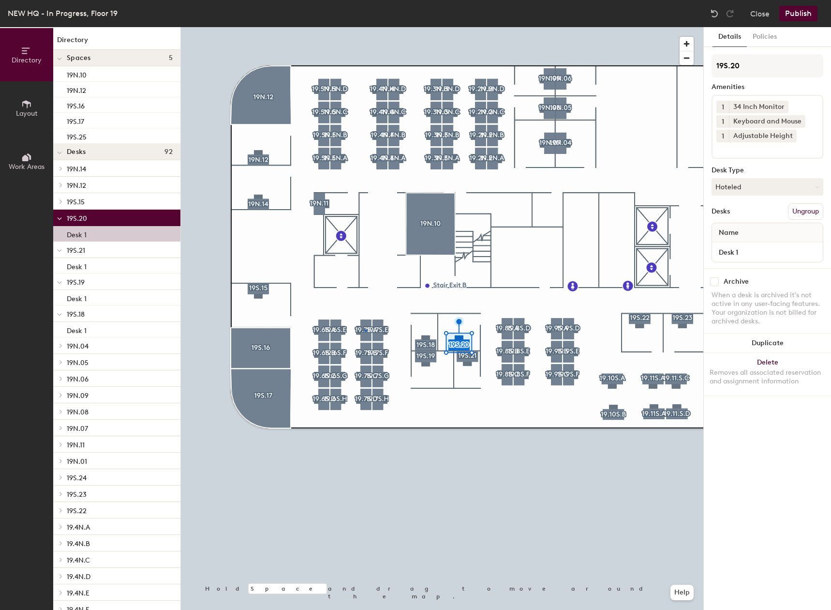
click at [365, 27] on div at bounding box center [442, 27] width 523 height 0
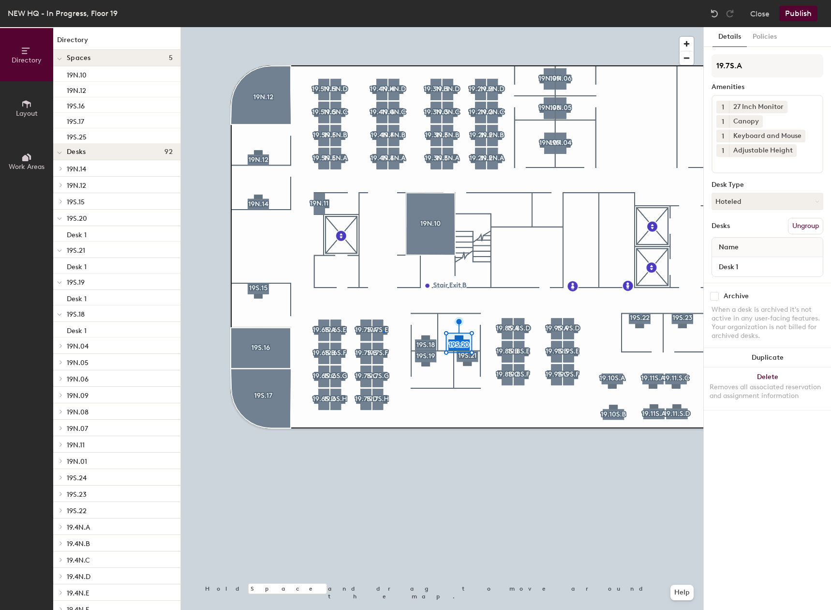
click at [384, 27] on div at bounding box center [442, 27] width 523 height 0
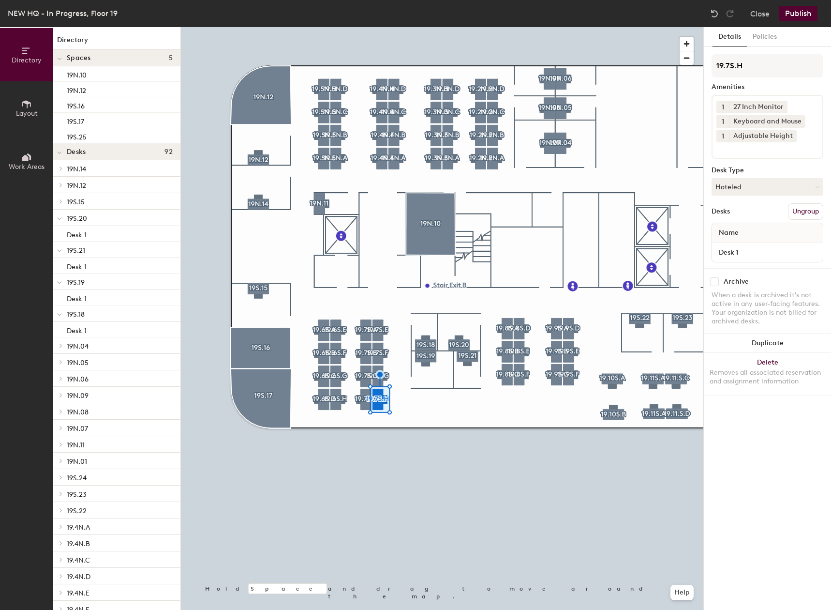
click at [317, 27] on div at bounding box center [442, 27] width 523 height 0
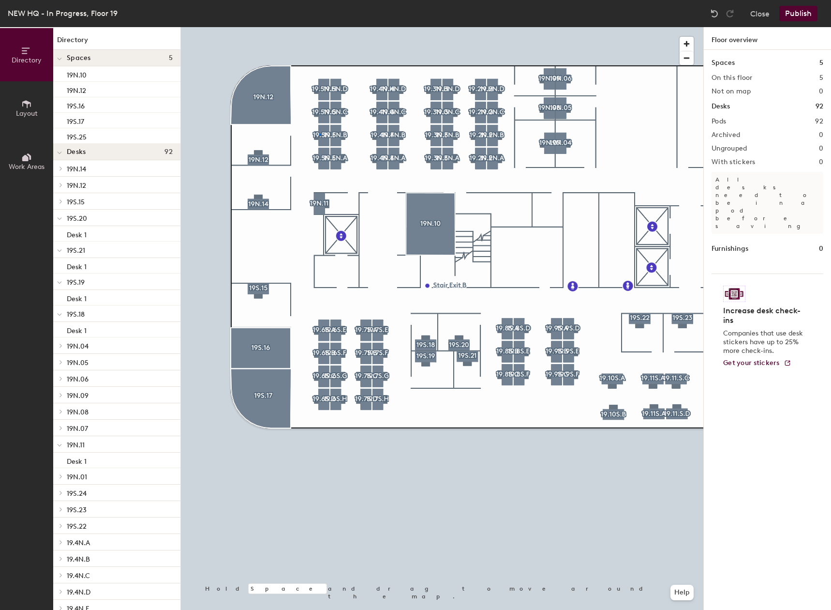
click at [319, 27] on div at bounding box center [442, 27] width 523 height 0
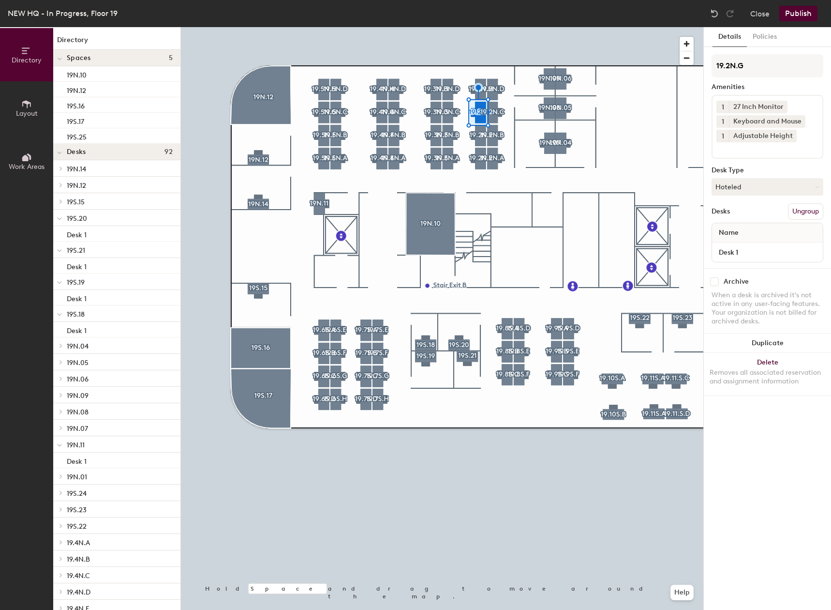
click at [435, 27] on div at bounding box center [442, 27] width 523 height 0
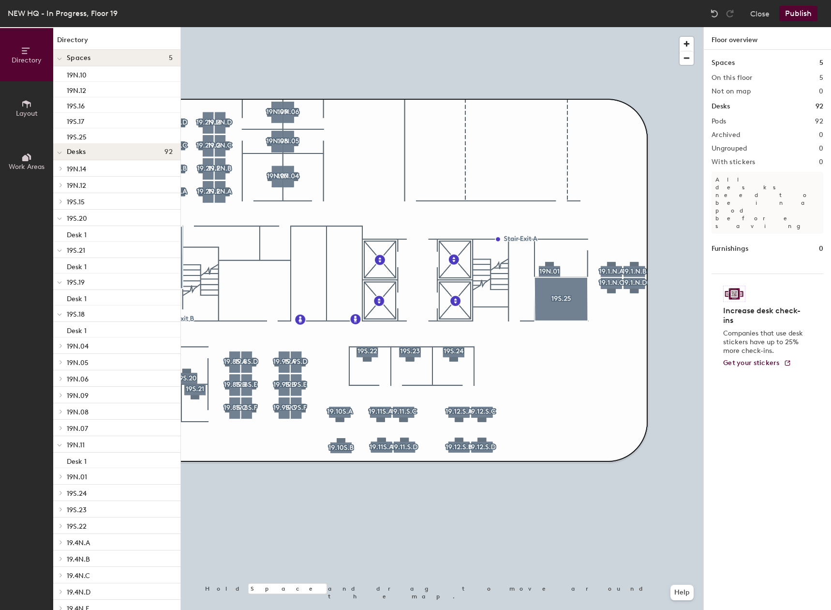
click at [785, 16] on button "Publish" at bounding box center [799, 13] width 38 height 15
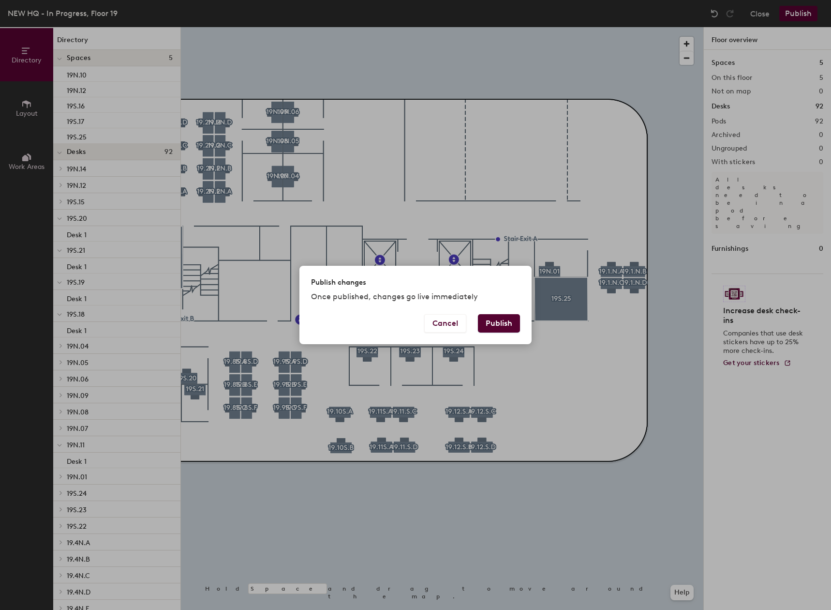
click at [500, 327] on button "Publish" at bounding box center [499, 323] width 42 height 18
